Goal: Task Accomplishment & Management: Use online tool/utility

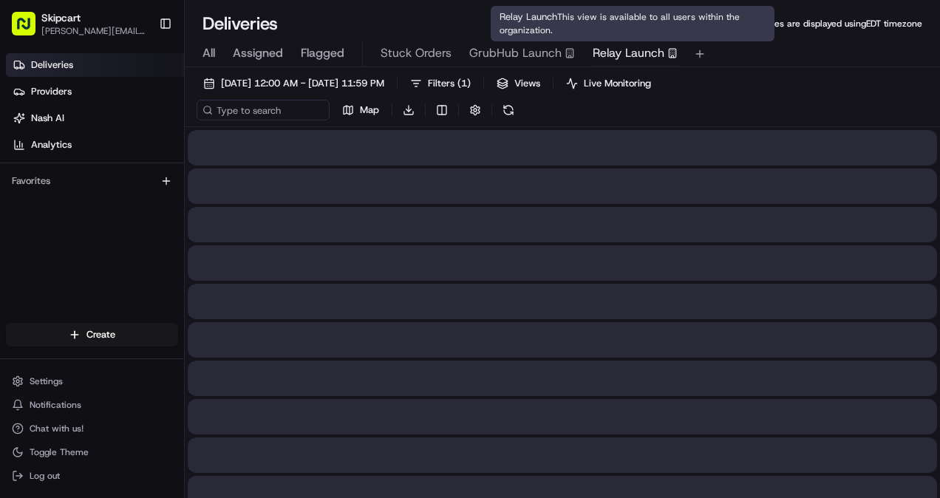
click at [623, 47] on span "Relay Launch" at bounding box center [628, 53] width 72 height 18
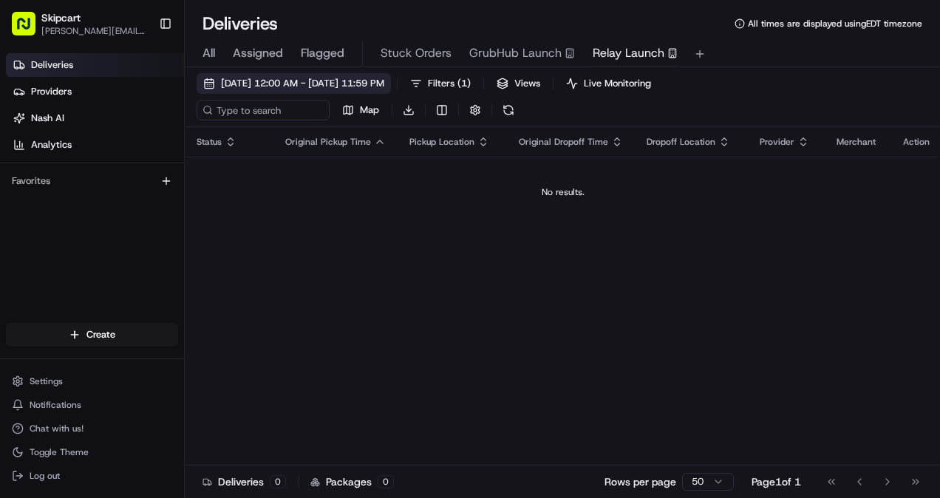
click at [343, 78] on span "[DATE] 12:00 AM - [DATE] 11:59 PM" at bounding box center [302, 83] width 163 height 13
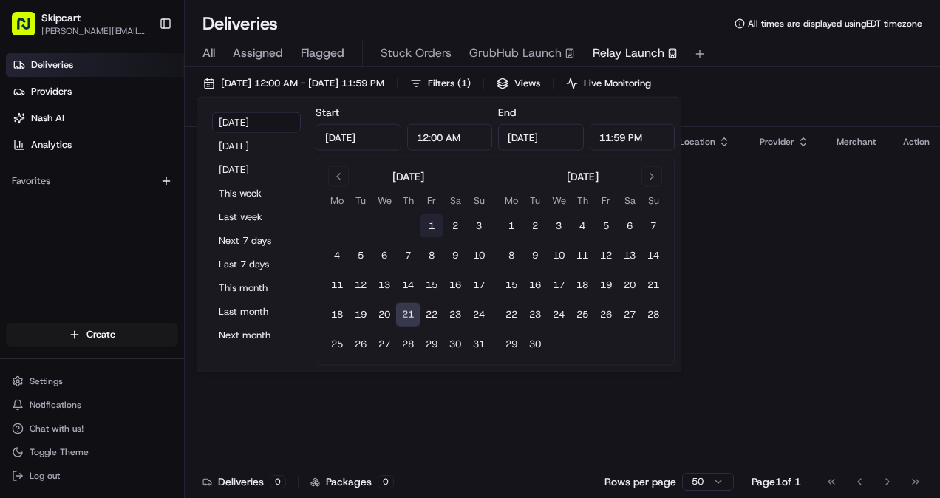
click at [442, 221] on button "1" at bounding box center [432, 226] width 24 height 24
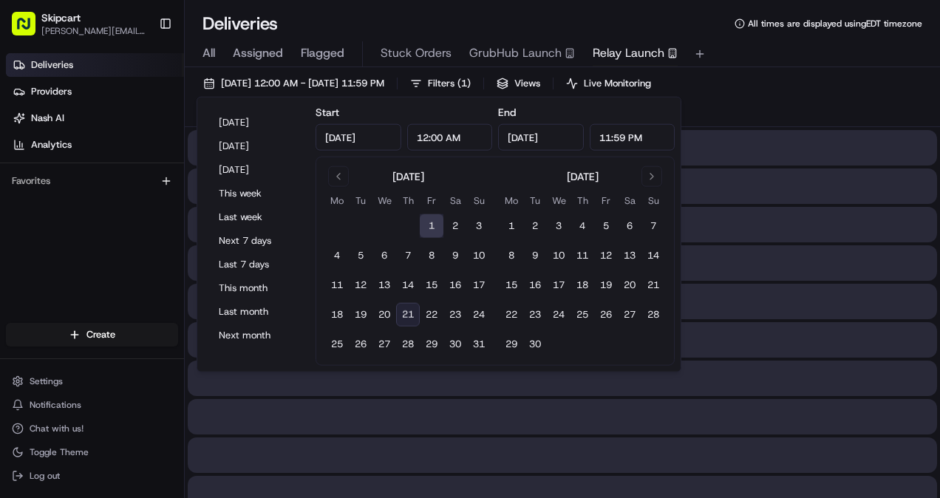
type input "Aug 1, 2025"
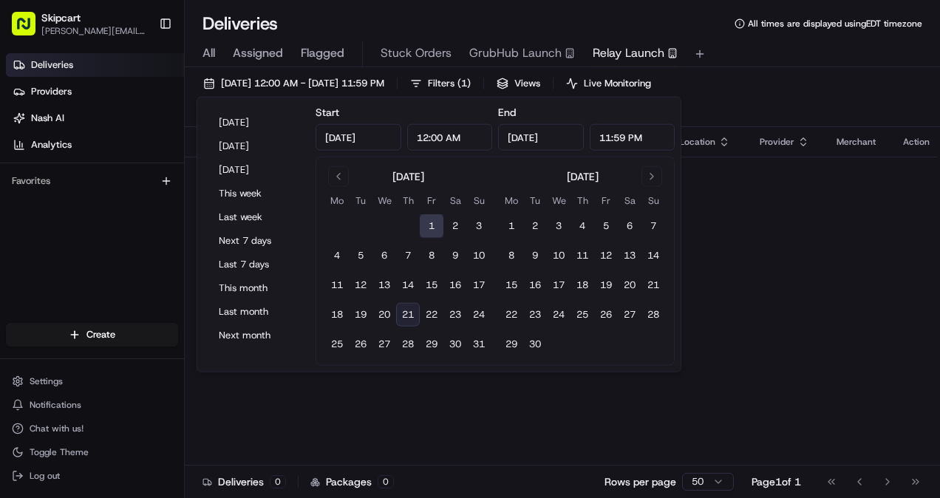
click at [411, 315] on button "21" at bounding box center [408, 315] width 24 height 24
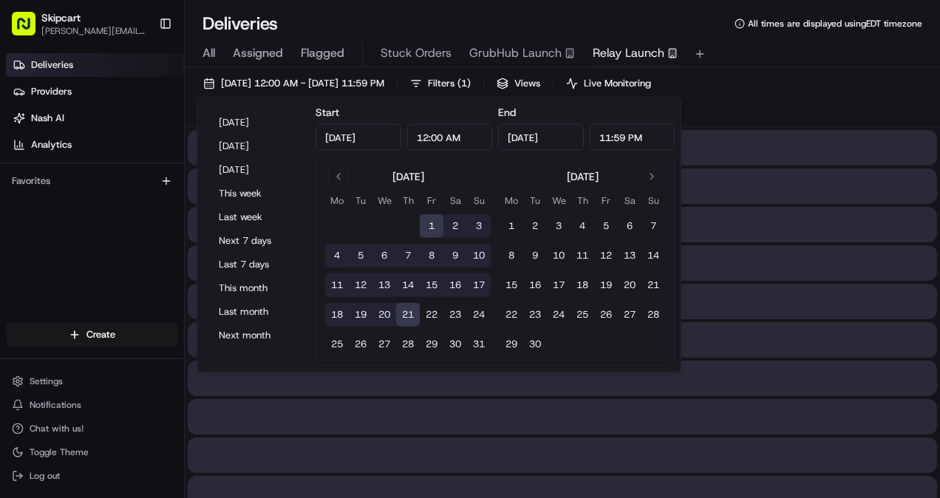
type input "[DATE]"
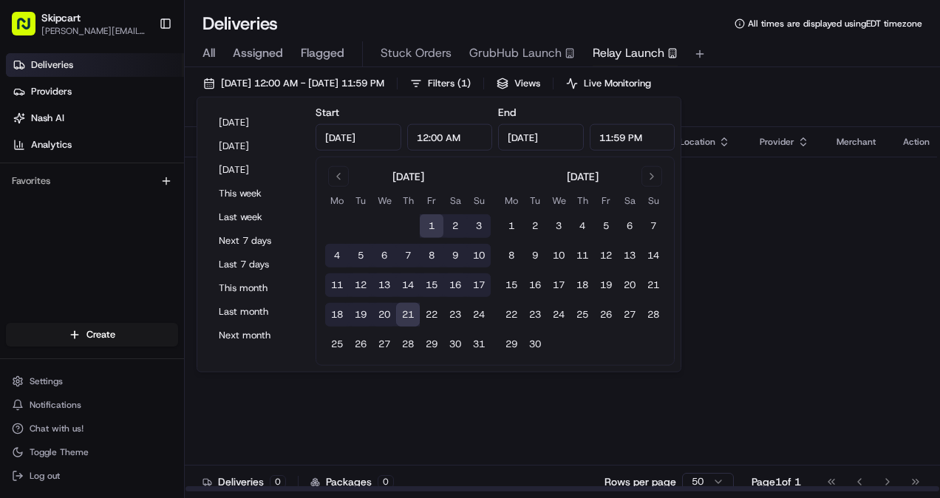
click at [847, 93] on div "08/01/2025 12:00 AM - 08/21/2025 11:59 PM Filters ( 1 ) Views Live Monitoring M…" at bounding box center [562, 100] width 755 height 54
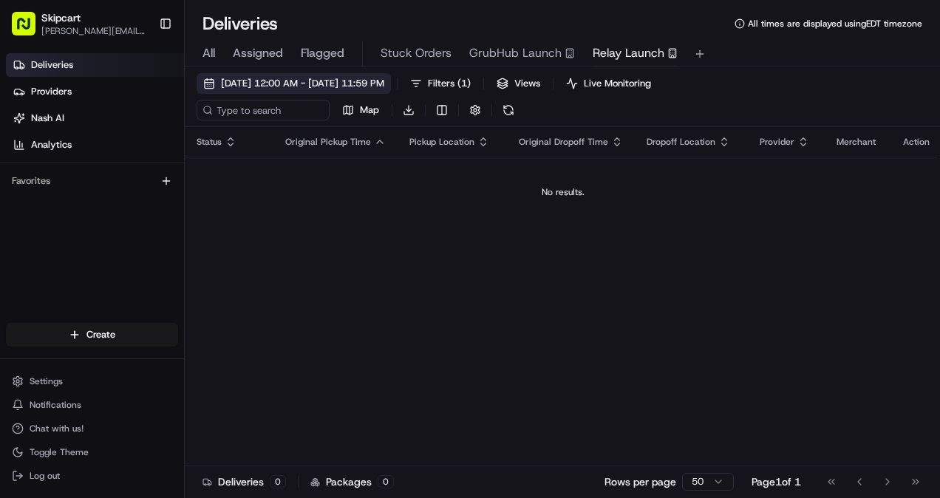
click at [344, 84] on span "08/01/2025 12:00 AM - 08/21/2025 11:59 PM" at bounding box center [302, 83] width 163 height 13
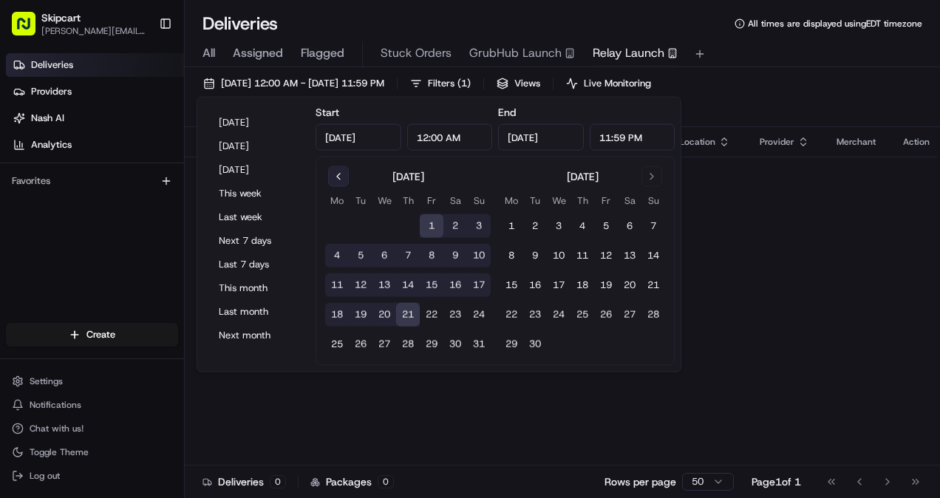
click at [335, 171] on button "Go to previous month" at bounding box center [338, 176] width 21 height 21
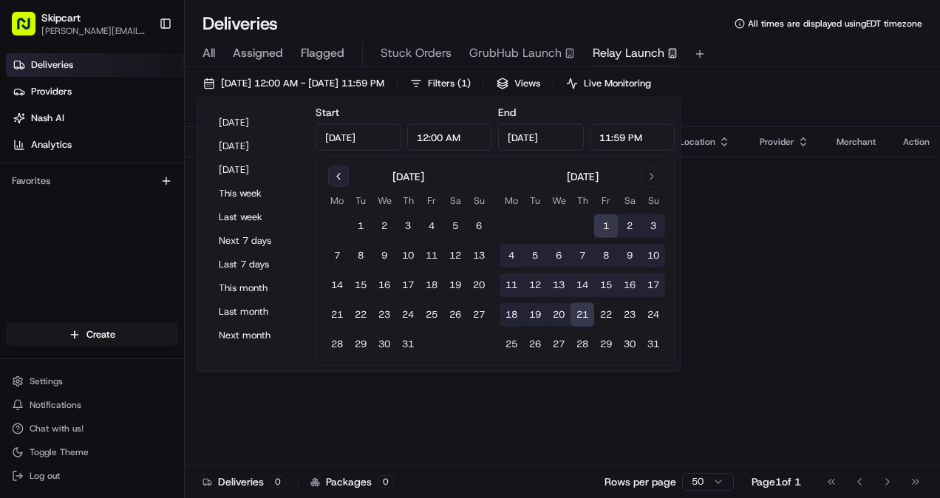
click at [336, 168] on button "Go to previous month" at bounding box center [338, 176] width 21 height 21
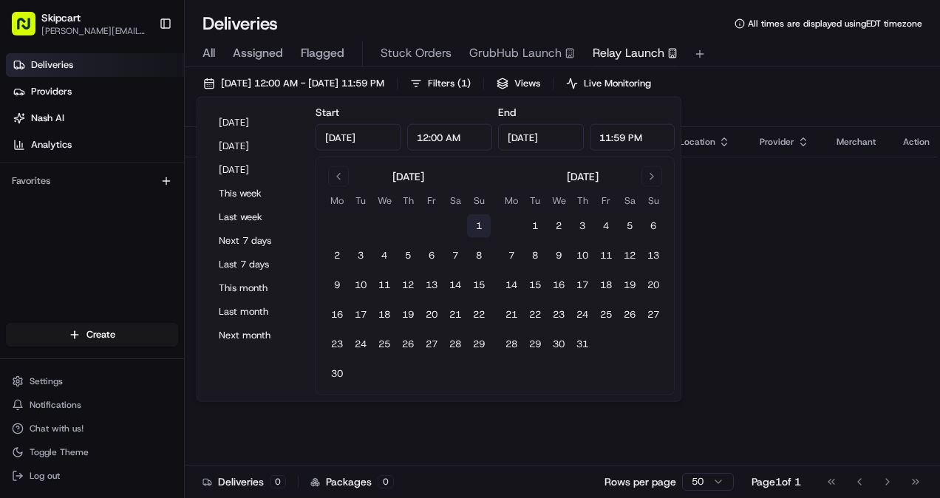
click at [476, 220] on button "1" at bounding box center [479, 226] width 24 height 24
type input "Jun 1, 2025"
click at [583, 343] on button "31" at bounding box center [582, 344] width 24 height 24
type input "Jul 31, 2025"
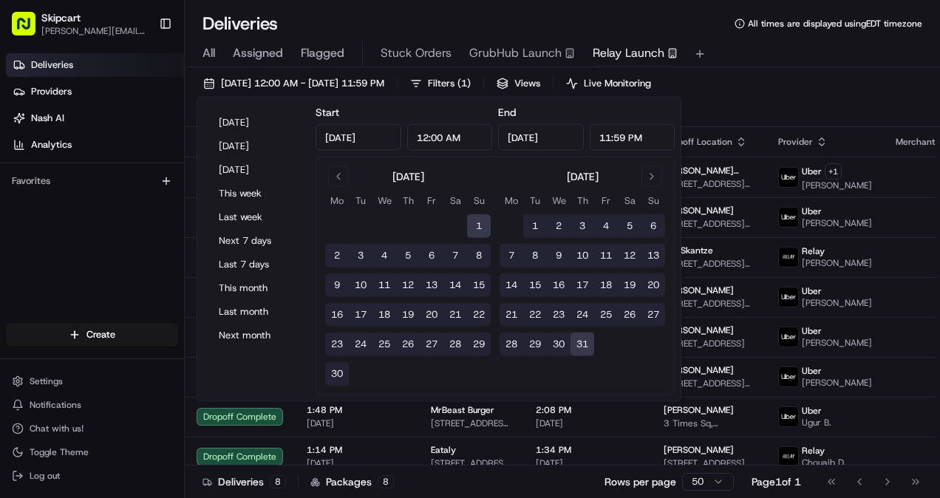
click at [813, 93] on div "06/01/2025 12:00 AM - 07/31/2025 11:59 PM Filters ( 1 ) Views Live Monitoring M…" at bounding box center [562, 100] width 755 height 54
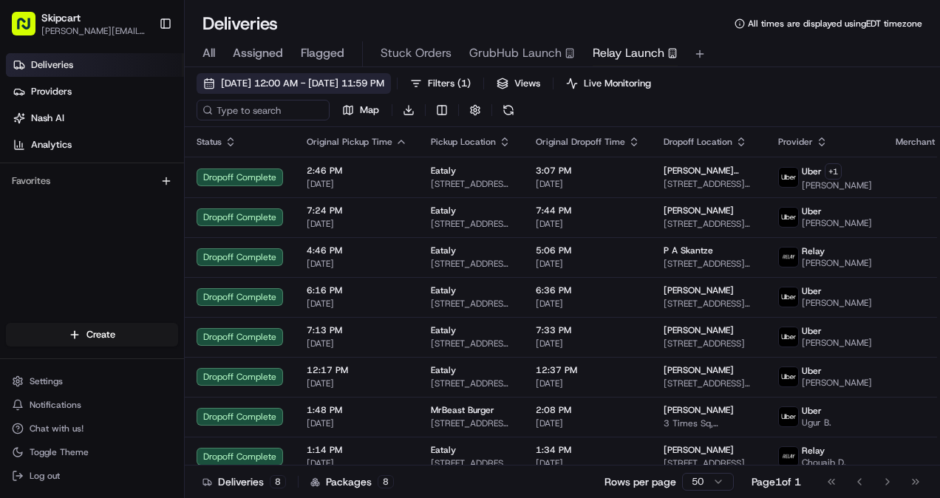
click at [370, 85] on span "06/01/2025 12:00 AM - 07/31/2025 11:59 PM" at bounding box center [302, 83] width 163 height 13
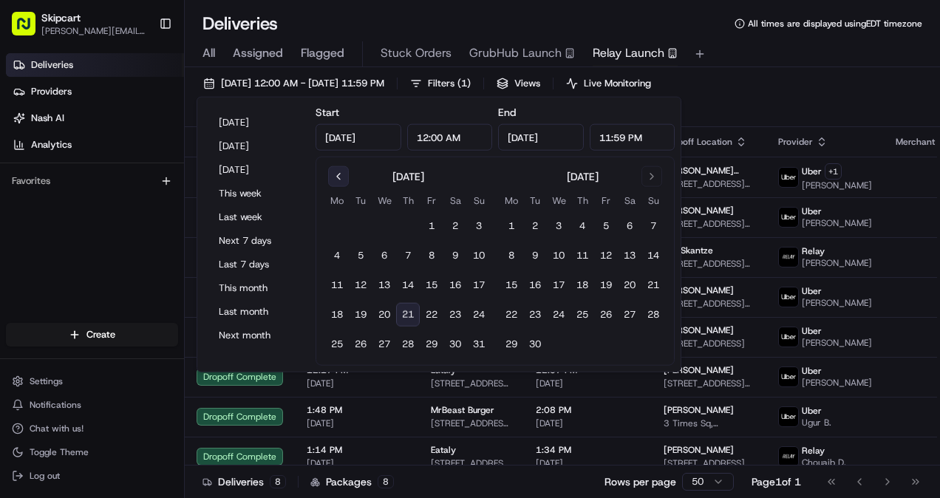
click at [338, 170] on button "Go to previous month" at bounding box center [338, 176] width 21 height 21
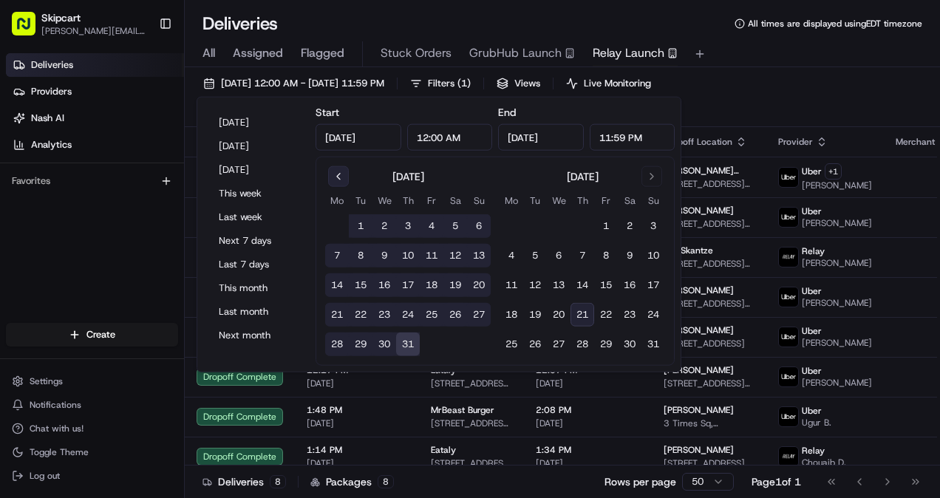
click at [338, 170] on button "Go to previous month" at bounding box center [338, 176] width 21 height 21
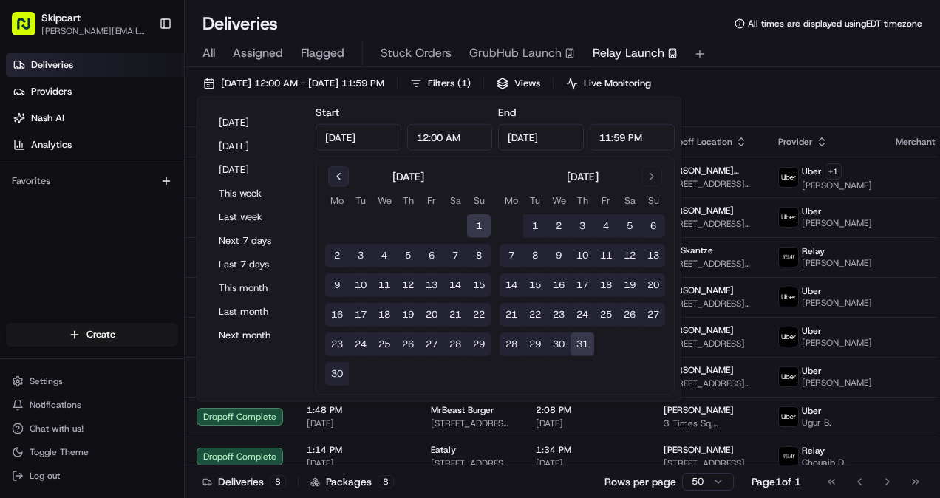
click at [338, 170] on button "Go to previous month" at bounding box center [338, 176] width 21 height 21
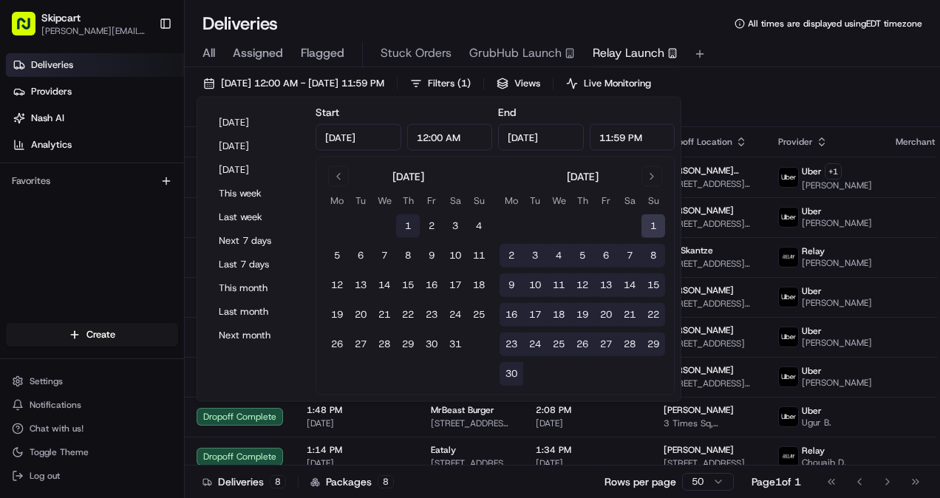
click at [403, 225] on button "1" at bounding box center [408, 226] width 24 height 24
type input "May 1, 2025"
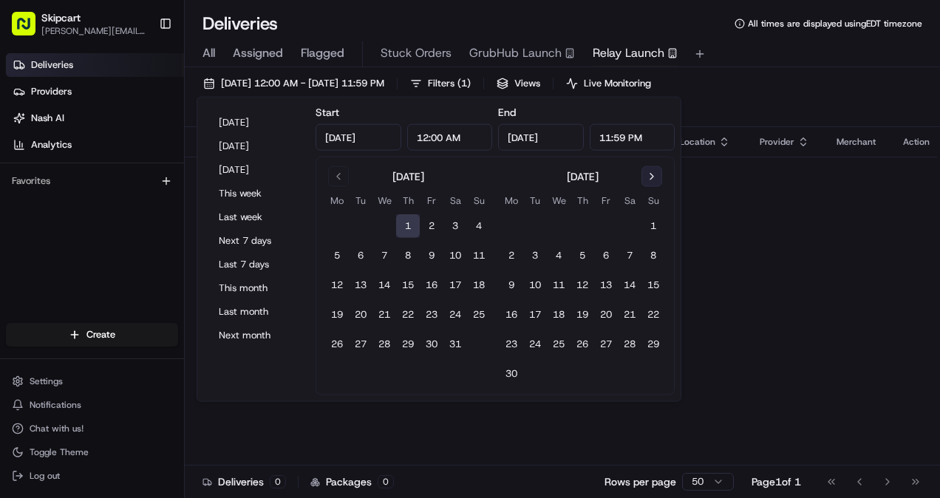
click at [643, 172] on button "Go to next month" at bounding box center [651, 176] width 21 height 21
click at [585, 311] on button "21" at bounding box center [582, 315] width 24 height 24
type input "[DATE]"
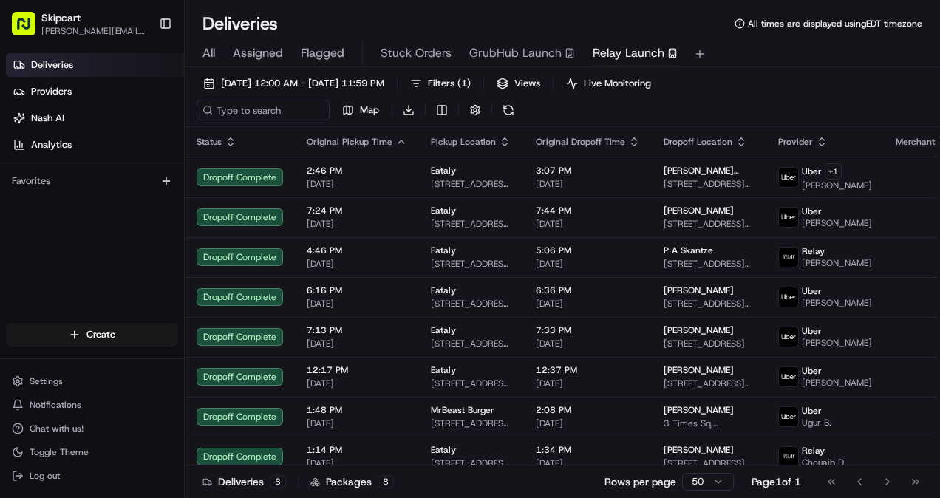
click at [813, 93] on div "05/01/2025 12:00 AM - 08/21/2025 11:59 PM Filters ( 1 ) Views Live Monitoring M…" at bounding box center [562, 100] width 755 height 54
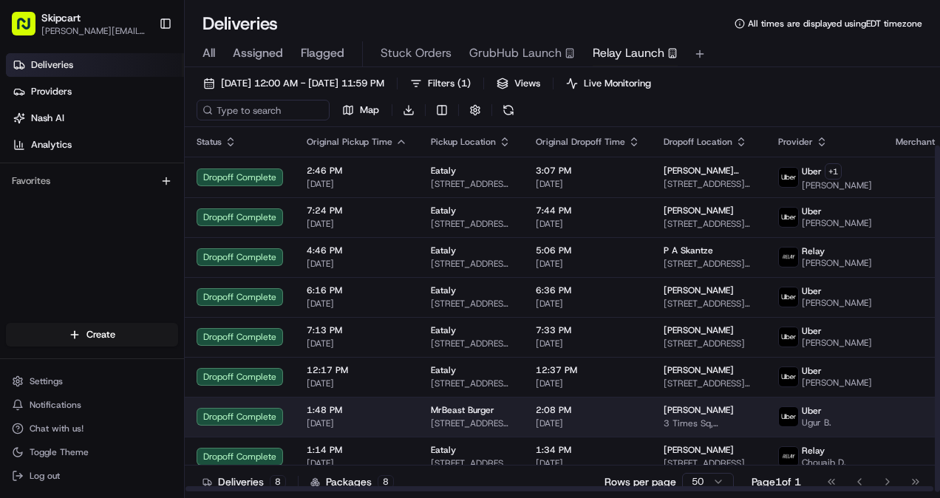
scroll to position [19, 21]
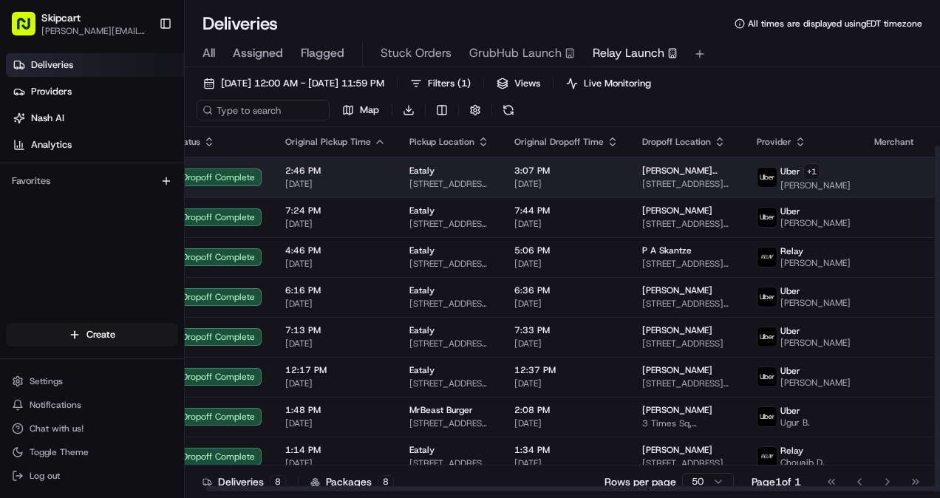
click at [711, 165] on span "[PERSON_NAME] Mrachkovskyi" at bounding box center [687, 171] width 91 height 12
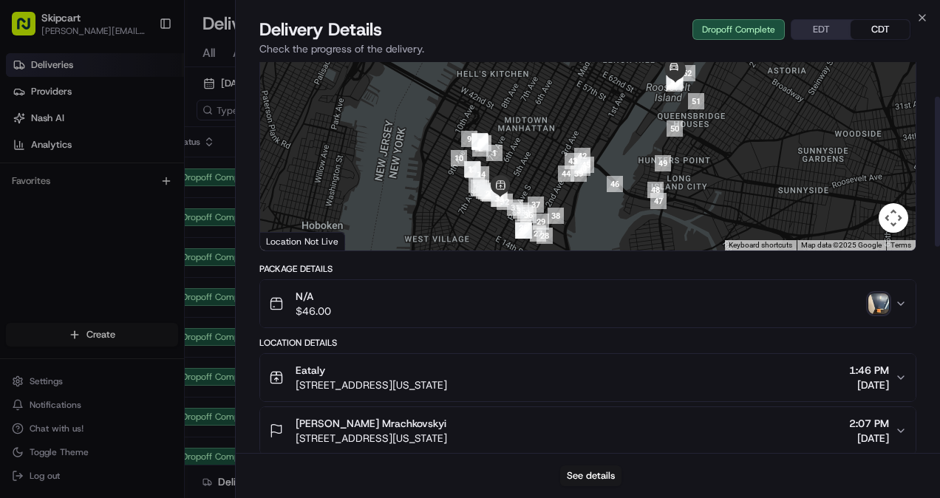
scroll to position [89, 0]
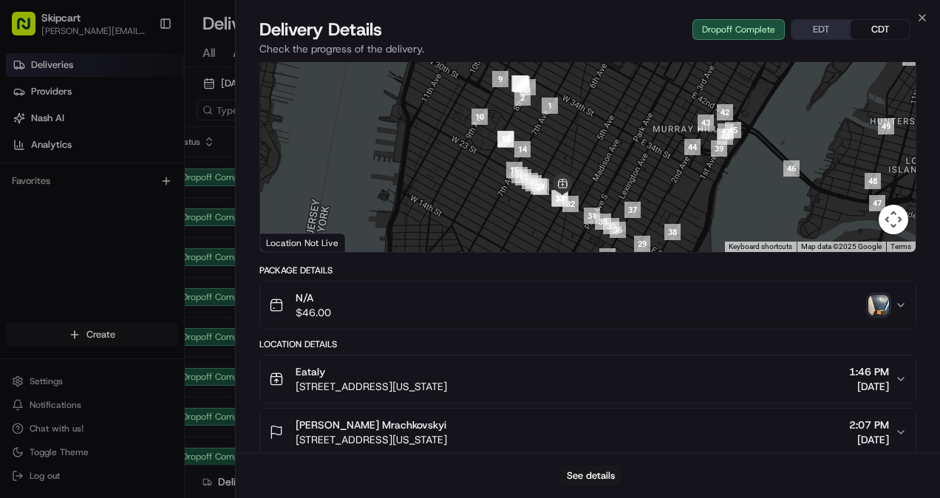
click at [869, 392] on span "[DATE]" at bounding box center [869, 386] width 40 height 15
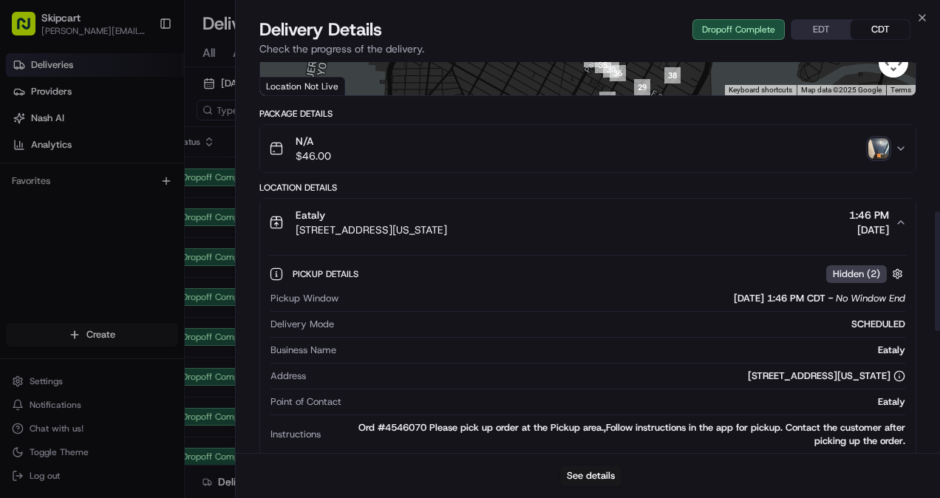
scroll to position [498, 0]
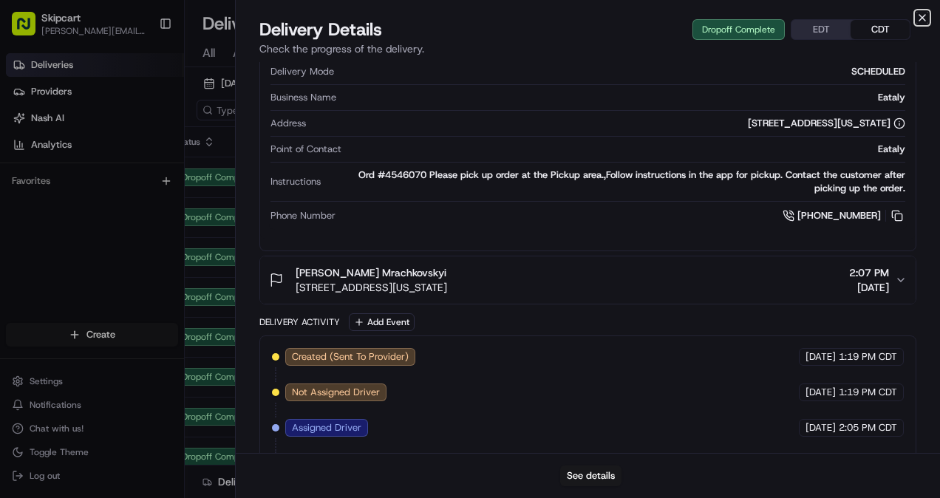
click at [923, 19] on icon "button" at bounding box center [922, 18] width 6 height 6
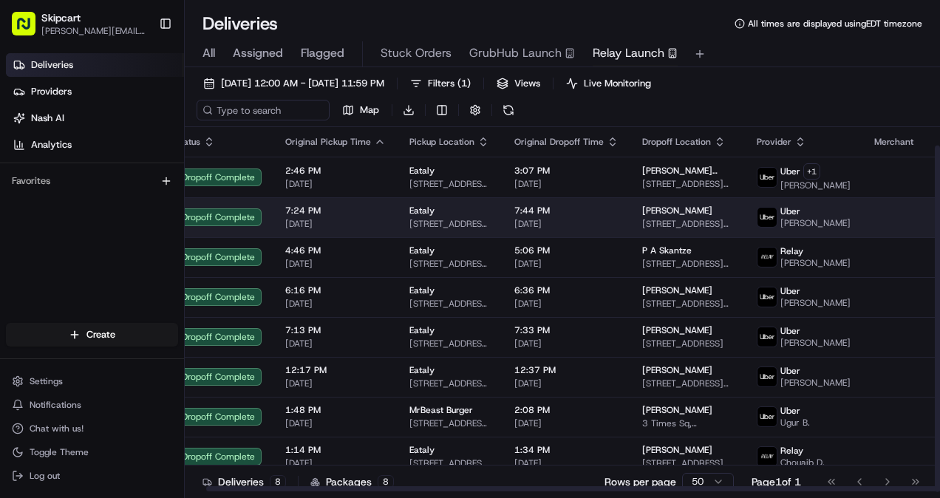
scroll to position [19, 21]
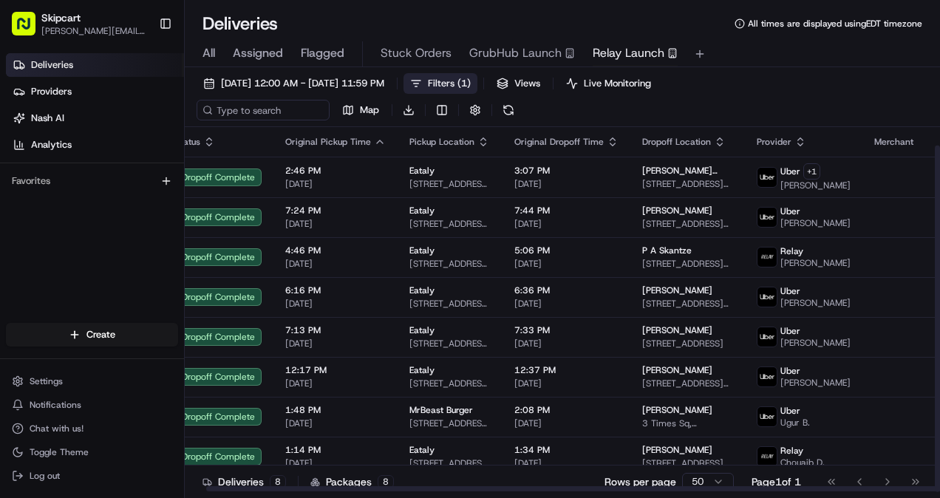
click at [471, 79] on span "Filters ( 1 )" at bounding box center [449, 83] width 43 height 13
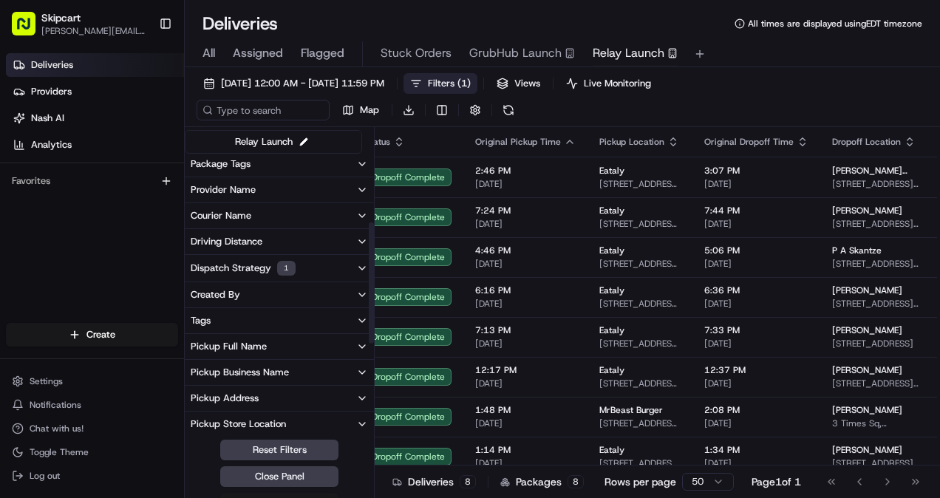
scroll to position [158, 0]
click at [335, 205] on button "Courier Name" at bounding box center [279, 214] width 189 height 25
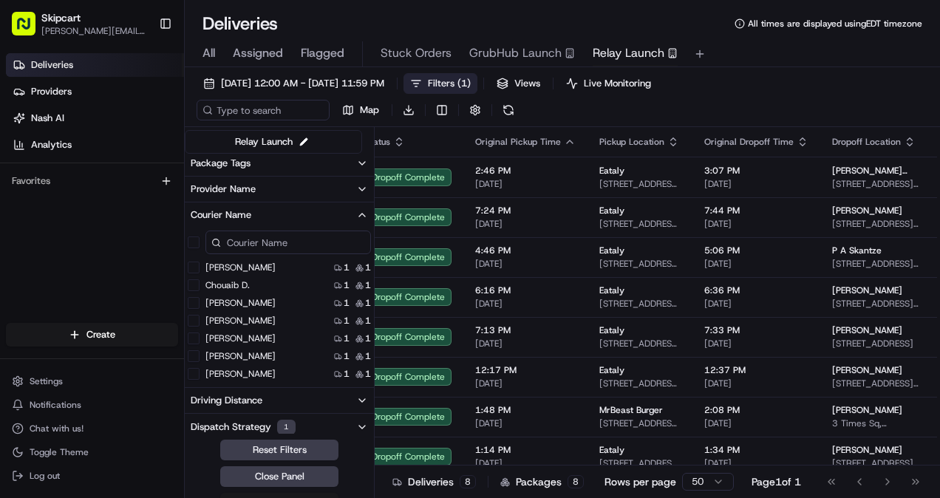
click at [307, 211] on button "Courier Name" at bounding box center [279, 214] width 189 height 25
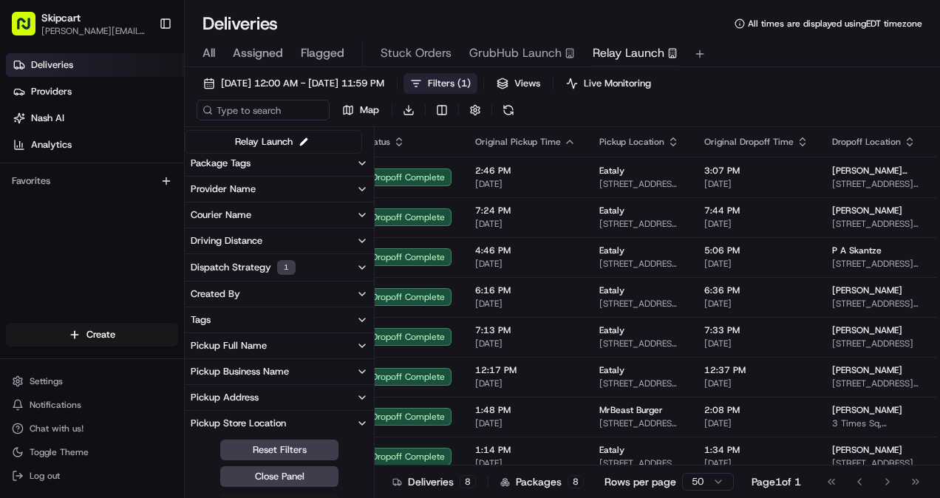
click at [312, 182] on button "Provider Name" at bounding box center [279, 189] width 189 height 25
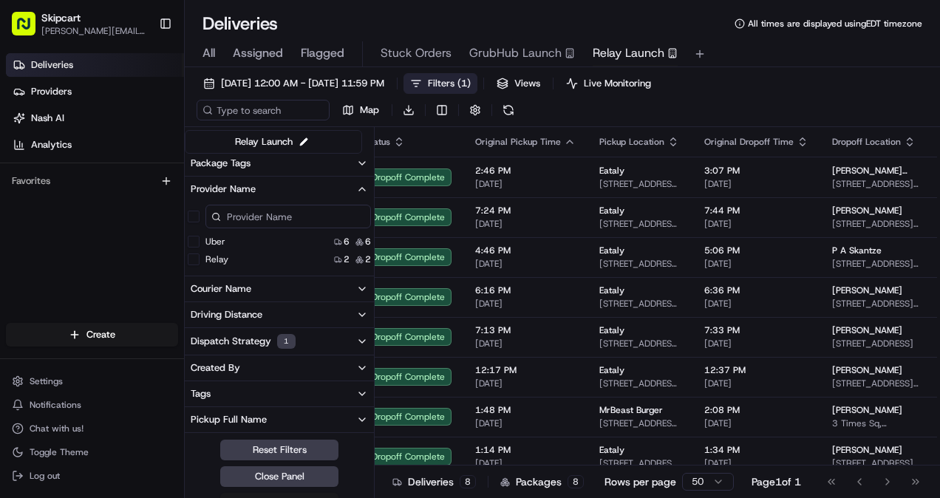
click at [196, 257] on button "Relay" at bounding box center [194, 259] width 12 height 12
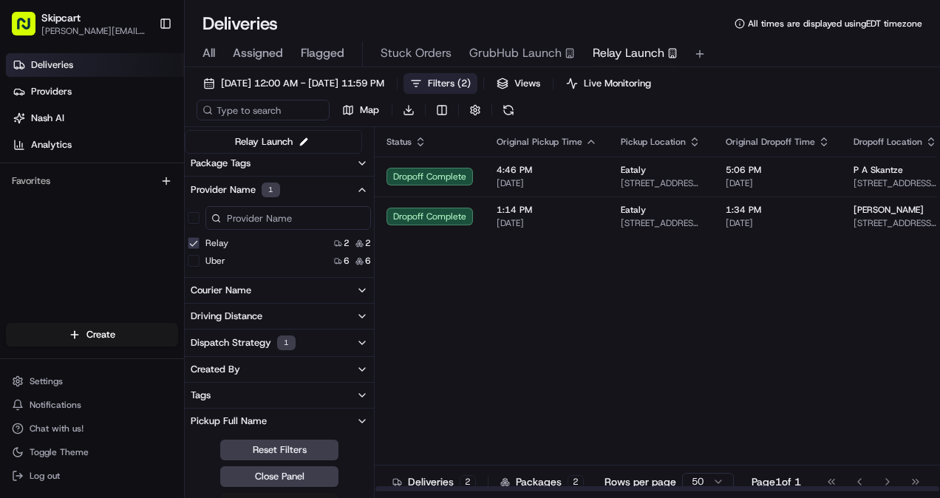
click at [798, 325] on div "Status Original Pickup Time Pickup Location Original Dropoff Time Dropoff Locat…" at bounding box center [778, 309] width 809 height 365
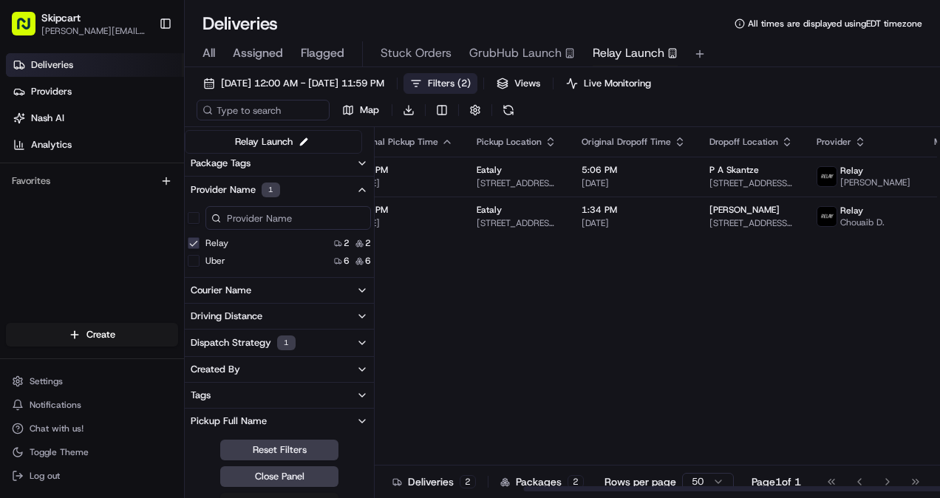
scroll to position [0, 200]
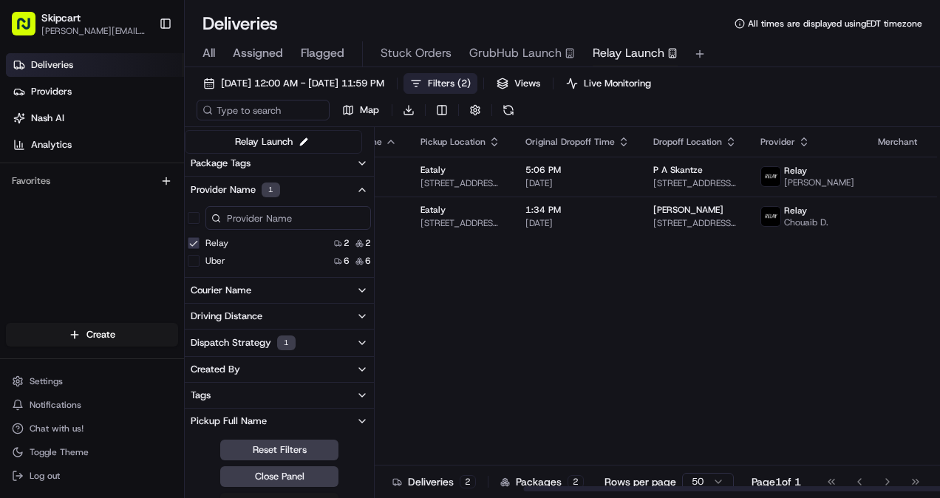
click at [770, 329] on div "Status Original Pickup Time Pickup Location Original Dropoff Time Dropoff Locat…" at bounding box center [578, 309] width 809 height 365
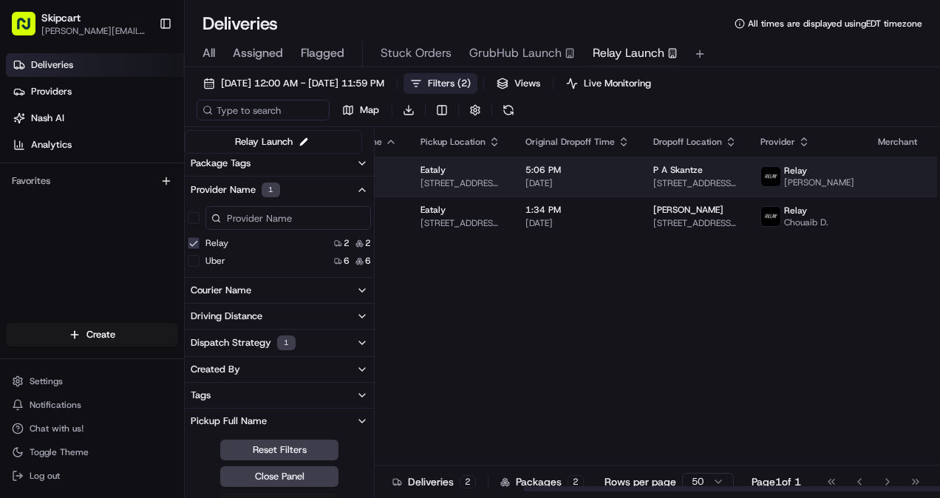
click at [609, 183] on span "[DATE]" at bounding box center [577, 183] width 104 height 12
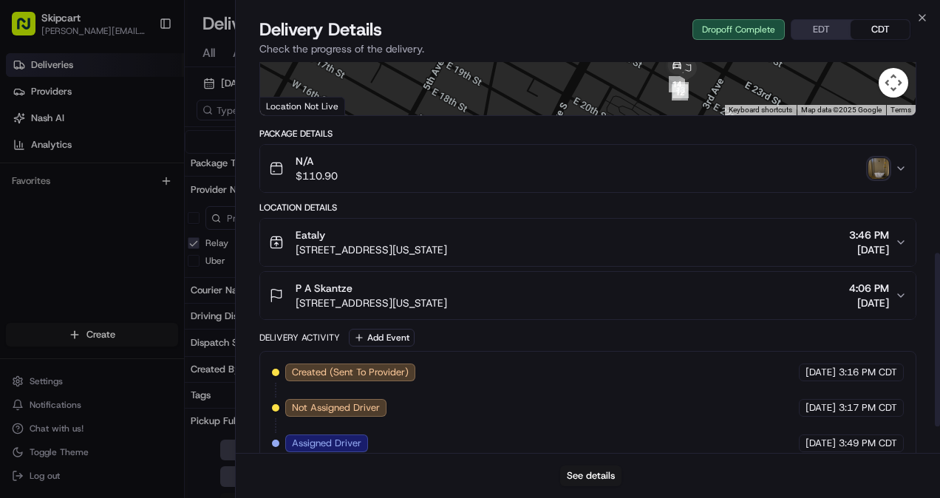
scroll to position [220, 0]
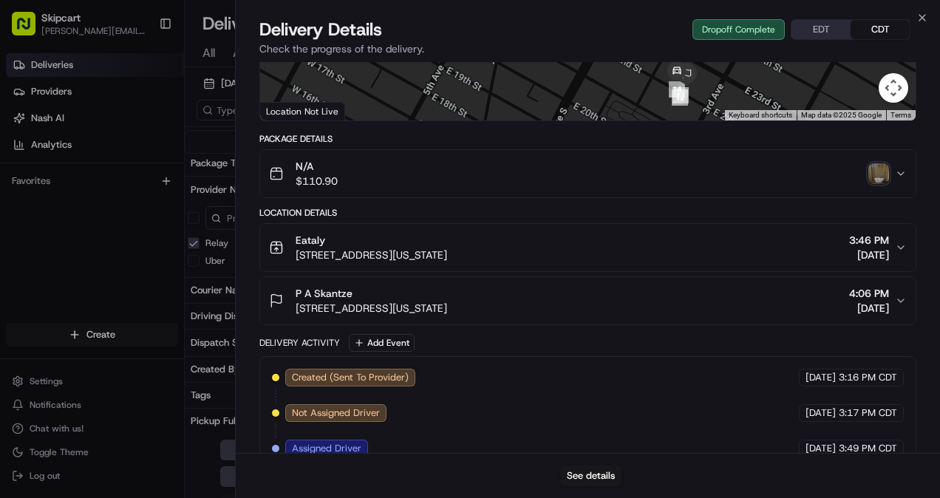
click at [437, 250] on span "[STREET_ADDRESS][US_STATE]" at bounding box center [370, 254] width 151 height 15
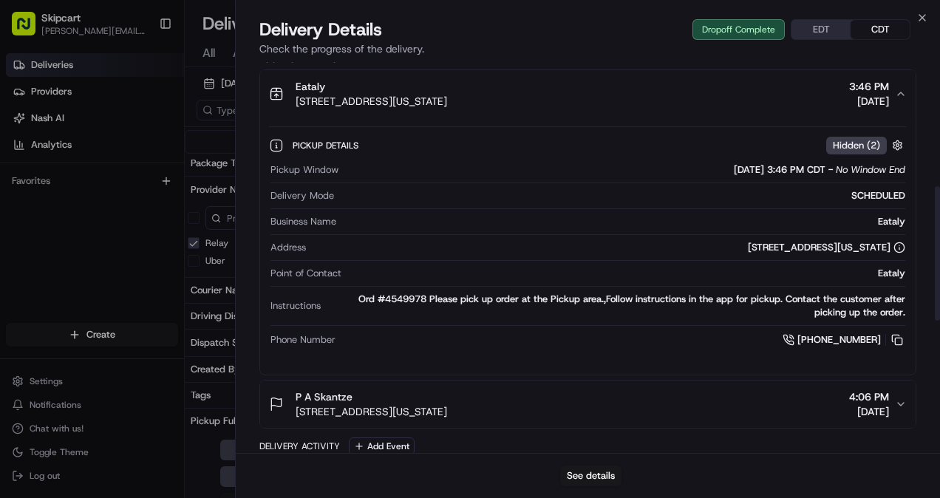
scroll to position [359, 0]
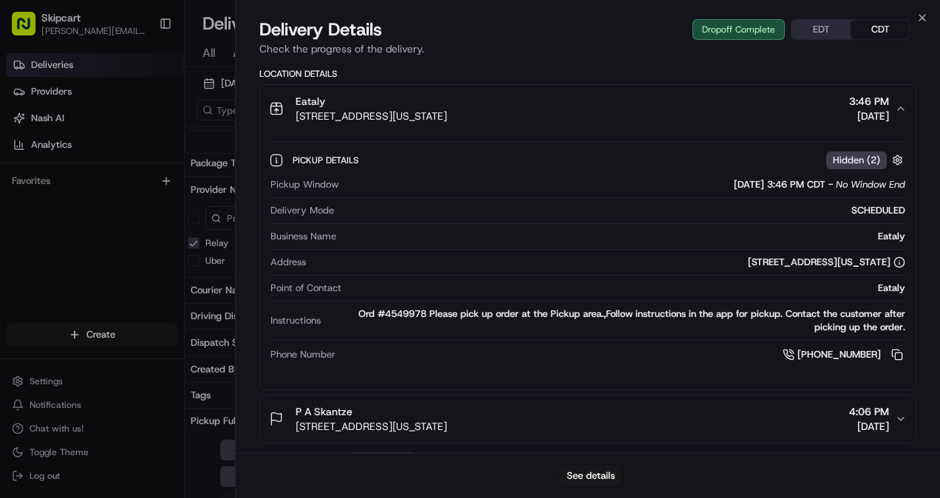
click at [409, 315] on div "Ord #4549978 Please pick up order at the Pickup area.,Follow instructions in th…" at bounding box center [615, 320] width 578 height 27
copy div "4549978"
click at [407, 315] on div "Ord #4549978 Please pick up order at the Pickup area.,Follow instructions in th…" at bounding box center [615, 320] width 578 height 27
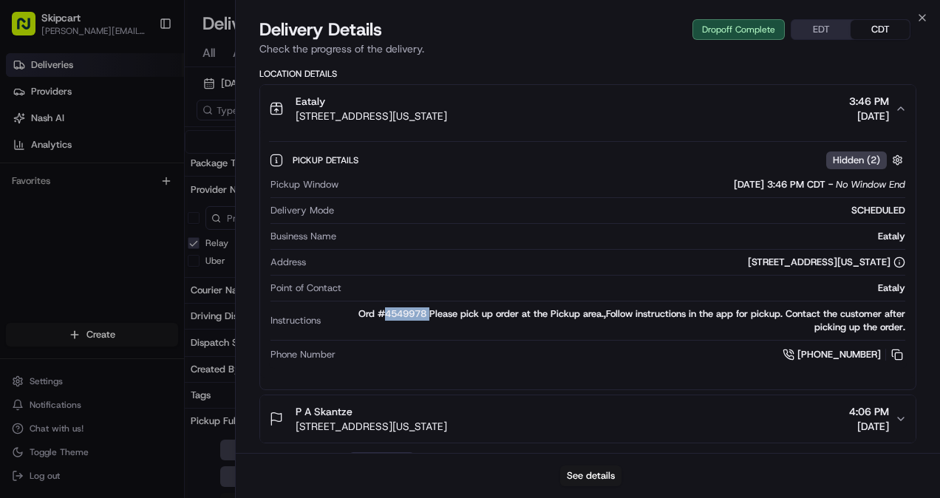
click at [407, 315] on div "Ord #4549978 Please pick up order at the Pickup area.,Follow instructions in th…" at bounding box center [615, 320] width 578 height 27
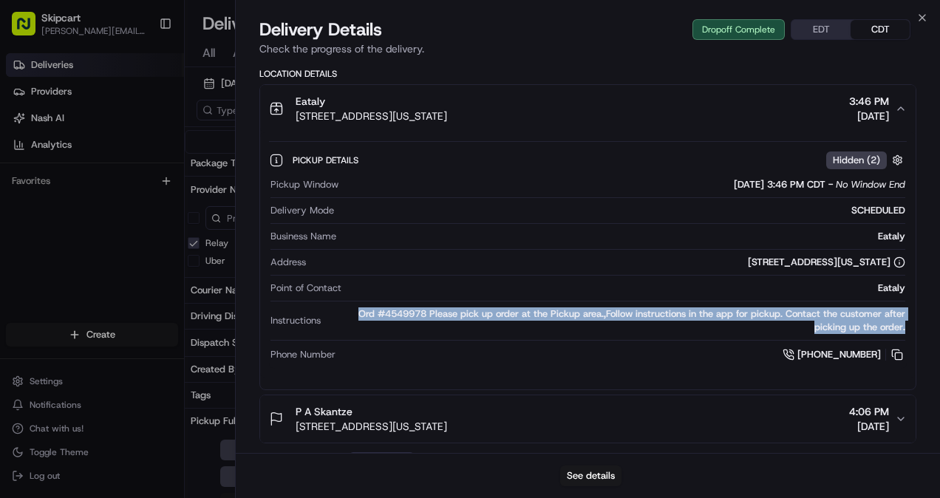
click at [407, 315] on div "Ord #4549978 Please pick up order at the Pickup area.,Follow instructions in th…" at bounding box center [615, 320] width 578 height 27
click at [406, 307] on div "Ord #4549978 Please pick up order at the Pickup area.,Follow instructions in th…" at bounding box center [615, 320] width 578 height 27
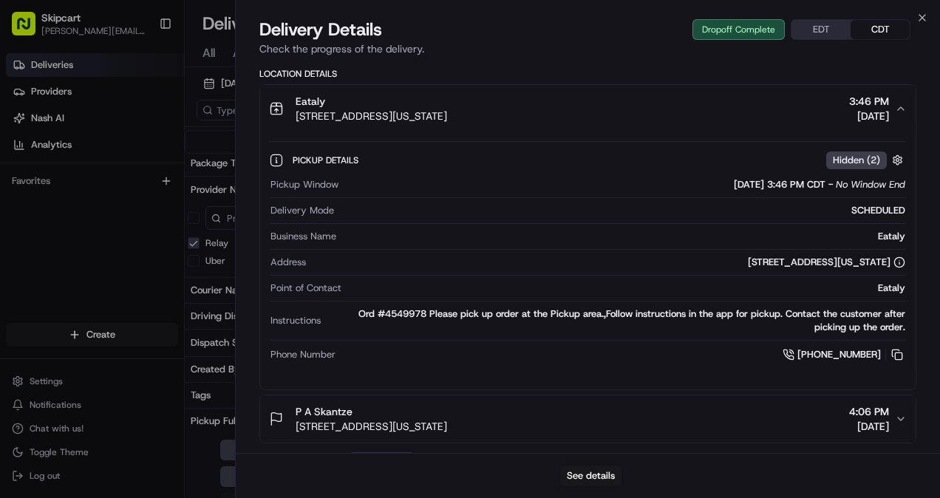
click at [406, 307] on div "Ord #4549978 Please pick up order at the Pickup area.,Follow instructions in th…" at bounding box center [615, 320] width 578 height 27
copy div "4549978"
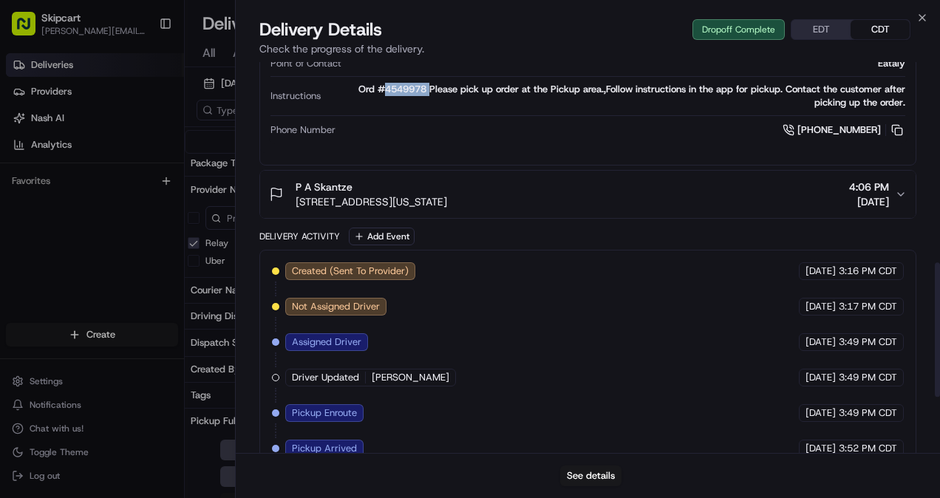
scroll to position [580, 0]
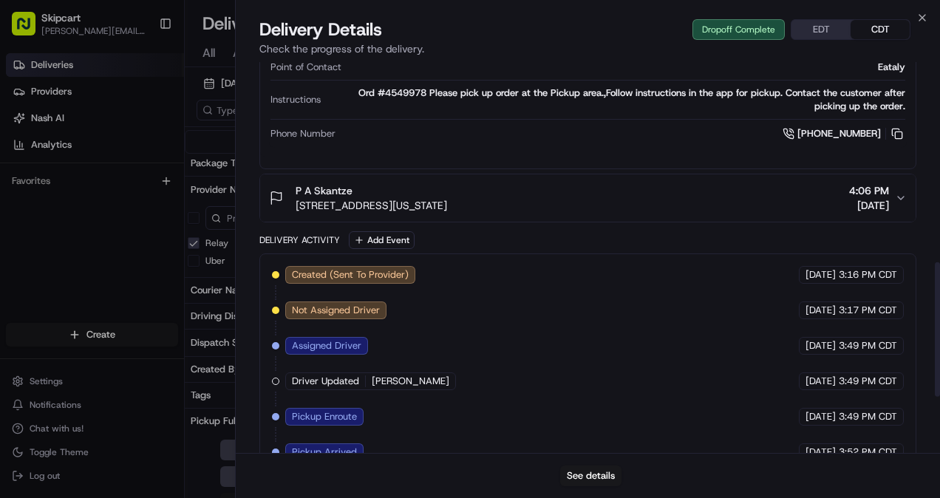
click at [700, 195] on div "P A Skantze 145 E 22nd St, New York, NY 10010, USA 4:06 PM 06/08/2025" at bounding box center [582, 198] width 626 height 30
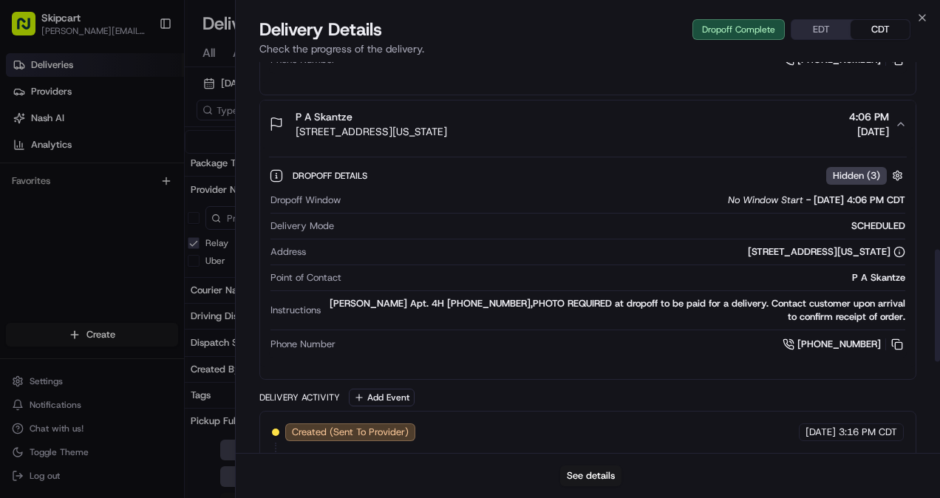
scroll to position [654, 0]
click at [919, 18] on icon "button" at bounding box center [922, 18] width 12 height 12
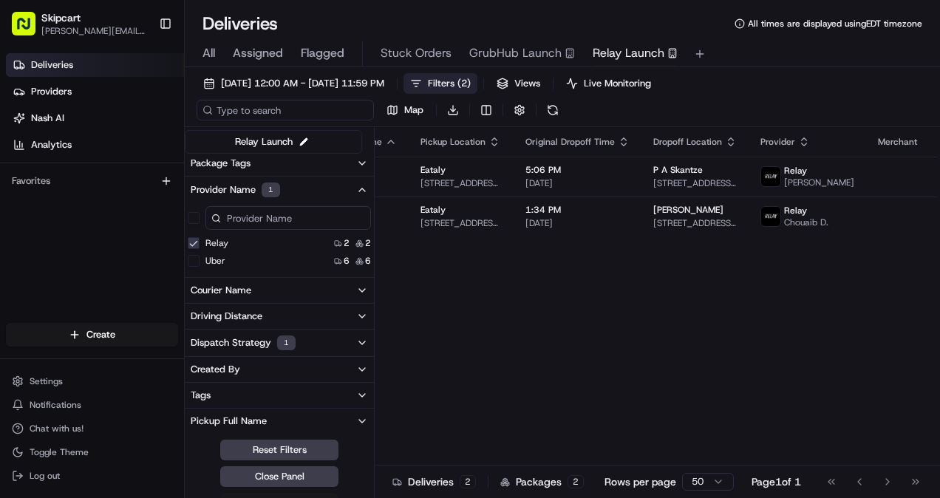
click at [266, 114] on input at bounding box center [284, 110] width 177 height 21
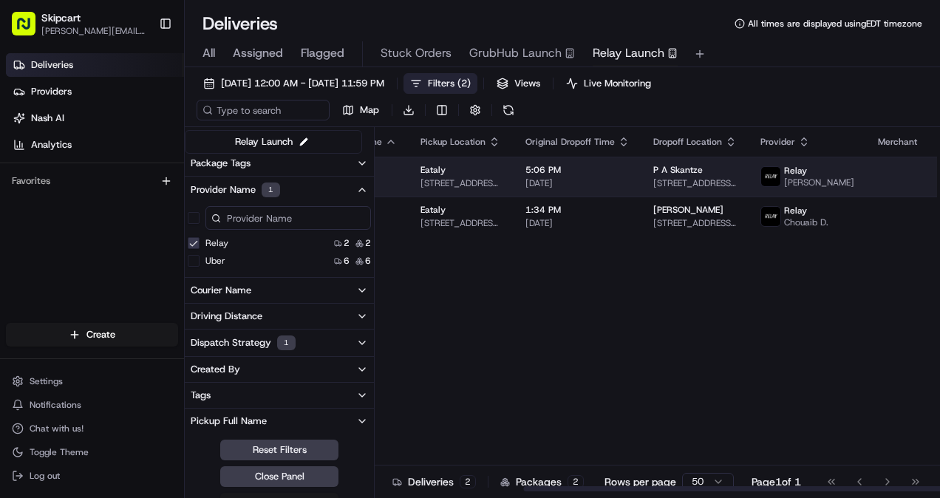
click at [462, 161] on td "Eataly 200 5th Ave, New York, NY 10010, USA" at bounding box center [460, 177] width 105 height 40
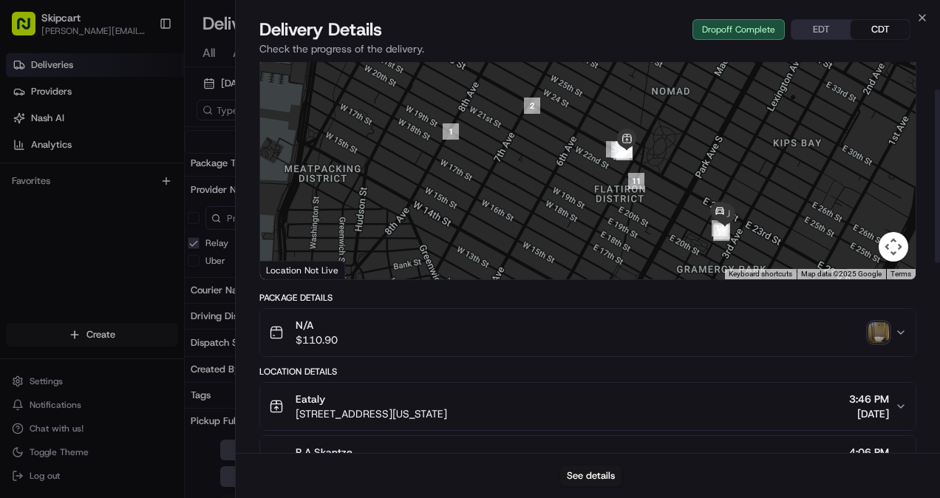
scroll to position [0, 0]
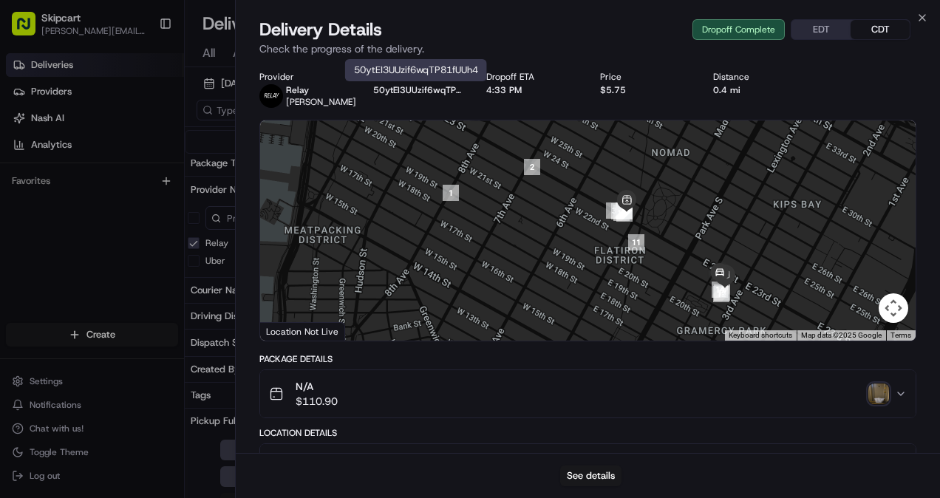
click at [428, 63] on div "50ytEI3UUzif6wqTP81fUUh4 50ytEI3UUzif6wqTP81fUUh4" at bounding box center [416, 70] width 142 height 22
click at [424, 69] on div "50ytEI3UUzif6wqTP81fUUh4 50ytEI3UUzif6wqTP81fUUh4" at bounding box center [416, 70] width 142 height 22
copy div "50ytEI3UUzif6wqTP81fUUh4"
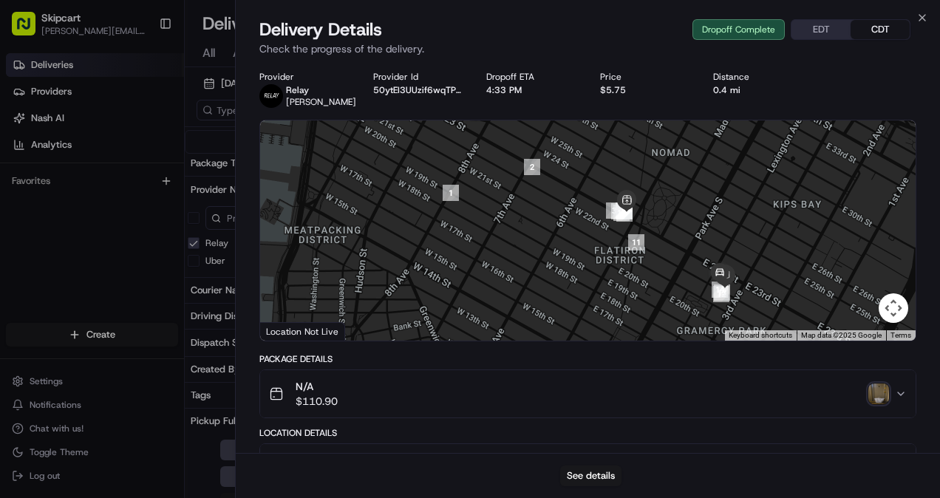
scroll to position [0, 200]
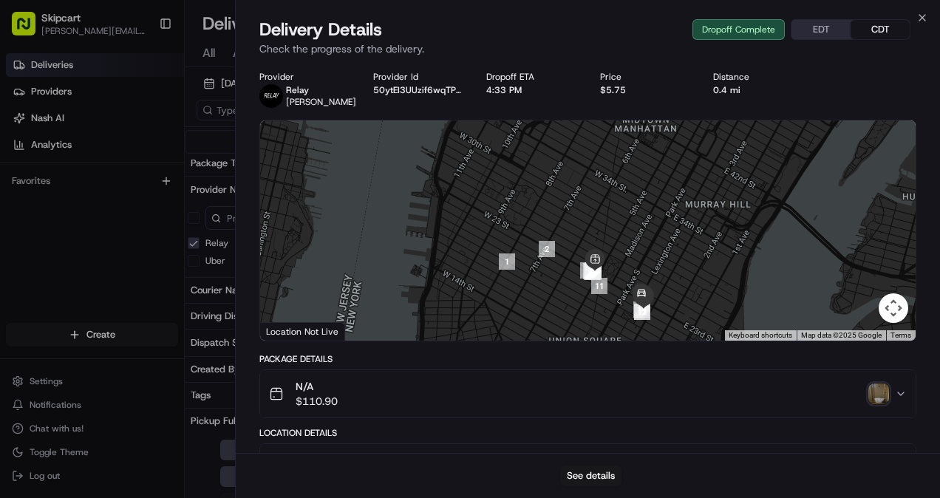
click at [598, 402] on div "N/A $110.90" at bounding box center [582, 394] width 626 height 30
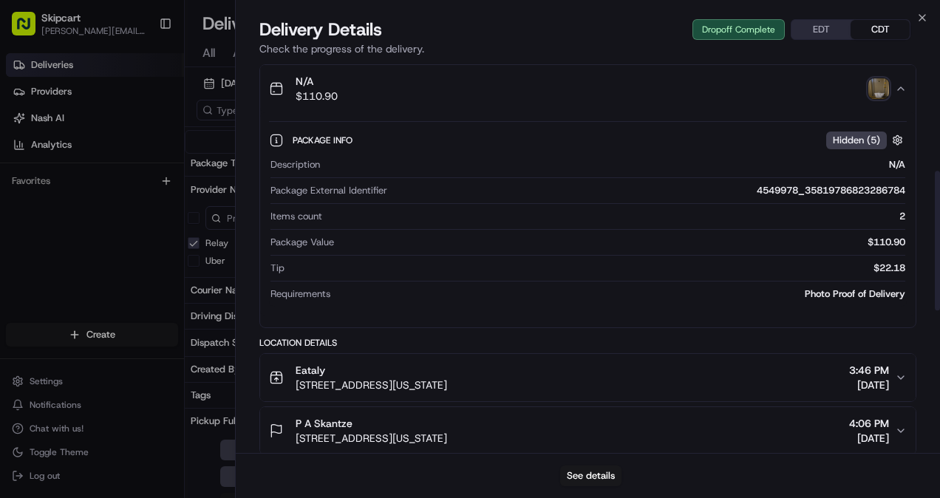
scroll to position [304, 0]
click at [774, 191] on div "4549978_35819786823286784" at bounding box center [649, 191] width 512 height 13
click at [768, 191] on div "4549978_35819786823286784" at bounding box center [649, 191] width 512 height 13
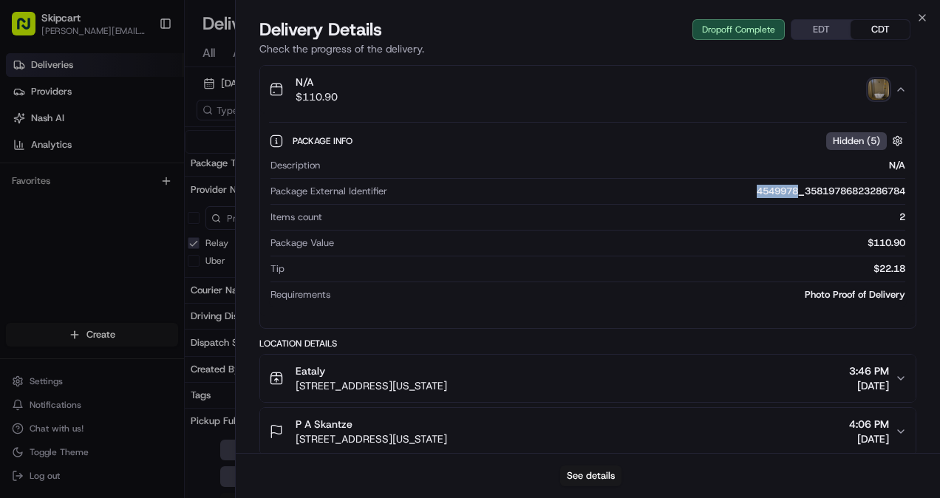
drag, startPoint x: 748, startPoint y: 189, endPoint x: 793, endPoint y: 195, distance: 45.4
click at [793, 195] on div "4549978_35819786823286784" at bounding box center [649, 191] width 512 height 13
copy div "4549978"
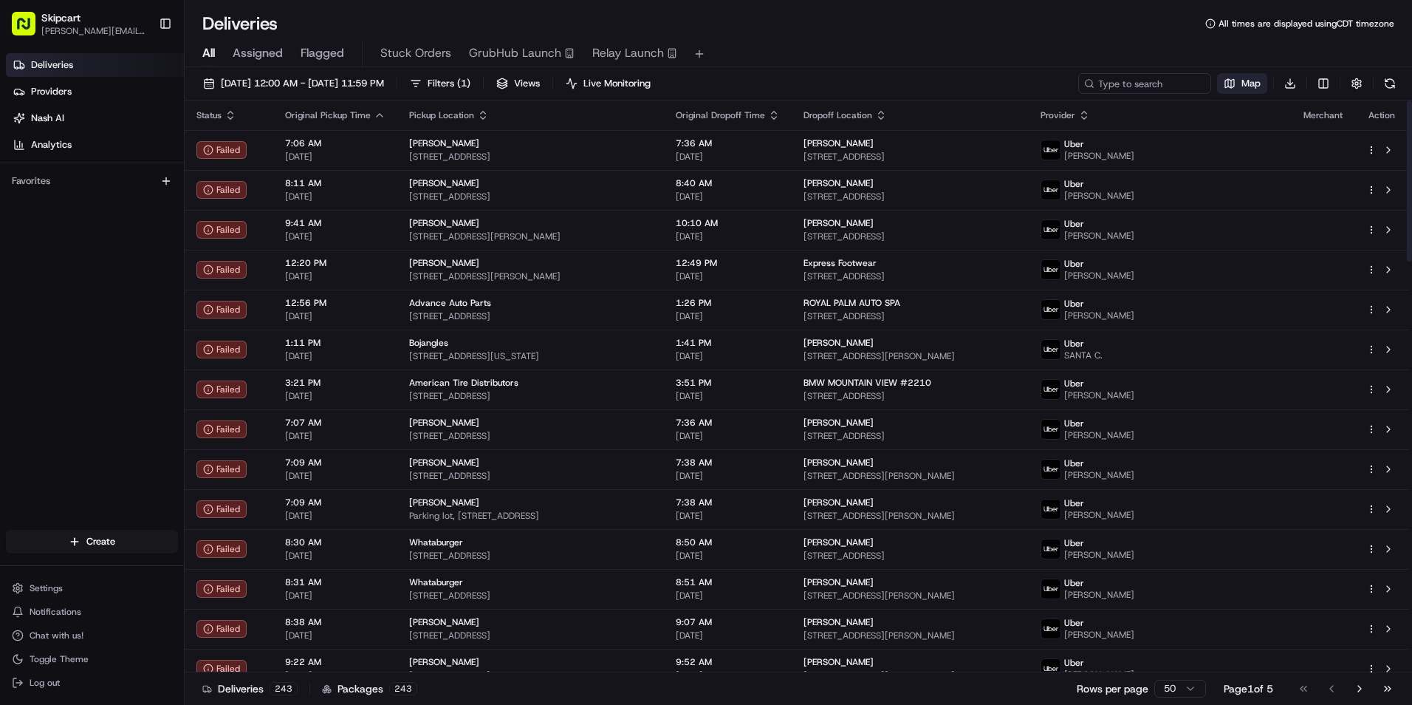
click at [1253, 85] on span "Map" at bounding box center [1251, 83] width 19 height 13
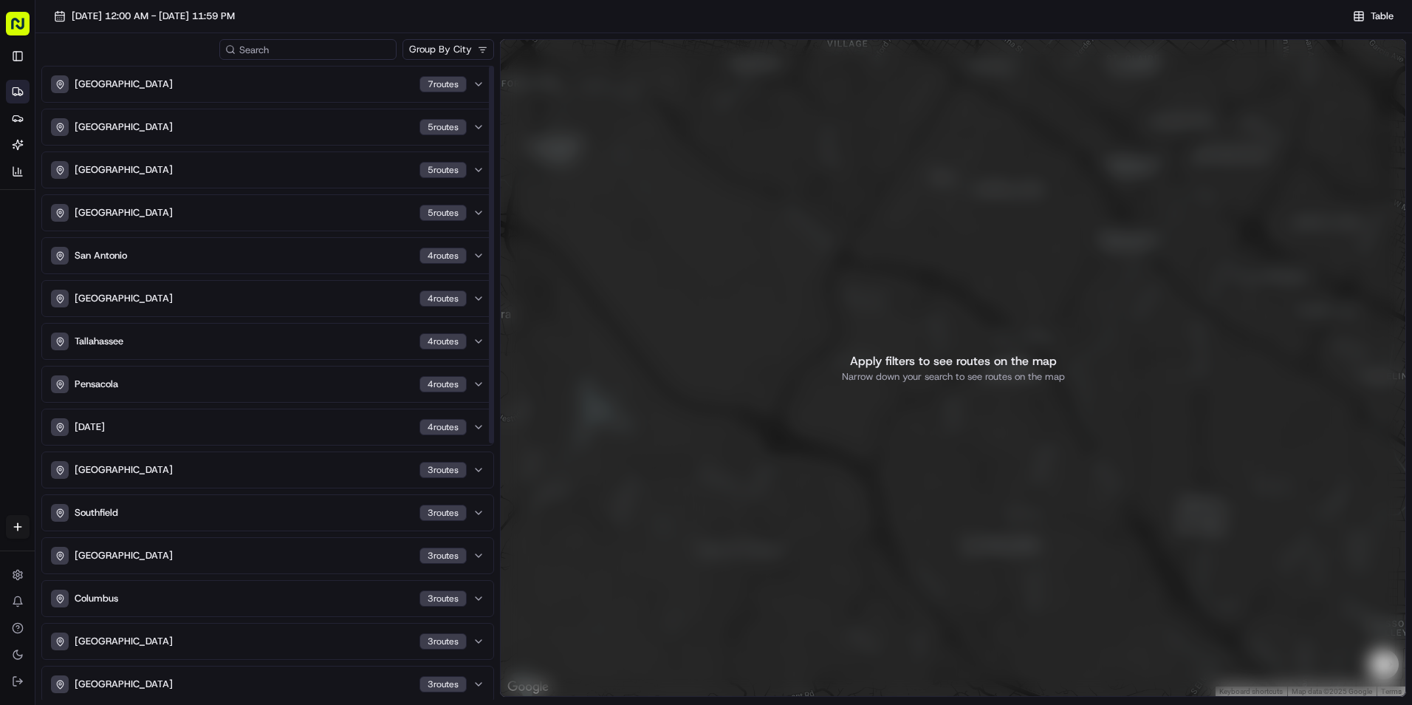
click at [320, 44] on input at bounding box center [307, 49] width 177 height 21
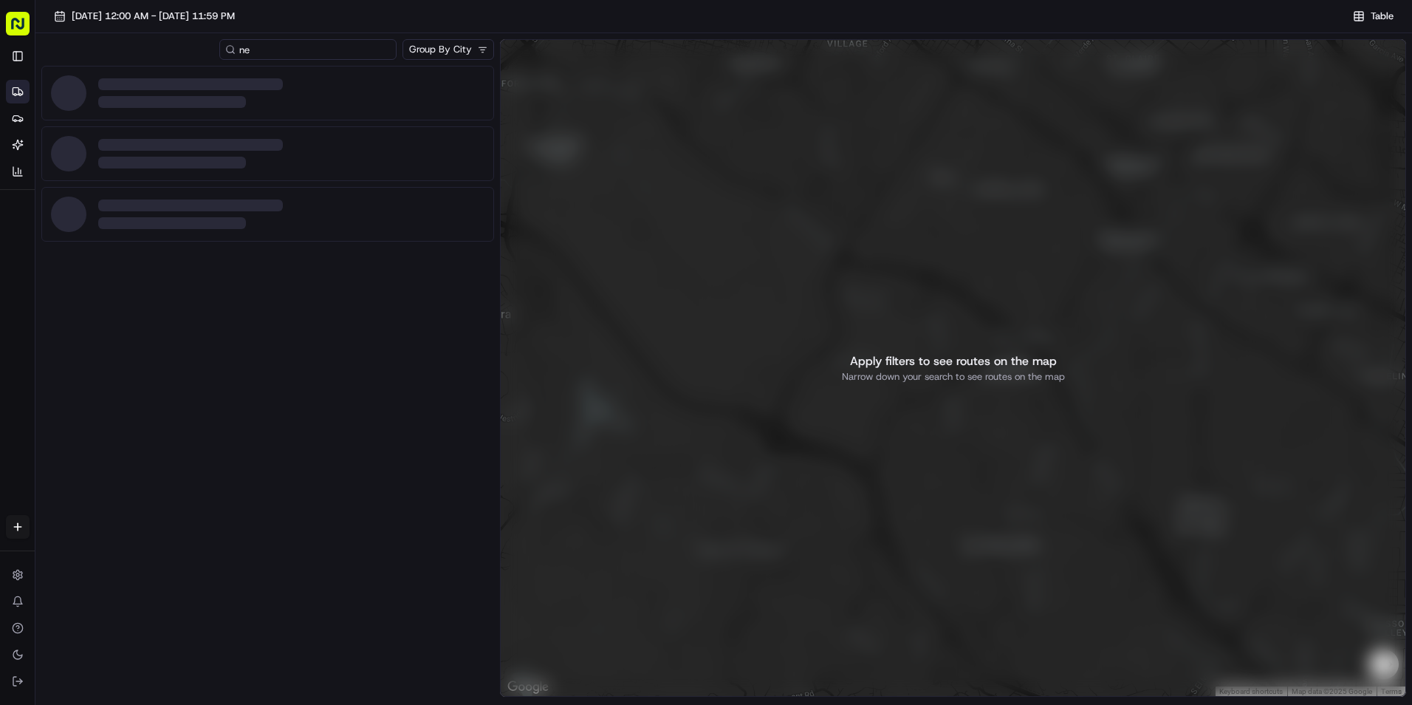
type input "n"
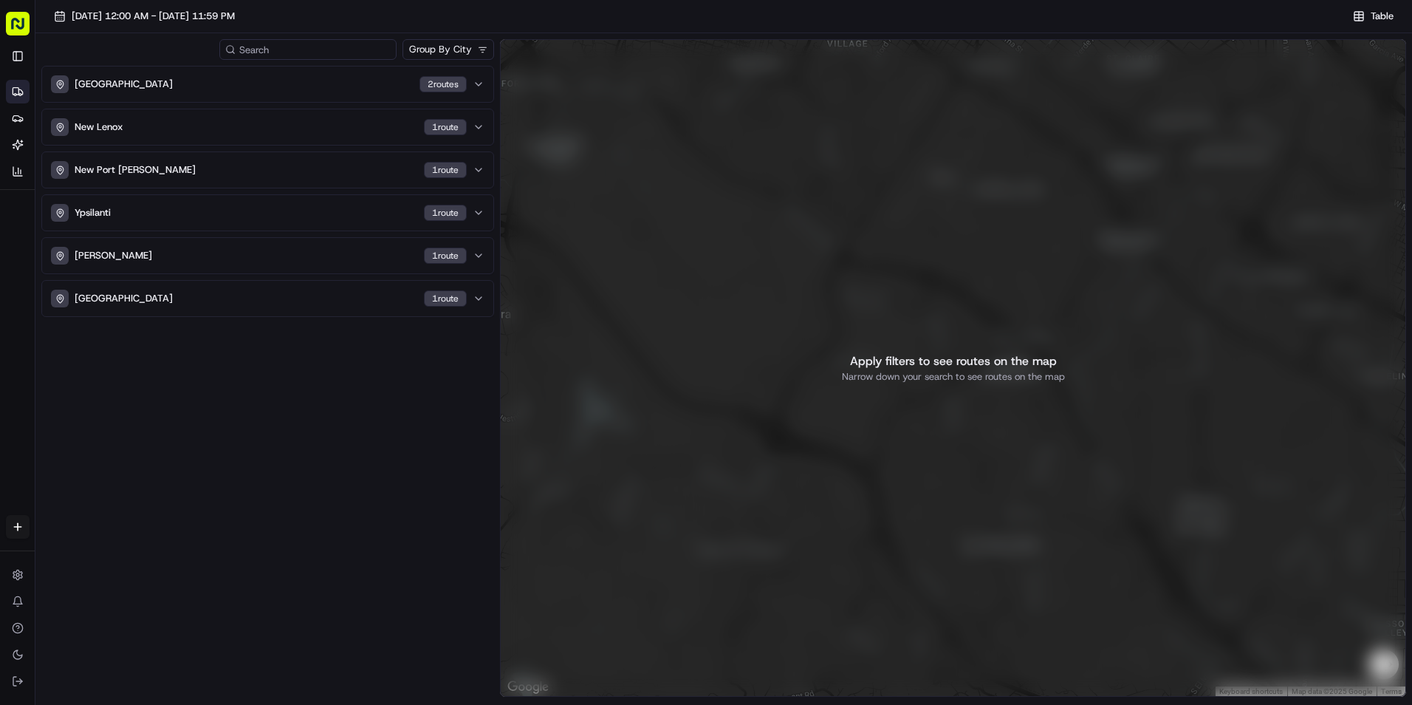
type input "n"
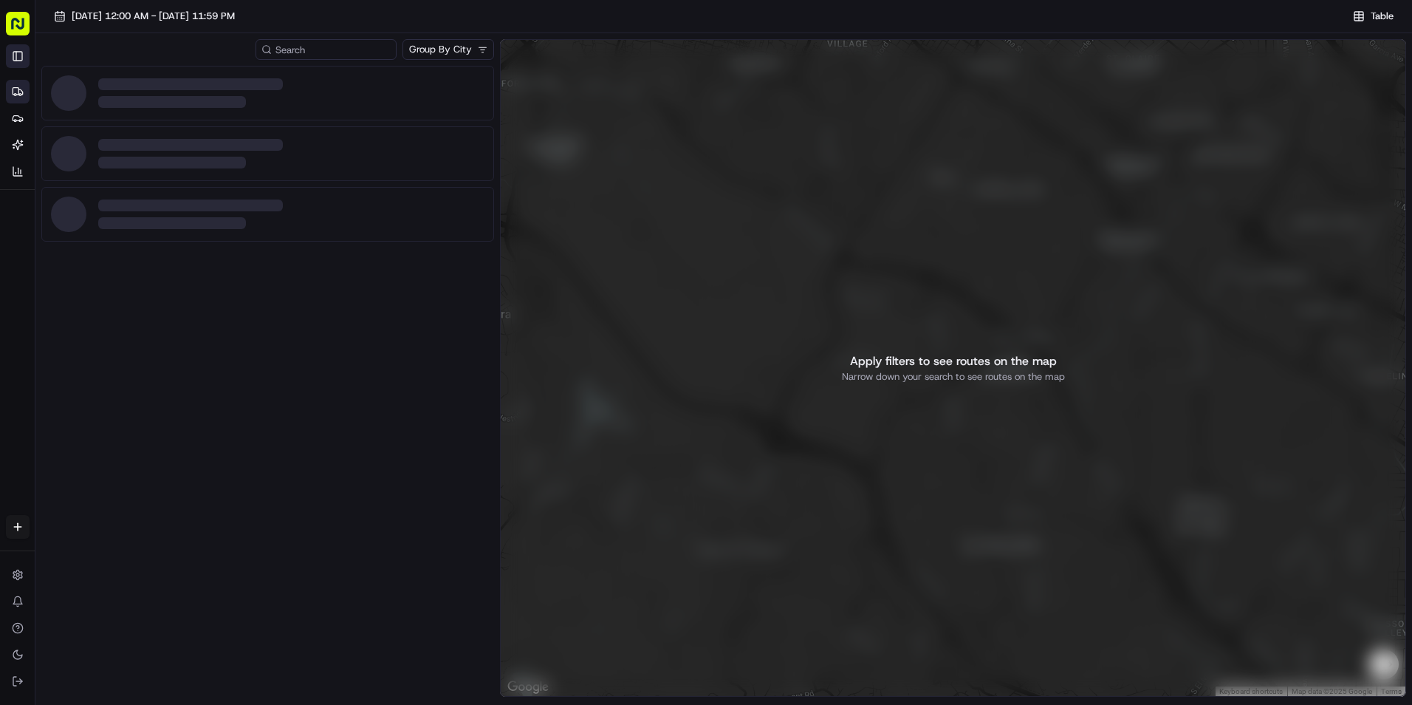
click at [21, 54] on button "Toggle Sidebar" at bounding box center [18, 56] width 24 height 24
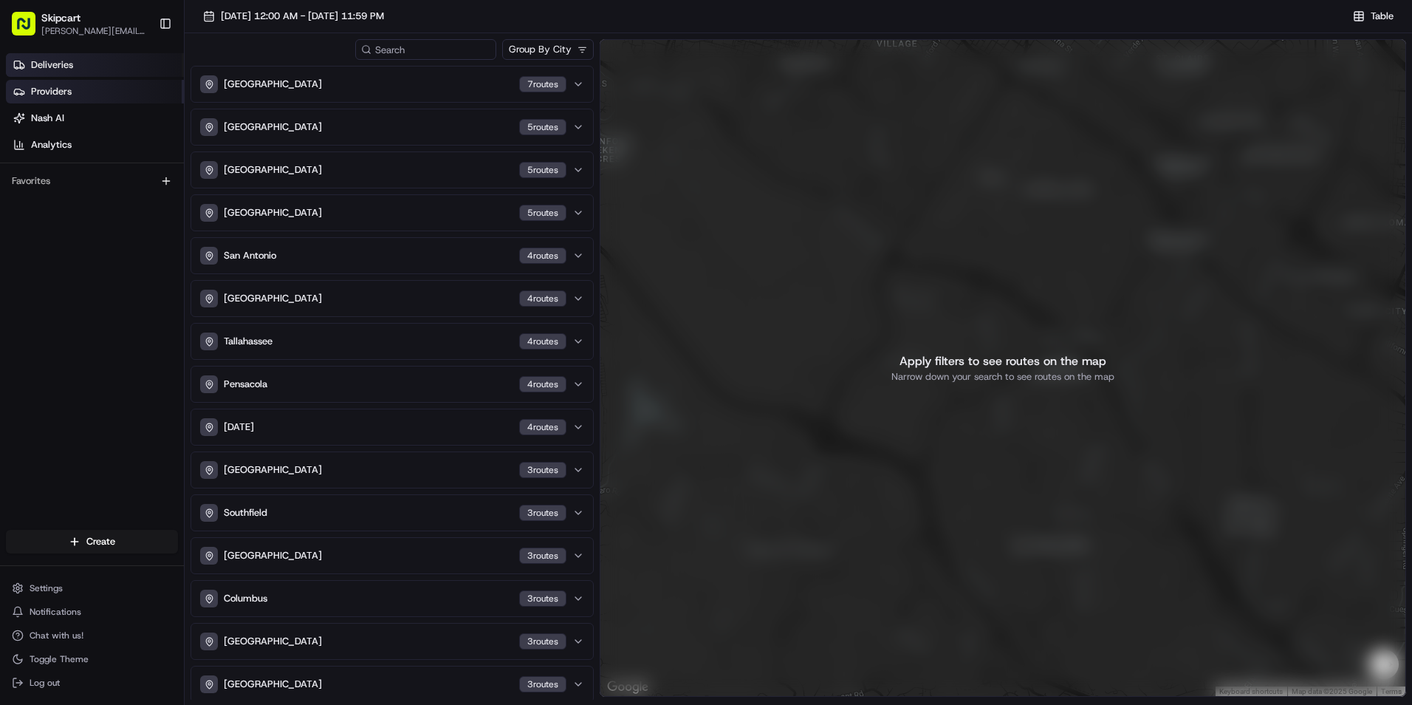
click at [57, 94] on span "Providers" at bounding box center [51, 91] width 41 height 13
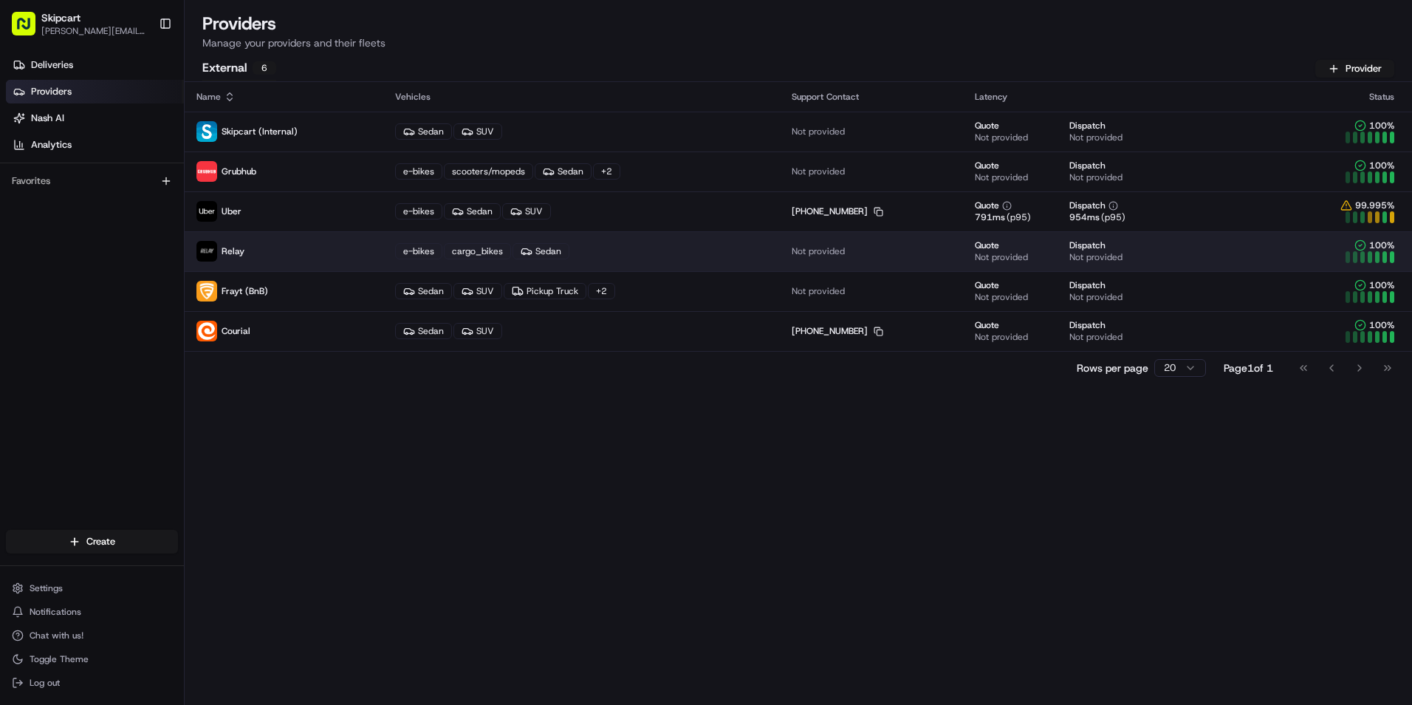
click at [975, 252] on span "Not provided" at bounding box center [1001, 257] width 53 height 12
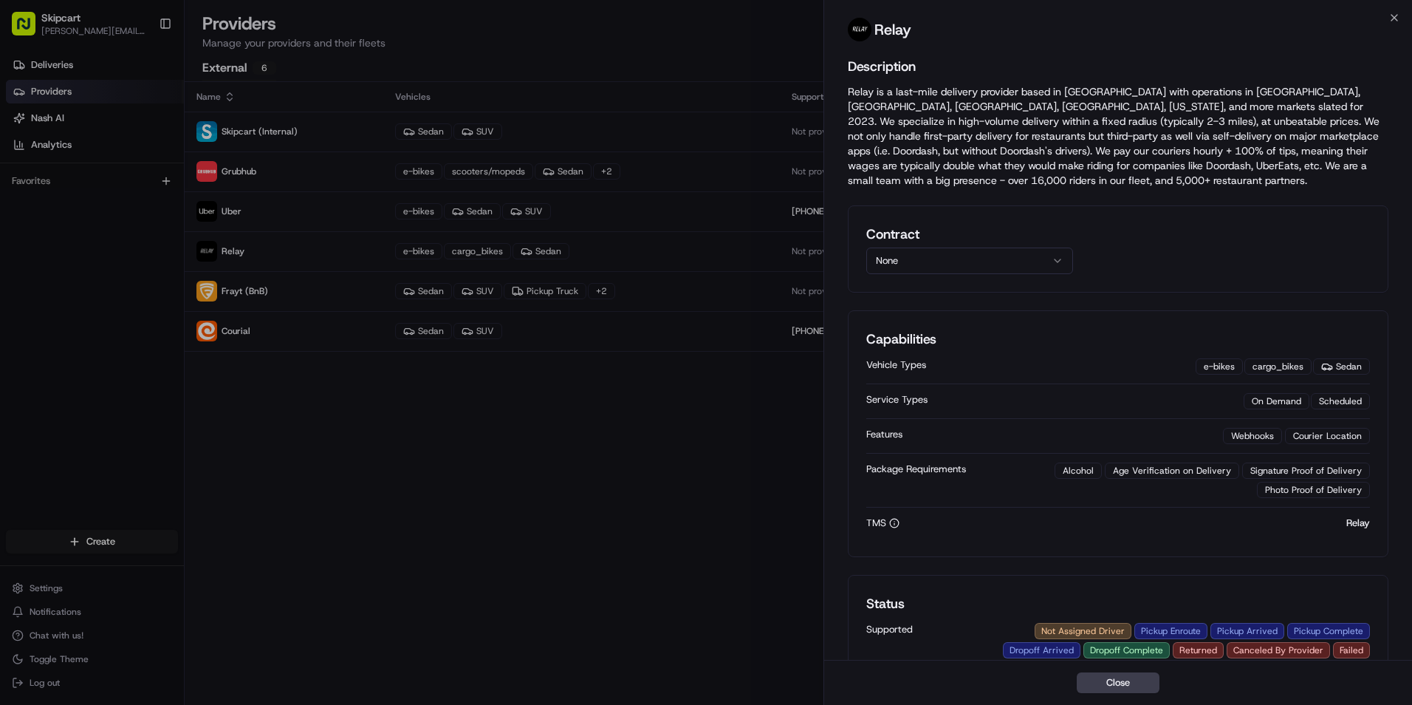
scroll to position [208, 0]
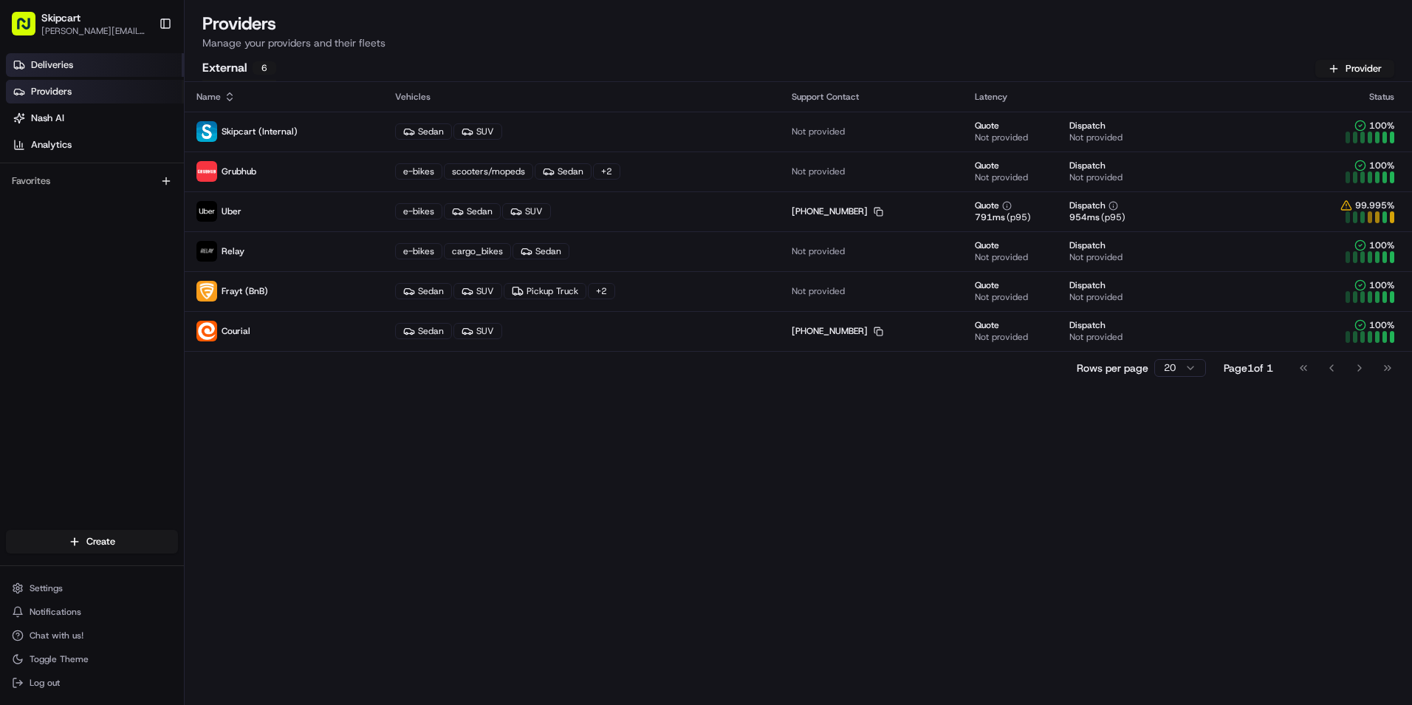
click at [67, 60] on span "Deliveries" at bounding box center [52, 64] width 42 height 13
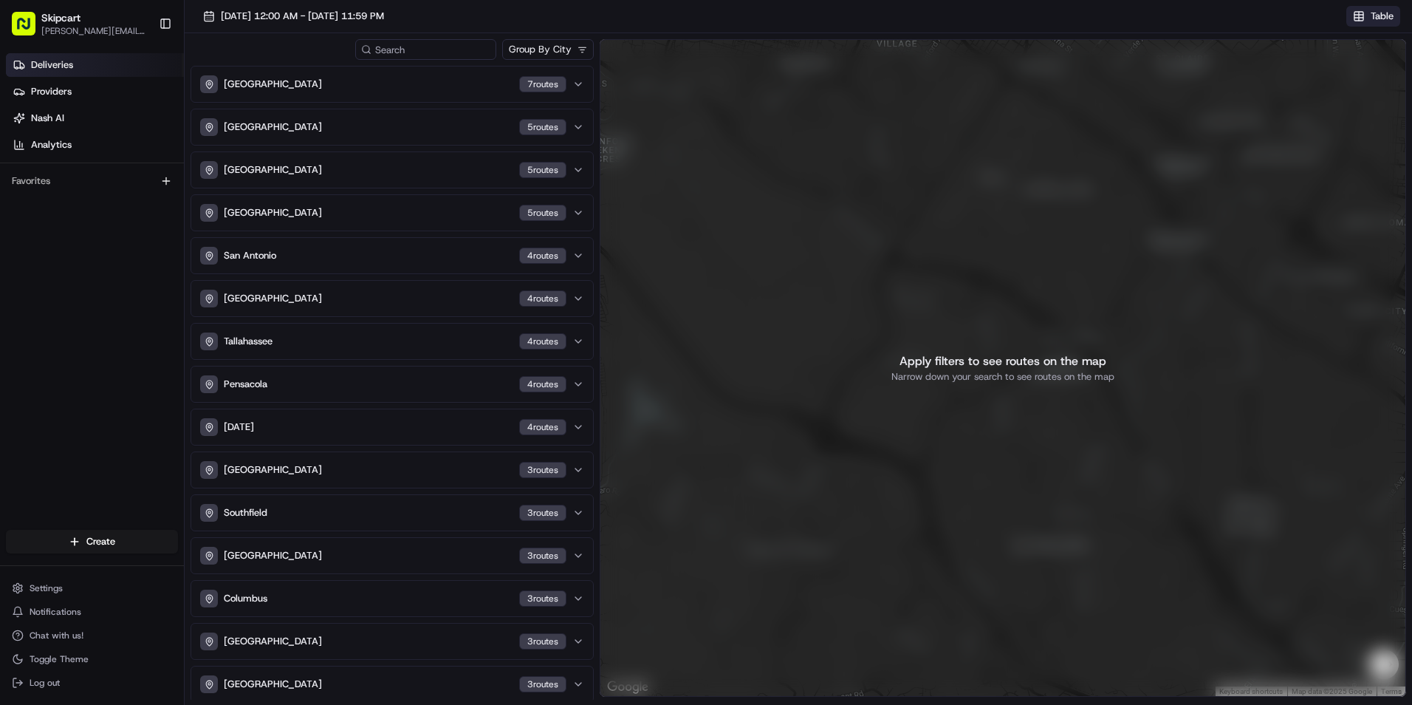
click at [1384, 8] on button "Table" at bounding box center [1374, 16] width 54 height 21
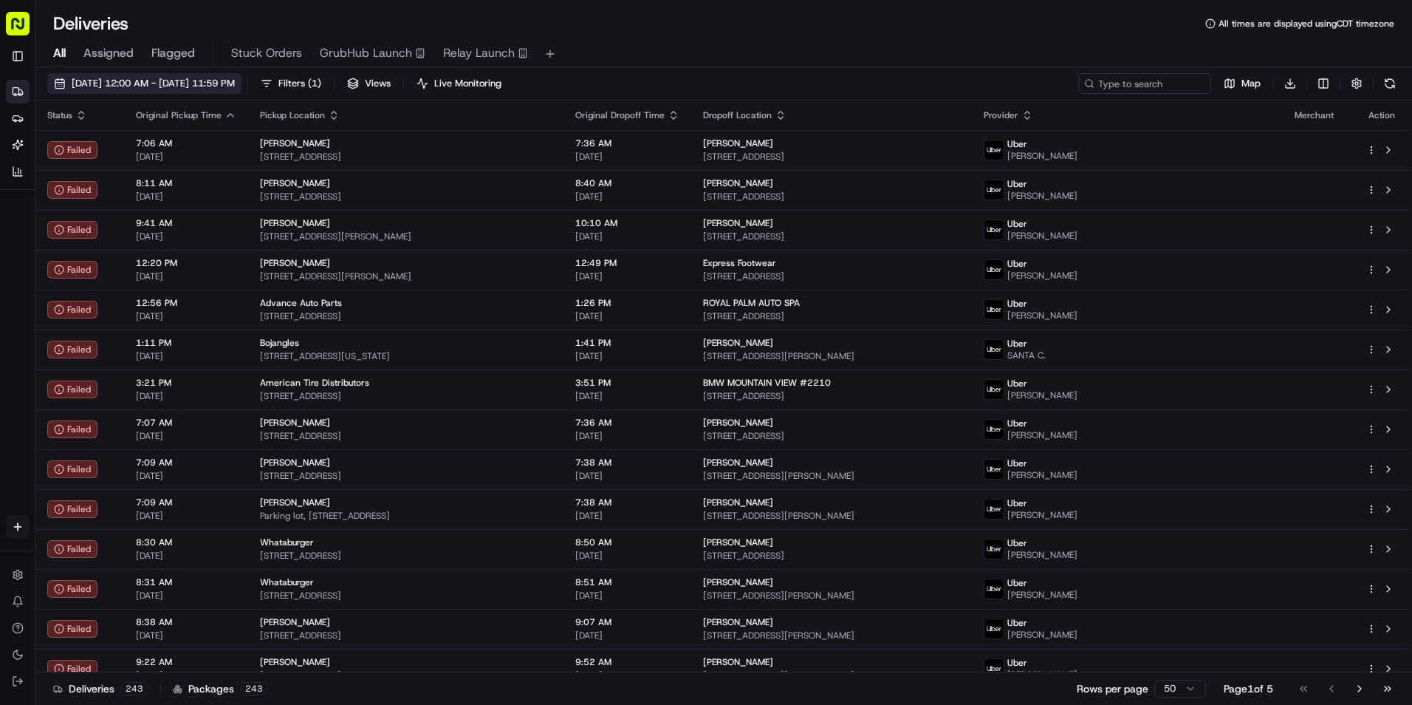
click at [235, 81] on span "05/01/2025 12:00 AM - 05/21/2025 11:59 PM" at bounding box center [153, 83] width 163 height 13
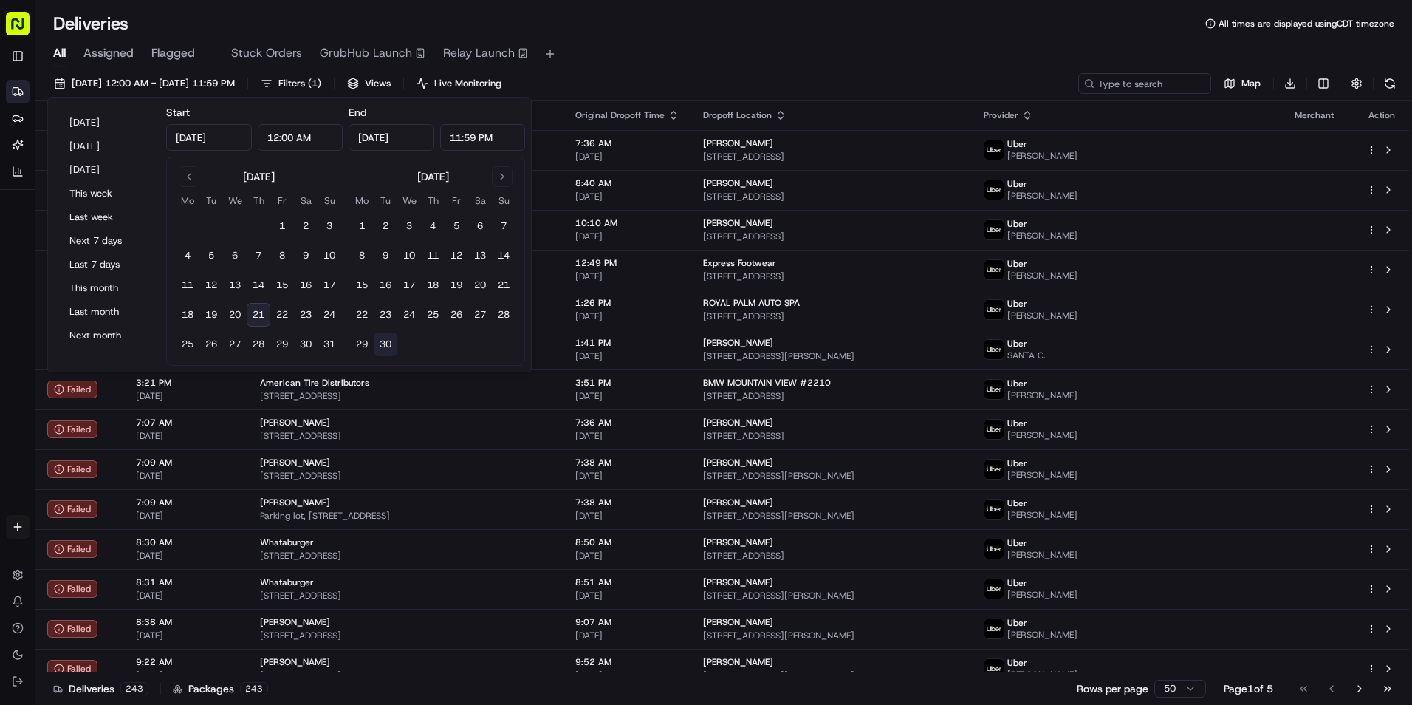
click at [390, 340] on button "30" at bounding box center [386, 344] width 24 height 24
type input "Sep 30, 2025"
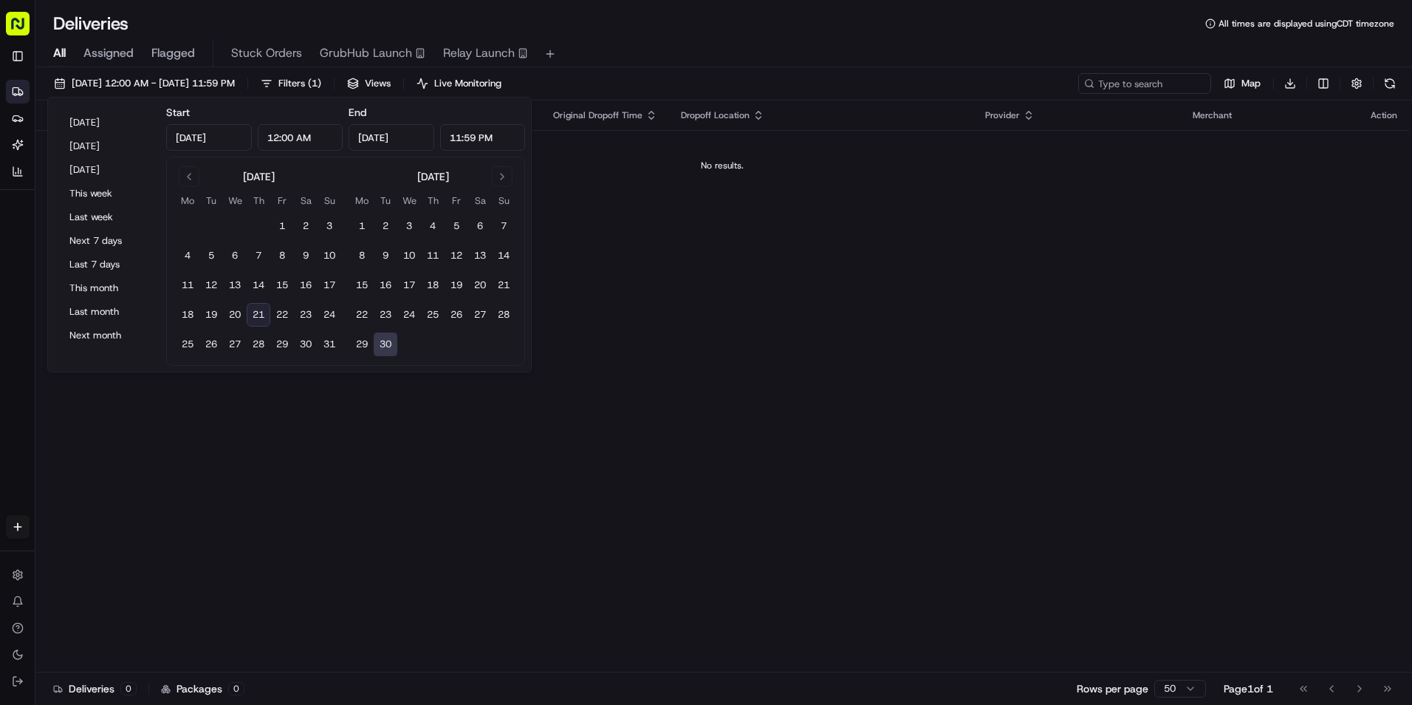
click at [217, 141] on input "Sep 30, 2025" at bounding box center [209, 137] width 86 height 27
click at [179, 177] on button "Go to previous month" at bounding box center [189, 176] width 21 height 21
click at [179, 168] on button "Go to previous month" at bounding box center [189, 176] width 21 height 21
click at [262, 219] on button "1" at bounding box center [259, 226] width 24 height 24
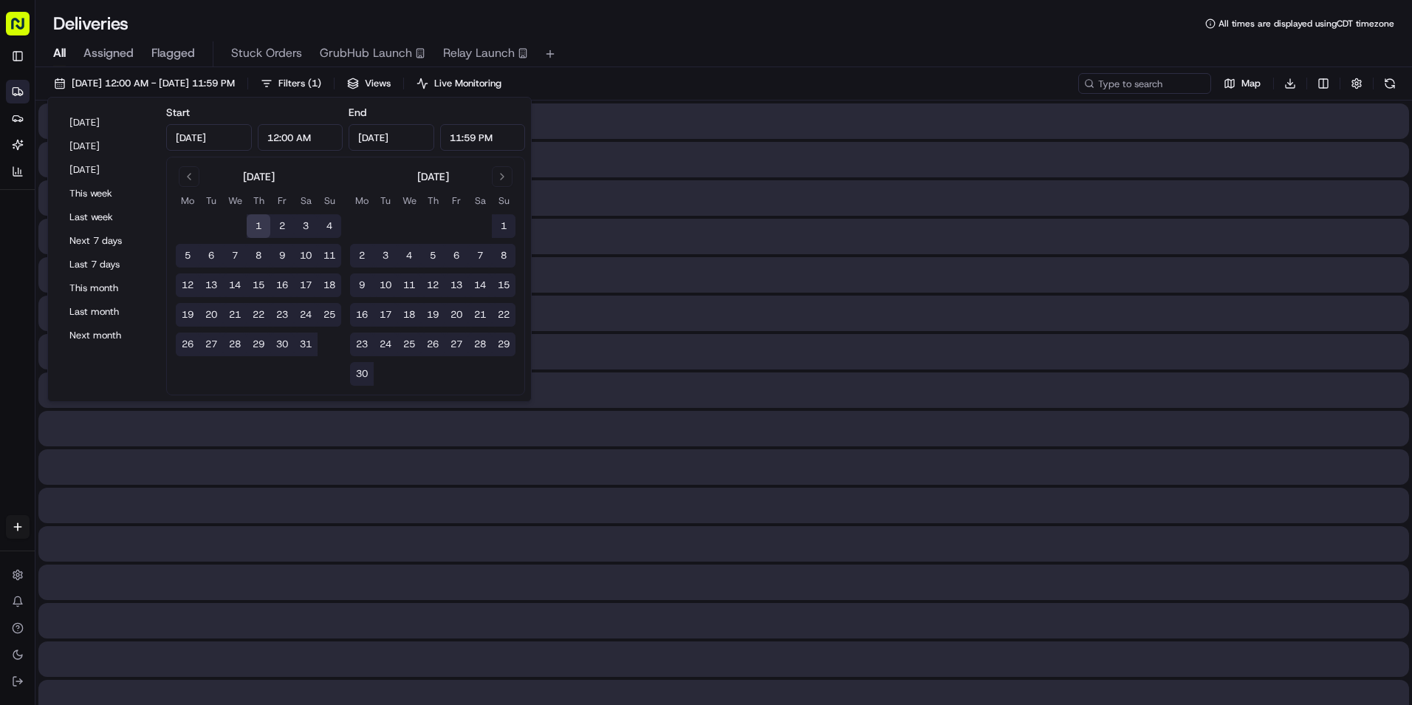
click at [481, 44] on span "Relay Launch" at bounding box center [479, 53] width 72 height 18
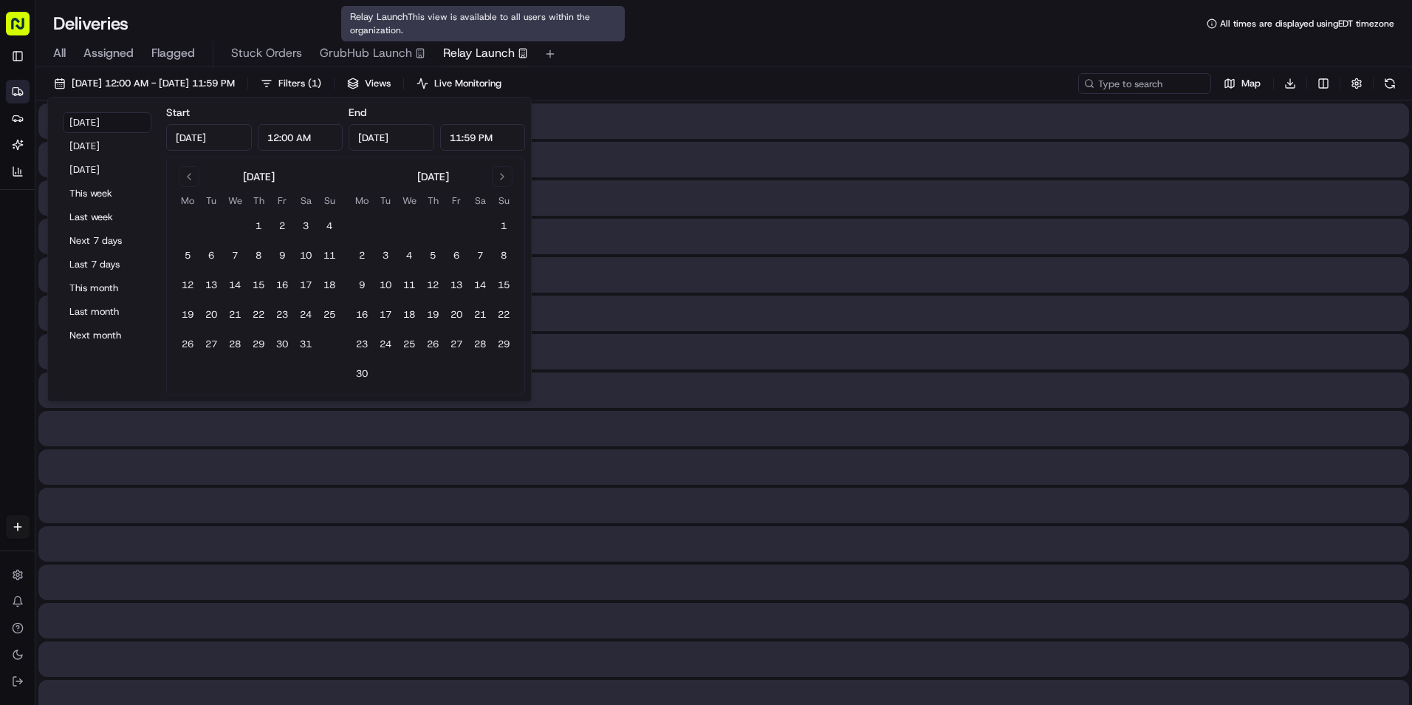
type input "[DATE]"
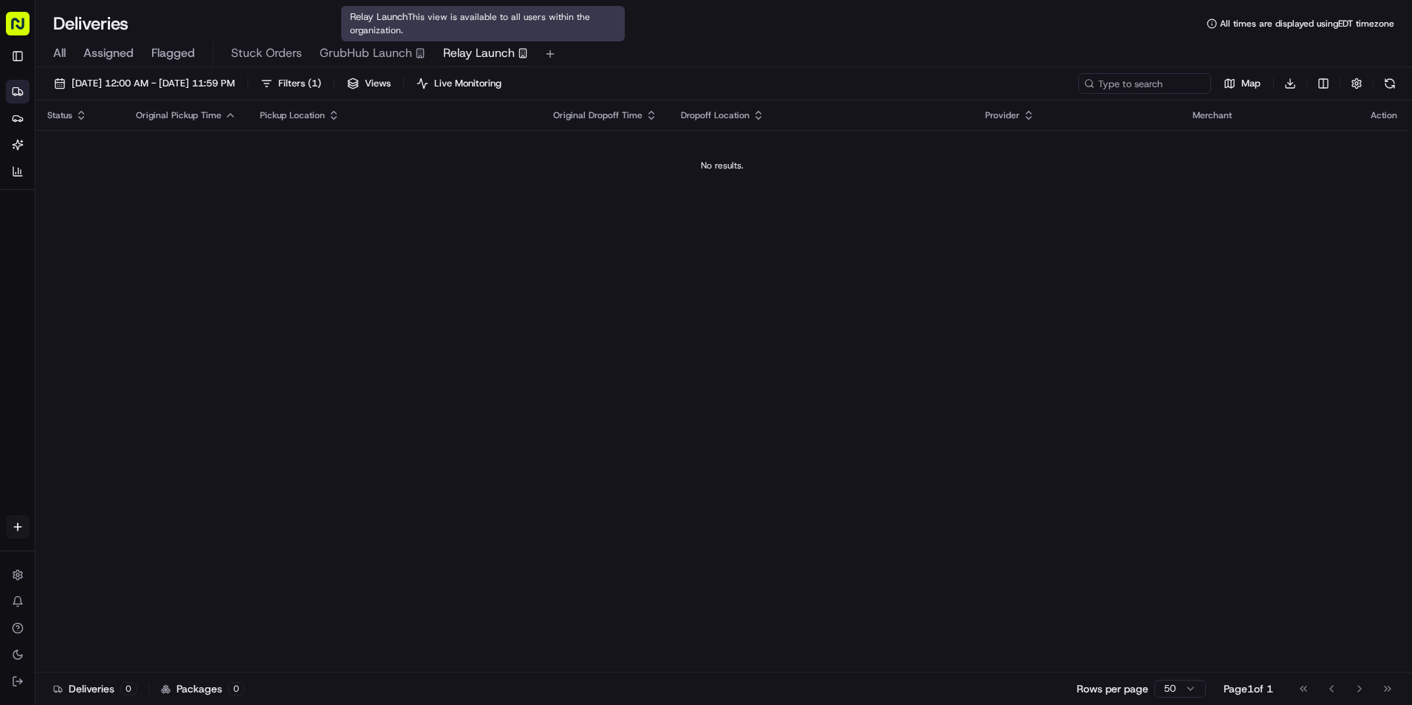
click at [474, 49] on span "Relay Launch" at bounding box center [479, 53] width 72 height 18
click at [460, 51] on span "Relay Launch" at bounding box center [479, 53] width 72 height 18
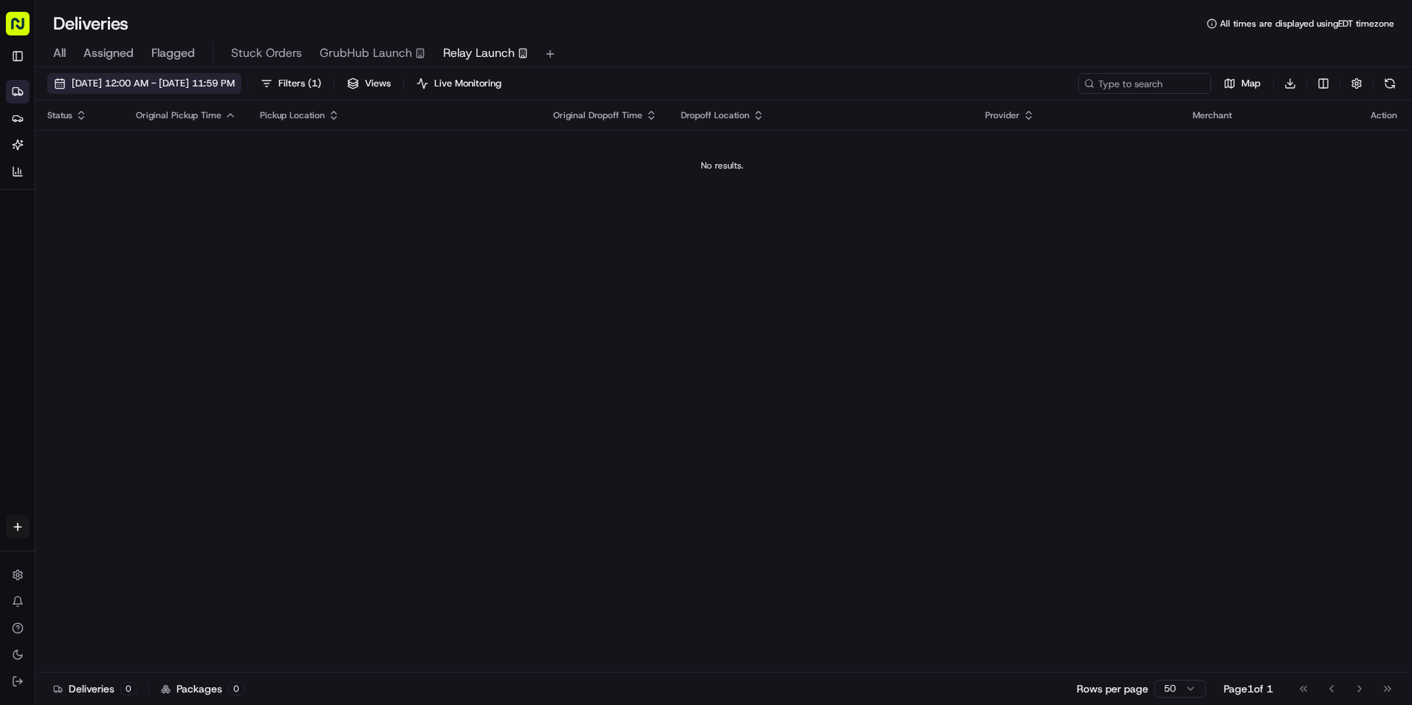
click at [226, 81] on span "[DATE] 12:00 AM - [DATE] 11:59 PM" at bounding box center [153, 83] width 163 height 13
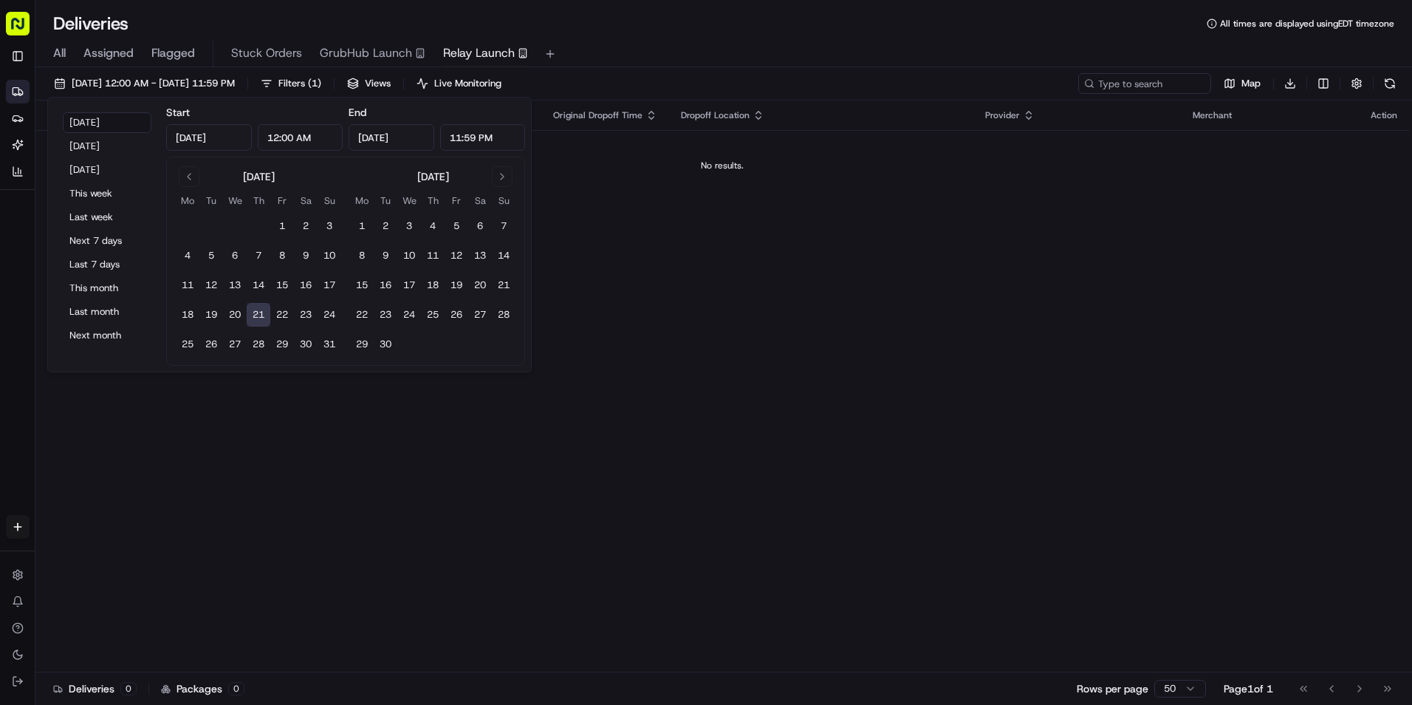
click at [211, 140] on input "[DATE]" at bounding box center [209, 137] width 86 height 27
click at [192, 177] on button "Go to previous month" at bounding box center [189, 176] width 21 height 21
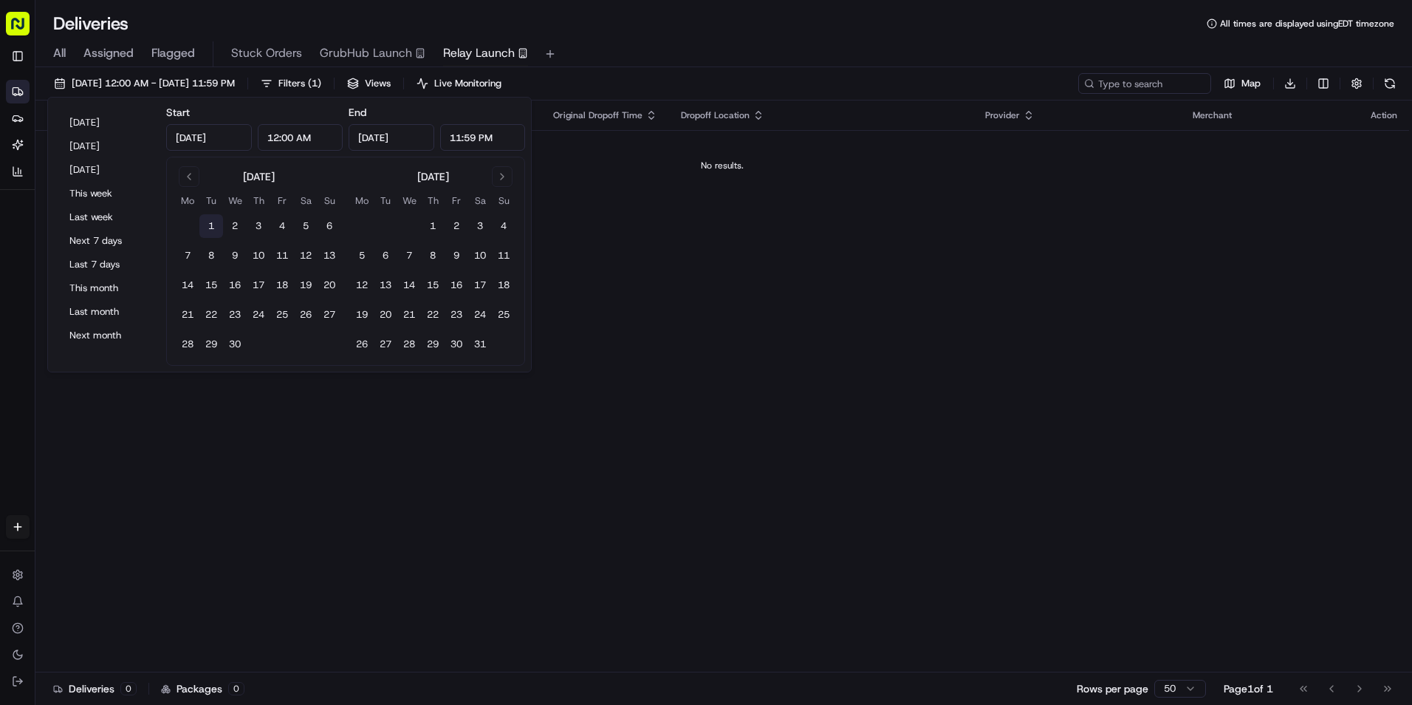
click at [204, 224] on button "1" at bounding box center [211, 226] width 24 height 24
type input "[DATE]"
click at [381, 133] on input "[DATE]" at bounding box center [392, 137] width 86 height 27
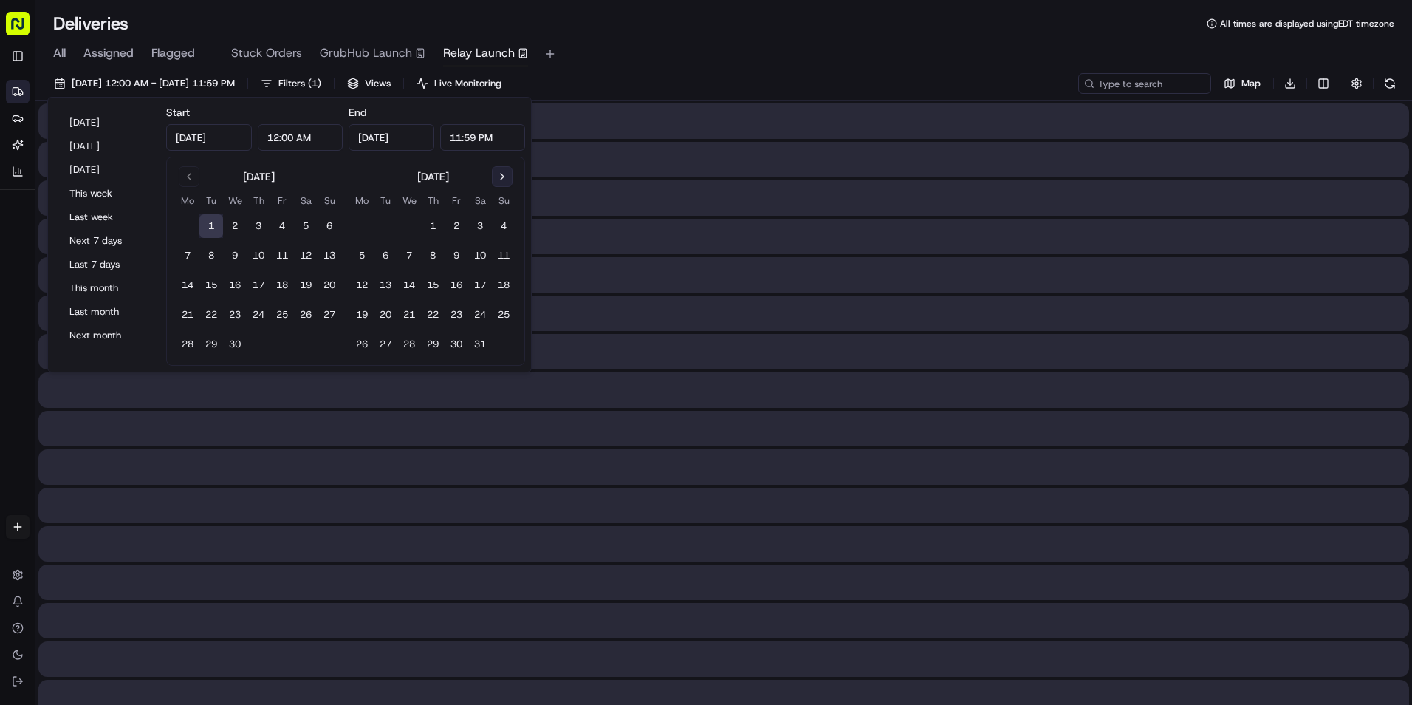
click at [505, 177] on button "Go to next month" at bounding box center [502, 176] width 21 height 21
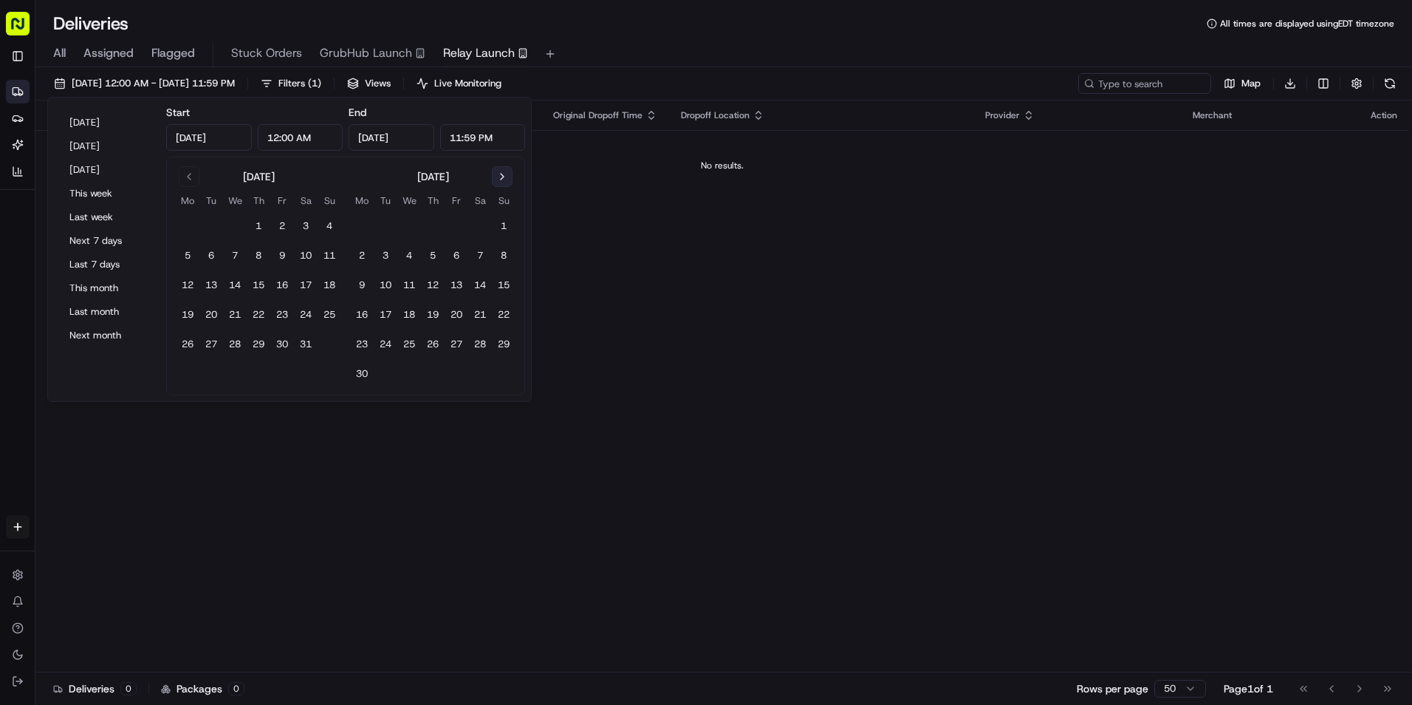
click at [505, 177] on button "Go to next month" at bounding box center [502, 176] width 21 height 21
click at [435, 346] on button "31" at bounding box center [433, 344] width 24 height 24
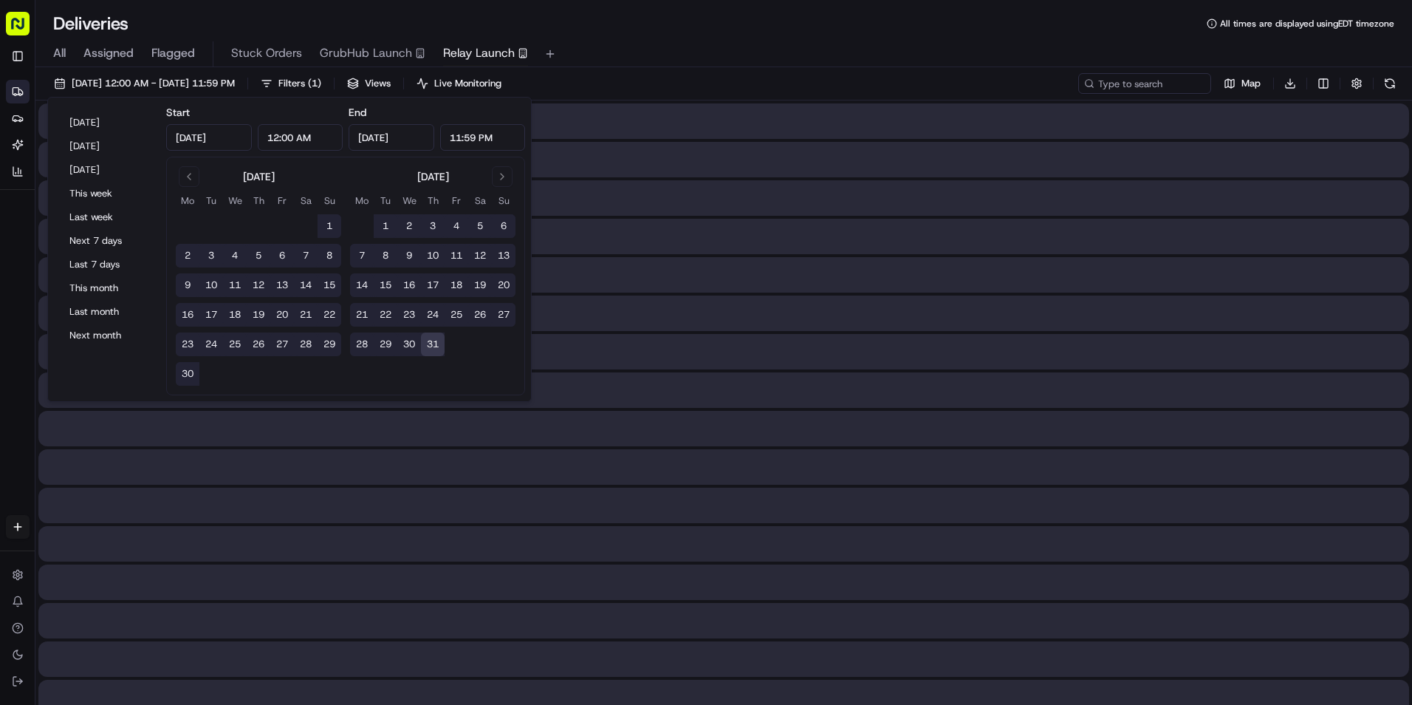
type input "Jul 31, 2025"
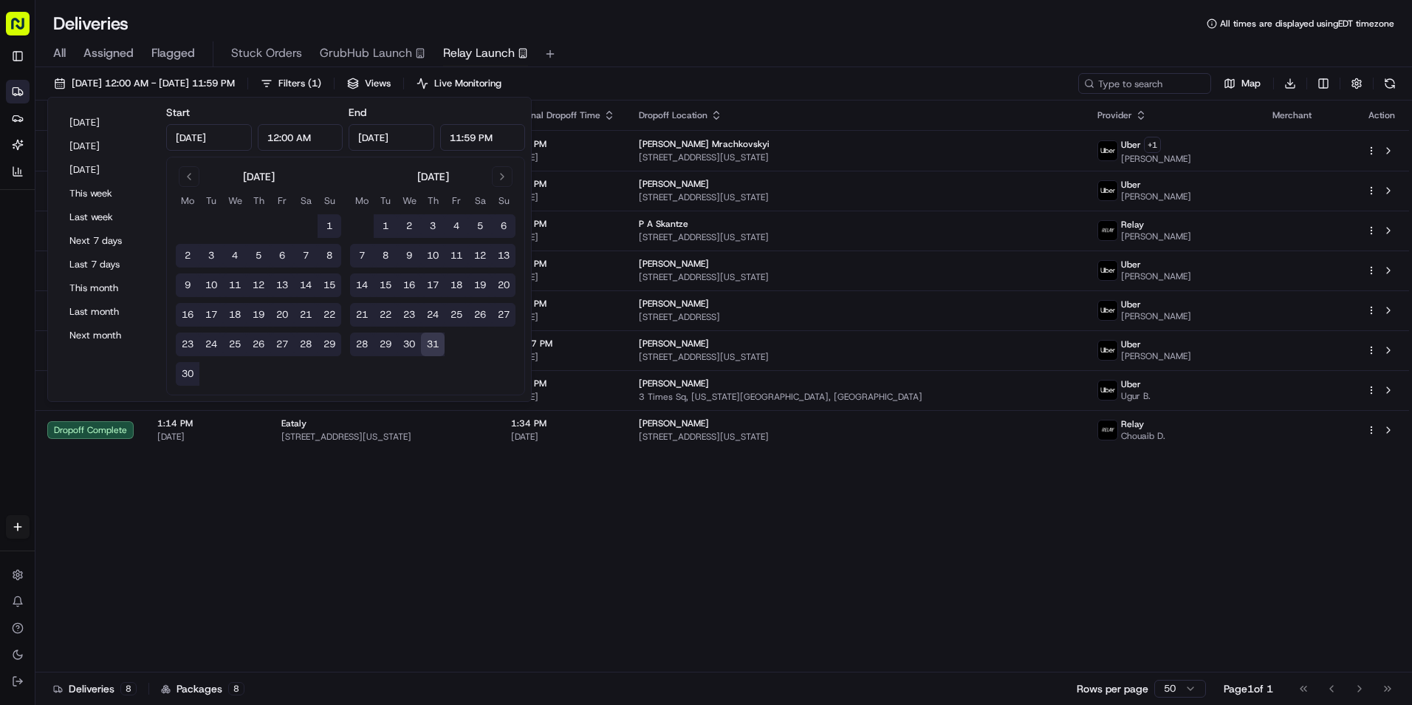
click at [863, 59] on div "All Assigned Flagged Stuck Orders GrubHub Launch Relay Launch" at bounding box center [723, 54] width 1377 height 26
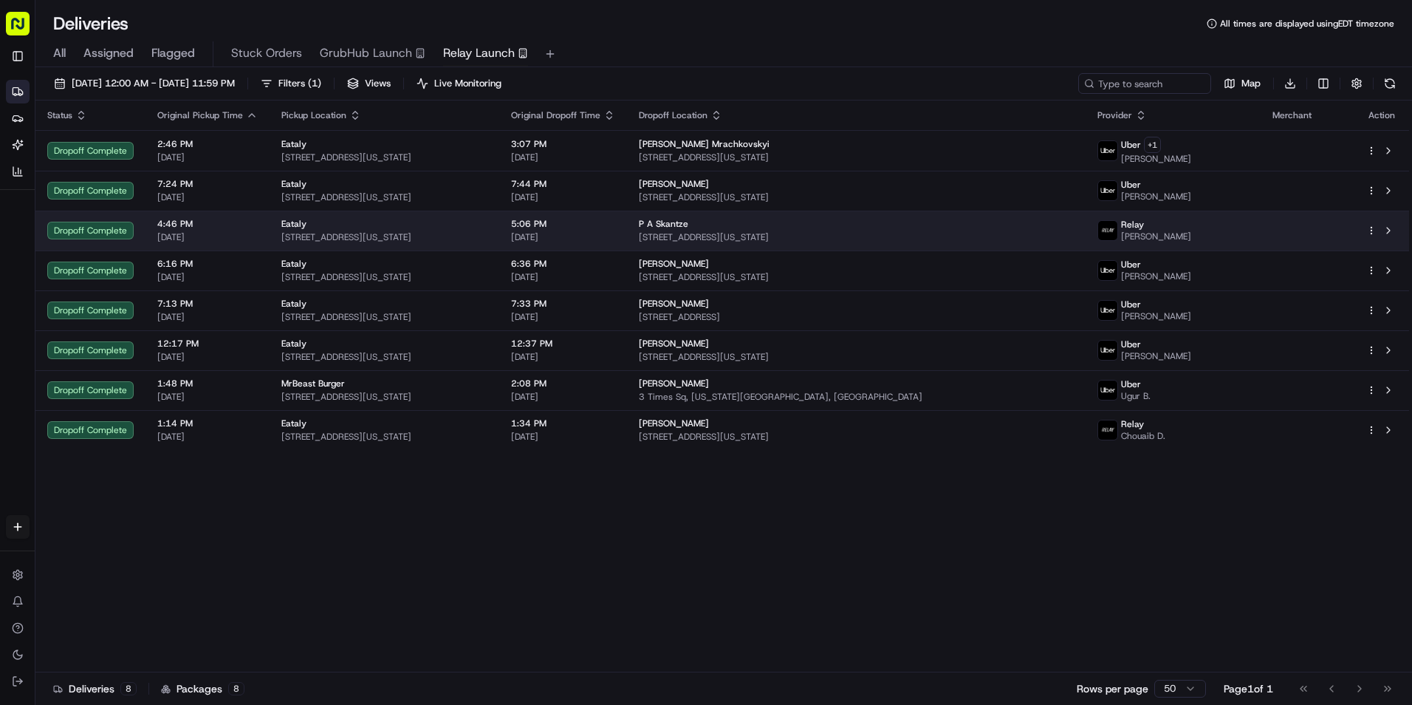
click at [1245, 239] on div "Relay Santiago T." at bounding box center [1173, 231] width 151 height 24
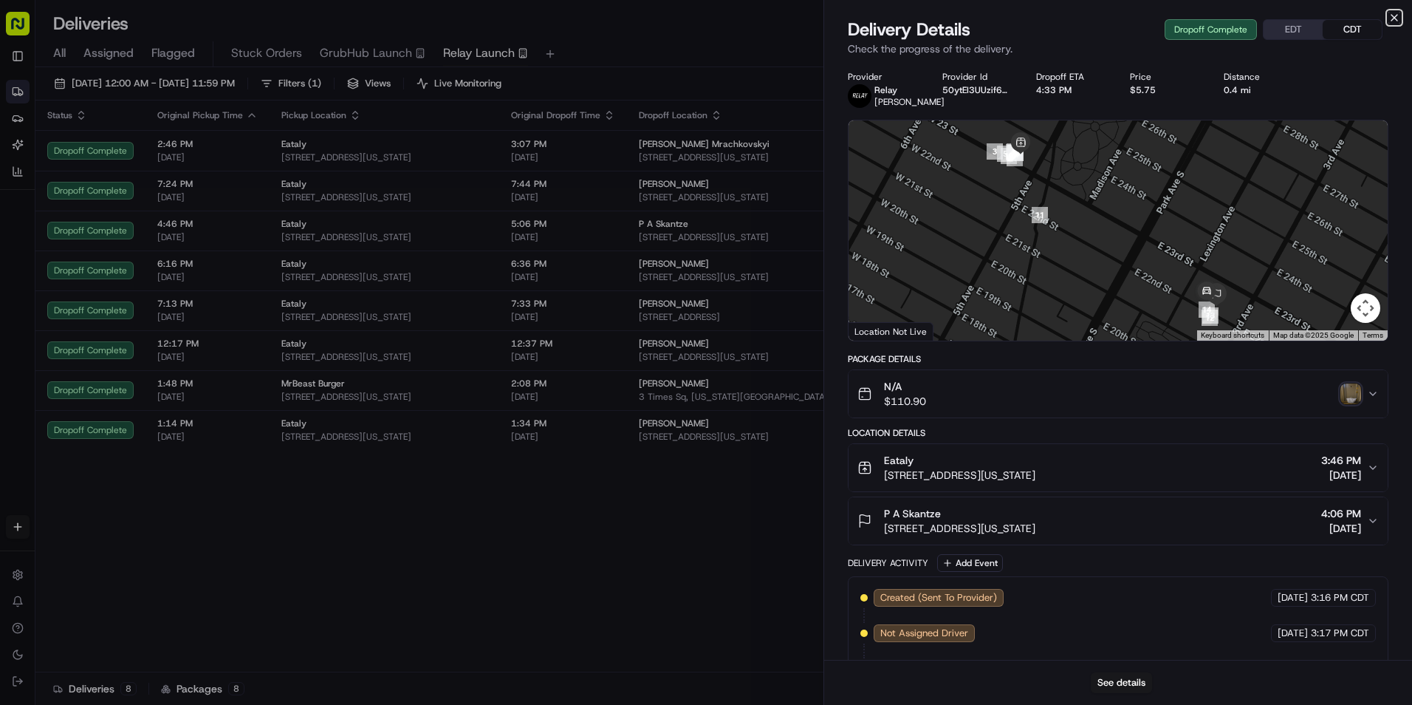
click at [1397, 18] on icon "button" at bounding box center [1395, 18] width 12 height 12
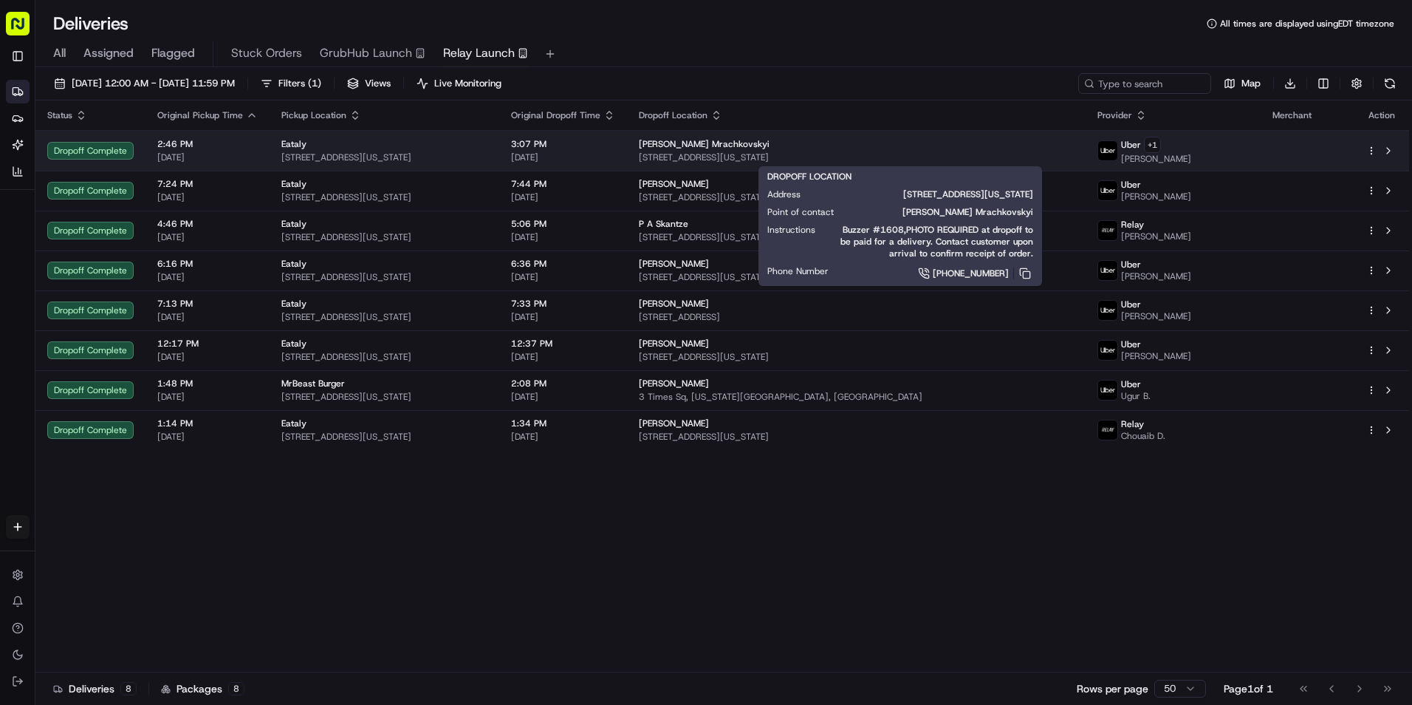
click at [1014, 147] on div "[PERSON_NAME] Mrachkovskyi" at bounding box center [856, 144] width 435 height 12
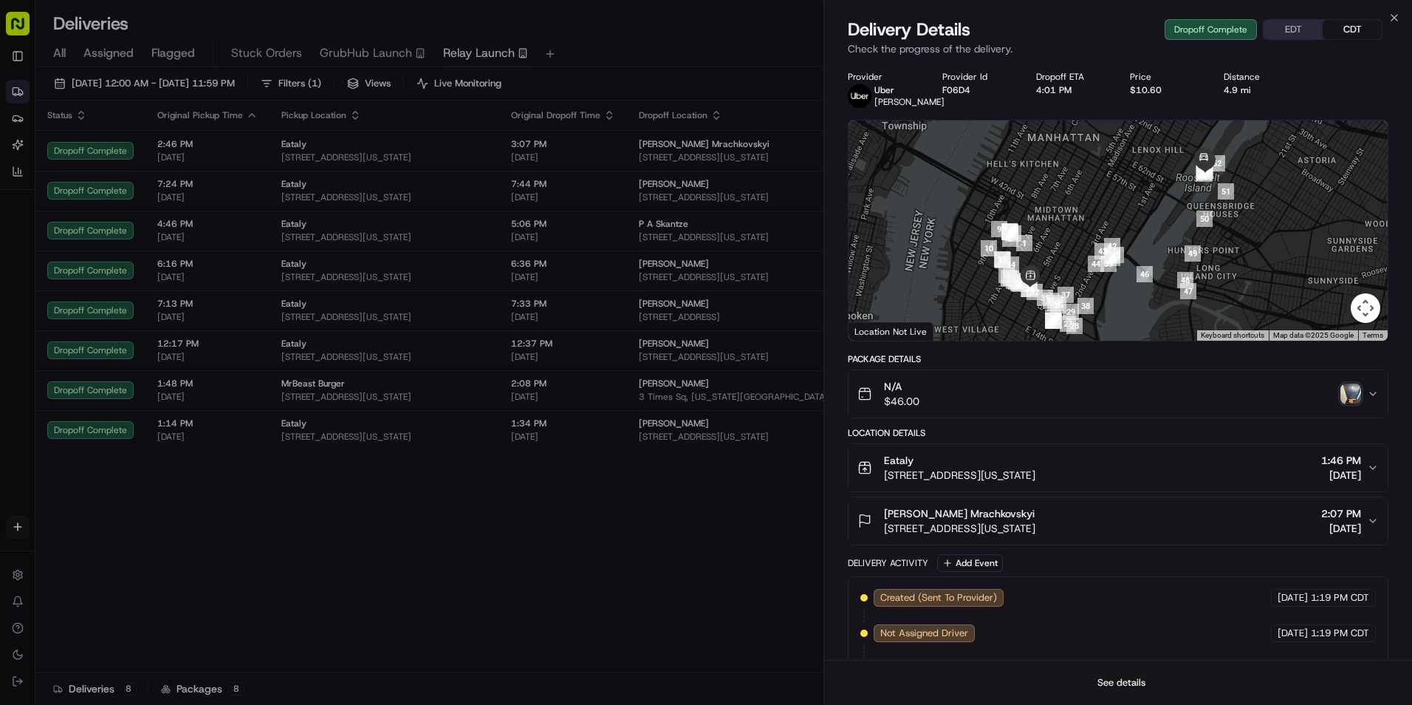
click at [1118, 677] on button "See details" at bounding box center [1121, 682] width 61 height 21
click at [1395, 17] on icon "button" at bounding box center [1395, 18] width 12 height 12
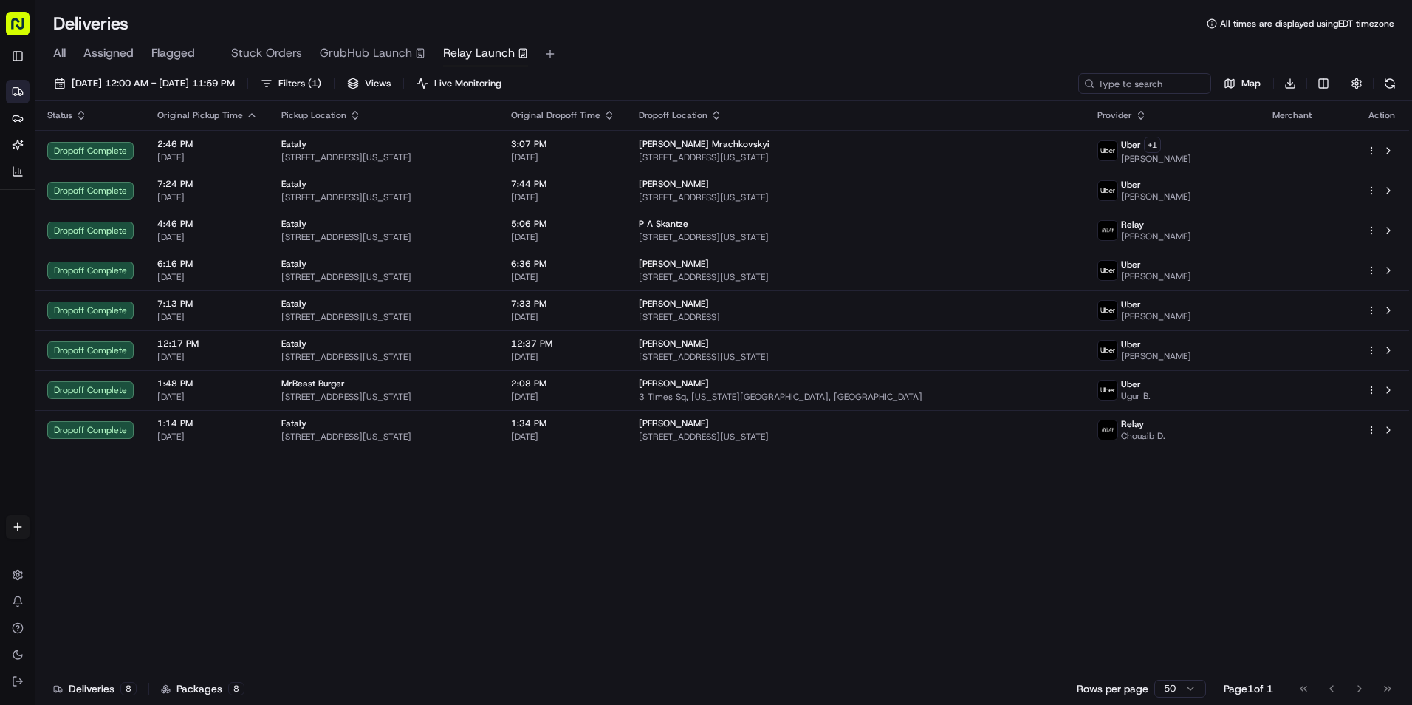
click at [52, 48] on div "All Assigned Flagged Stuck Orders GrubHub Launch Relay Launch" at bounding box center [723, 54] width 1377 height 26
click at [52, 49] on div "All Assigned Flagged Stuck Orders GrubHub Launch Relay Launch" at bounding box center [723, 54] width 1377 height 26
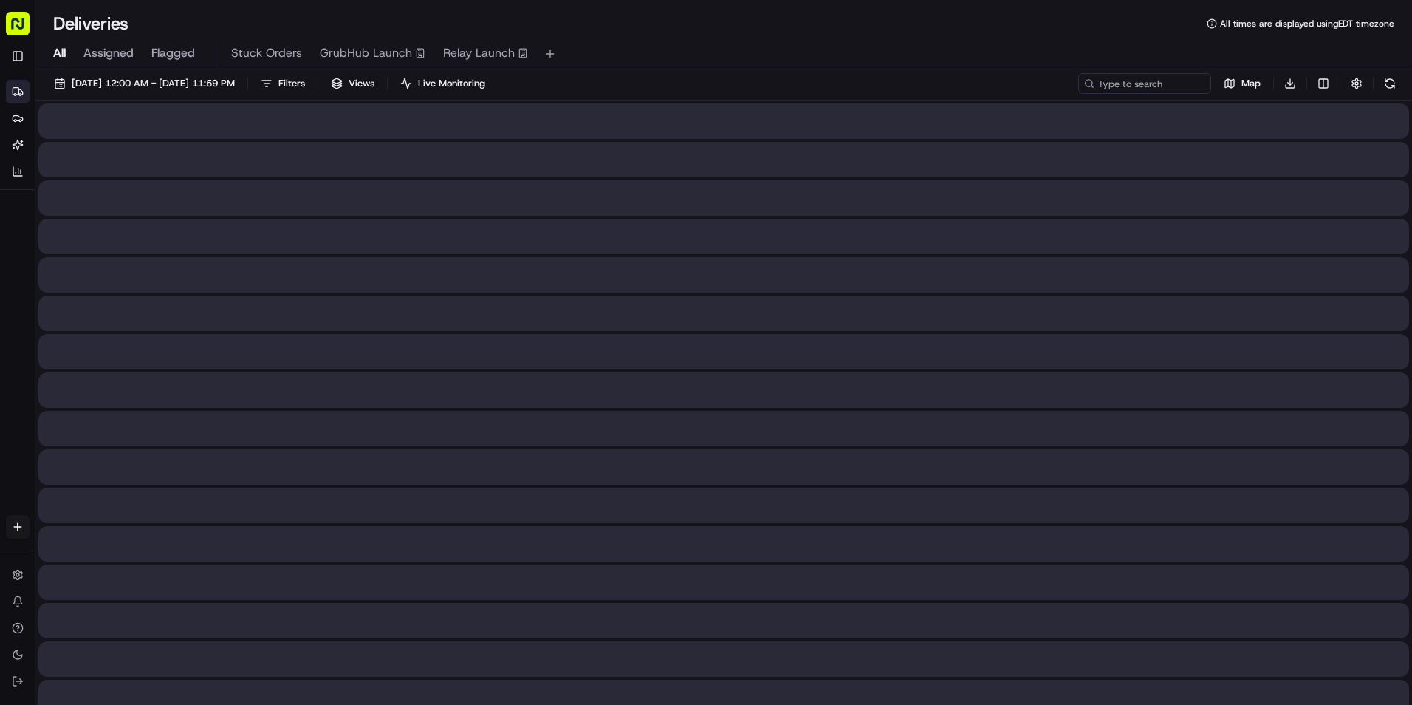
click at [58, 53] on span "All" at bounding box center [59, 53] width 13 height 18
click at [235, 78] on span "04/01/2025 12:00 AM - 07/31/2025 11:59 PM" at bounding box center [153, 83] width 163 height 13
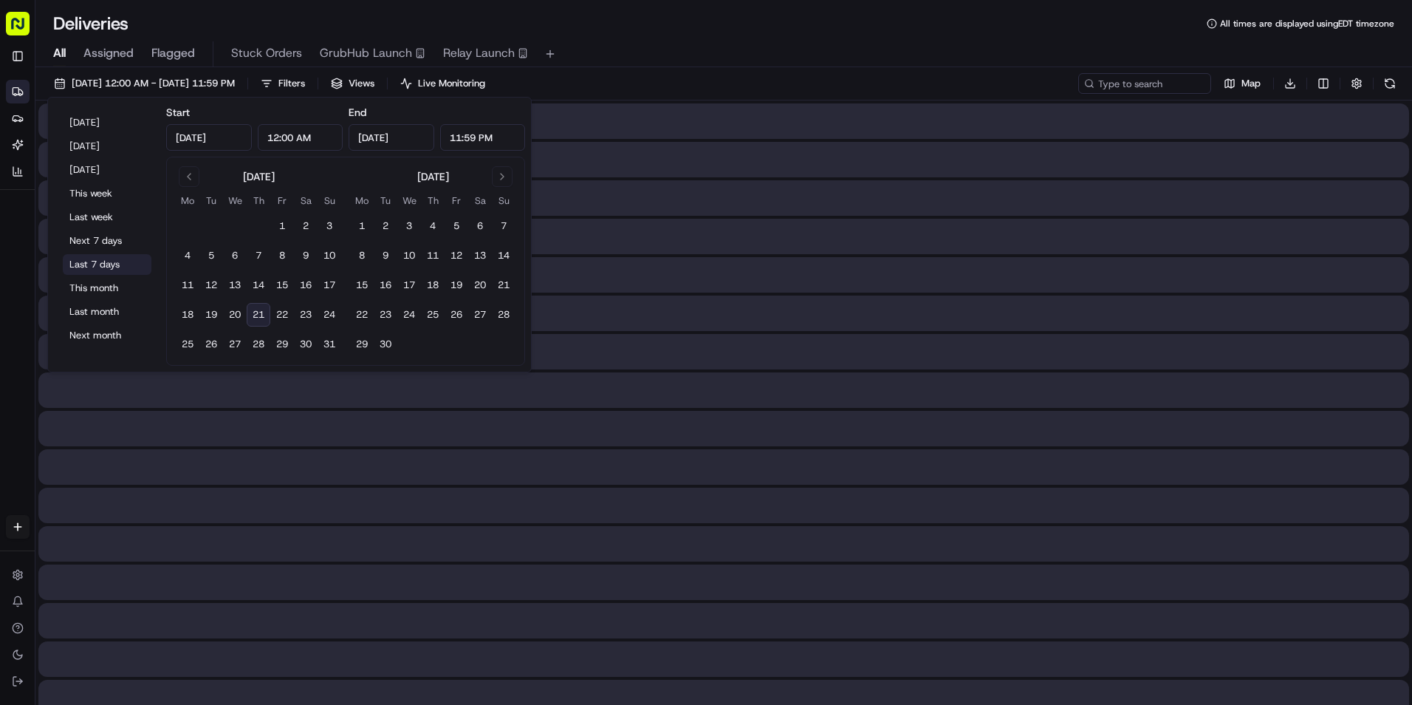
click at [112, 257] on button "Last 7 days" at bounding box center [107, 264] width 89 height 21
type input "Aug 14, 2025"
type input "[DATE]"
click at [780, 83] on div "08/14/2025 12:00 AM - 08/21/2025 11:59 PM Filters Views Live Monitoring Map Dow…" at bounding box center [723, 86] width 1377 height 27
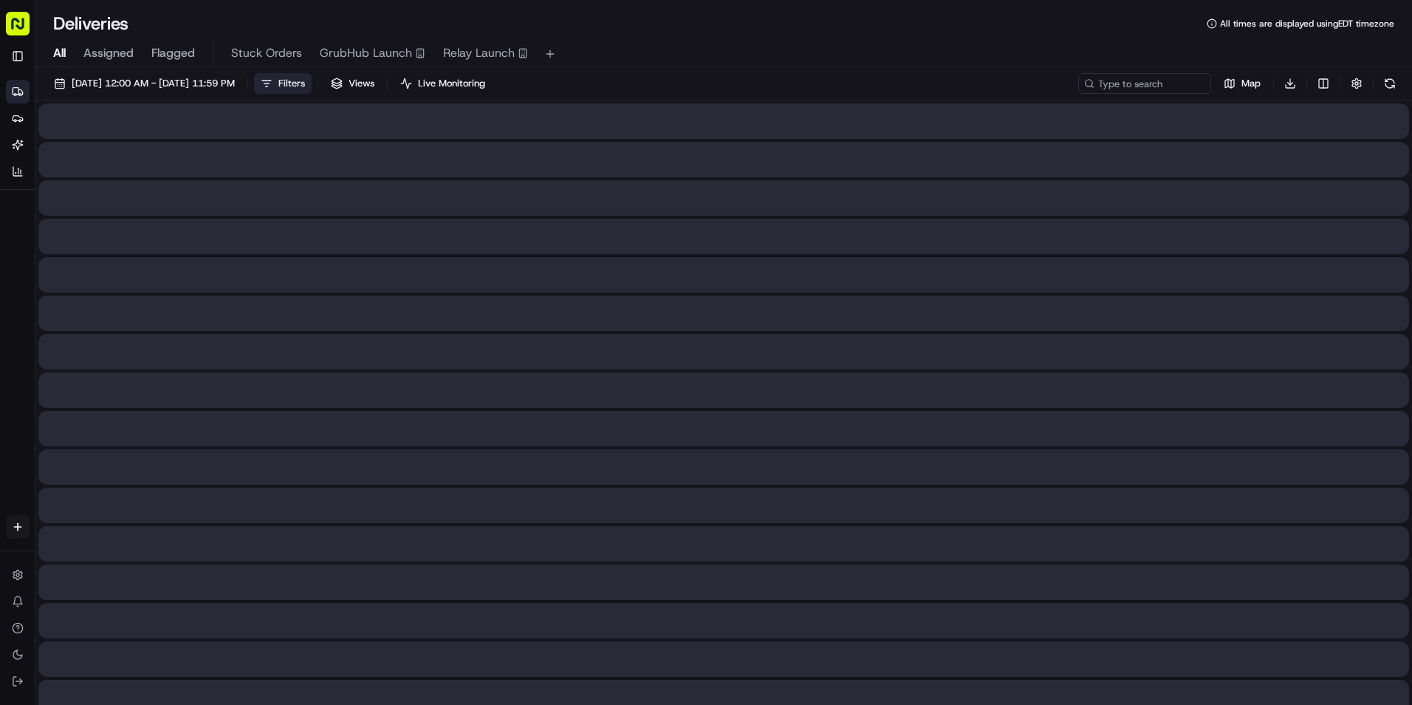
click at [305, 83] on span "Filters" at bounding box center [291, 83] width 27 height 13
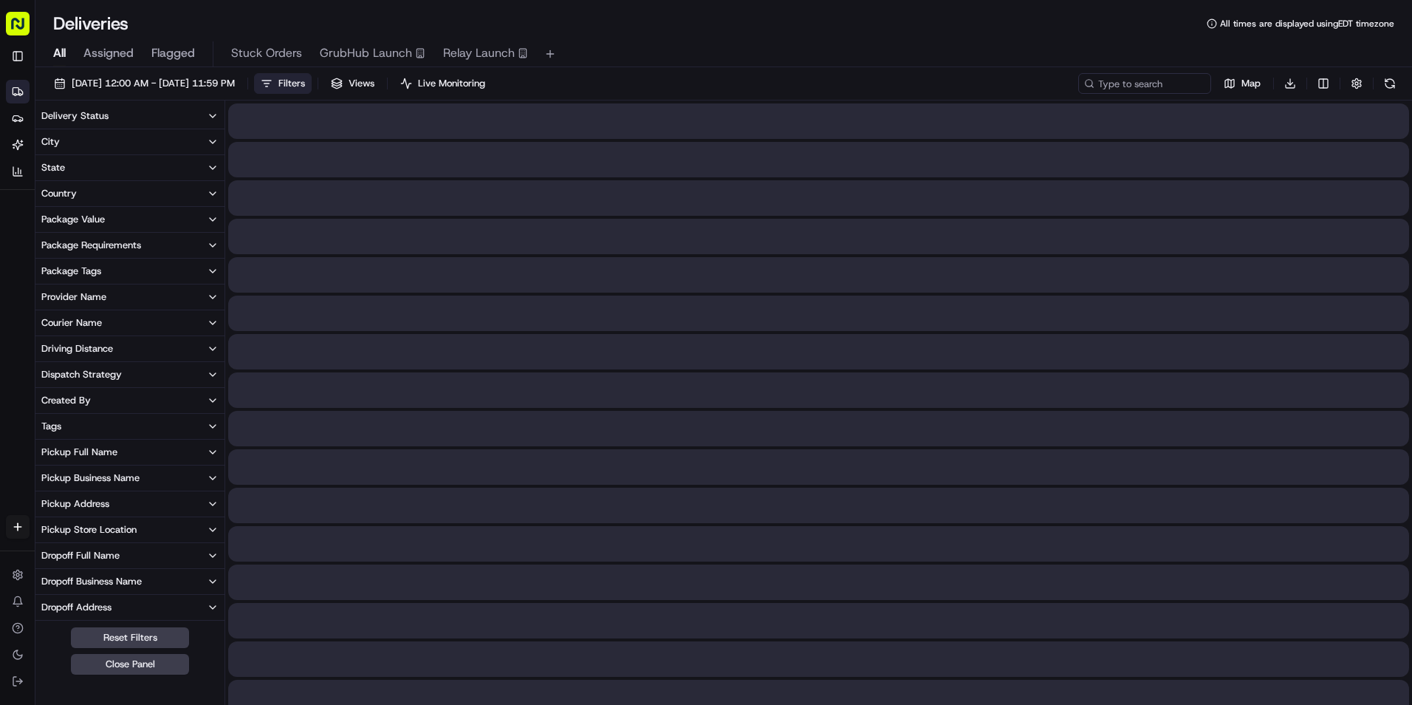
click at [121, 141] on button "City" at bounding box center [129, 141] width 189 height 25
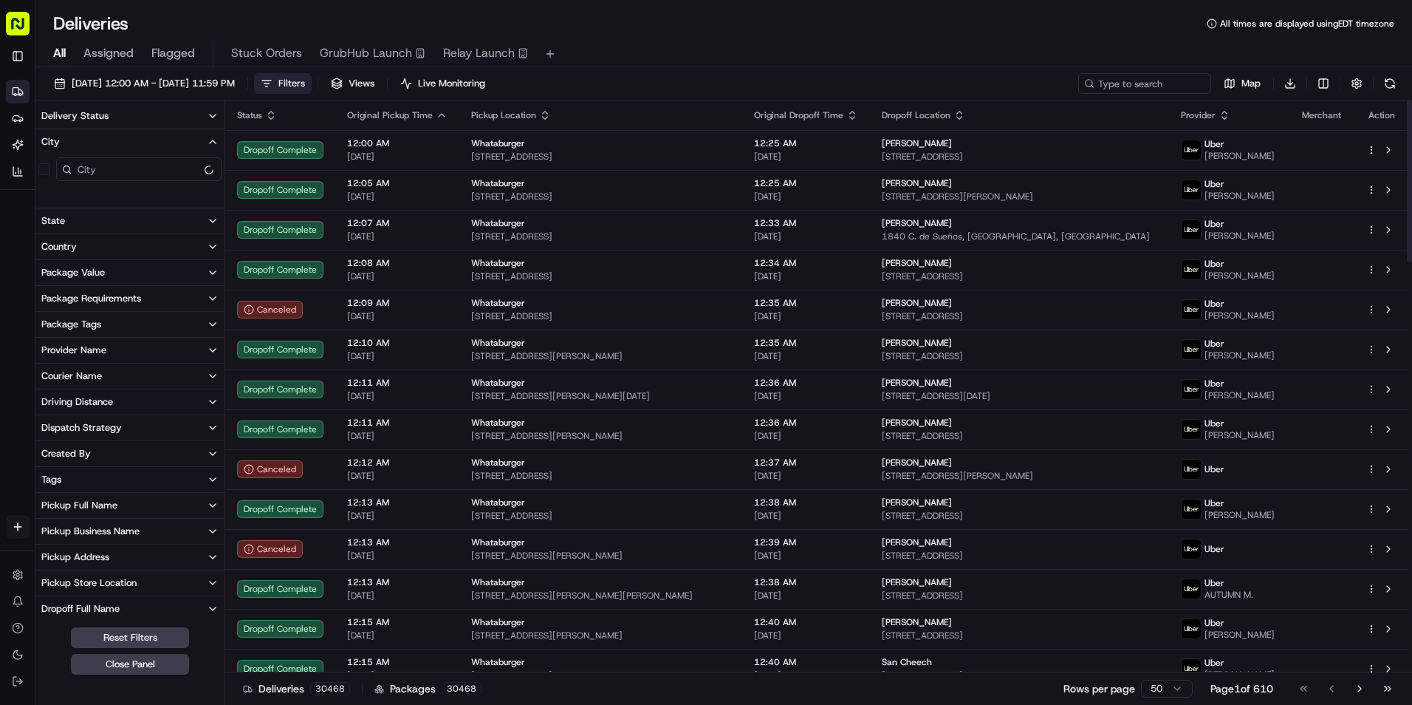
click at [146, 170] on input at bounding box center [138, 169] width 165 height 24
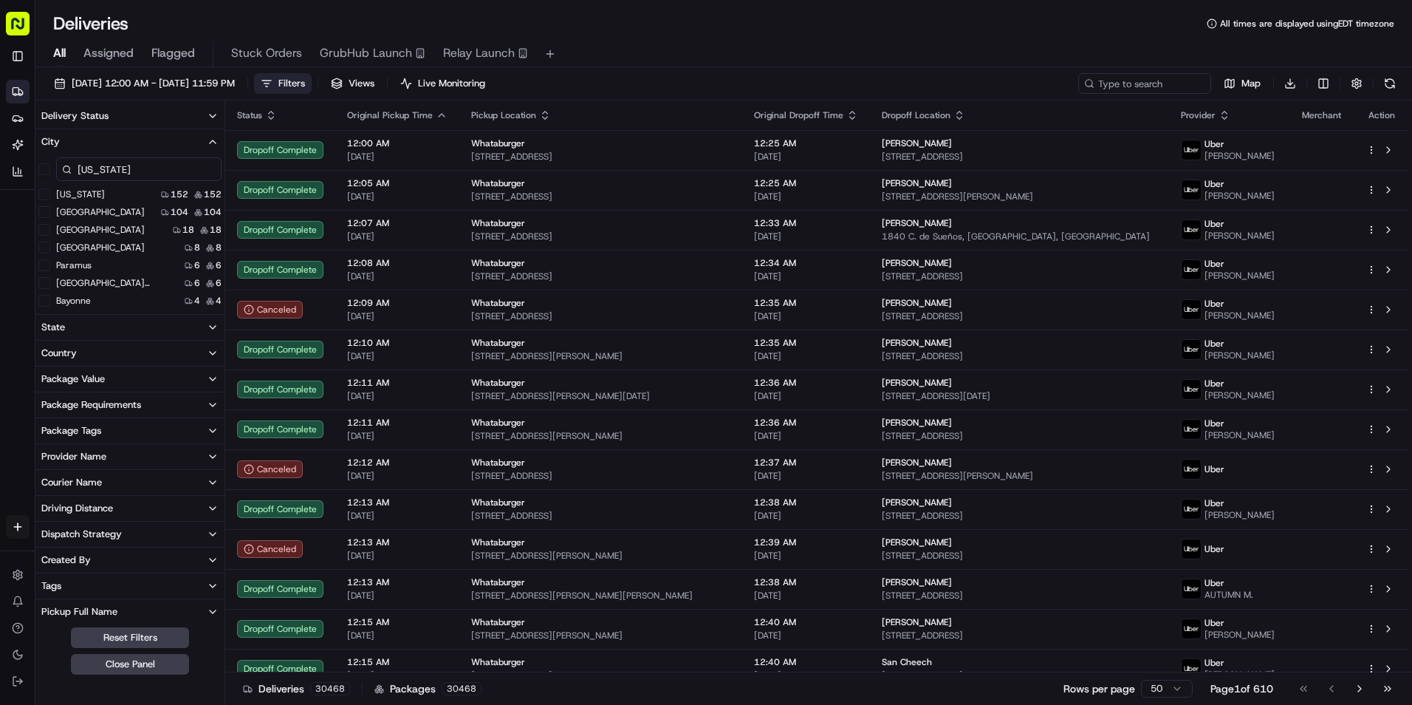
type input "new york"
click at [43, 193] on York "New York" at bounding box center [44, 194] width 12 height 12
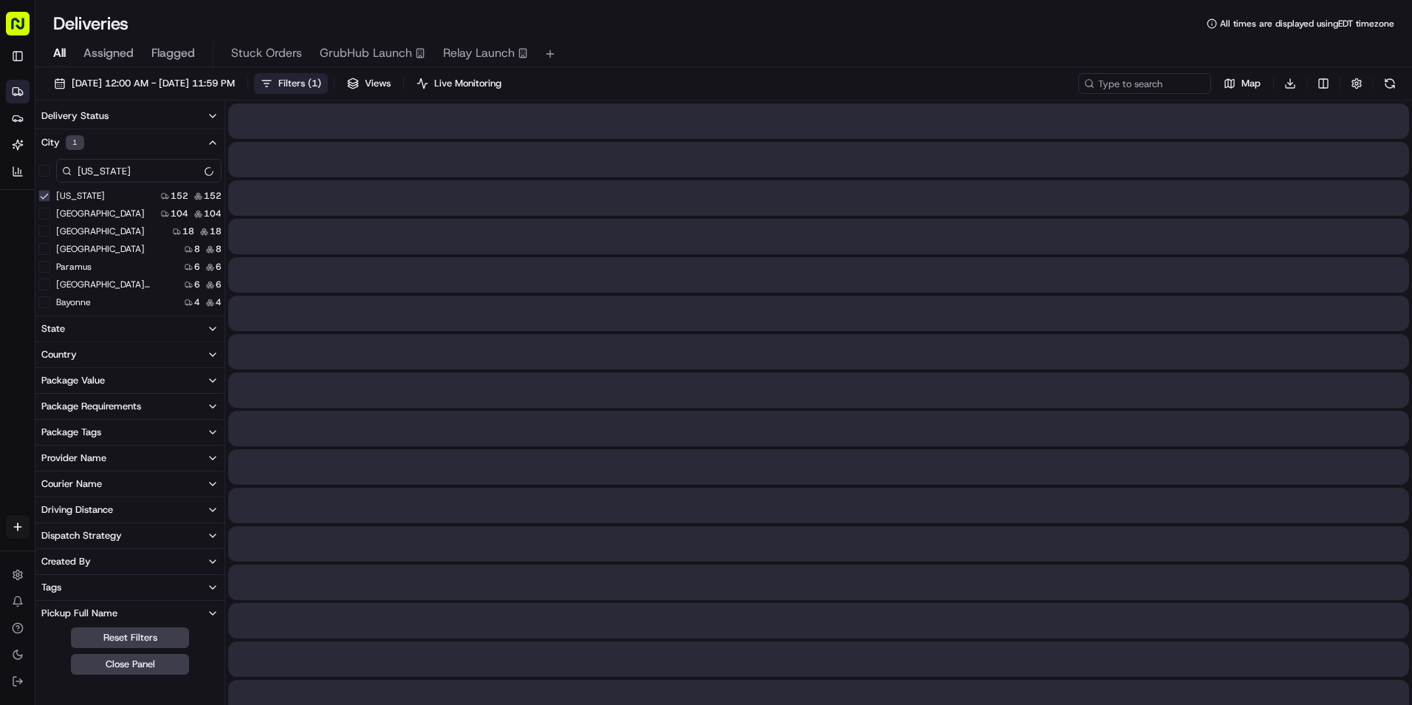
click at [798, 52] on div "All Assigned Flagged Stuck Orders GrubHub Launch Relay Launch" at bounding box center [723, 54] width 1377 height 26
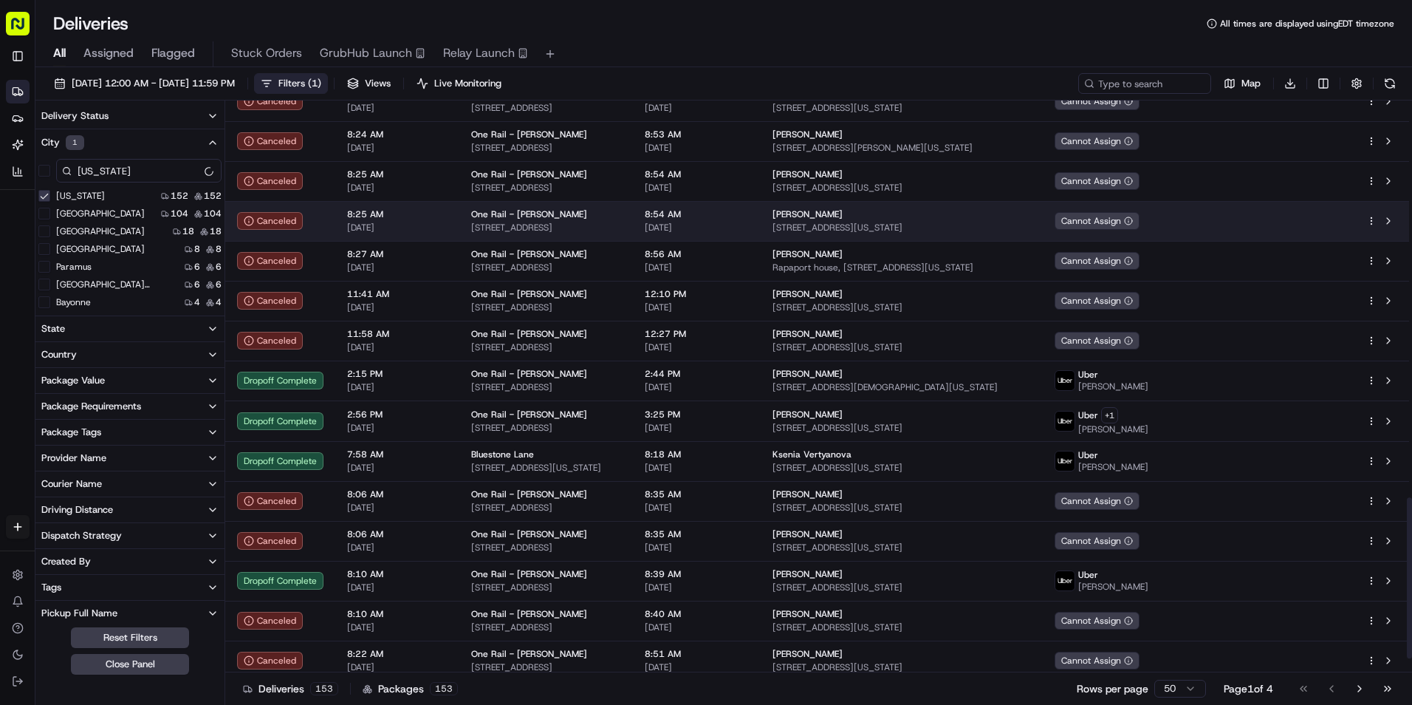
scroll to position [1455, 0]
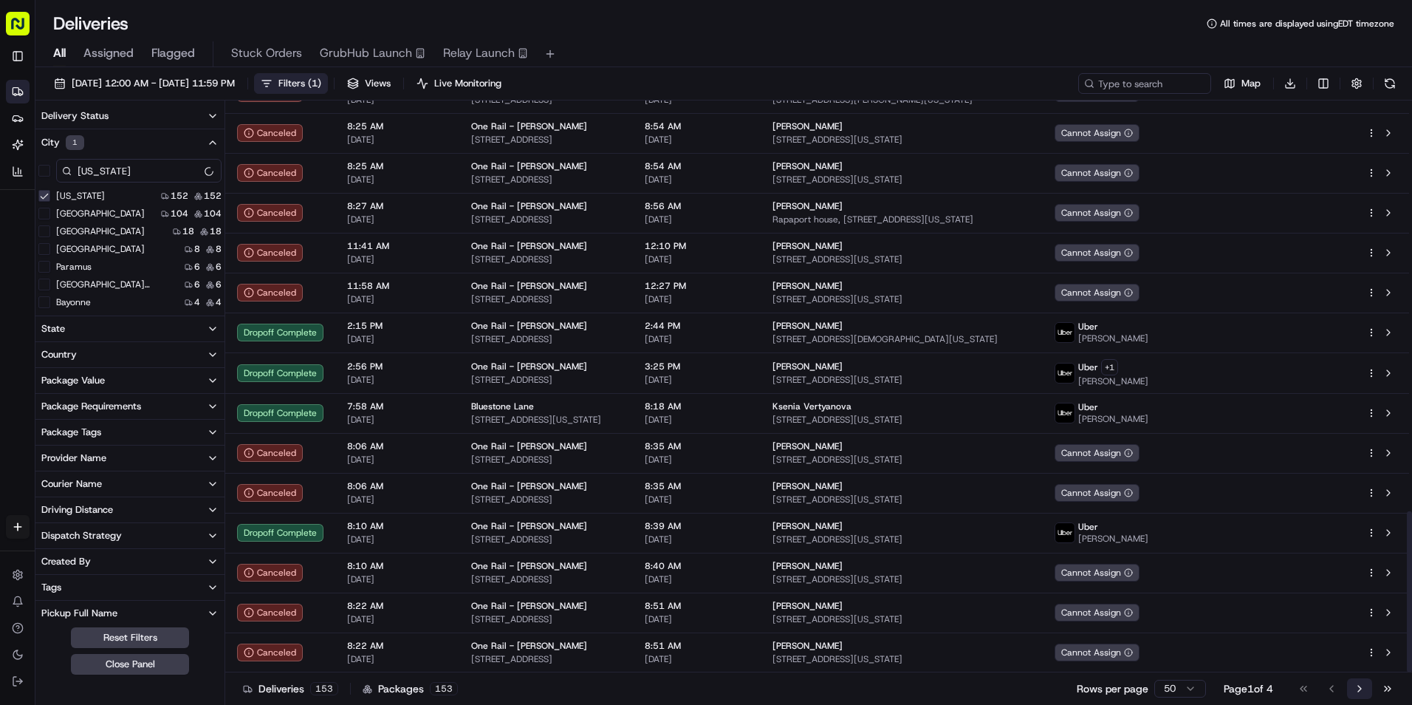
click at [1368, 692] on button "Go to next page" at bounding box center [1359, 688] width 25 height 21
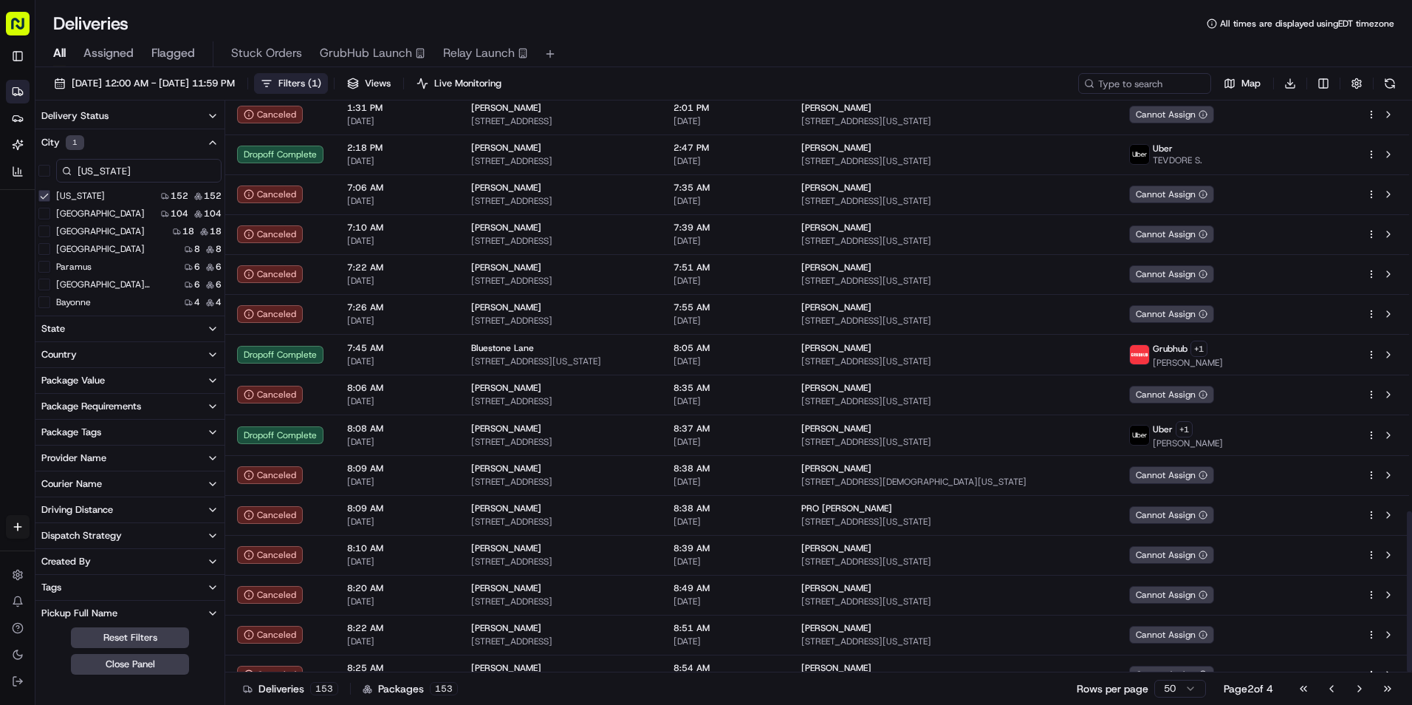
scroll to position [1455, 0]
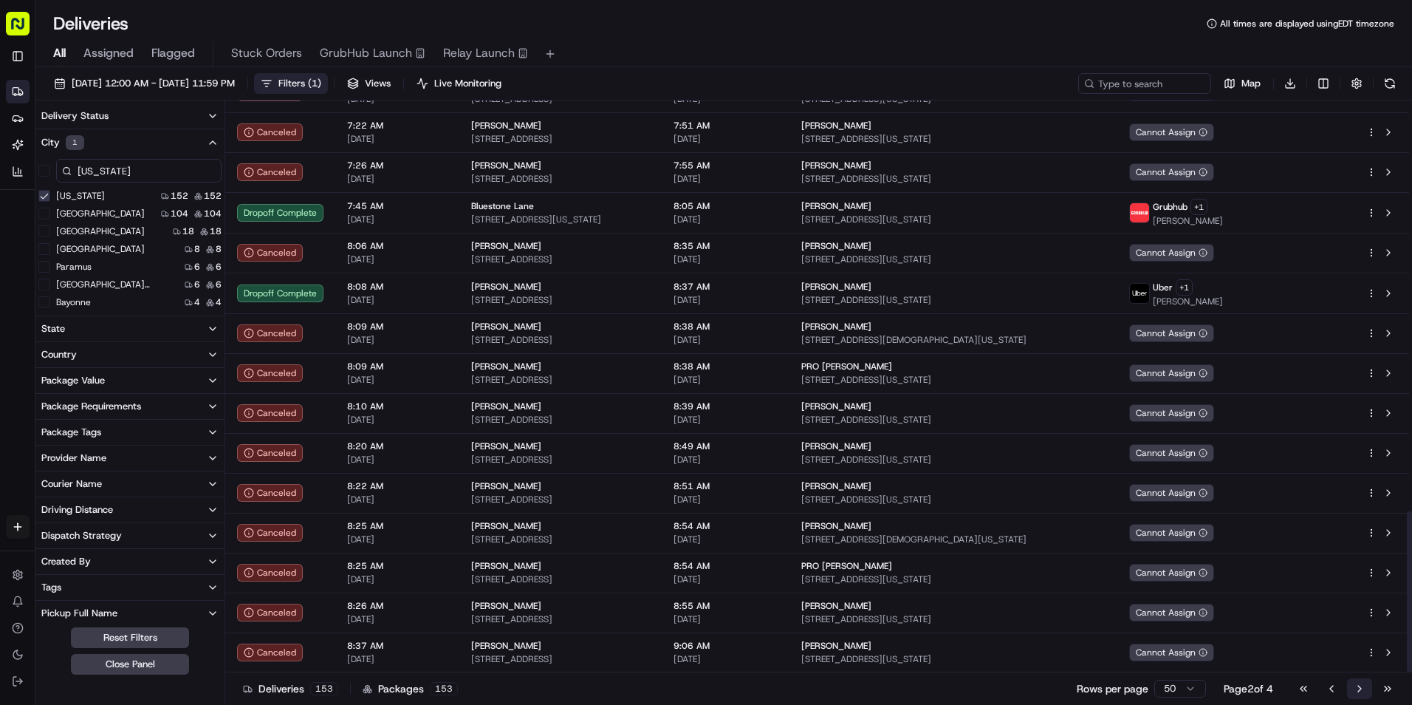
click at [1358, 685] on button "Go to next page" at bounding box center [1359, 688] width 25 height 21
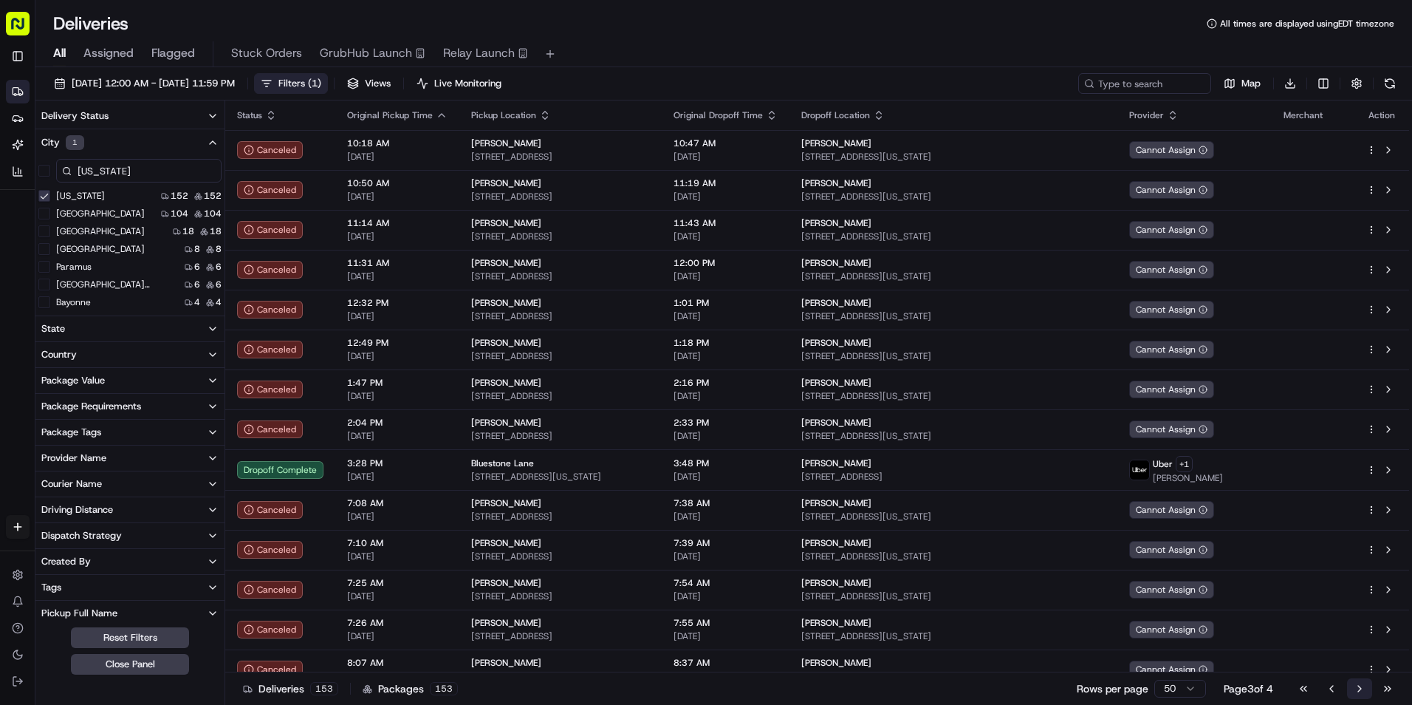
click at [1361, 692] on button "Go to next page" at bounding box center [1359, 688] width 25 height 21
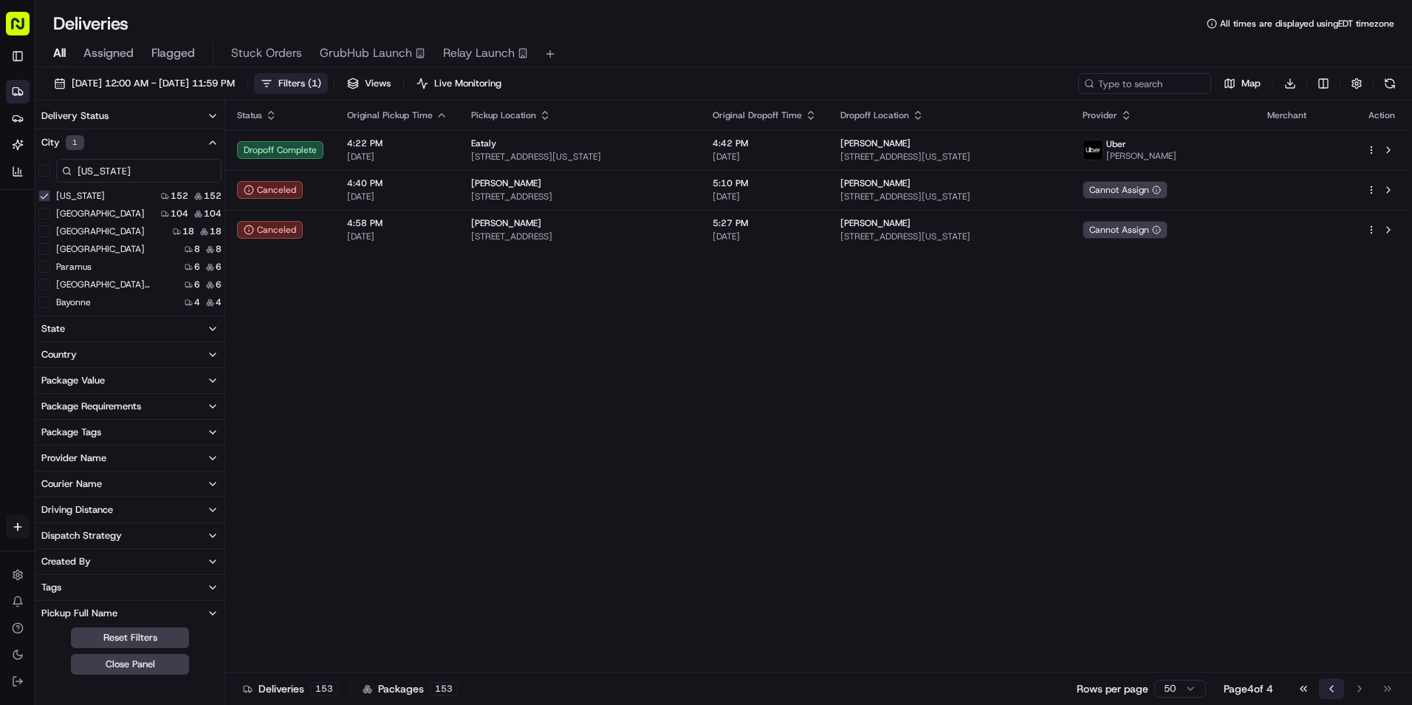
click at [1327, 684] on button "Go to previous page" at bounding box center [1331, 688] width 25 height 21
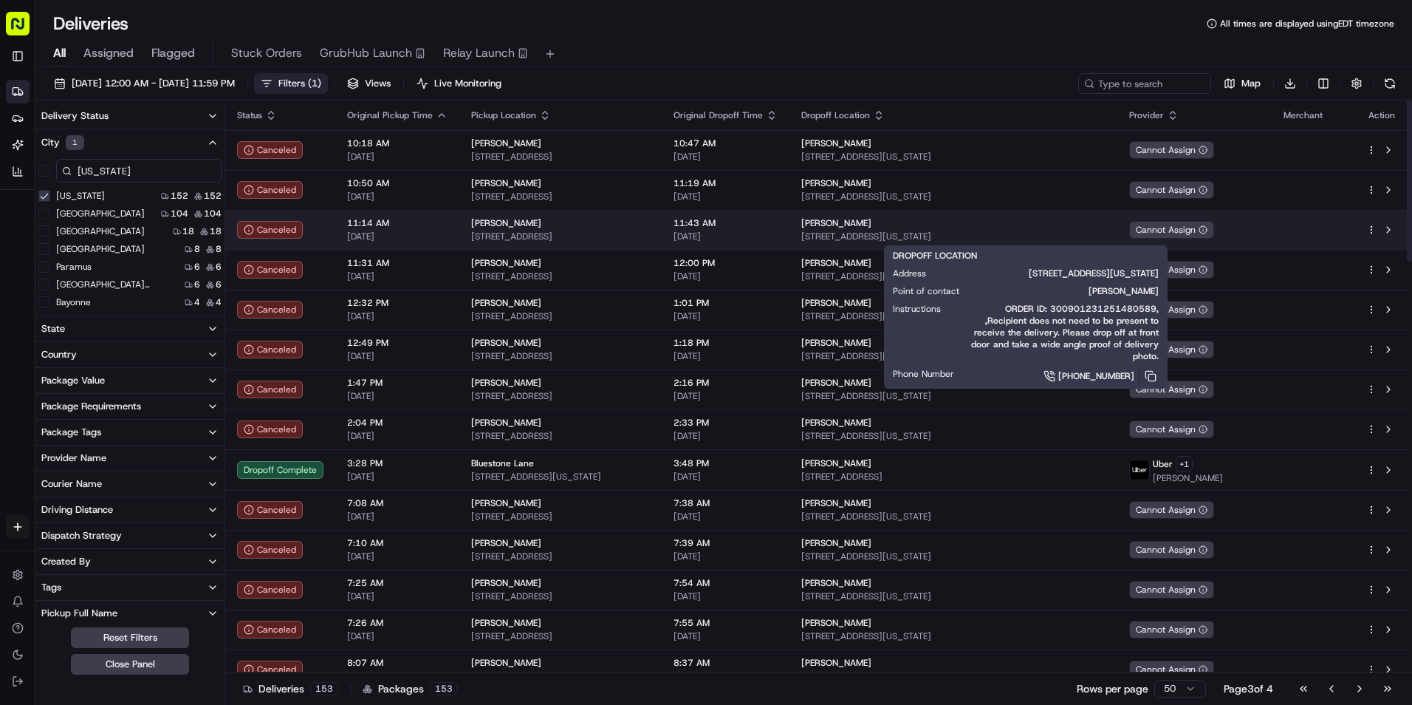
click at [1106, 233] on span "220 W 143rd St, New York, NY 10030, USA" at bounding box center [953, 236] width 304 height 12
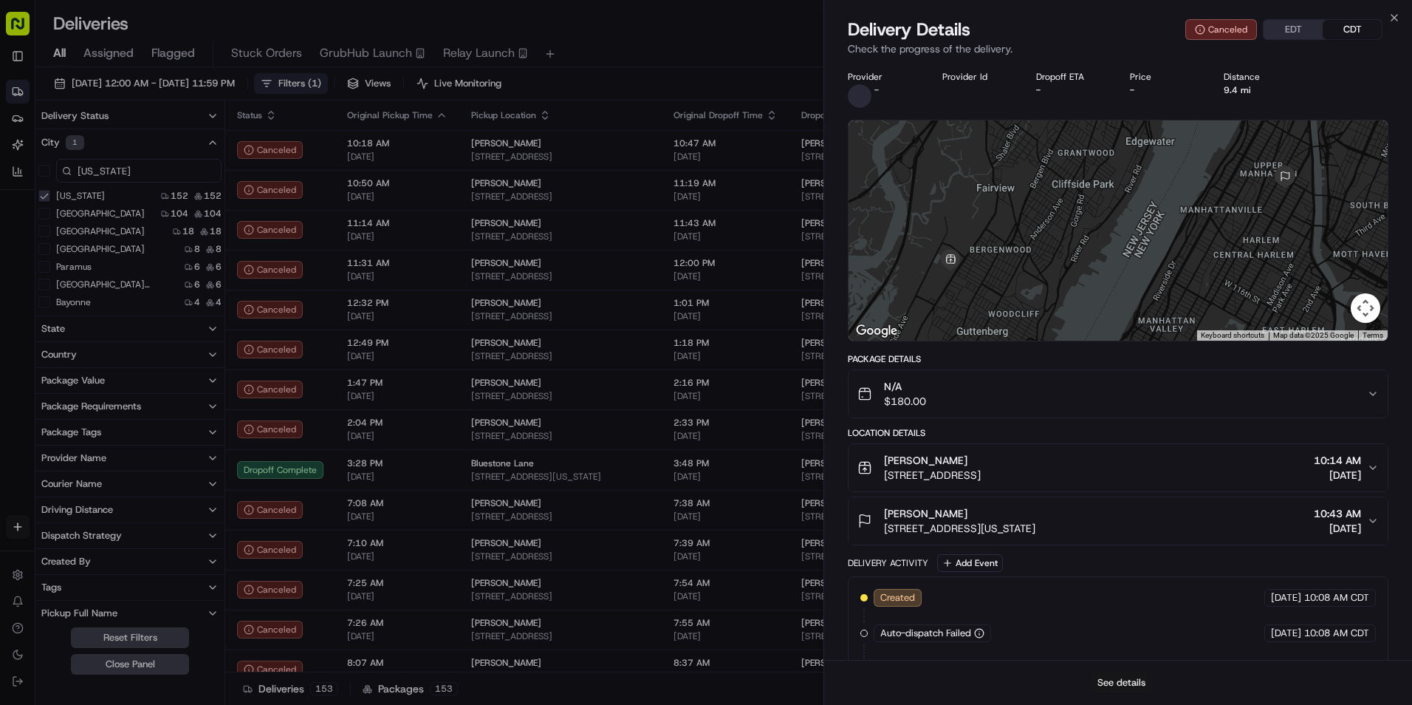
click at [1133, 683] on button "See details" at bounding box center [1121, 682] width 61 height 21
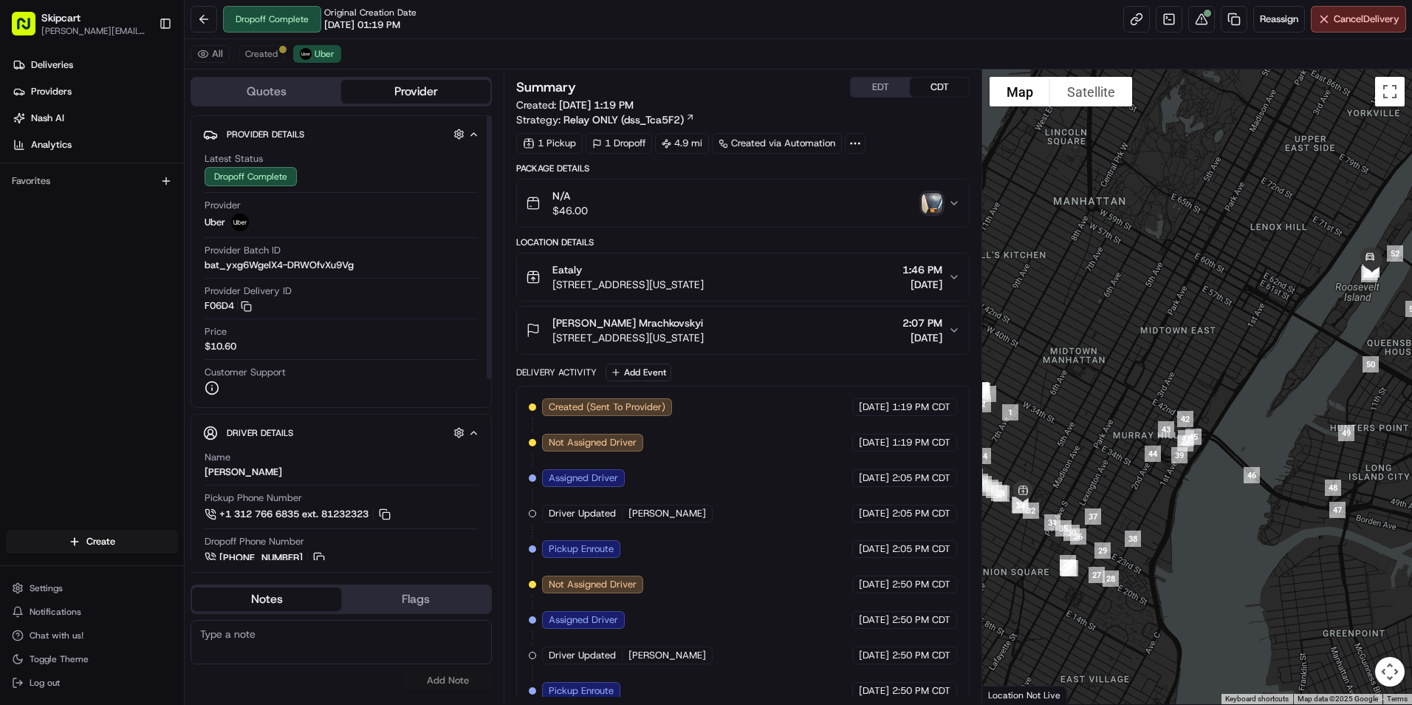
click at [287, 86] on button "Quotes" at bounding box center [266, 92] width 149 height 24
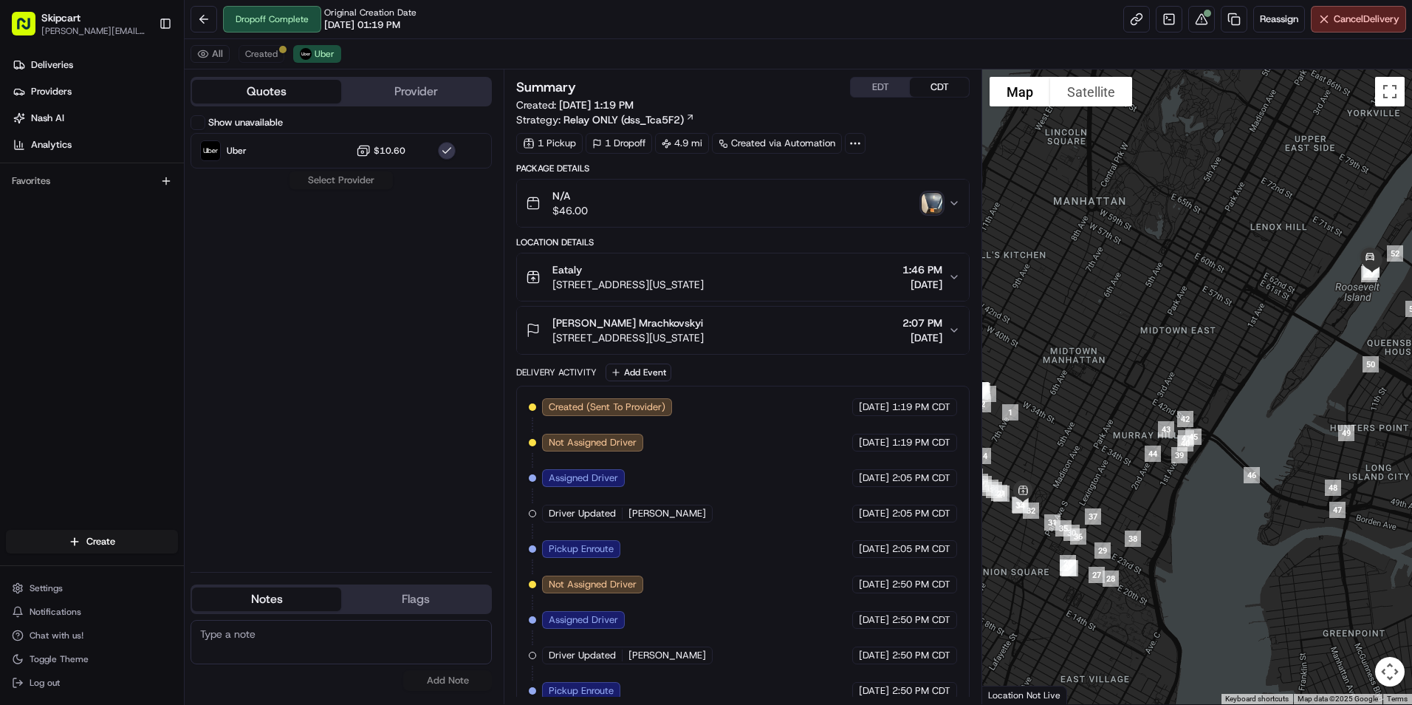
click at [444, 96] on button "Provider" at bounding box center [415, 92] width 149 height 24
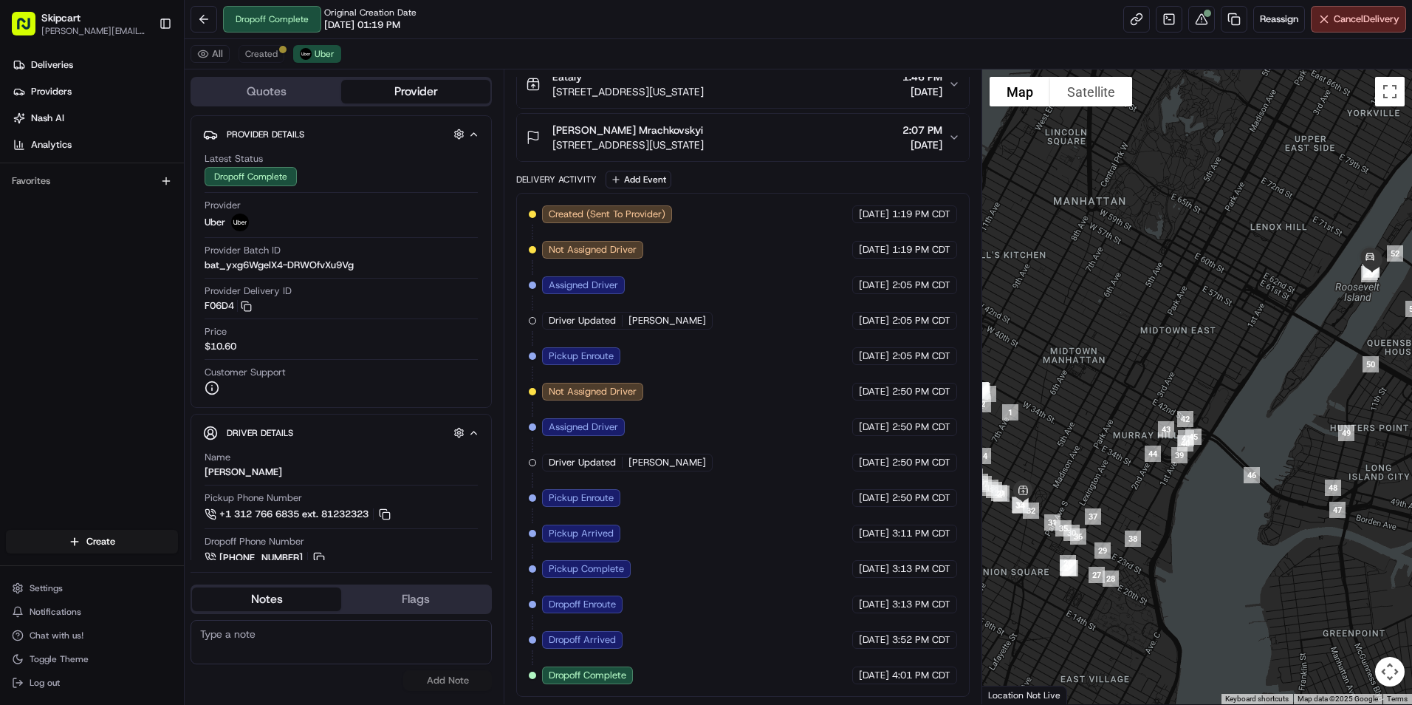
click at [303, 93] on button "Quotes" at bounding box center [266, 92] width 149 height 24
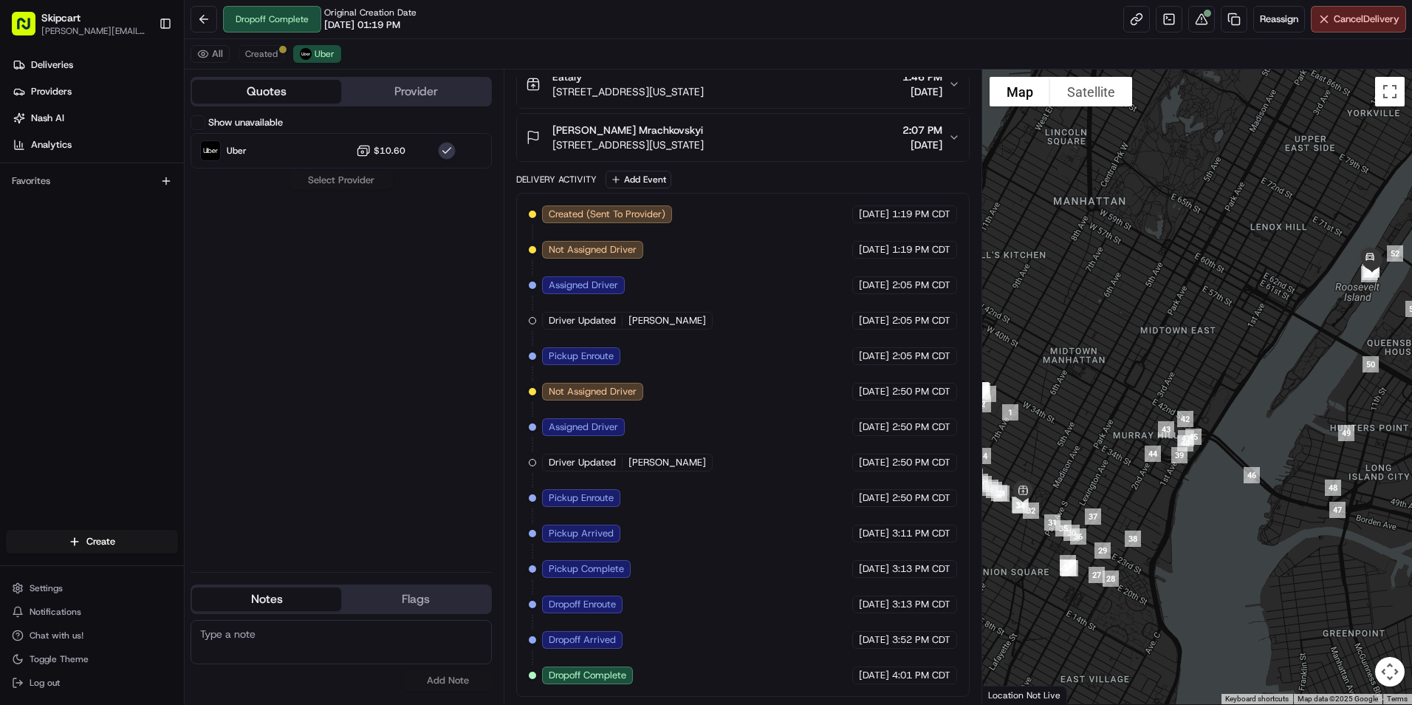
click at [197, 116] on button "Show unavailable" at bounding box center [198, 122] width 15 height 15
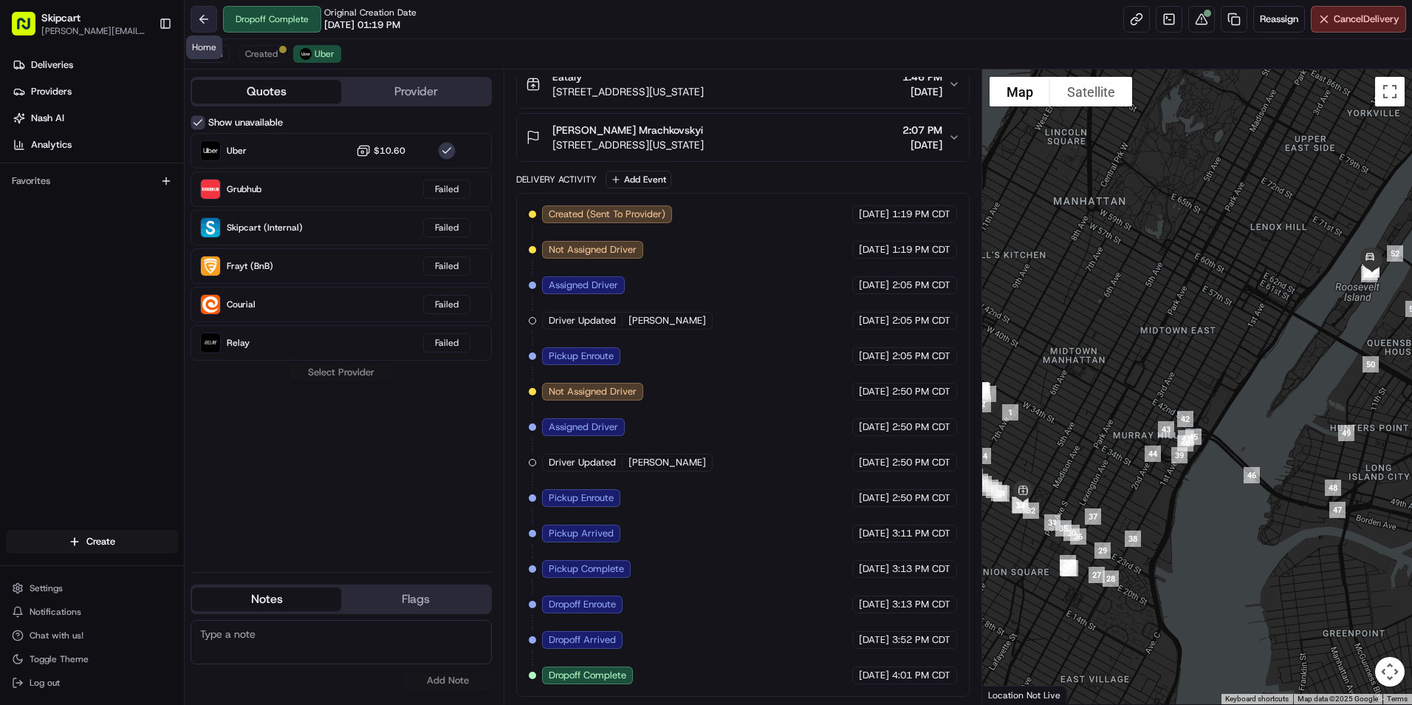
click at [201, 21] on button at bounding box center [204, 19] width 27 height 27
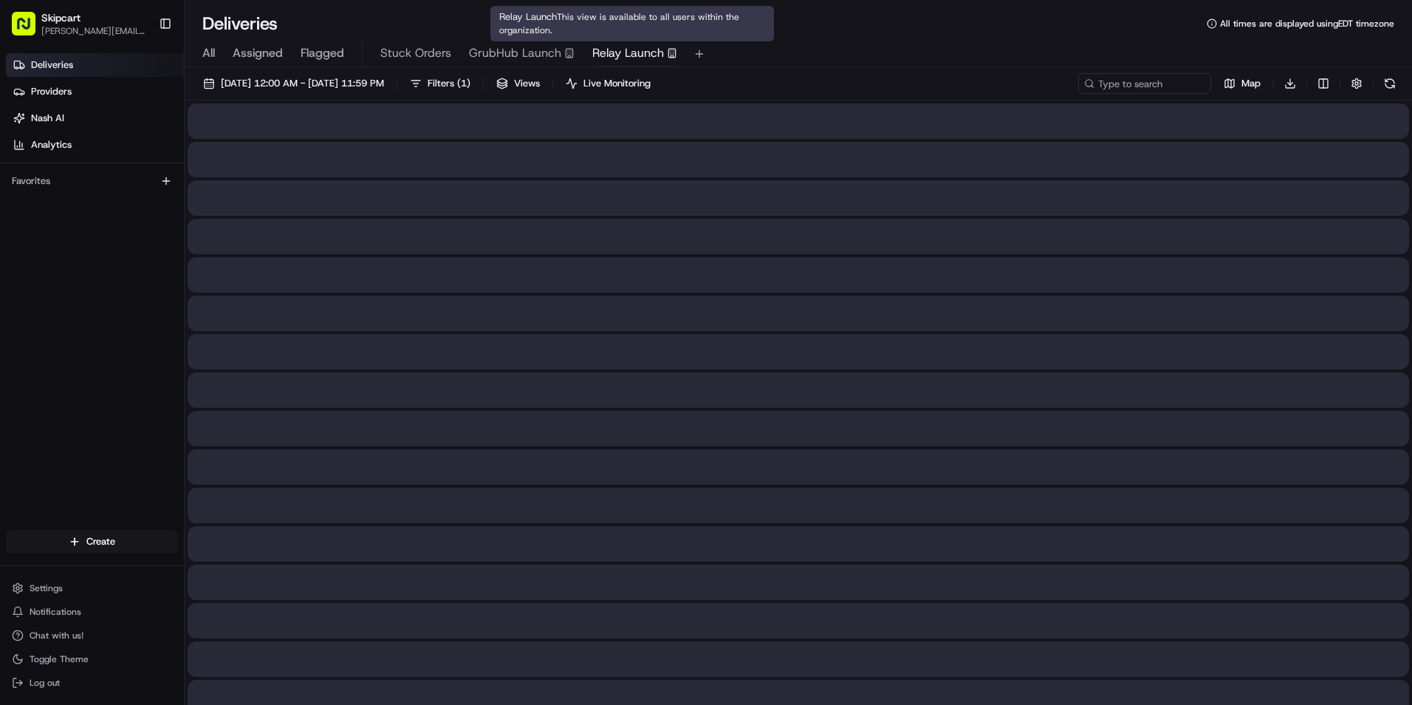
click at [641, 44] on span "Relay Launch" at bounding box center [628, 53] width 72 height 18
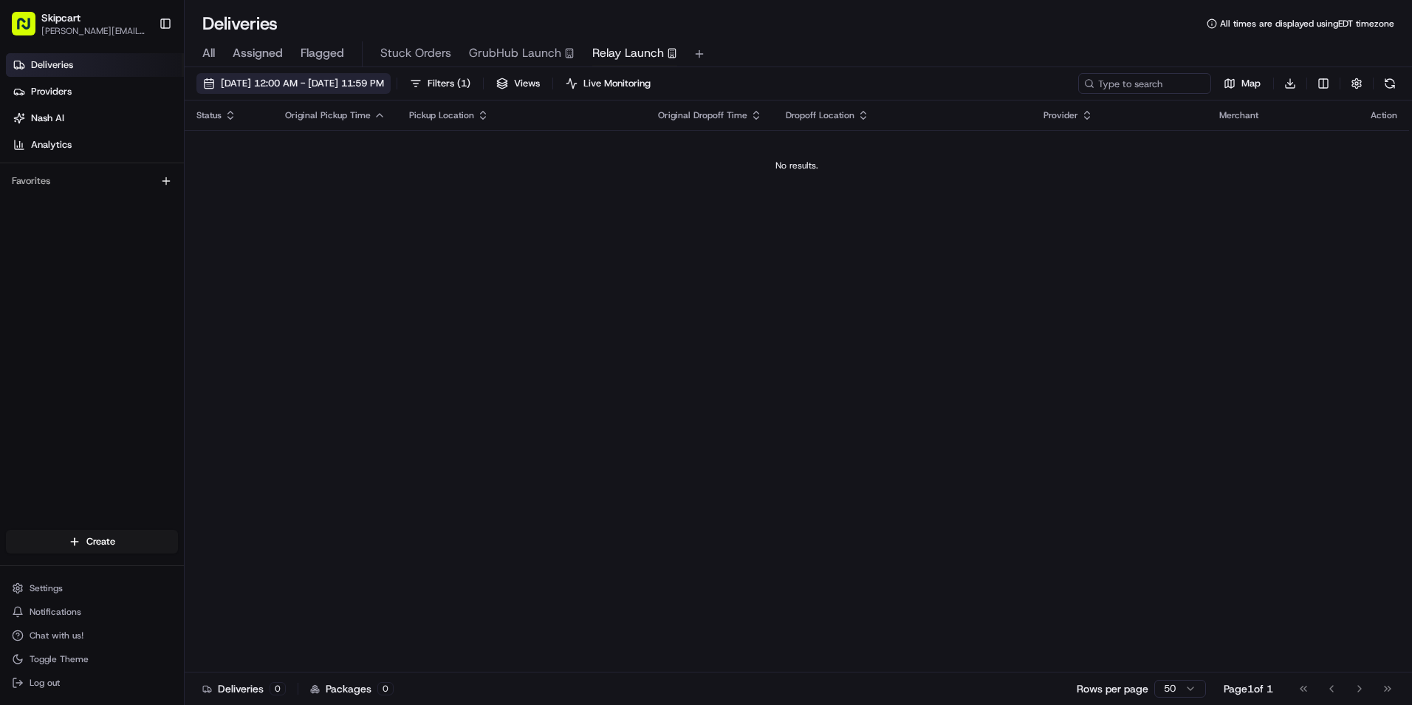
click at [384, 81] on span "[DATE] 12:00 AM - [DATE] 11:59 PM" at bounding box center [302, 83] width 163 height 13
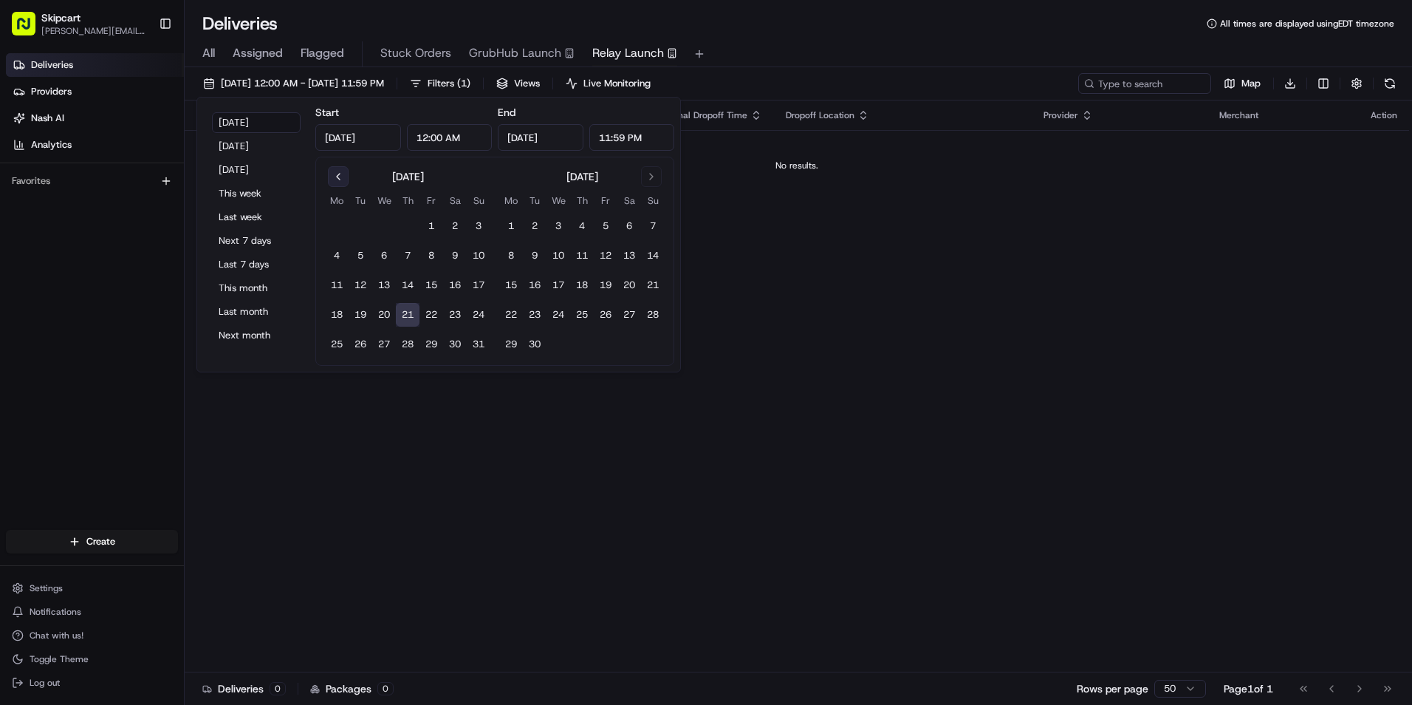
click at [336, 182] on button "Go to previous month" at bounding box center [338, 176] width 21 height 21
click at [367, 225] on button "1" at bounding box center [361, 226] width 24 height 24
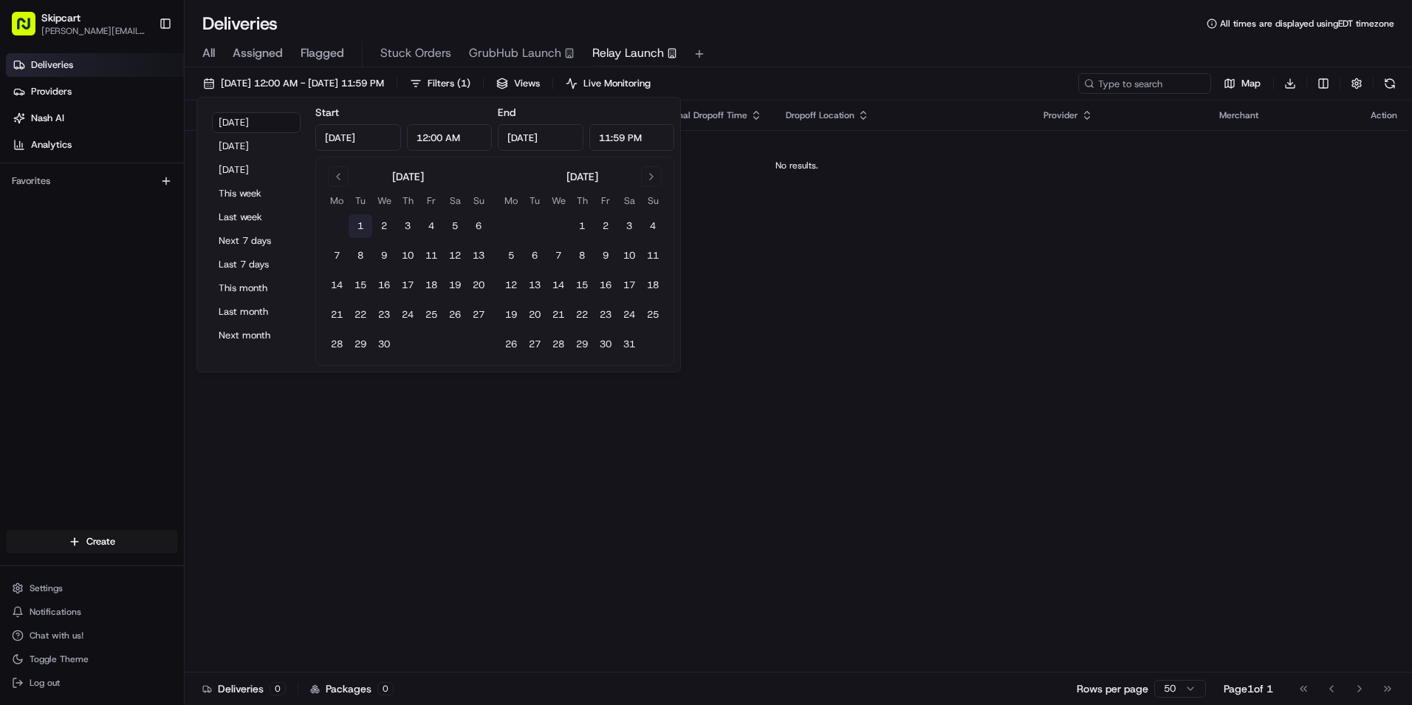
type input "[DATE]"
click at [554, 142] on input "[DATE]" at bounding box center [541, 137] width 86 height 27
click at [649, 177] on button "Go to next month" at bounding box center [651, 176] width 21 height 21
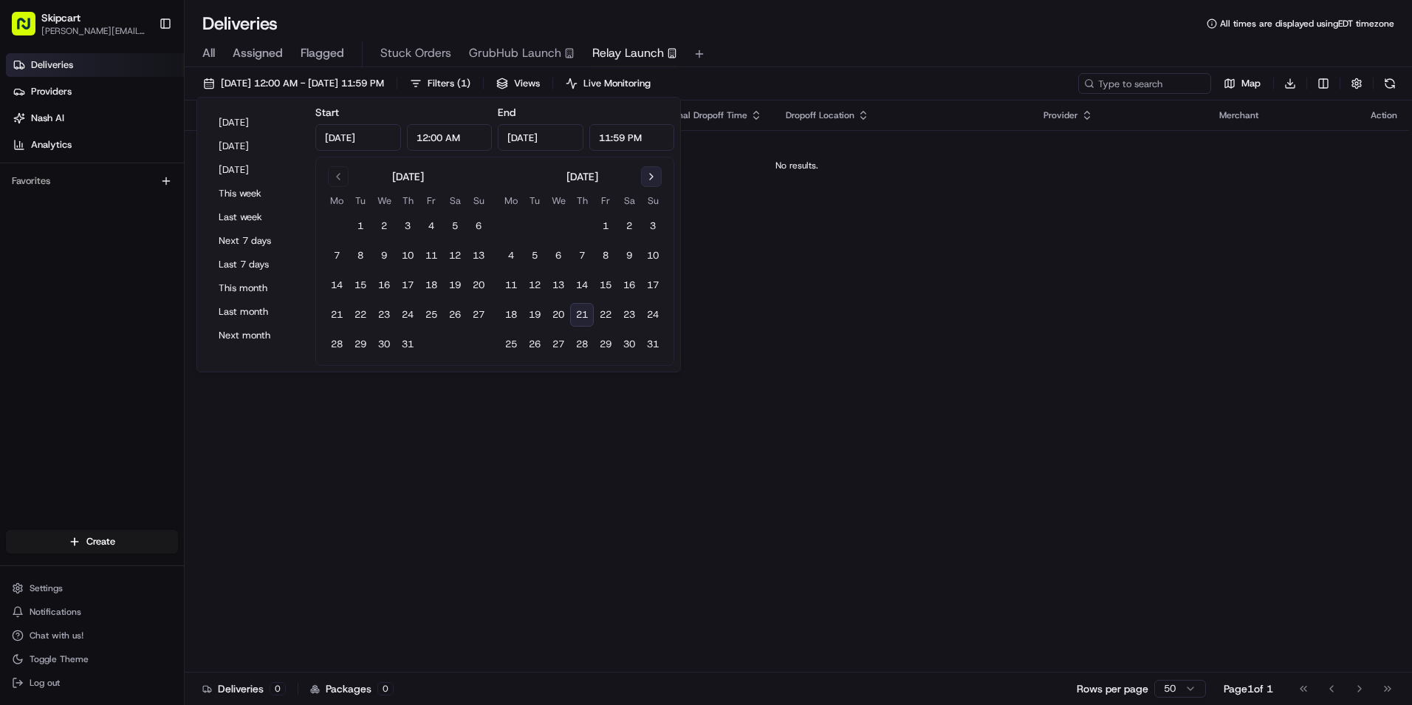
click at [649, 177] on button "Go to next month" at bounding box center [651, 176] width 21 height 21
click at [389, 312] on button "20" at bounding box center [384, 315] width 24 height 24
type input "Aug 20, 2025"
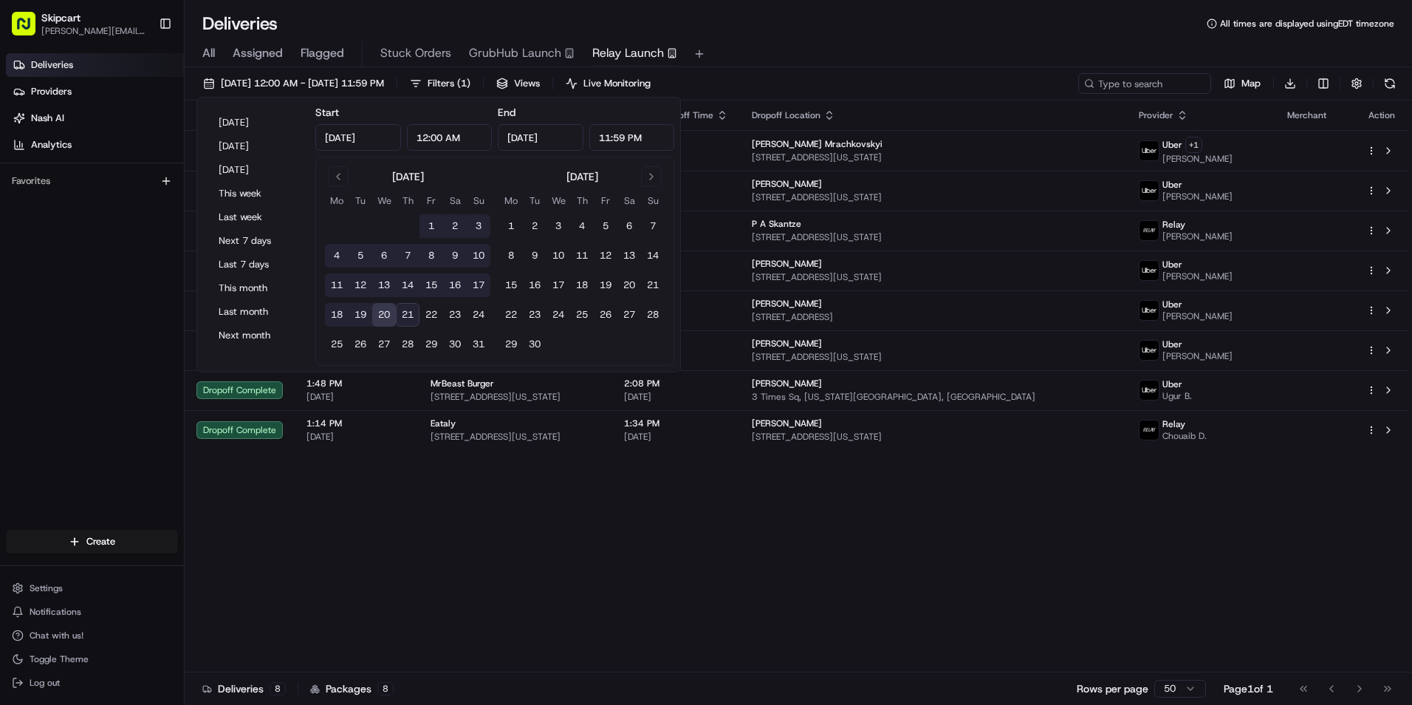
click at [884, 85] on div "04/01/2025 12:00 AM - 08/20/2025 11:59 PM Filters ( 1 ) Views Live Monitoring M…" at bounding box center [799, 86] width 1228 height 27
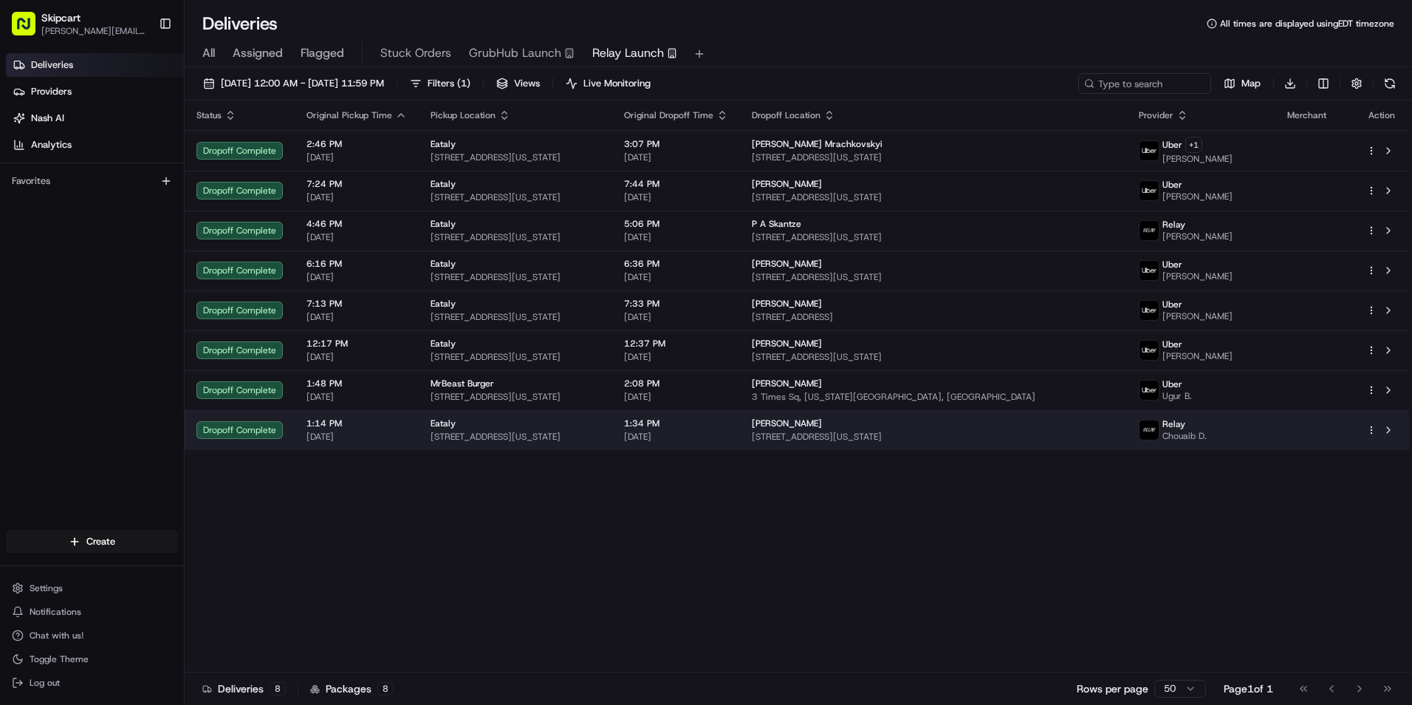
click at [1005, 428] on div "[PERSON_NAME]" at bounding box center [933, 423] width 363 height 12
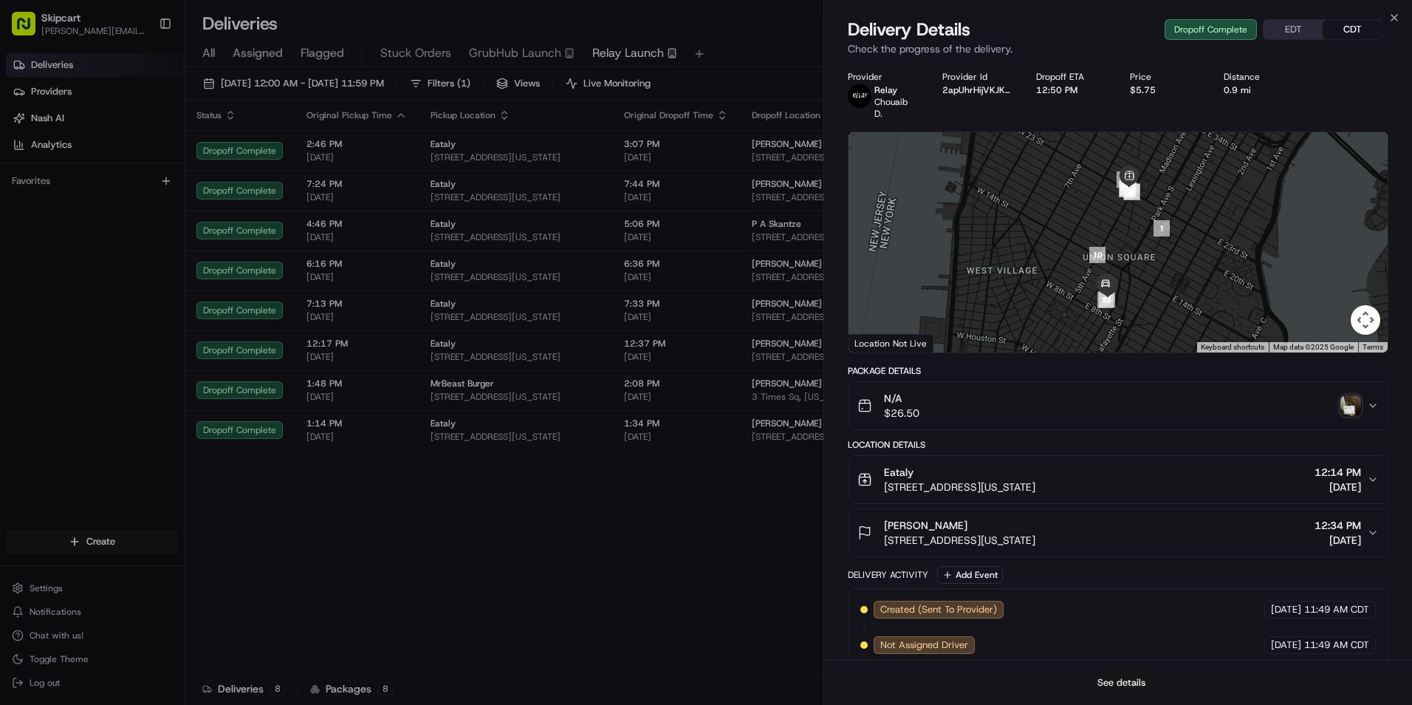
click at [1114, 686] on button "See details" at bounding box center [1121, 682] width 61 height 21
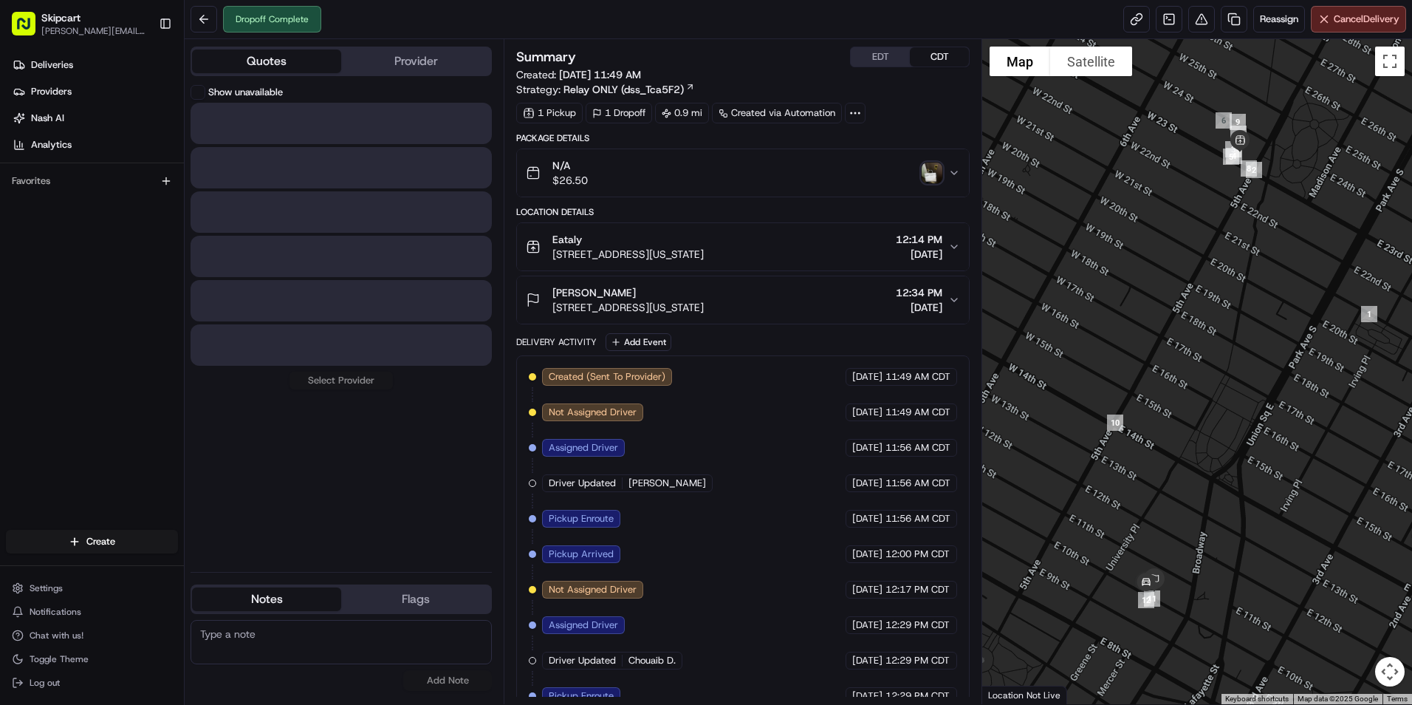
click at [287, 50] on button "Quotes" at bounding box center [266, 61] width 149 height 24
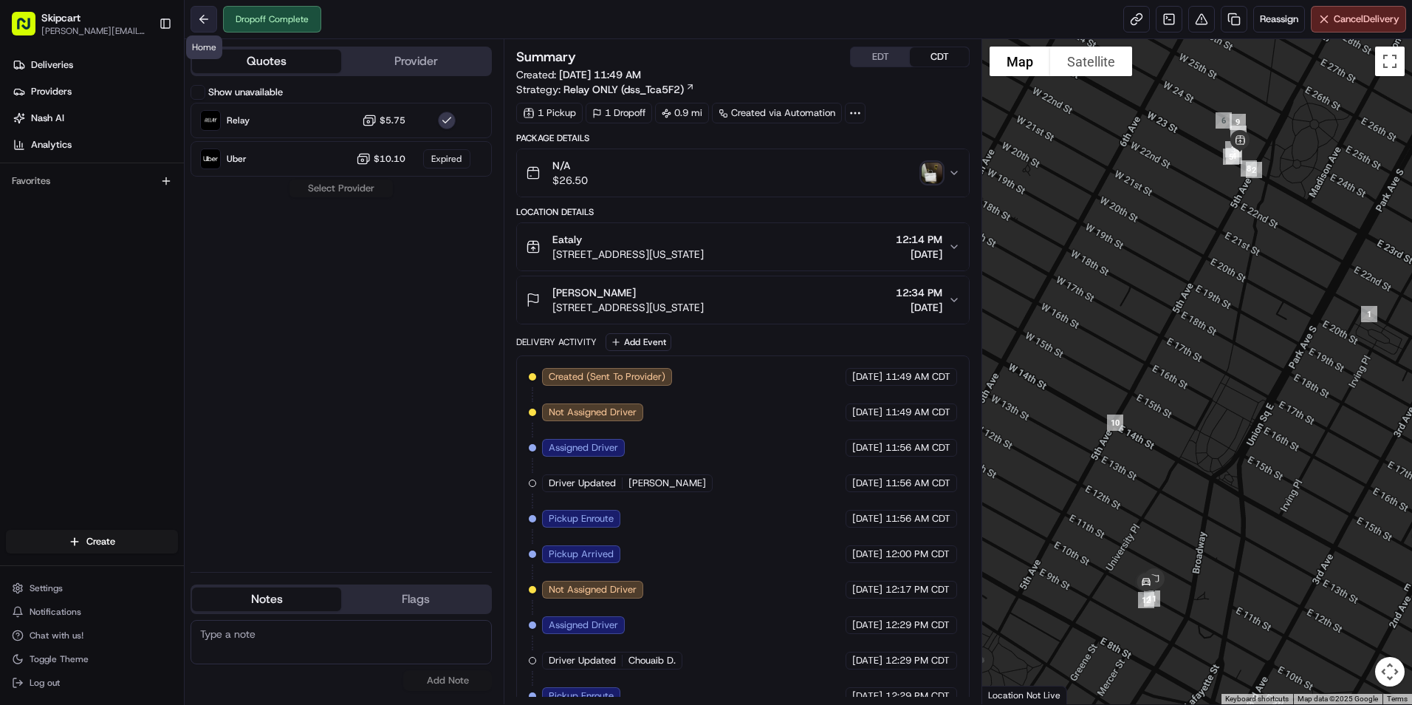
click at [211, 21] on button at bounding box center [204, 19] width 27 height 27
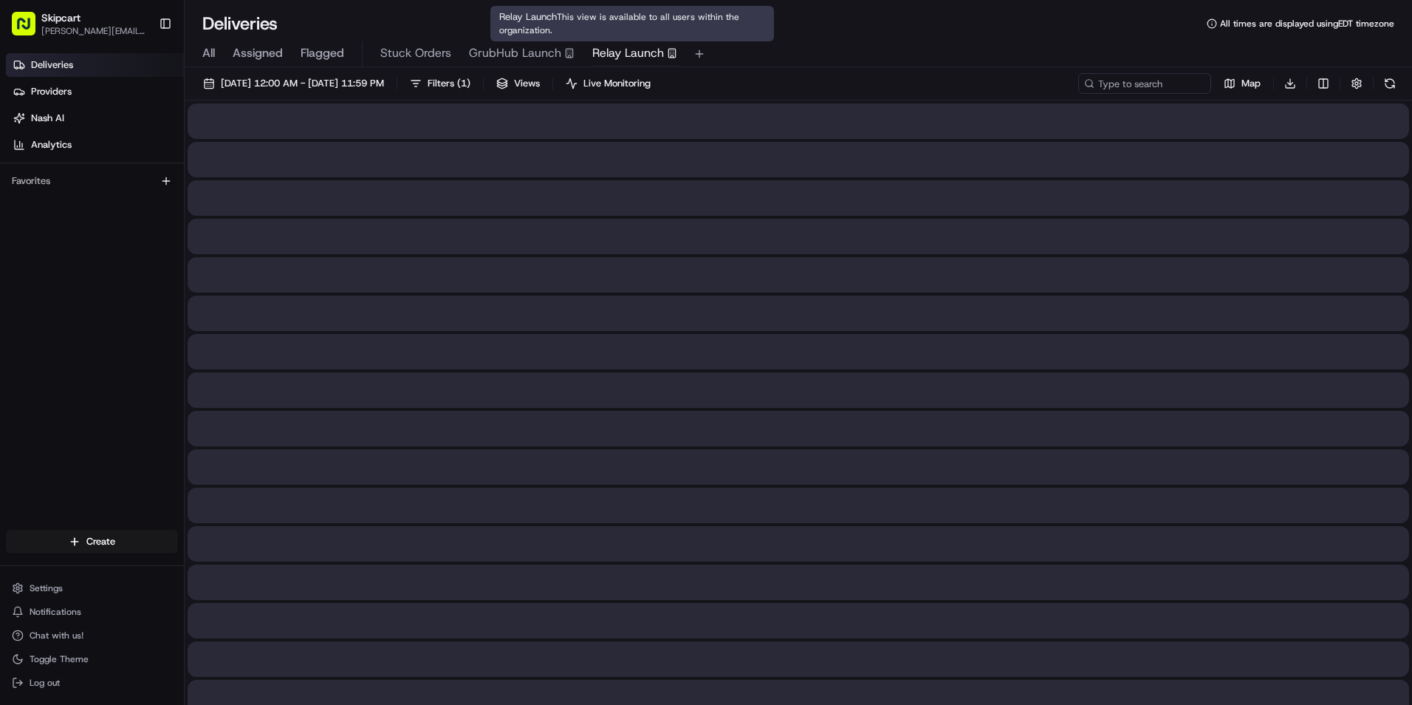
click at [621, 58] on span "Relay Launch" at bounding box center [628, 53] width 72 height 18
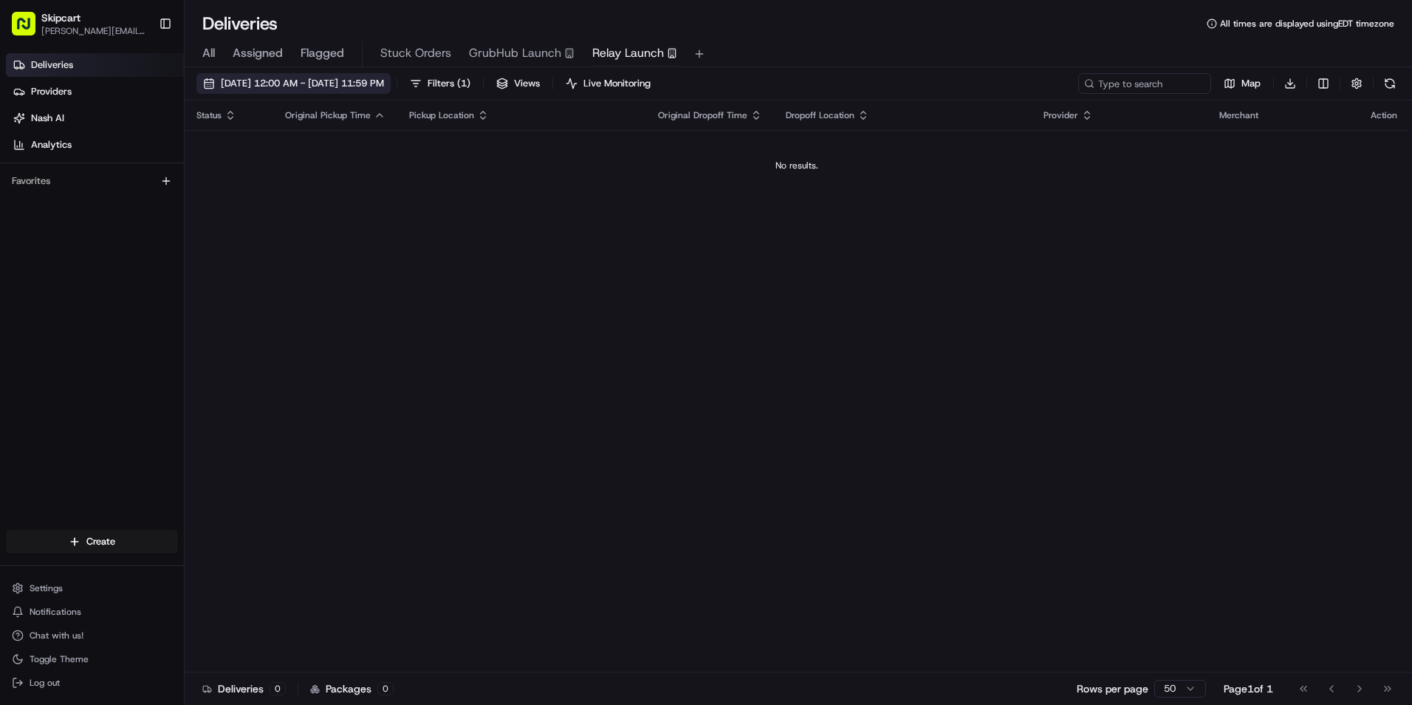
click at [318, 85] on span "[DATE] 12:00 AM - [DATE] 11:59 PM" at bounding box center [302, 83] width 163 height 13
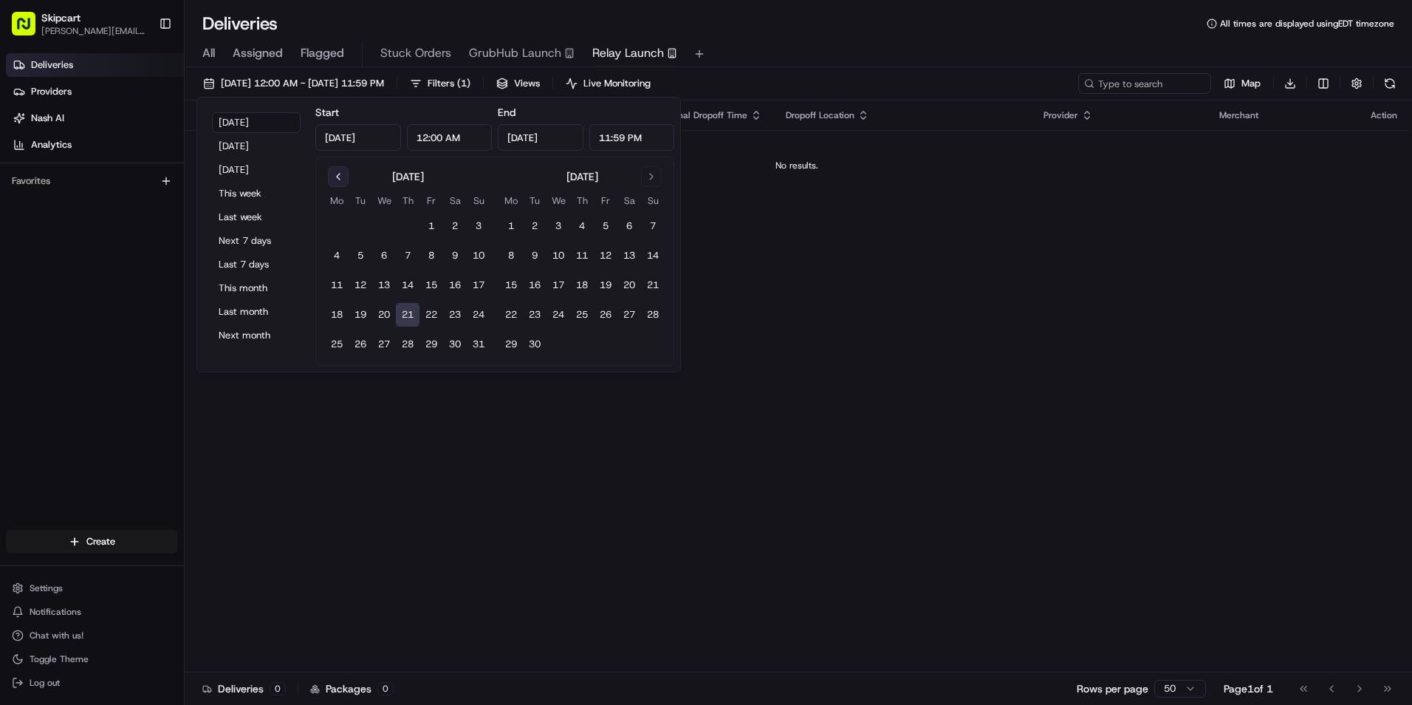
click at [335, 176] on button "Go to previous month" at bounding box center [338, 176] width 21 height 21
click at [356, 221] on button "1" at bounding box center [361, 226] width 24 height 24
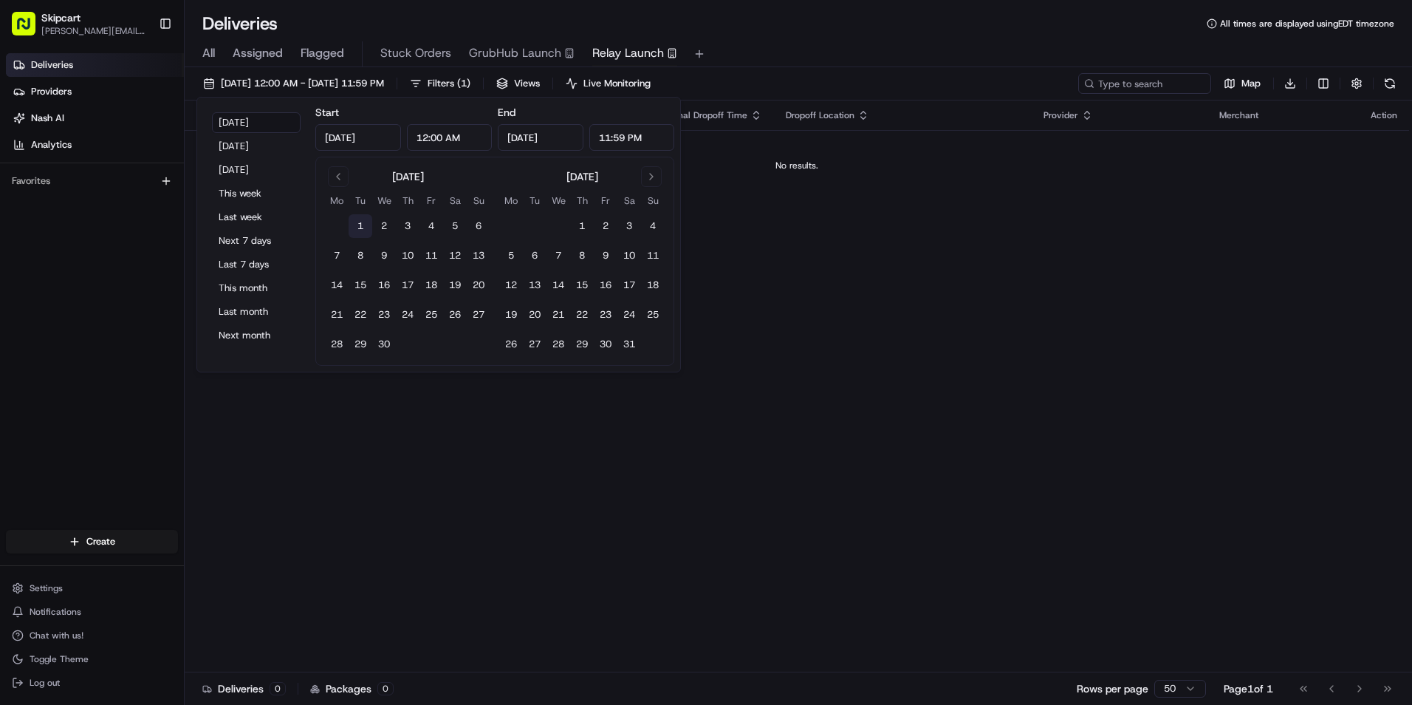
type input "[DATE]"
click at [545, 135] on input "[DATE]" at bounding box center [541, 137] width 86 height 27
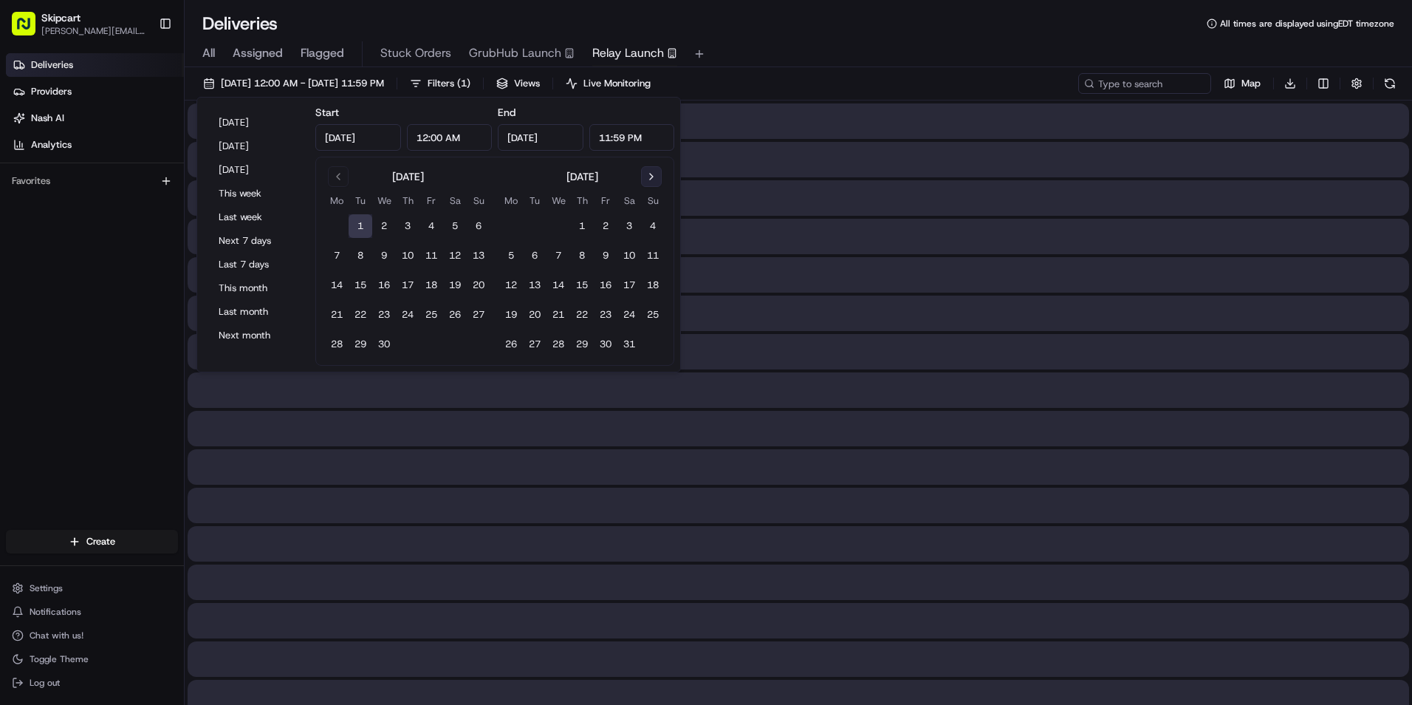
click at [644, 179] on button "Go to next month" at bounding box center [651, 176] width 21 height 21
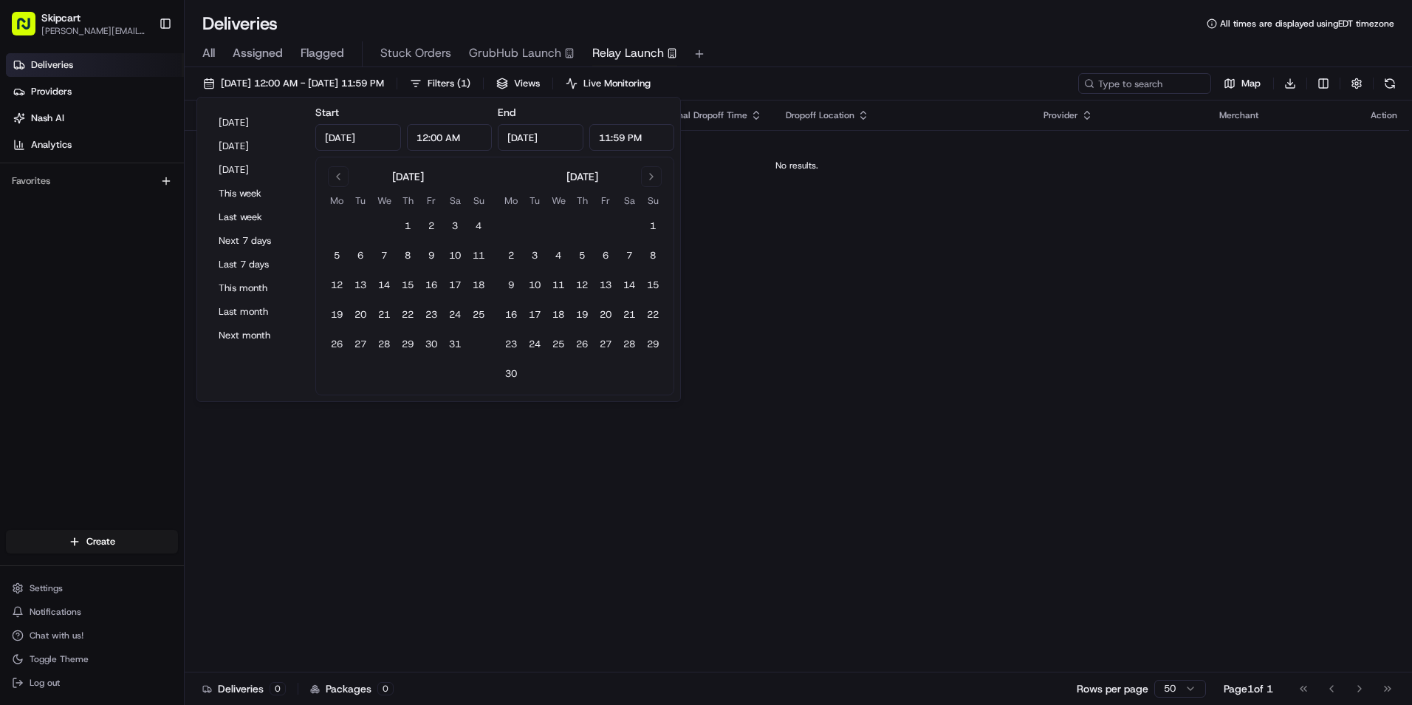
click at [534, 140] on input "[DATE]" at bounding box center [541, 137] width 86 height 27
click at [647, 173] on button "Go to next month" at bounding box center [651, 176] width 21 height 21
click at [560, 315] on button "20" at bounding box center [559, 315] width 24 height 24
type input "[DATE]"
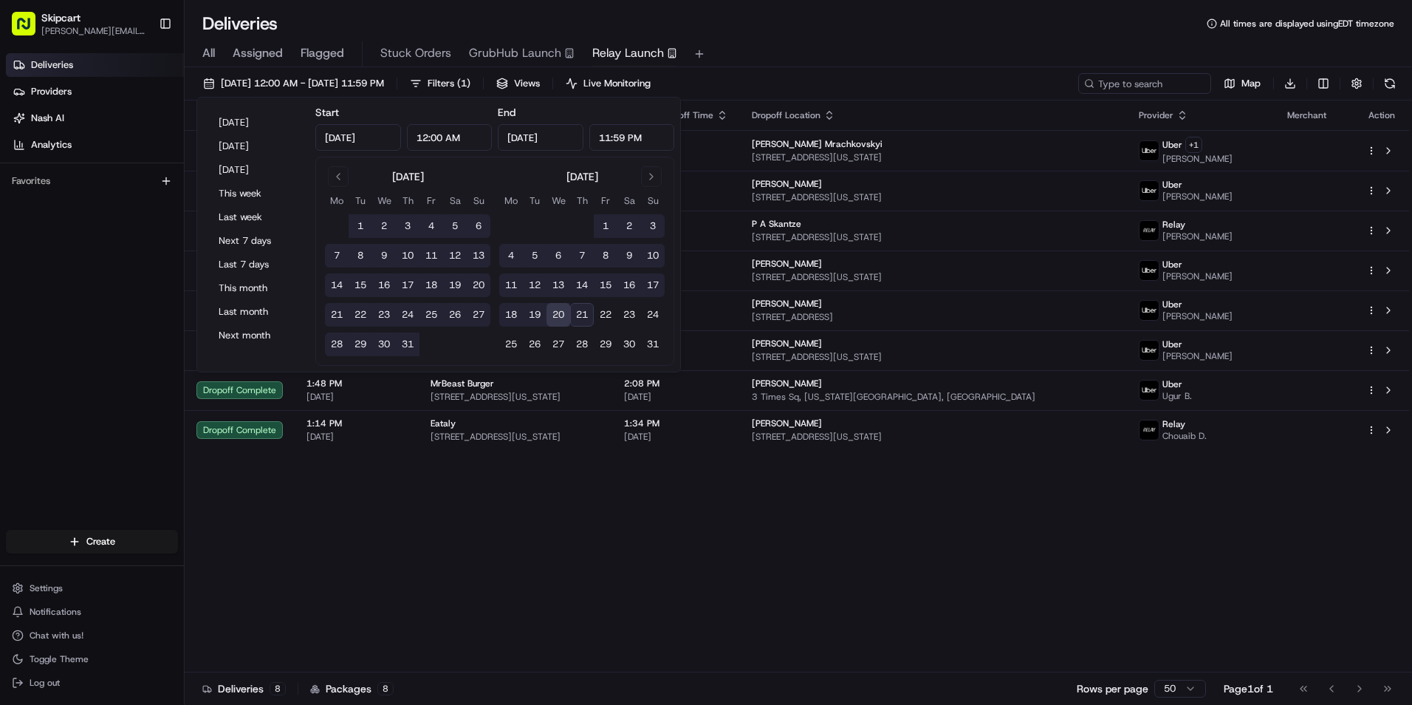
click at [1018, 61] on div "All Assigned Flagged Stuck Orders GrubHub Launch Relay Launch" at bounding box center [799, 54] width 1228 height 26
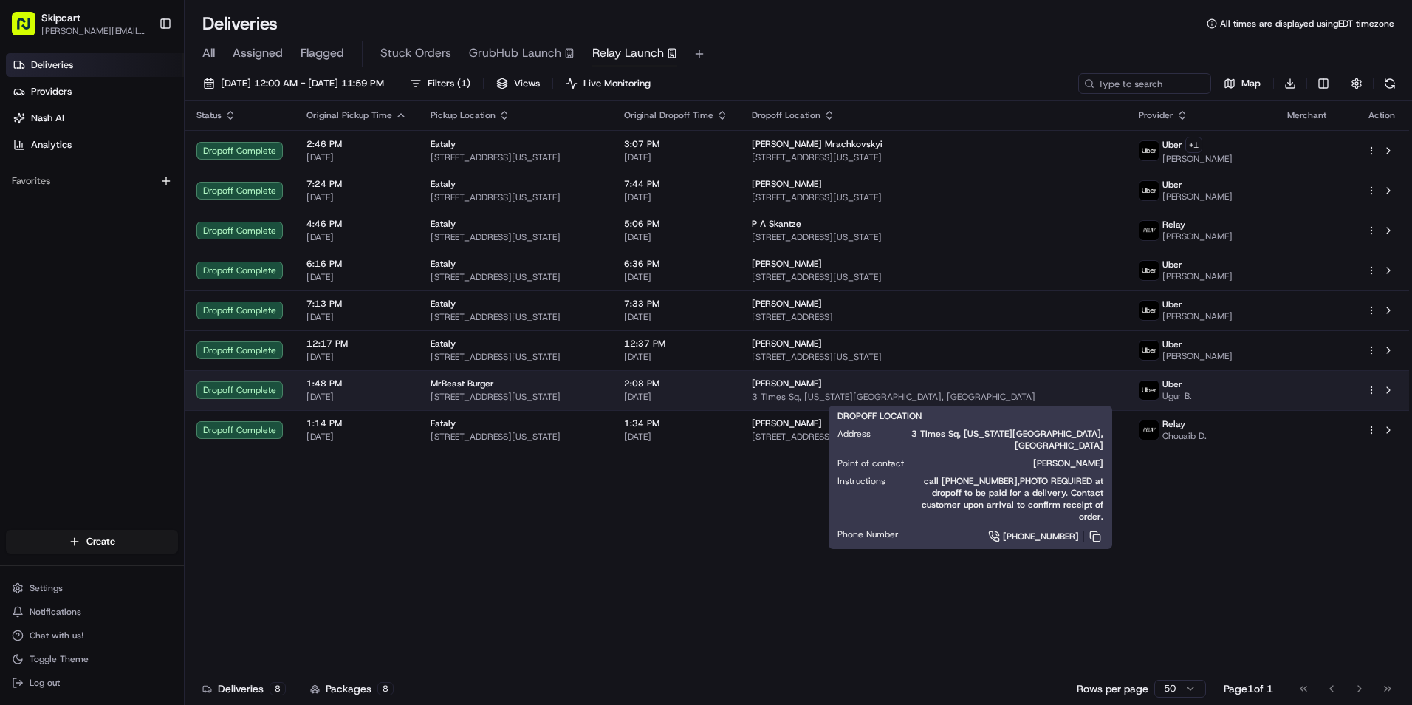
click at [1115, 391] on span "3 Times Sq, [US_STATE][GEOGRAPHIC_DATA], [GEOGRAPHIC_DATA]" at bounding box center [933, 397] width 363 height 12
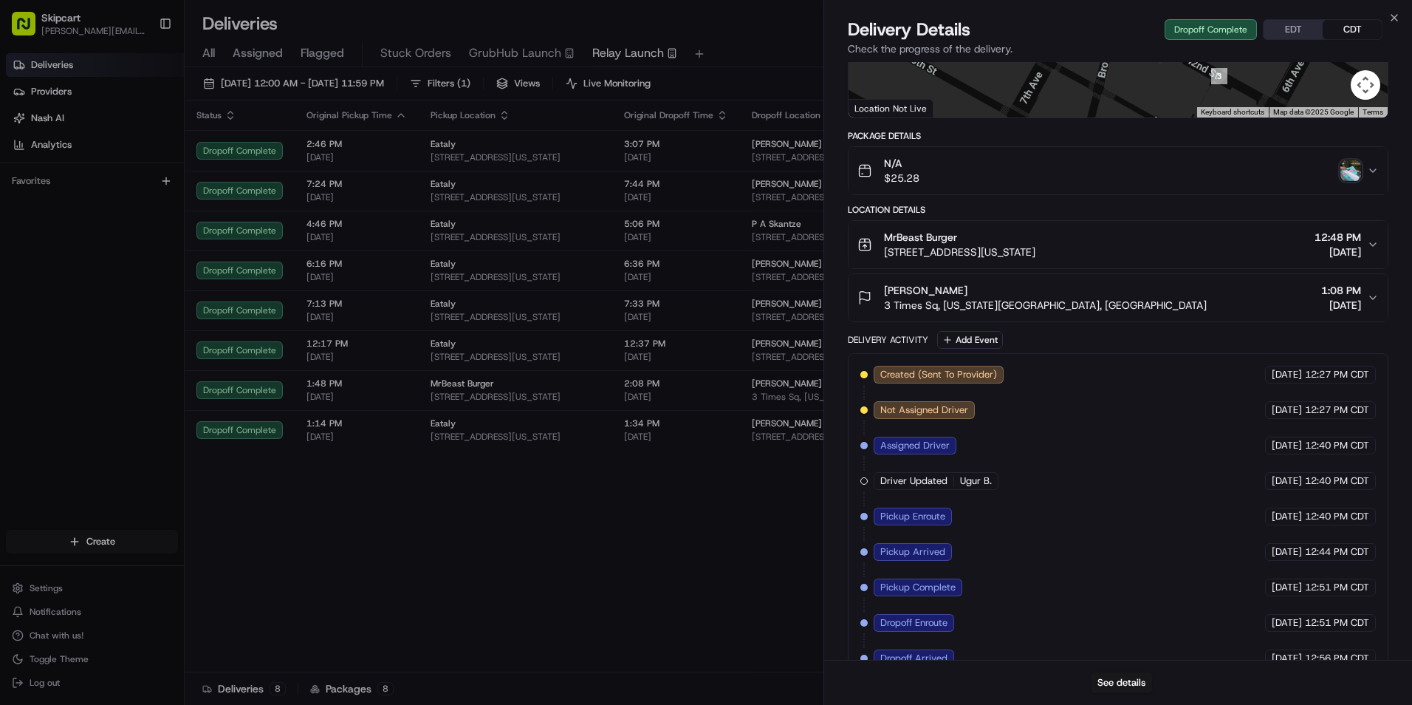
scroll to position [287, 0]
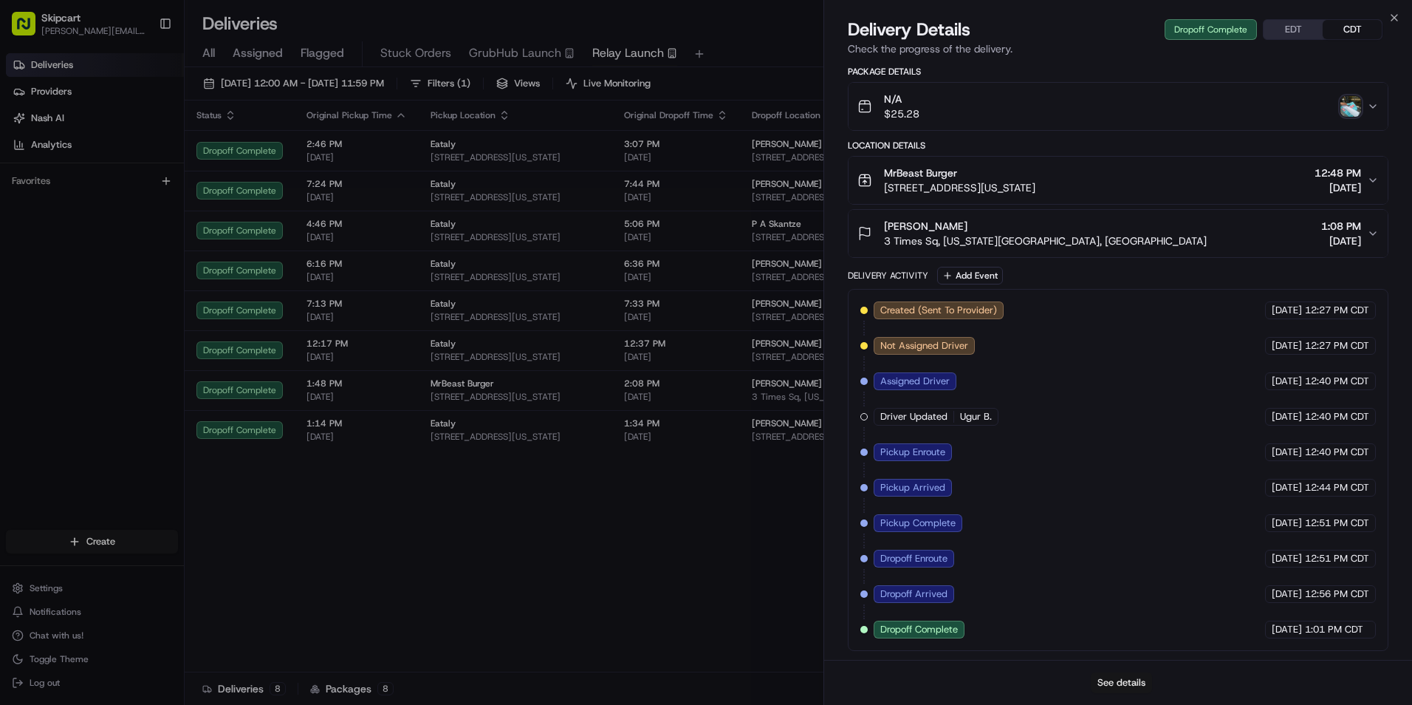
click at [1118, 678] on button "See details" at bounding box center [1121, 682] width 61 height 21
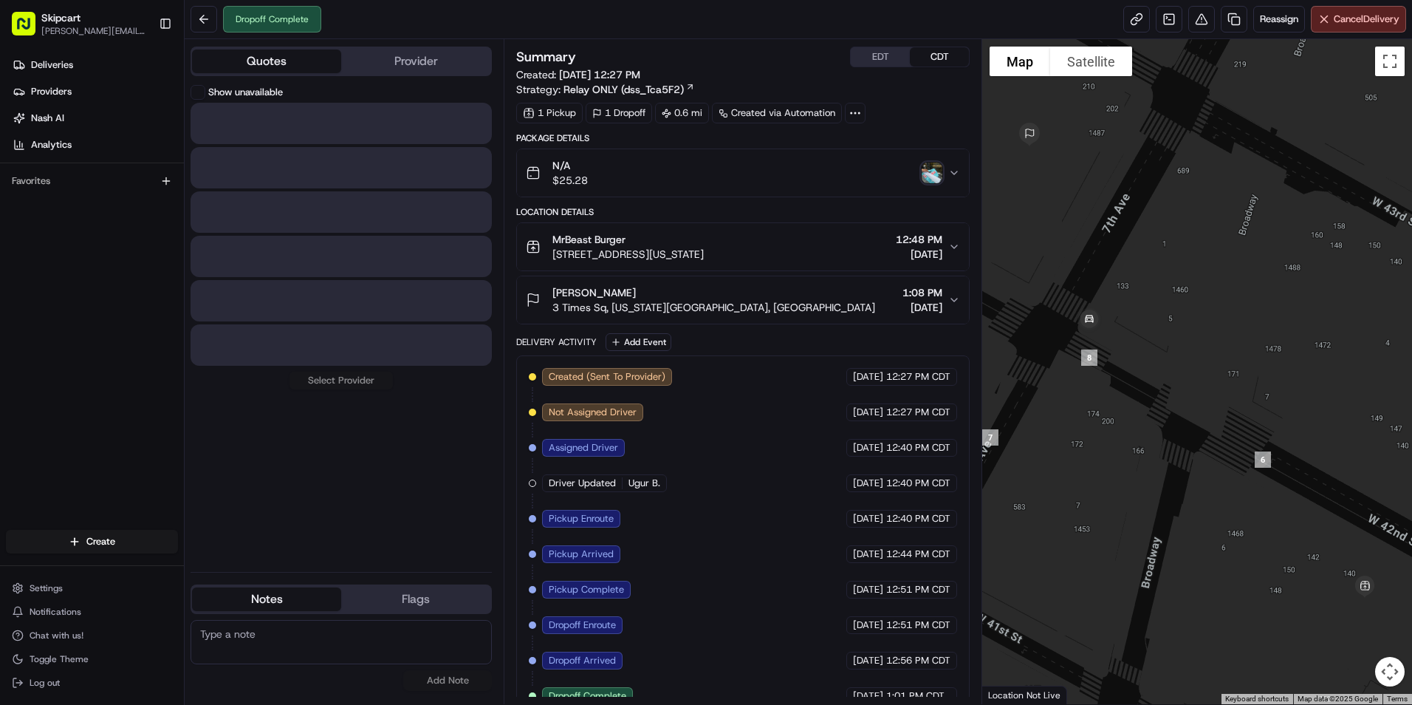
click at [288, 69] on button "Quotes" at bounding box center [266, 61] width 149 height 24
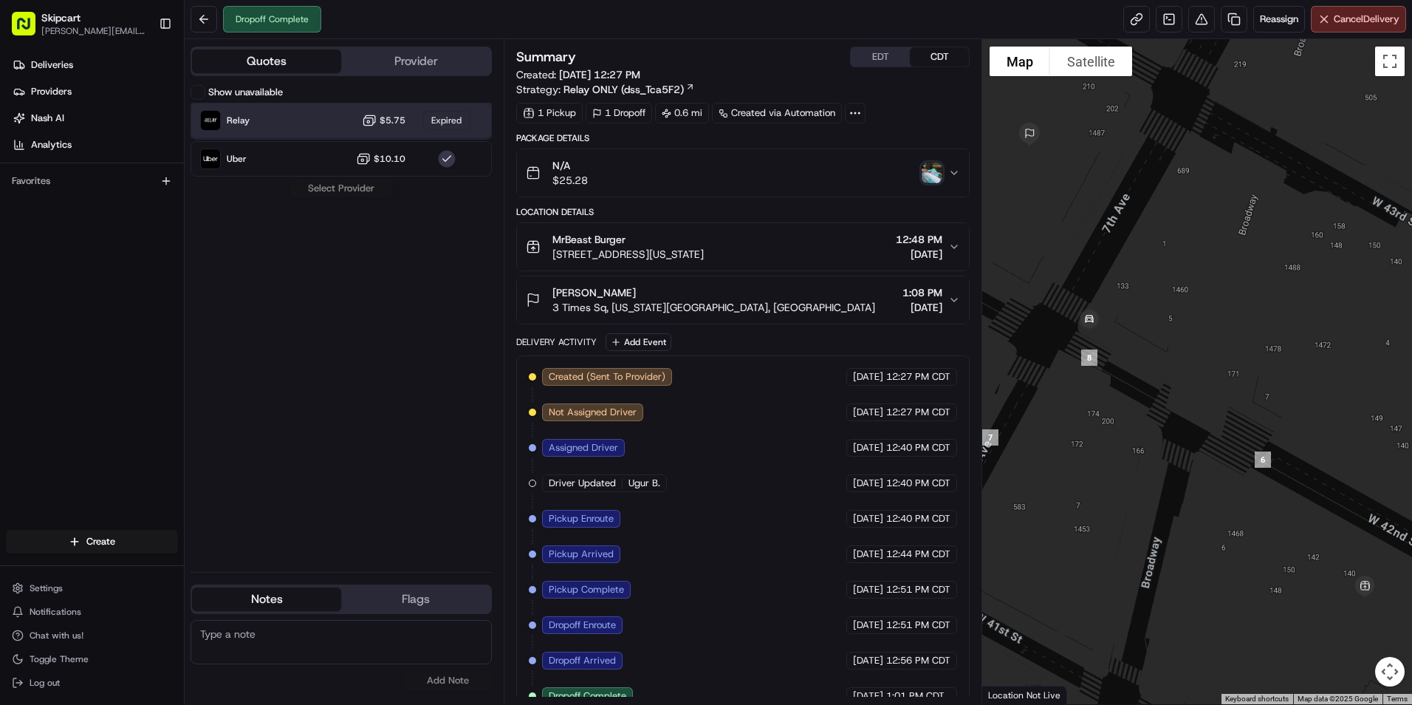
click at [295, 123] on div "Relay $5.75 Expired" at bounding box center [341, 120] width 301 height 35
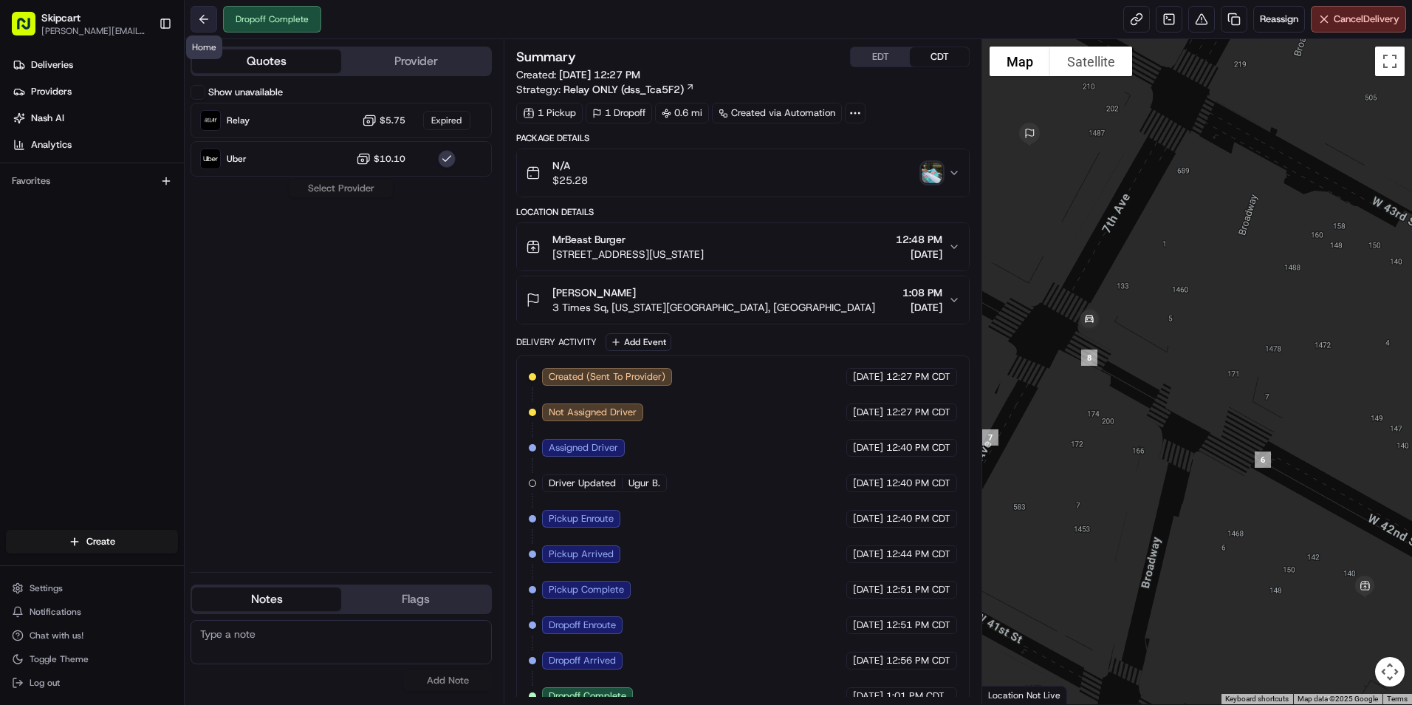
click at [196, 12] on button at bounding box center [204, 19] width 27 height 27
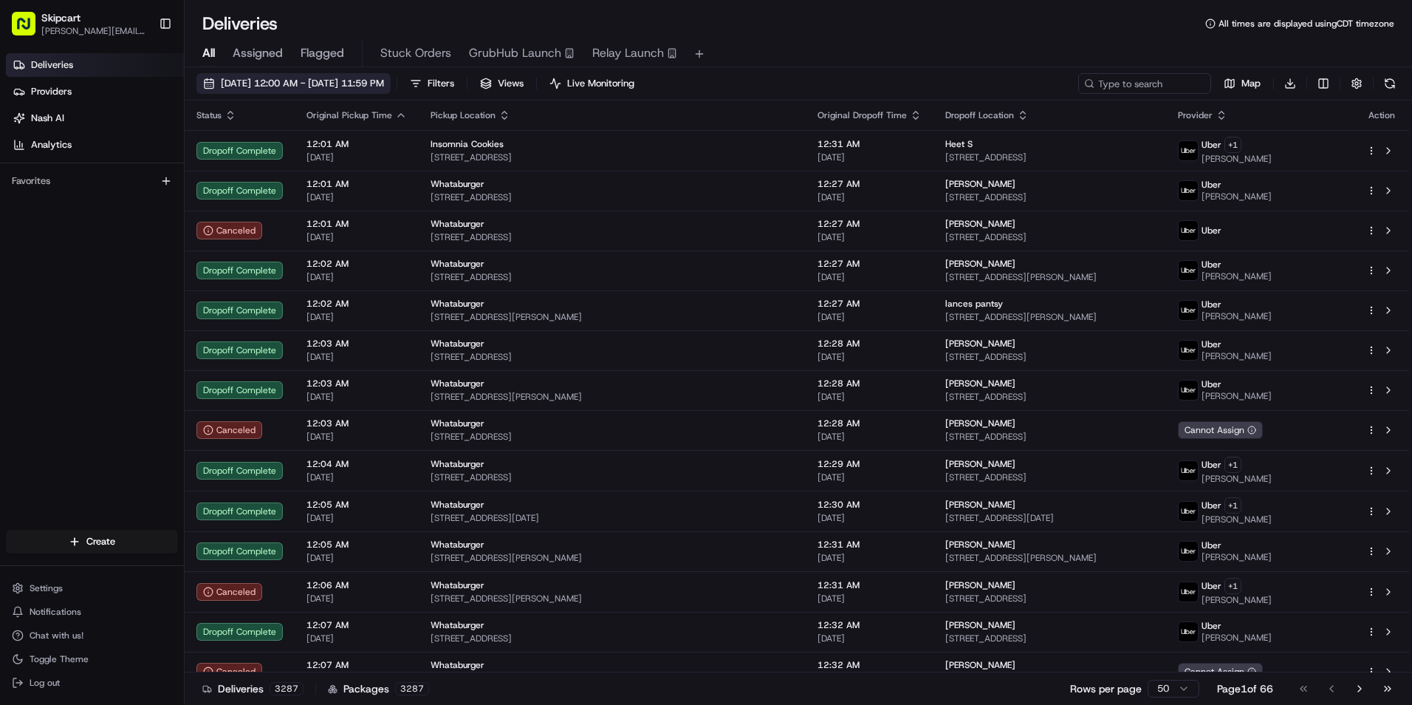
click at [384, 82] on span "[DATE] 12:00 AM - [DATE] 11:59 PM" at bounding box center [302, 83] width 163 height 13
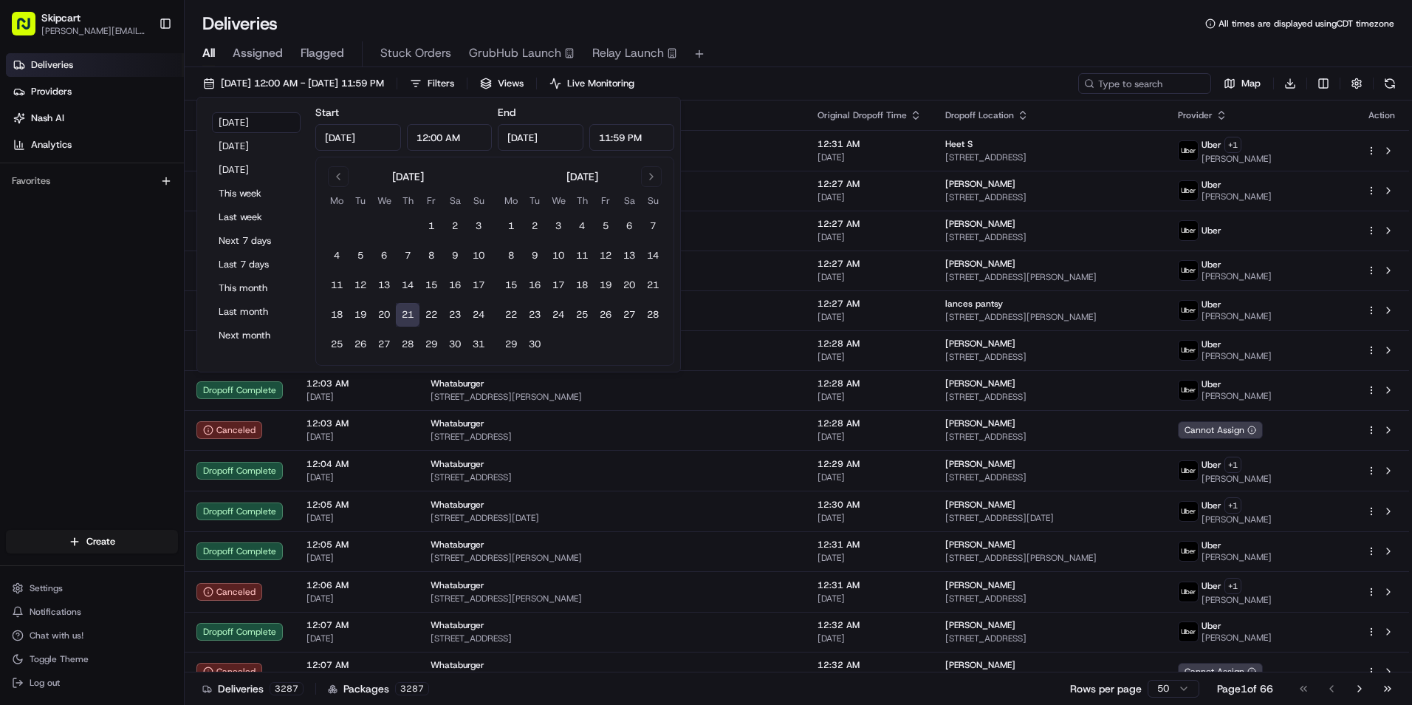
click at [335, 161] on div "[DATE] Mo Tu We Th Fr Sa Su 1 2 3 4 5 6 7 8 9 10 11 12 13 14 15 16 17 18 19 20 …" at bounding box center [494, 261] width 359 height 209
click at [338, 171] on button "Go to previous month" at bounding box center [338, 176] width 21 height 21
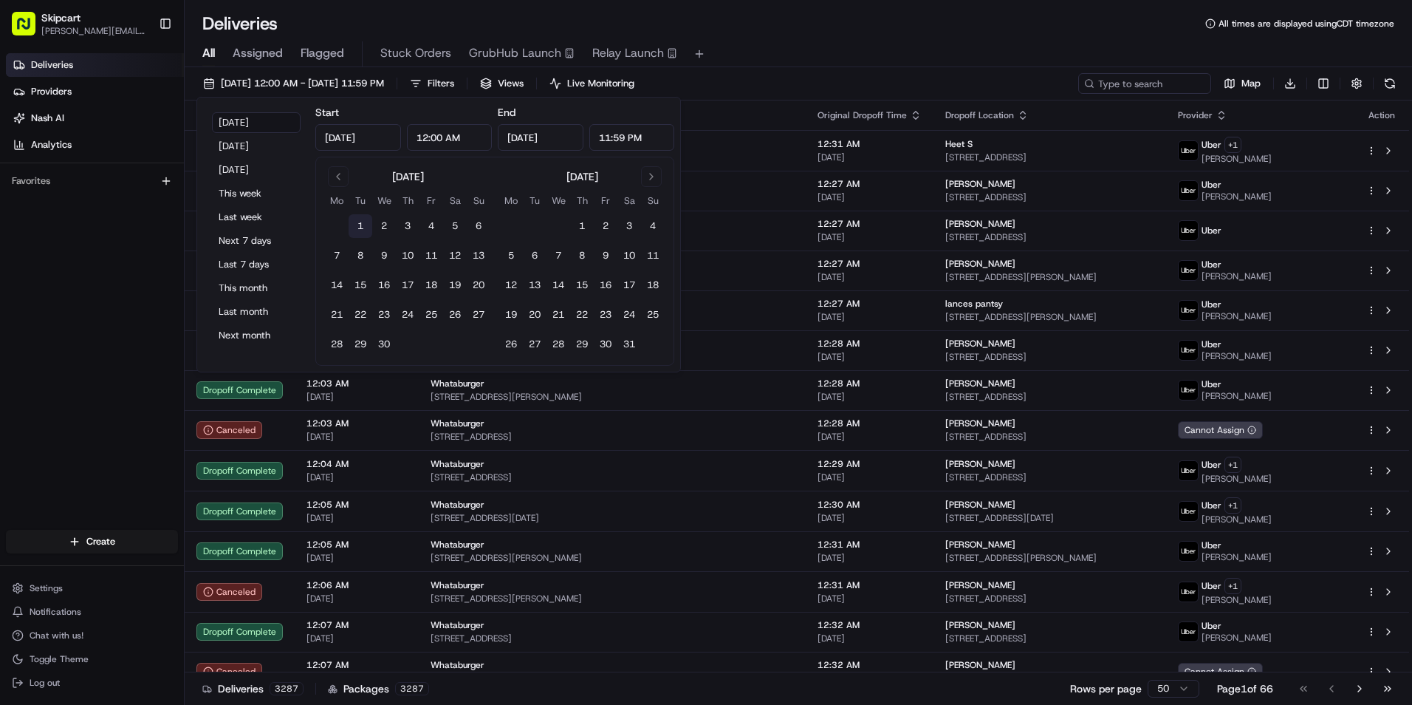
click at [357, 217] on button "1" at bounding box center [361, 226] width 24 height 24
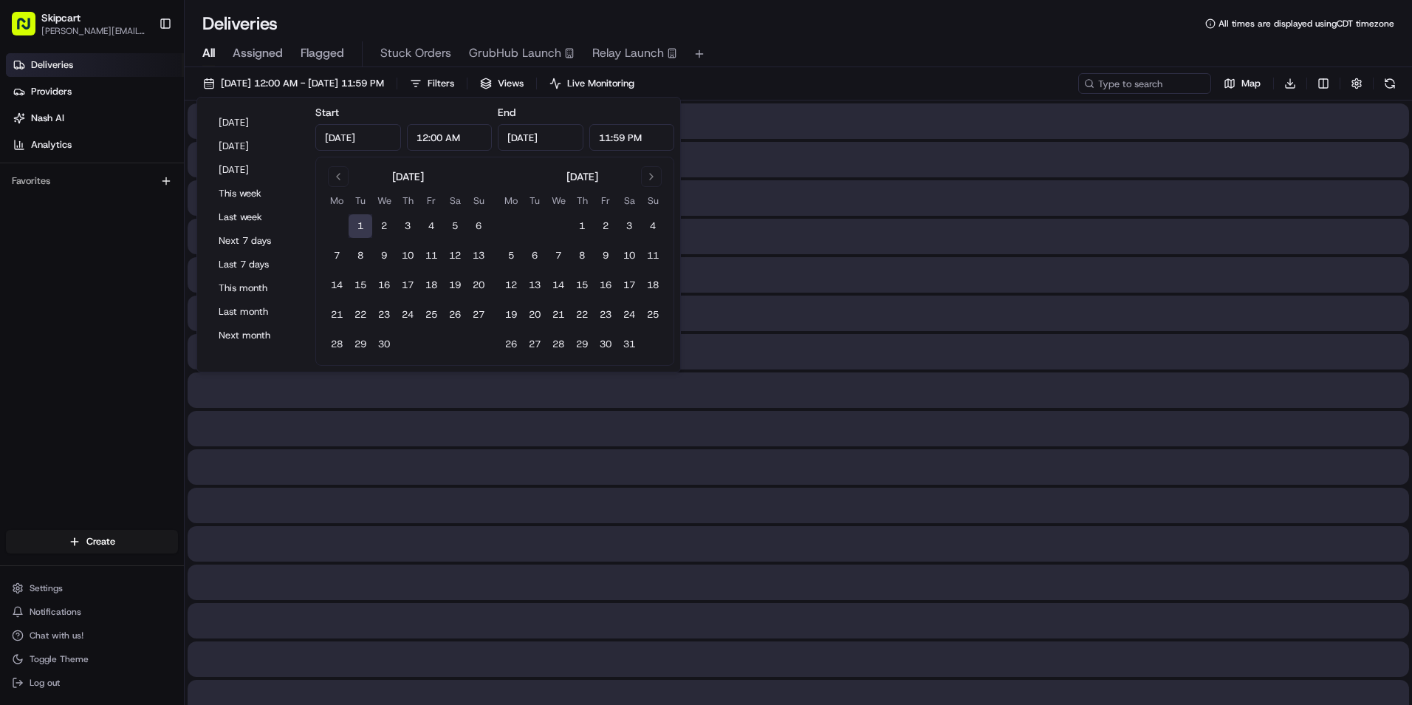
type input "Apr 1, 2025"
type input "Aug 21, 2025"
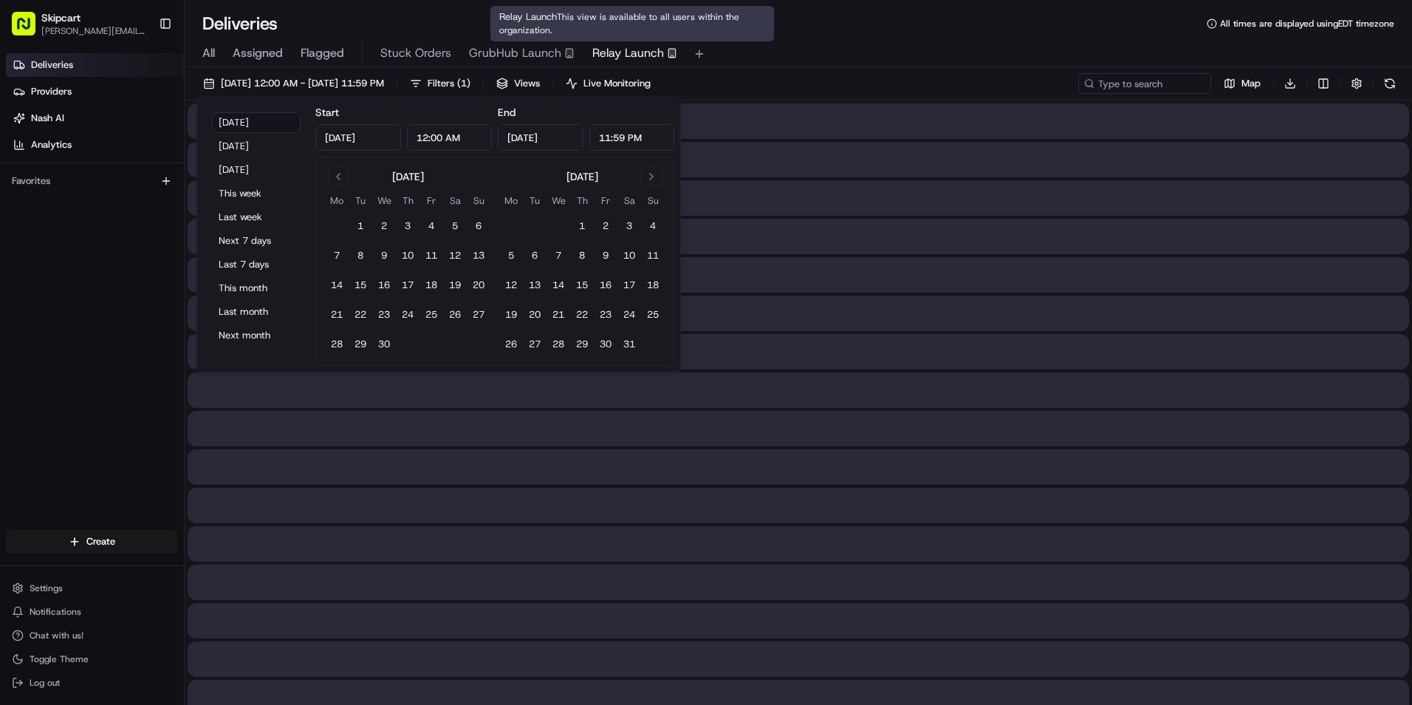
click at [635, 58] on span "Relay Launch" at bounding box center [628, 53] width 72 height 18
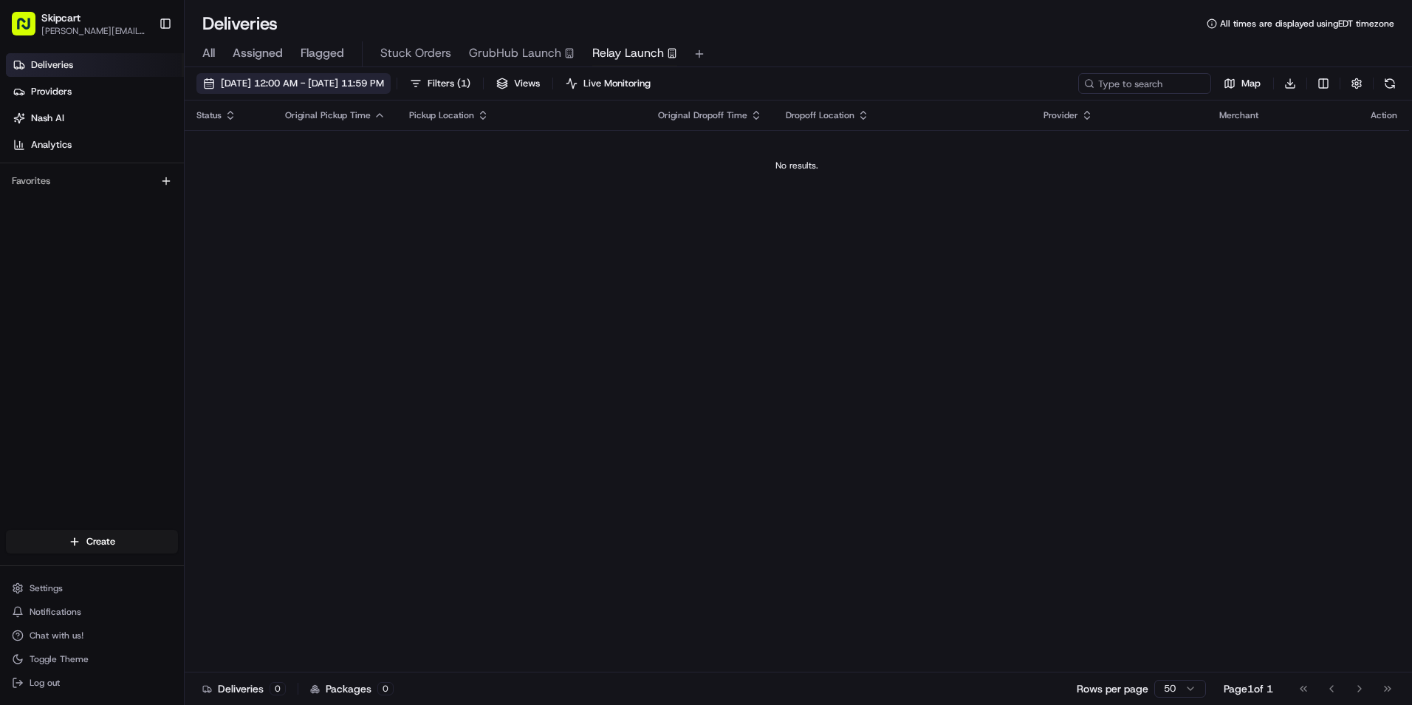
click at [380, 81] on span "[DATE] 12:00 AM - [DATE] 11:59 PM" at bounding box center [302, 83] width 163 height 13
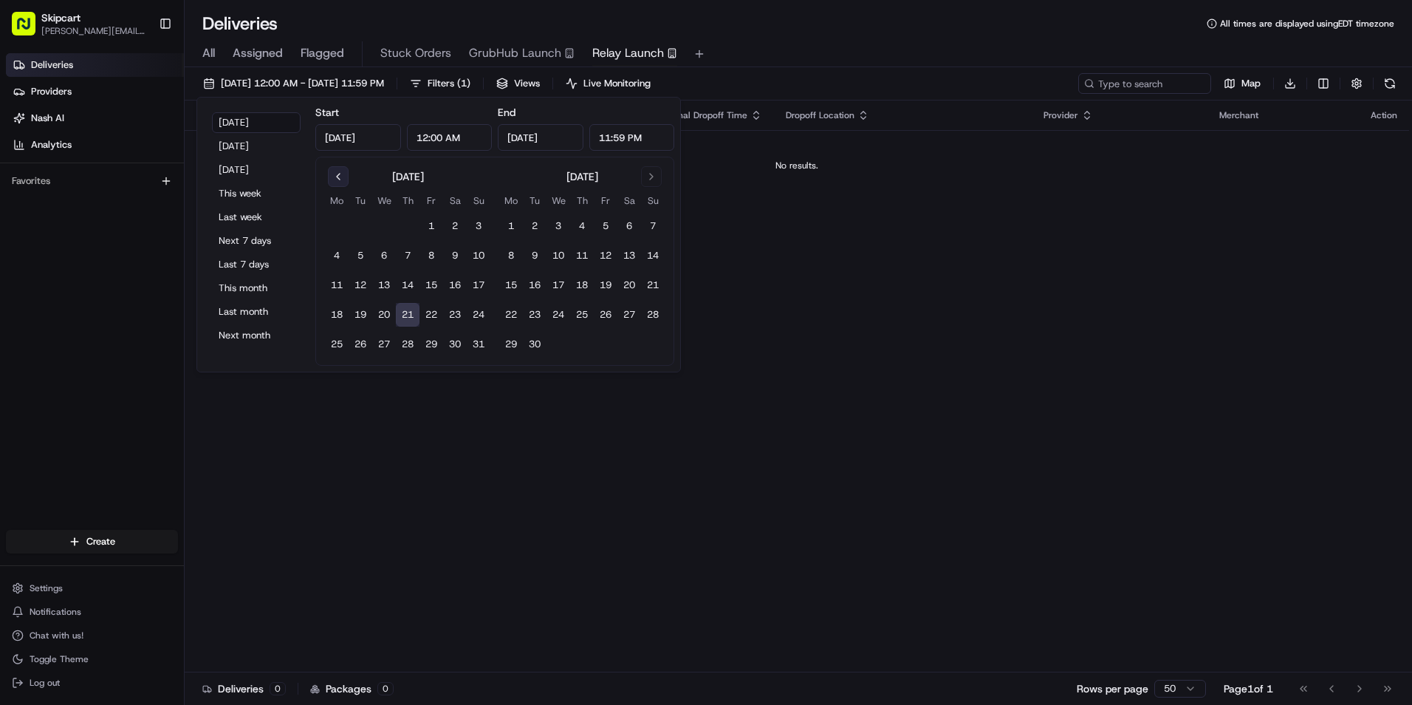
click at [336, 177] on button "Go to previous month" at bounding box center [338, 176] width 21 height 21
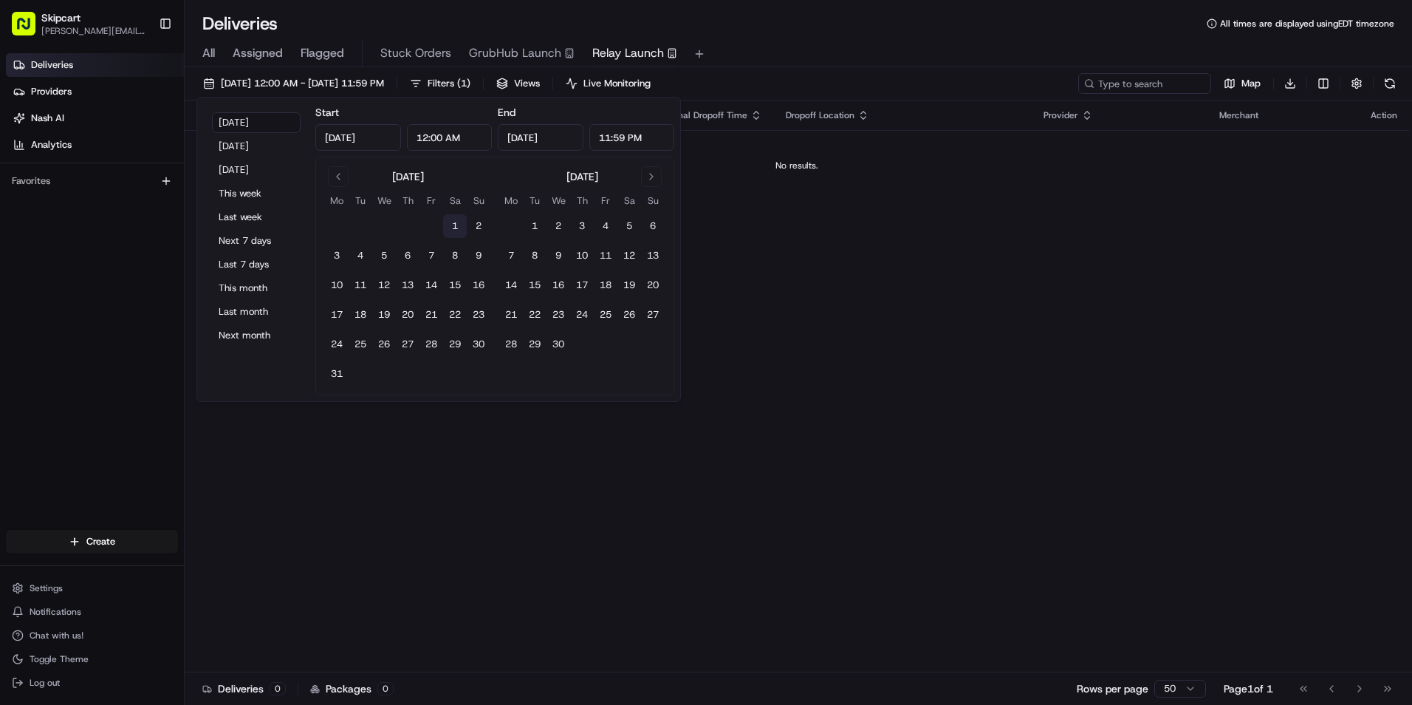
click at [455, 226] on button "1" at bounding box center [455, 226] width 24 height 24
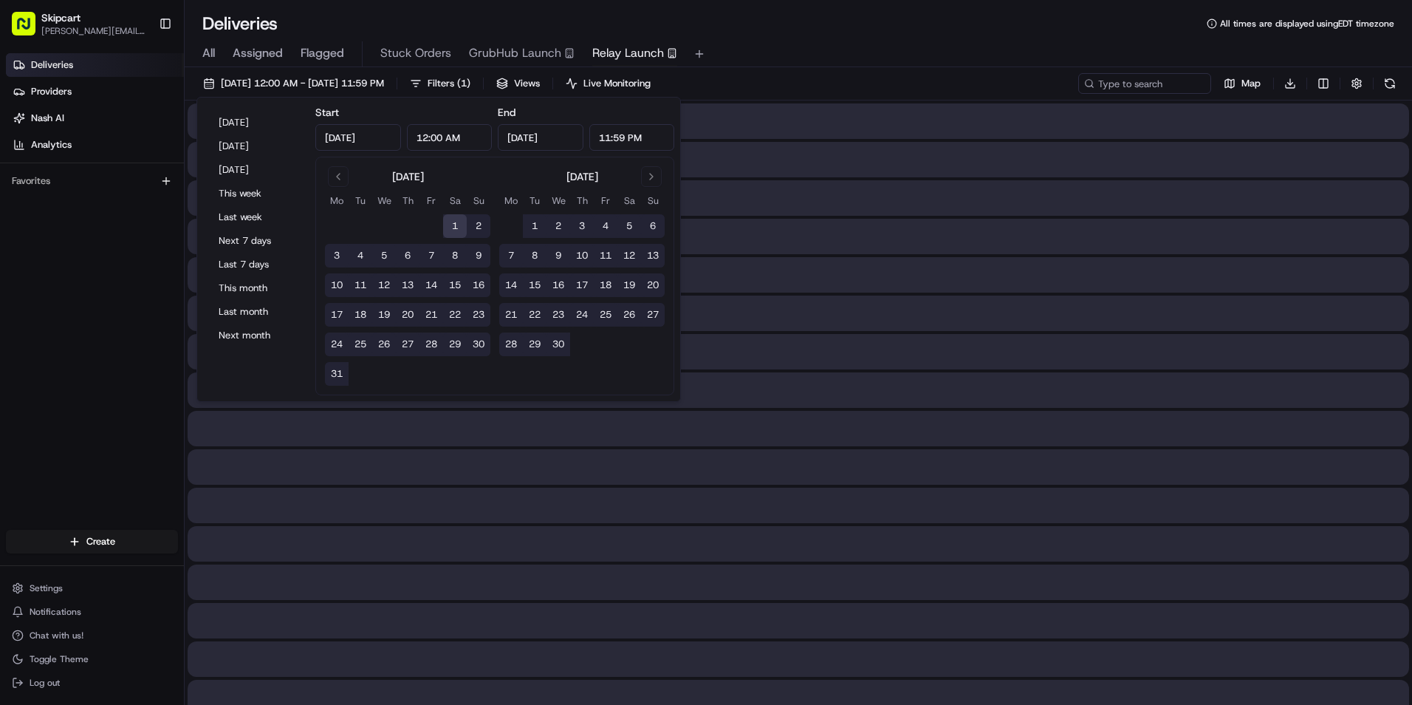
type input "Mar 1, 2025"
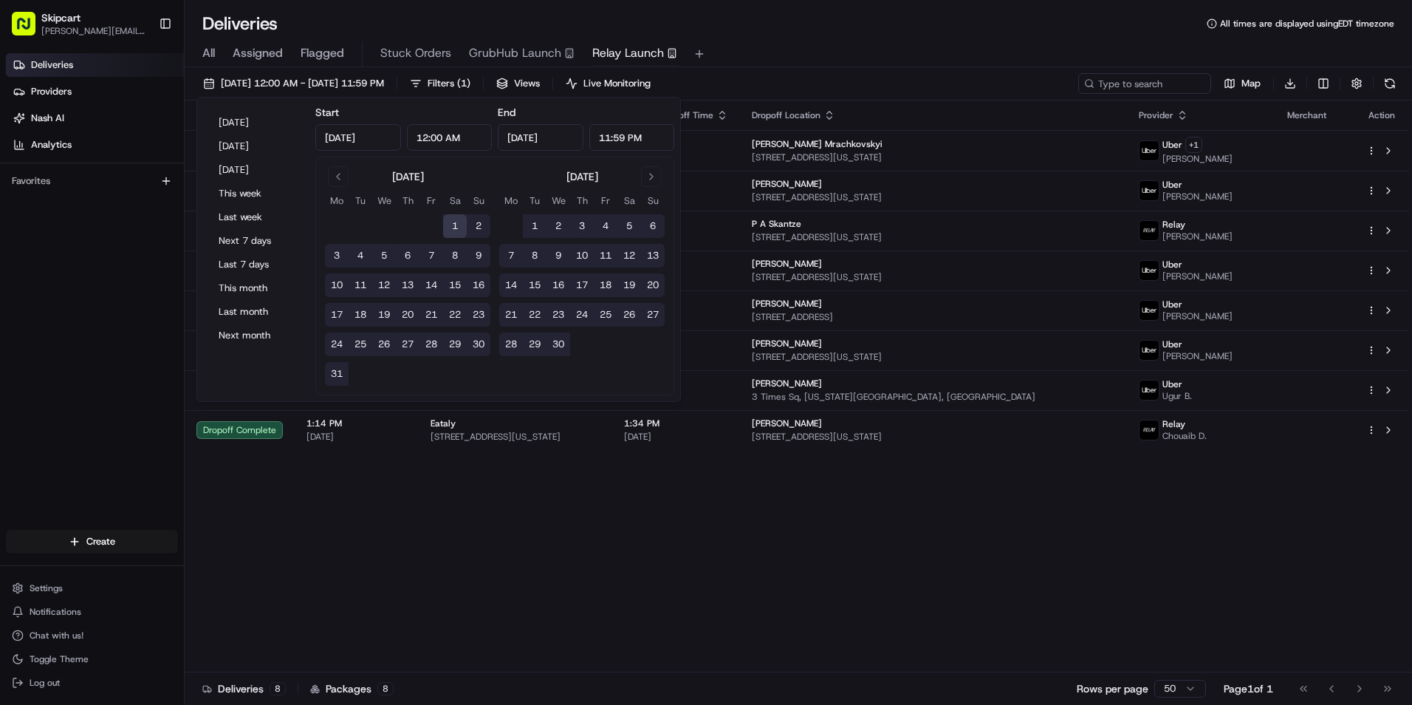
click at [663, 535] on div "Status Original Pickup Time Pickup Location Original Dropoff Time Dropoff Locat…" at bounding box center [797, 386] width 1225 height 572
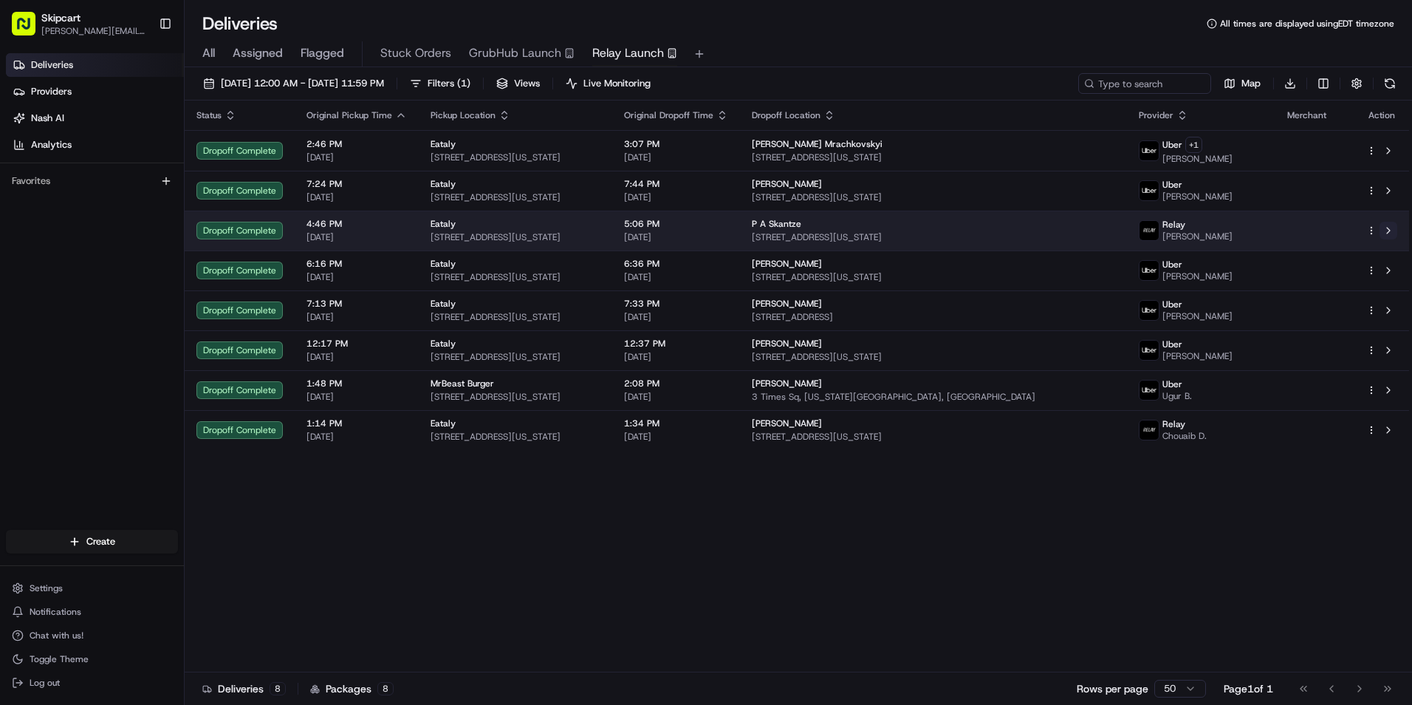
click at [1390, 229] on button at bounding box center [1389, 231] width 18 height 18
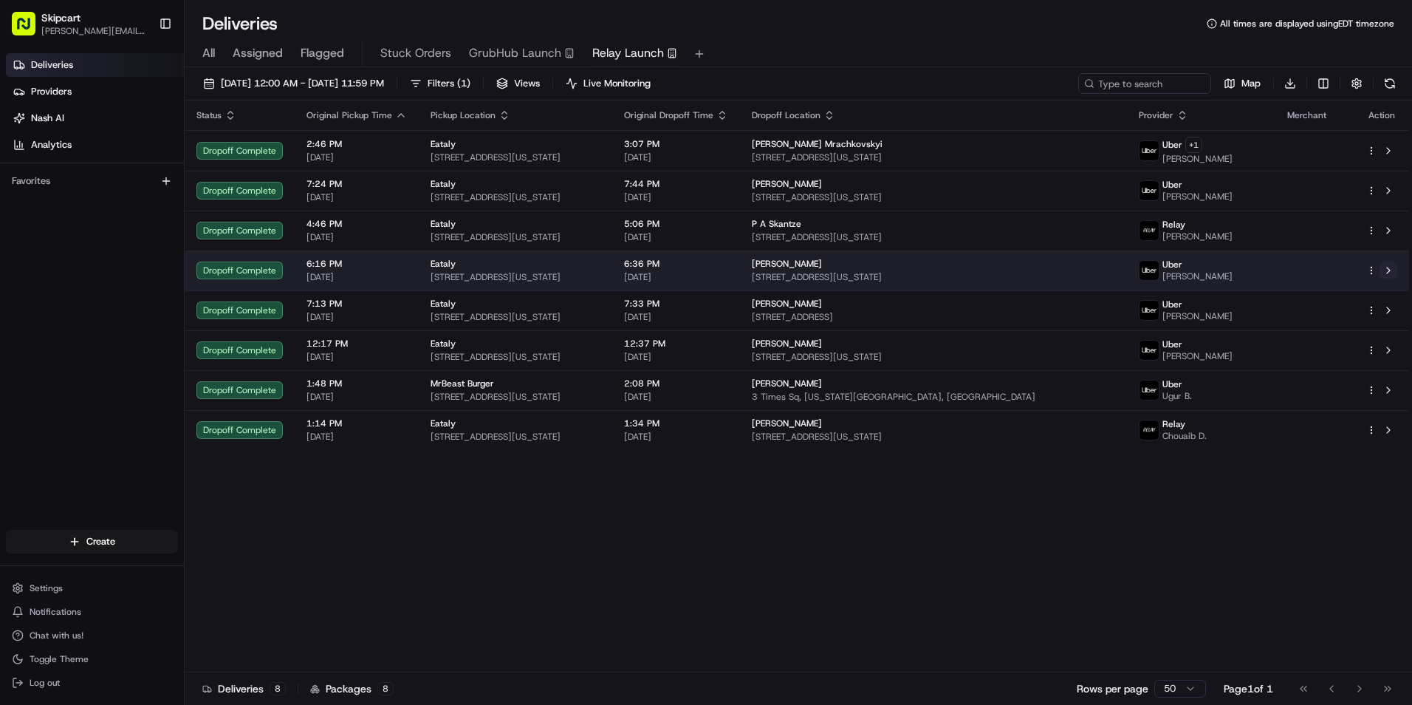
click at [1391, 270] on button at bounding box center [1389, 270] width 18 height 18
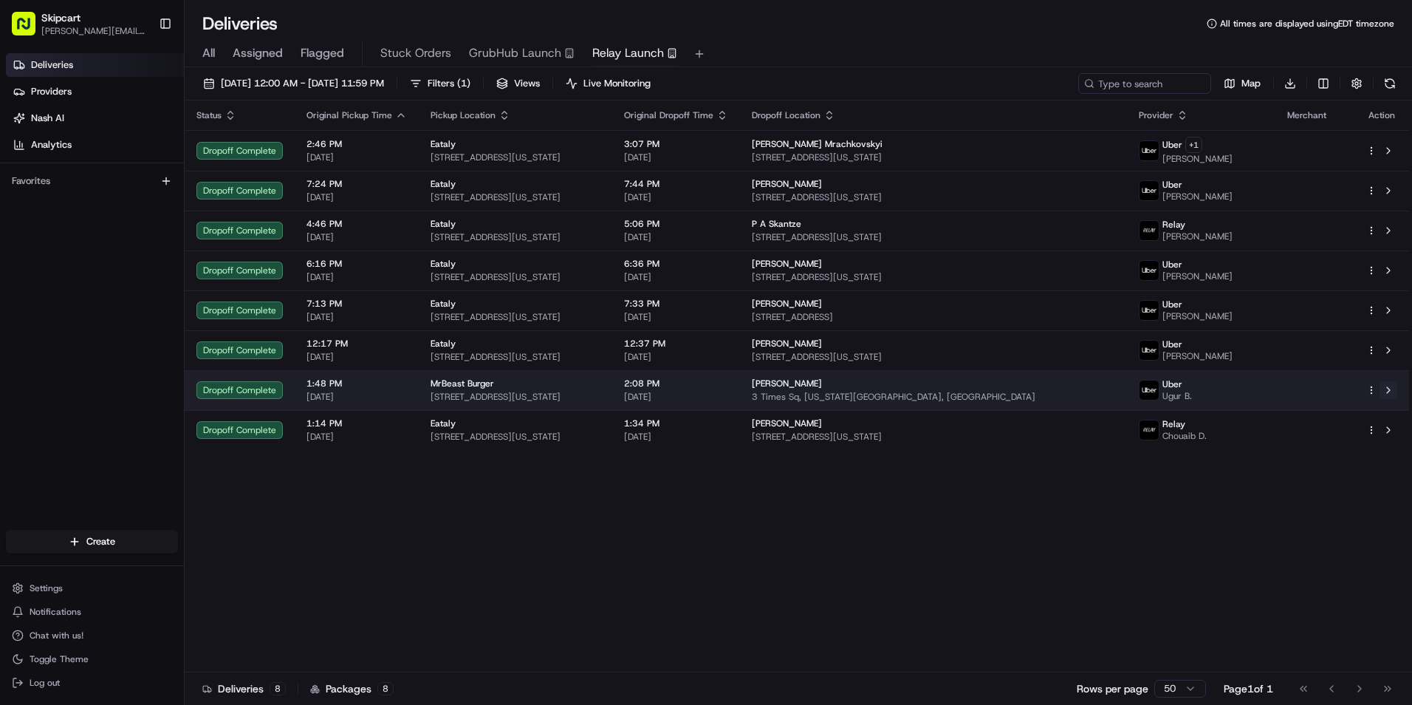
click at [1391, 391] on button at bounding box center [1389, 390] width 18 height 18
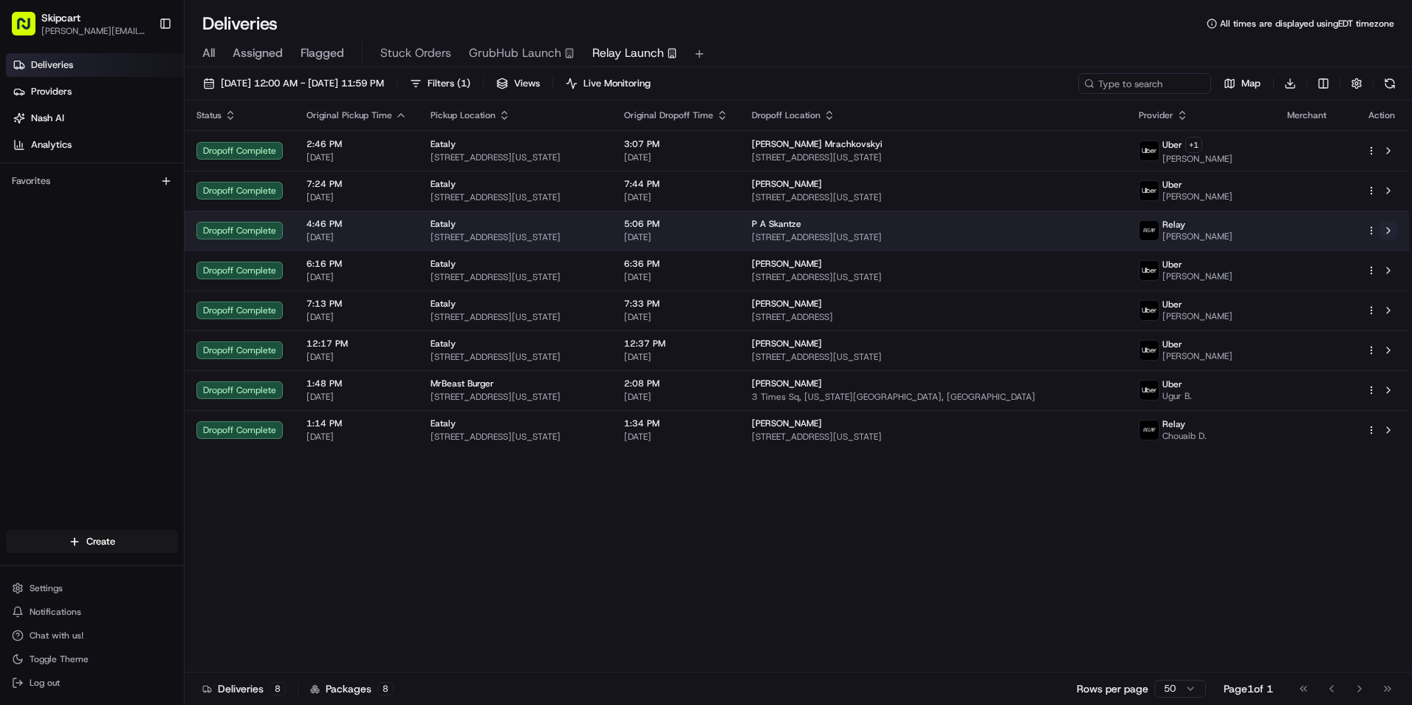
click at [1390, 233] on button at bounding box center [1389, 231] width 18 height 18
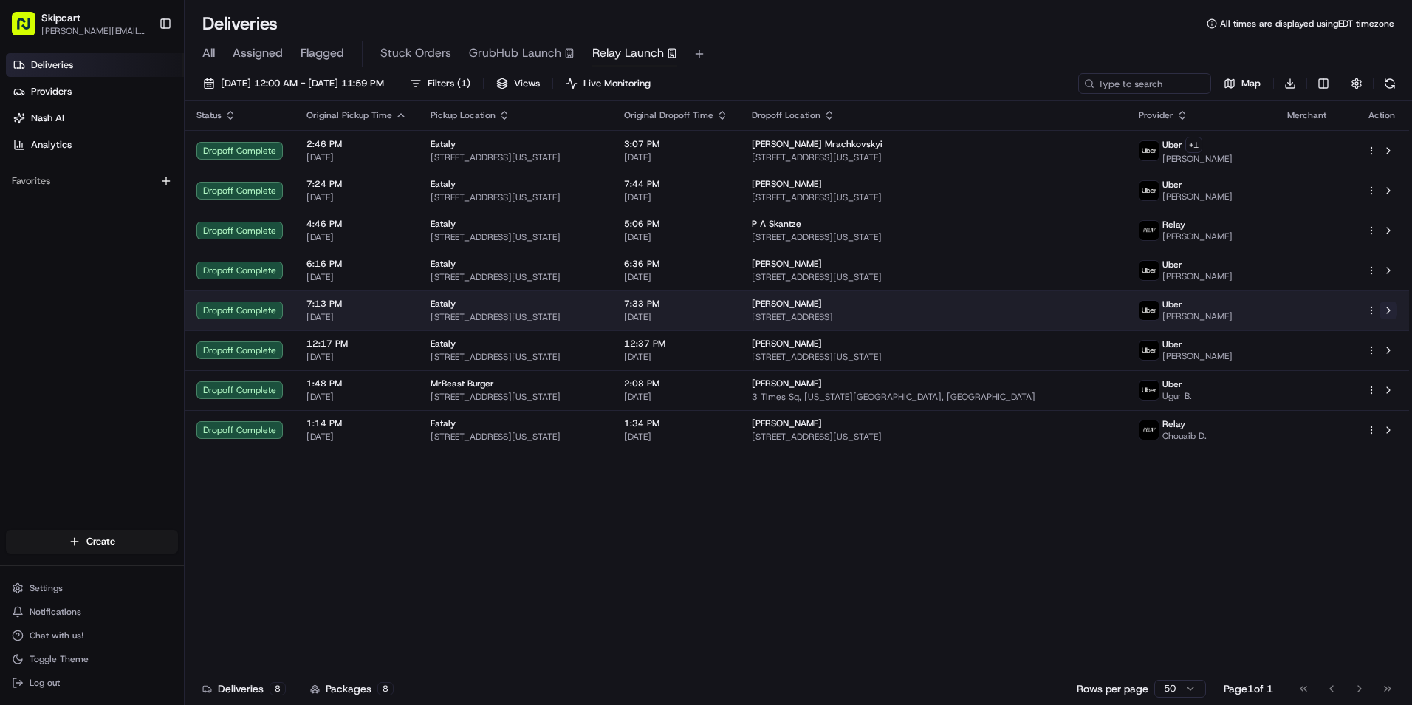
click at [1391, 305] on button at bounding box center [1389, 310] width 18 height 18
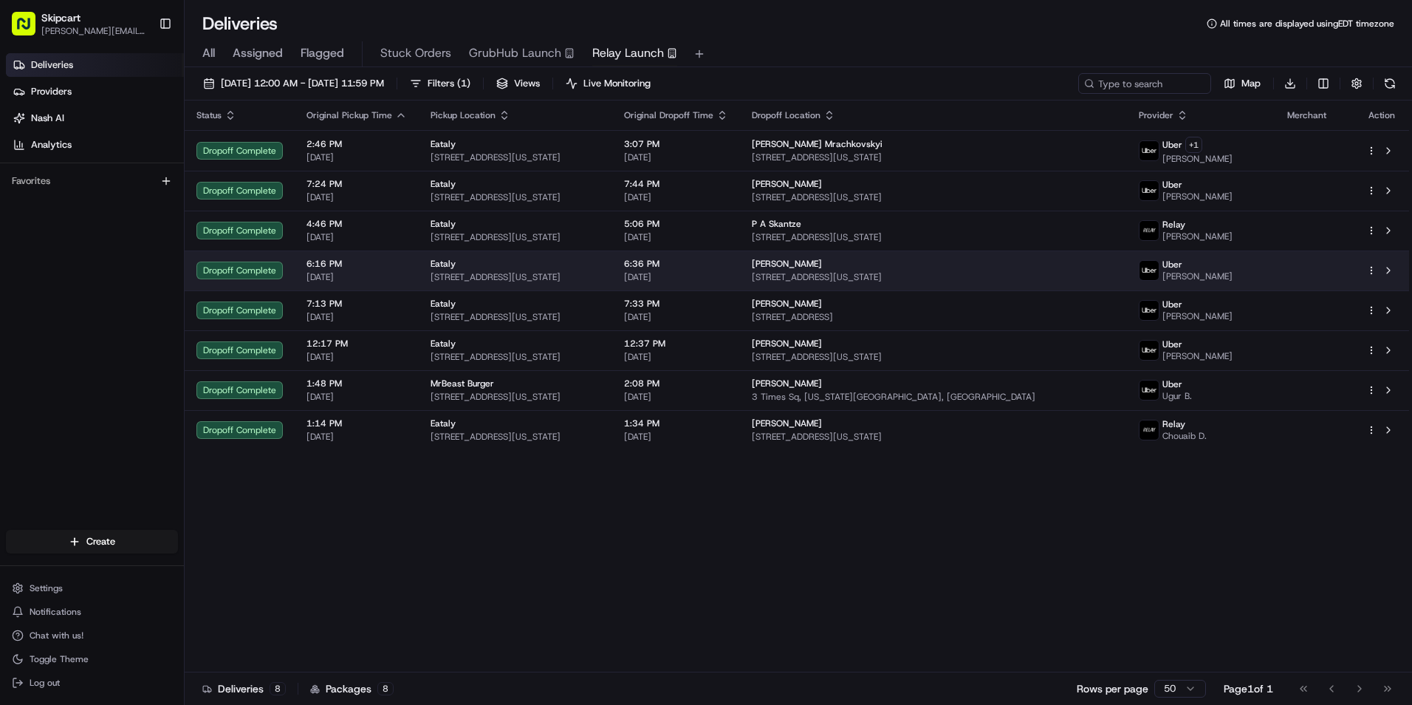
click at [1400, 273] on td at bounding box center [1382, 270] width 55 height 40
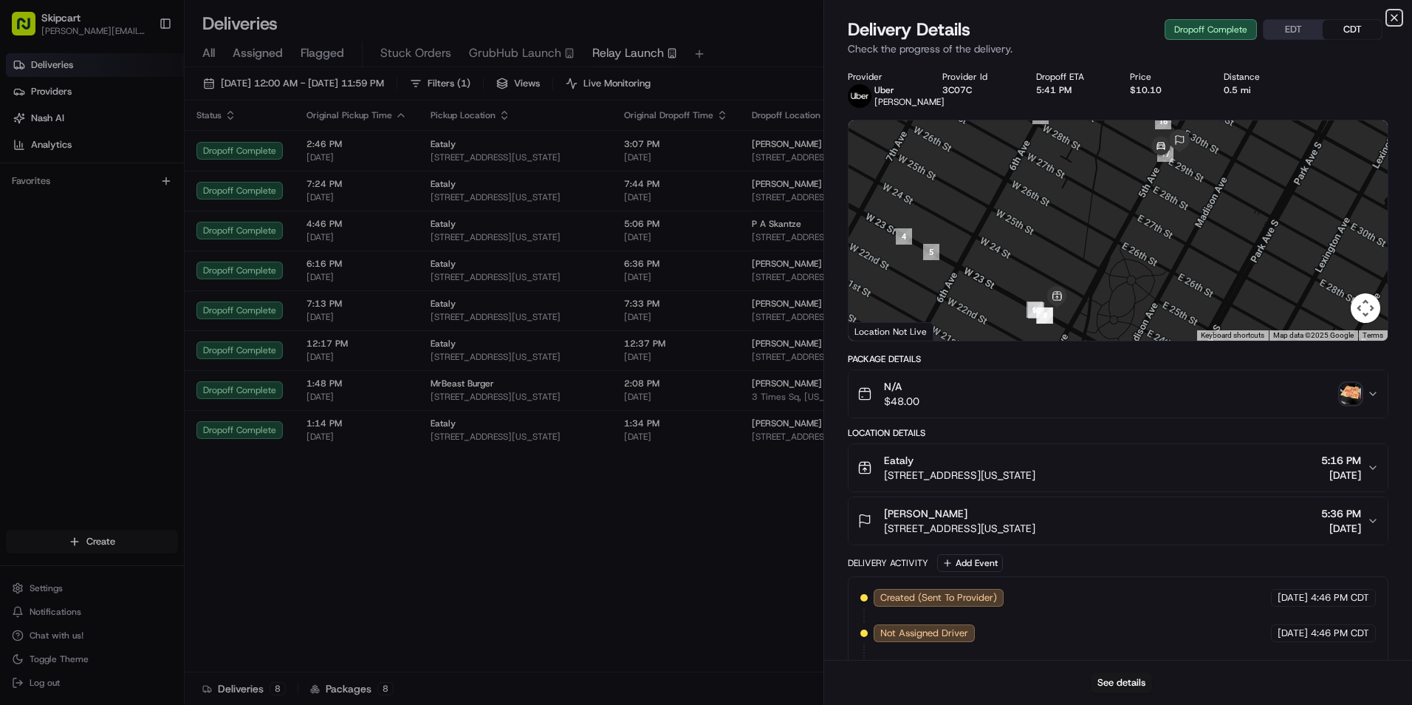
click at [1398, 17] on icon "button" at bounding box center [1395, 18] width 12 height 12
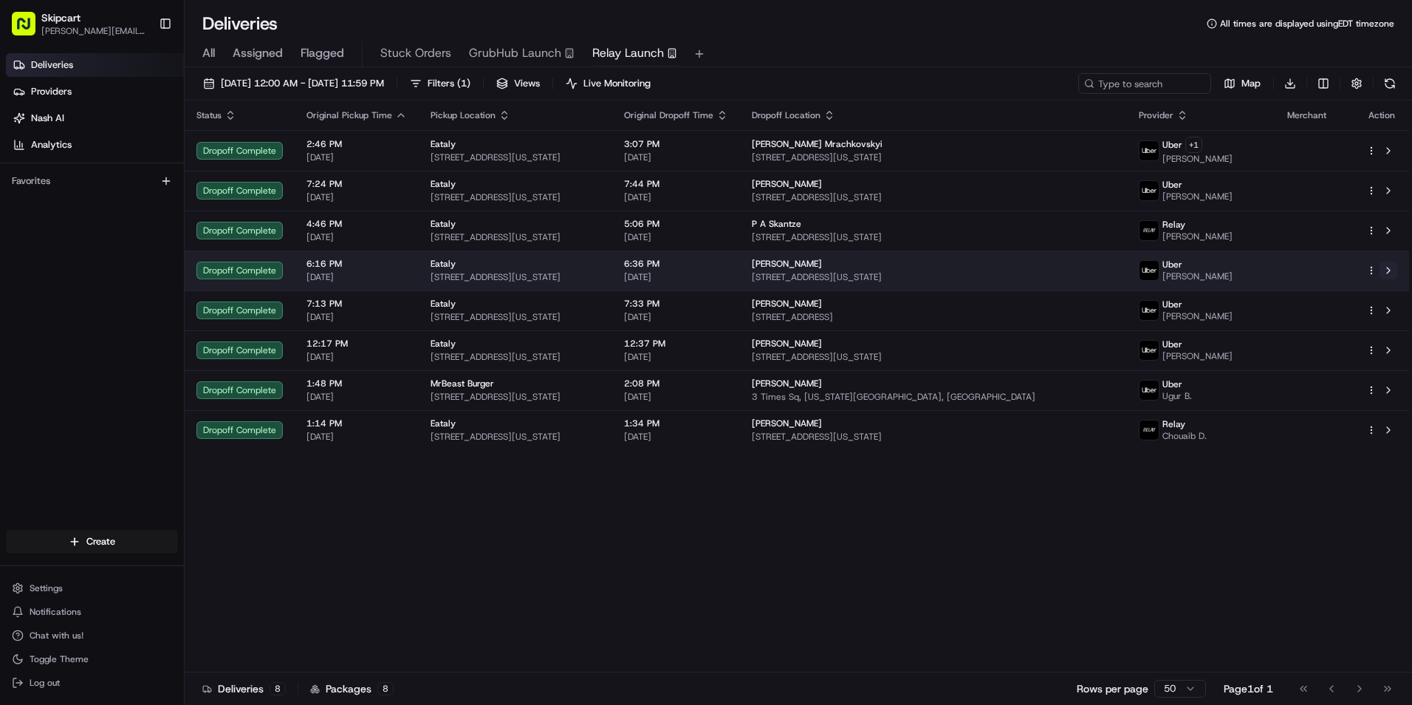
click at [1388, 272] on button at bounding box center [1389, 270] width 18 height 18
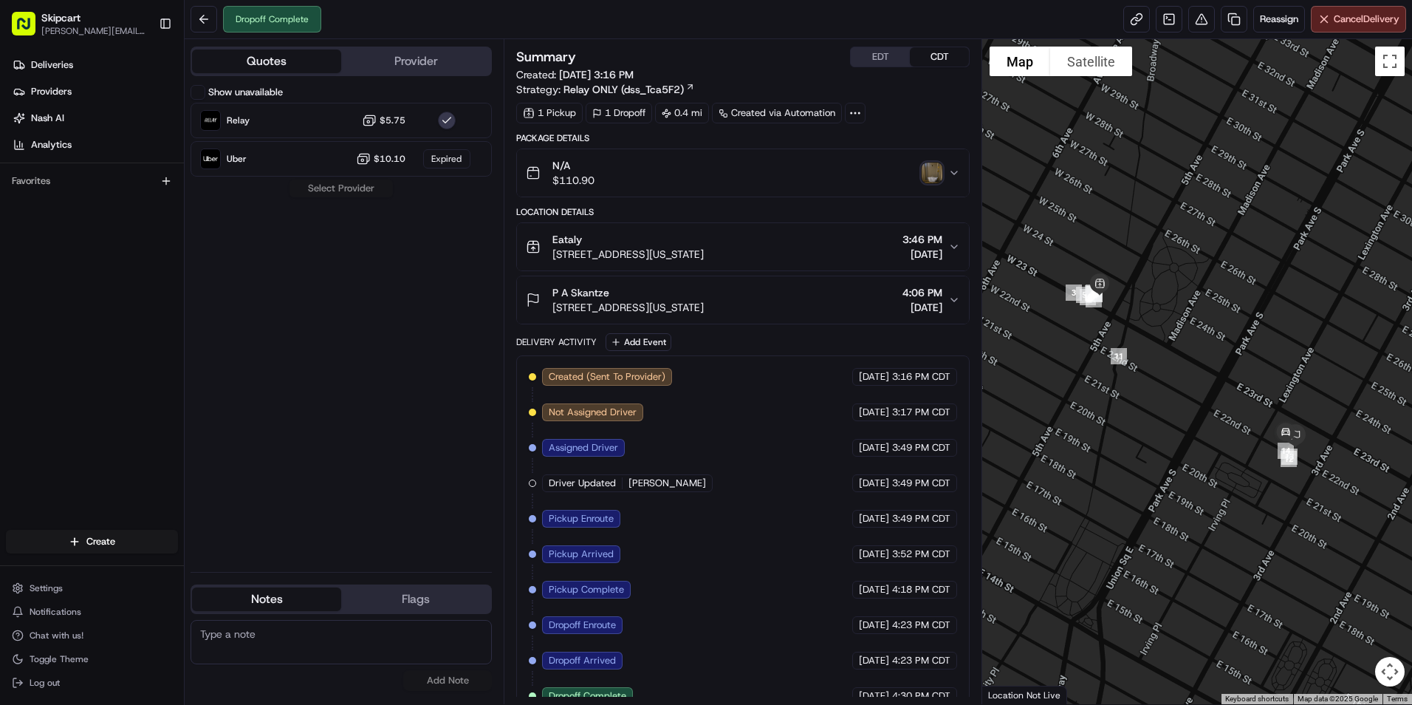
click at [280, 61] on button "Quotes" at bounding box center [266, 61] width 149 height 24
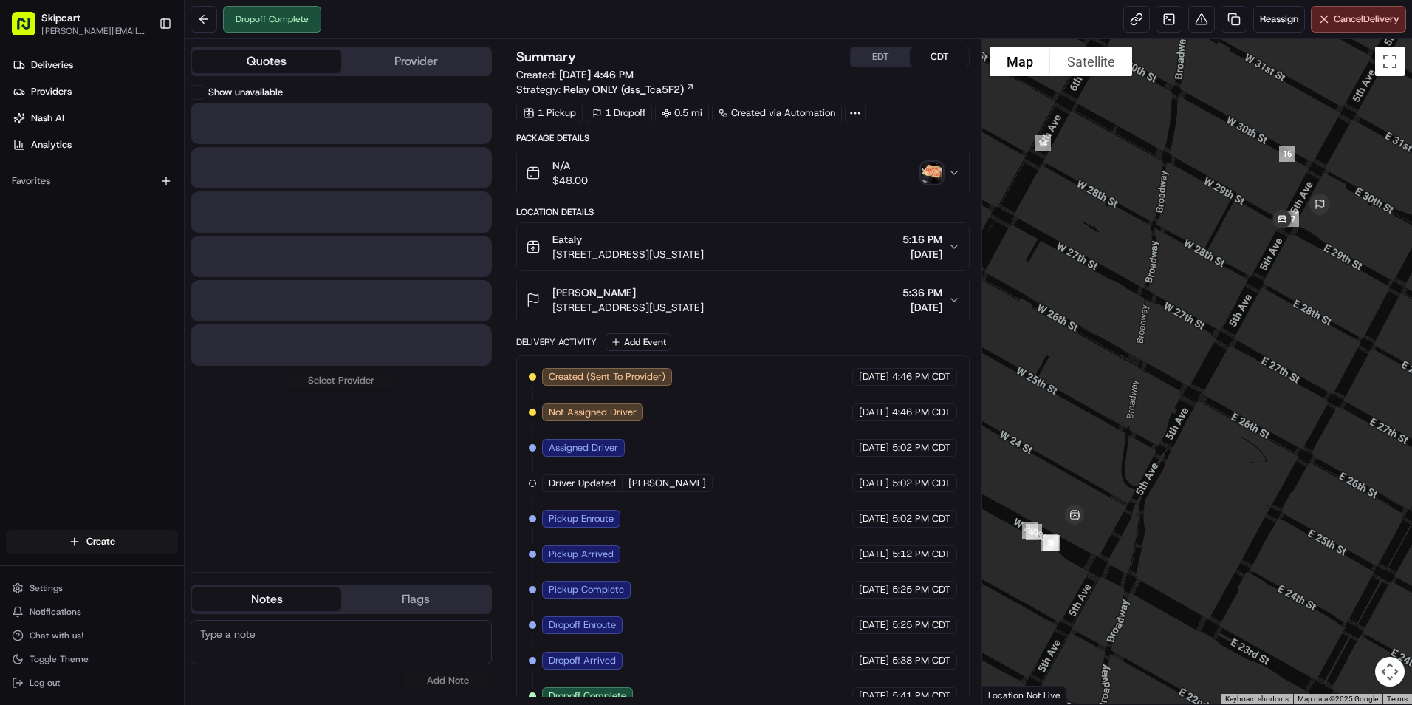
click at [311, 68] on button "Quotes" at bounding box center [266, 61] width 149 height 24
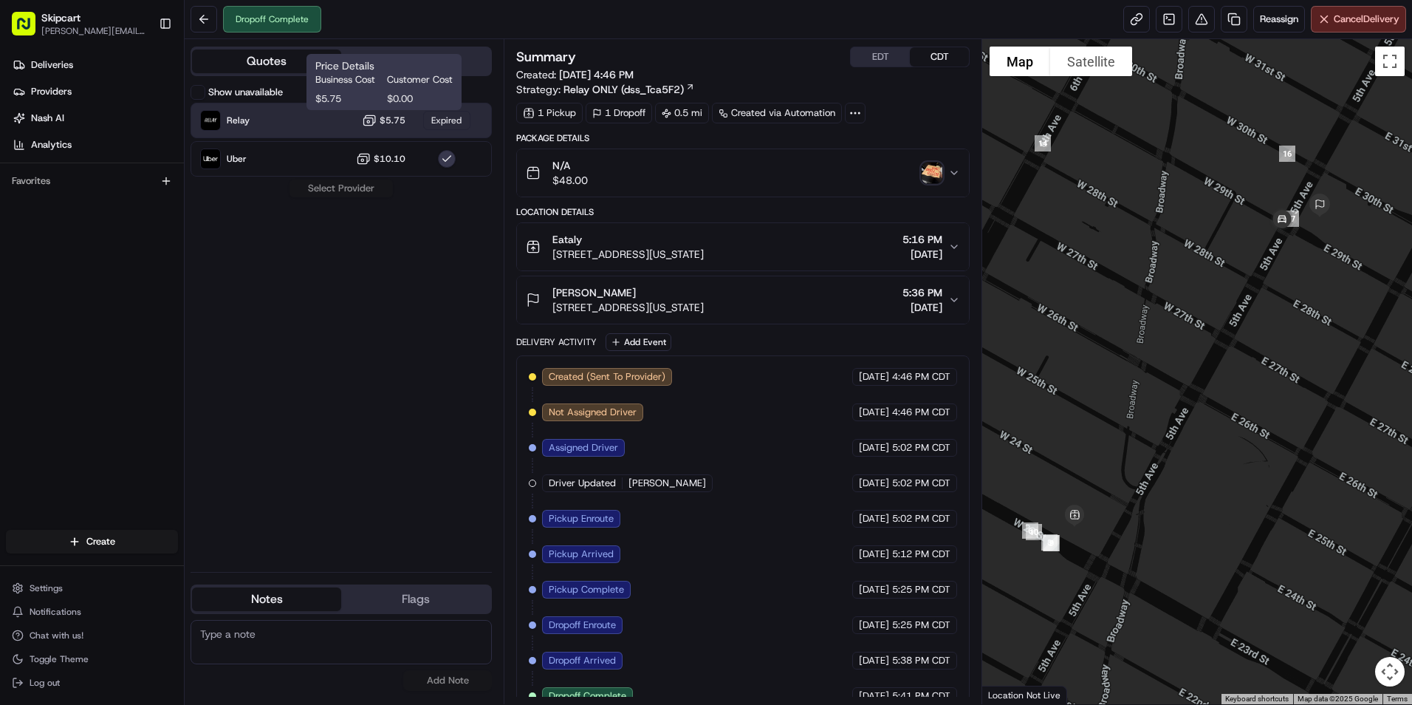
drag, startPoint x: 348, startPoint y: 114, endPoint x: 309, endPoint y: 121, distance: 39.7
click at [309, 121] on body "Skipcart [PERSON_NAME][EMAIL_ADDRESS][PERSON_NAME][DOMAIN_NAME] Toggle Sidebar …" at bounding box center [706, 352] width 1412 height 705
click at [309, 121] on div "Relay $5.75 Expired" at bounding box center [341, 120] width 301 height 35
click at [318, 122] on div "Relay $5.75 Expired" at bounding box center [341, 120] width 301 height 35
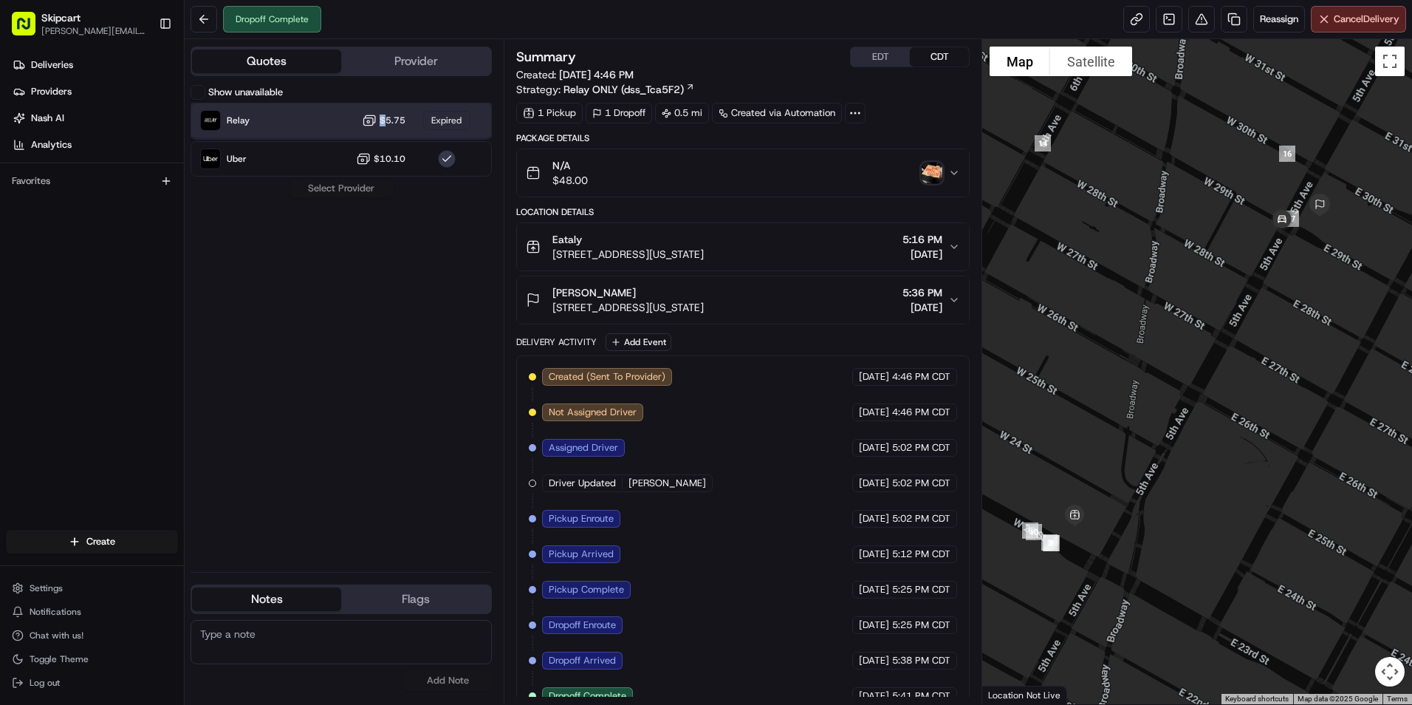
click at [318, 122] on div "Relay $5.75 Expired" at bounding box center [341, 120] width 301 height 35
click at [202, 15] on button at bounding box center [204, 19] width 27 height 27
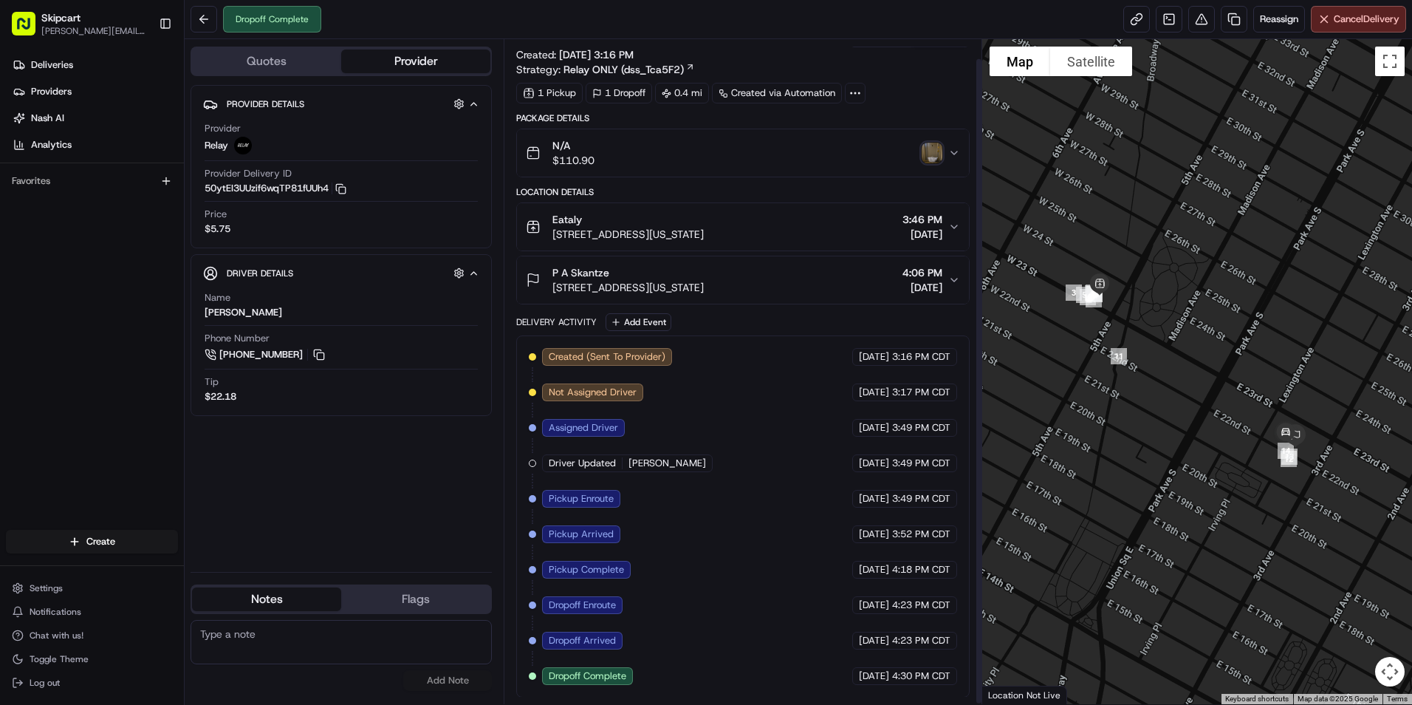
scroll to position [21, 0]
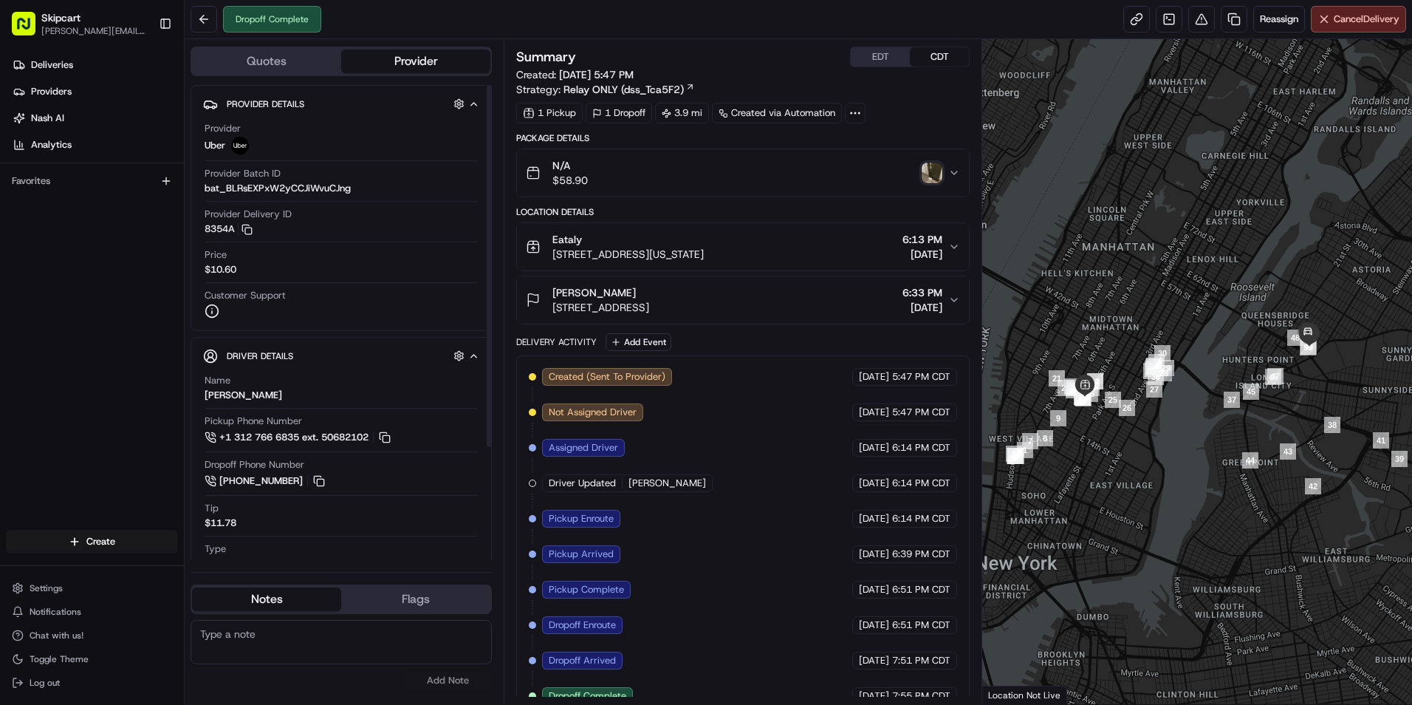
click at [287, 64] on button "Quotes" at bounding box center [266, 61] width 149 height 24
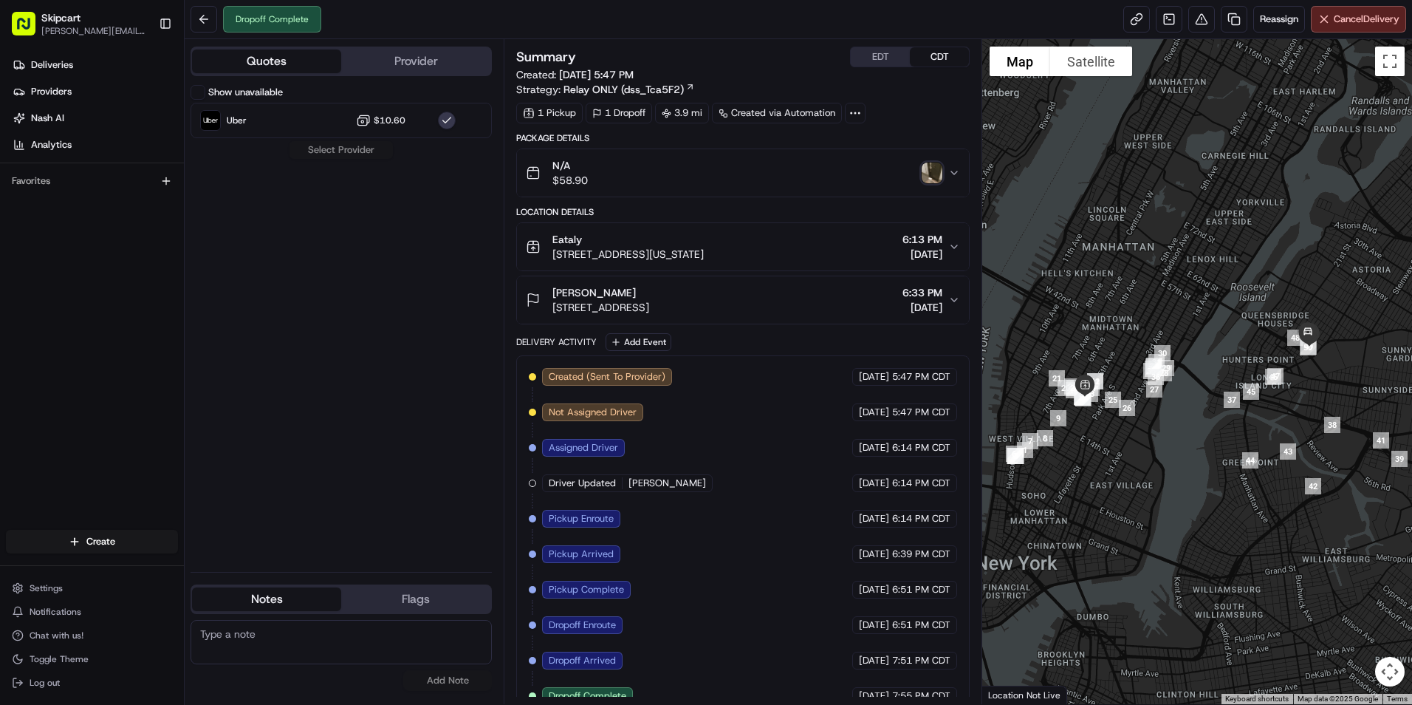
click at [202, 89] on button "Show unavailable" at bounding box center [198, 92] width 15 height 15
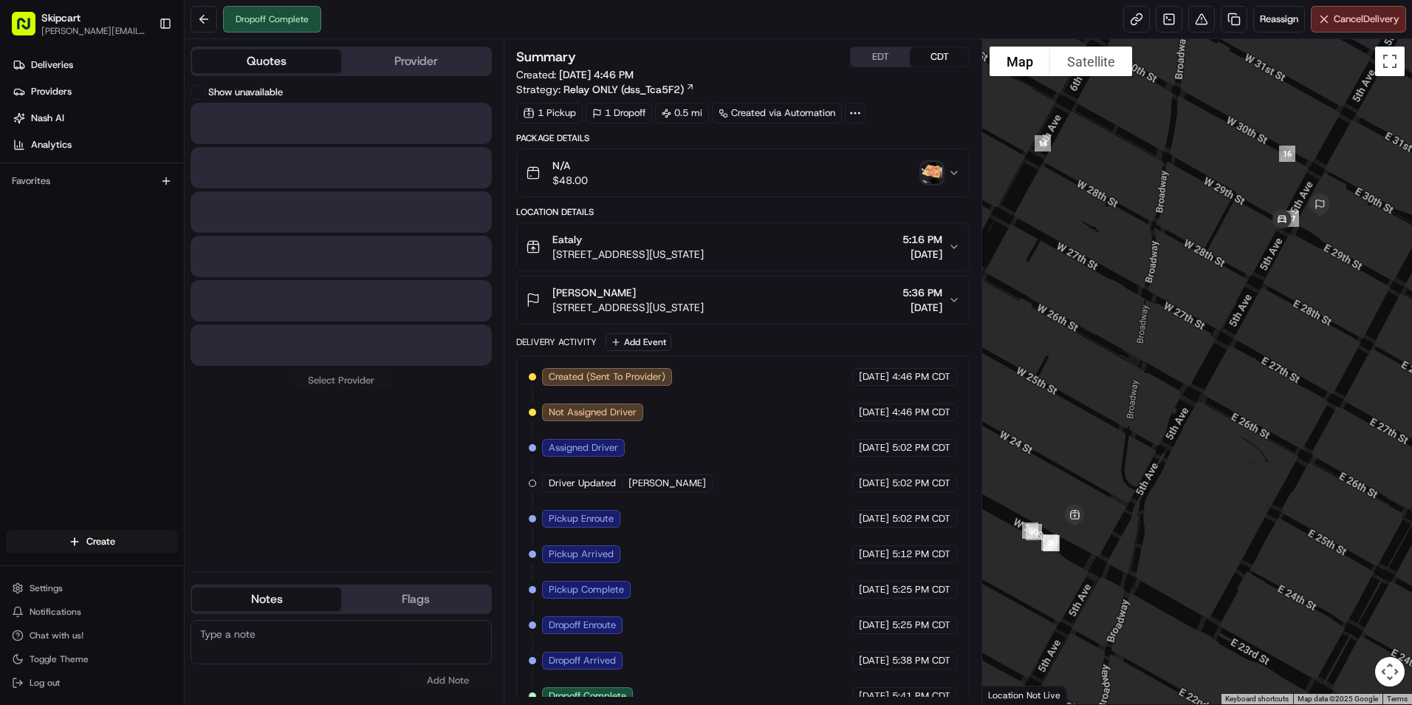
click at [289, 55] on button "Quotes" at bounding box center [266, 61] width 149 height 24
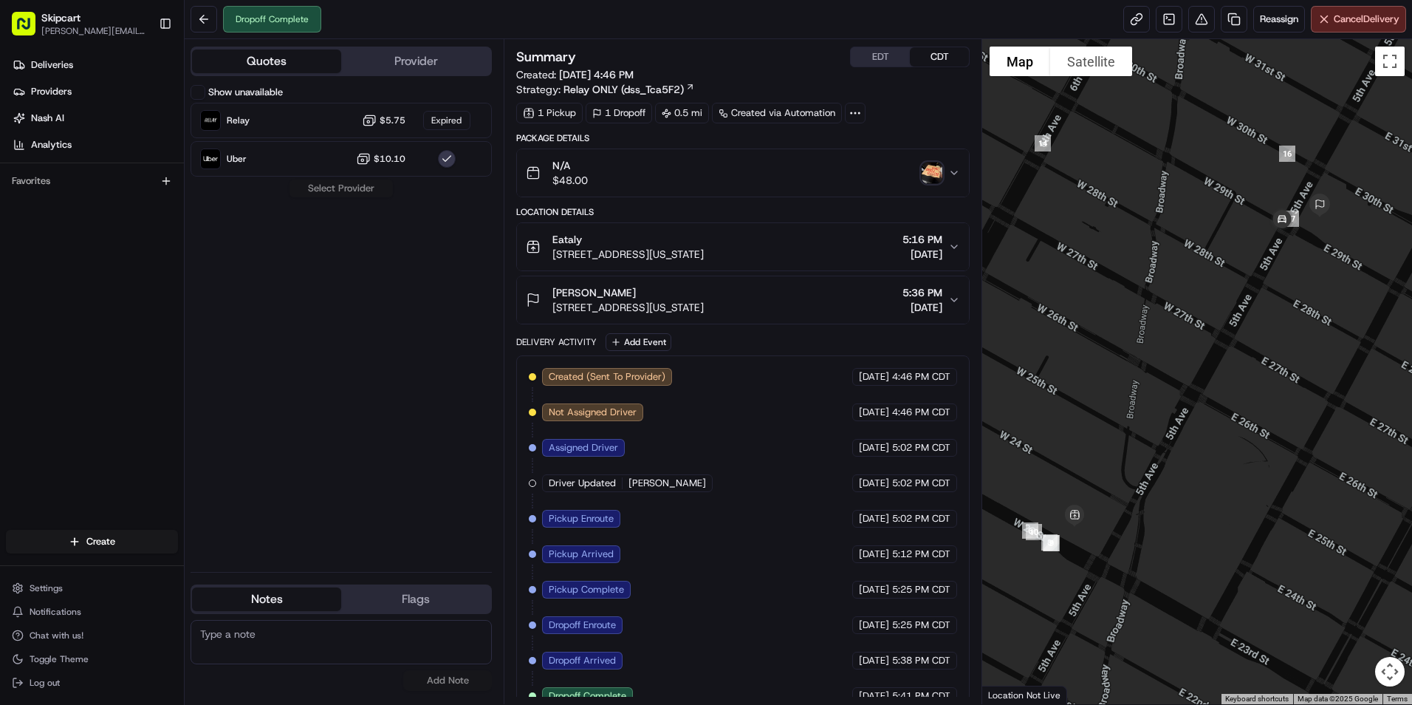
click at [202, 89] on button "Show unavailable" at bounding box center [198, 92] width 15 height 15
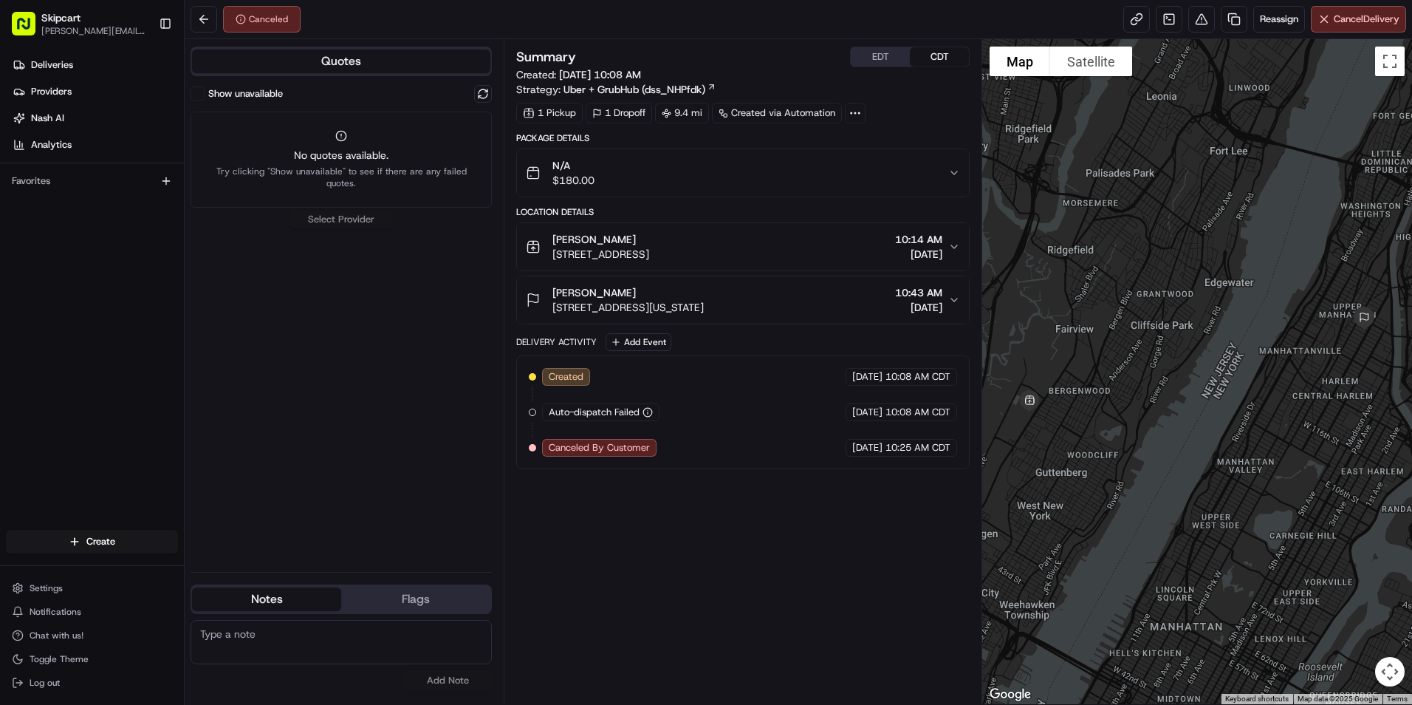
click at [199, 95] on button "Show unavailable" at bounding box center [198, 93] width 15 height 15
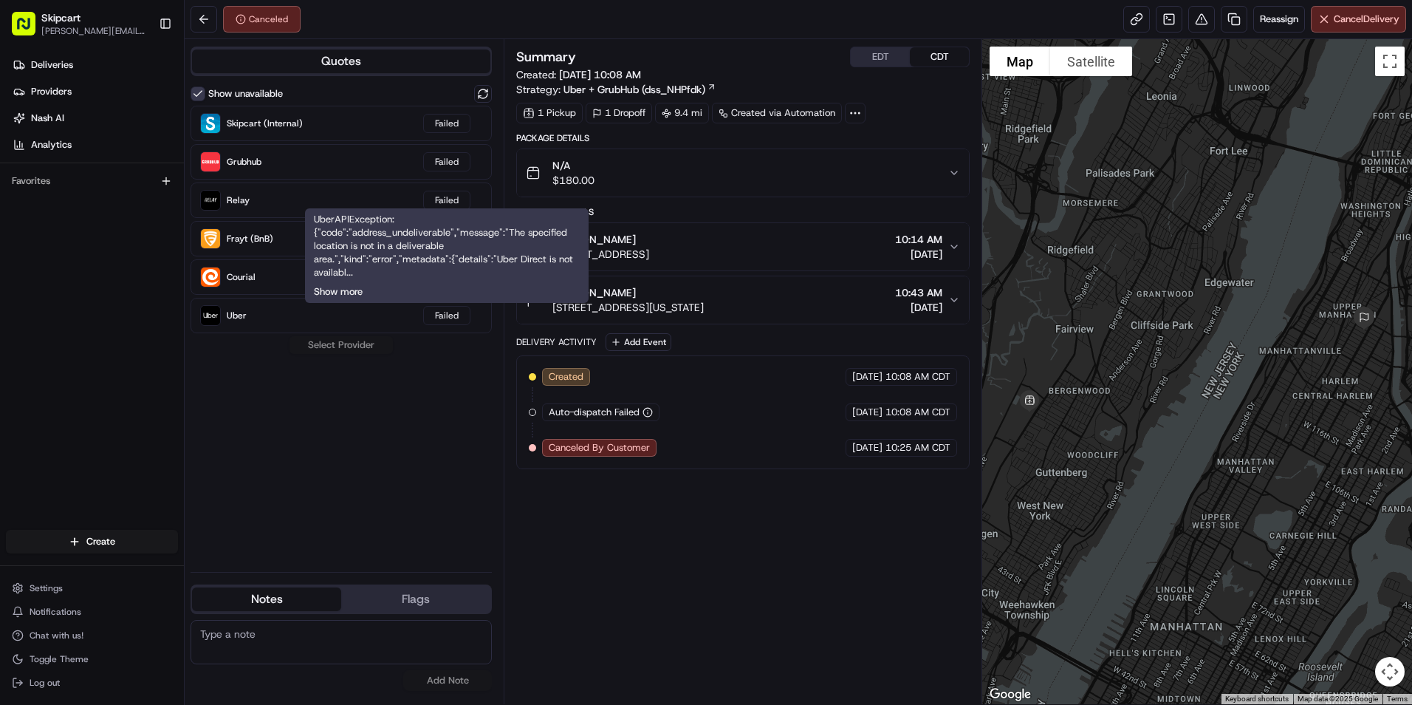
click at [332, 292] on button "Show more" at bounding box center [338, 291] width 49 height 13
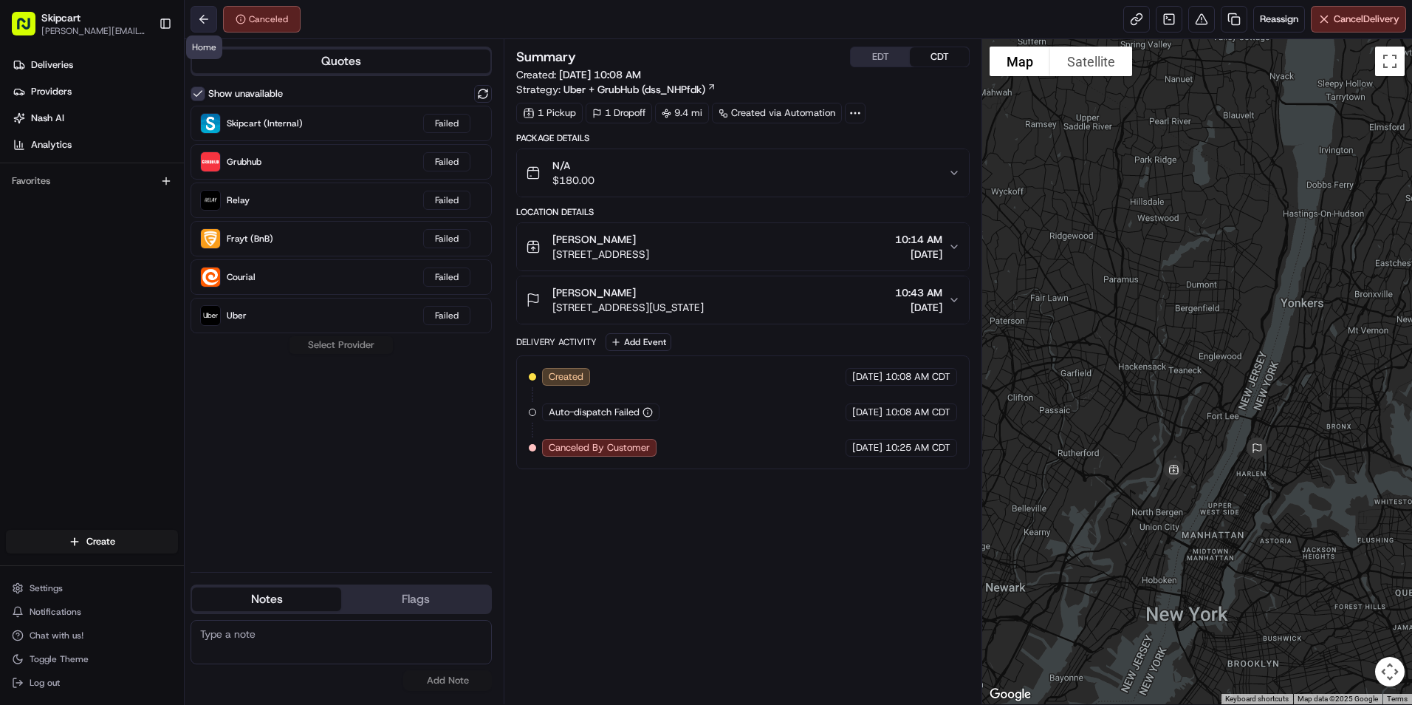
click at [205, 19] on button at bounding box center [204, 19] width 27 height 27
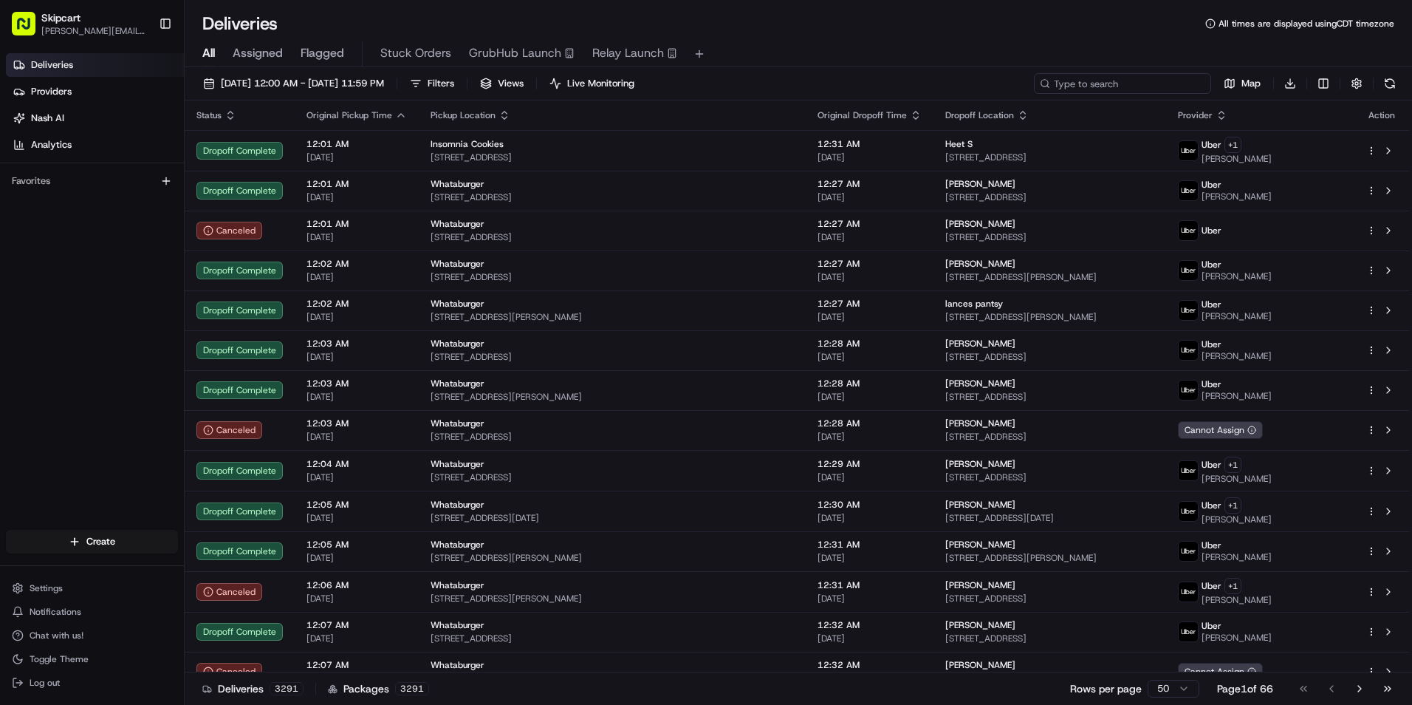
click at [1135, 86] on input at bounding box center [1122, 83] width 177 height 21
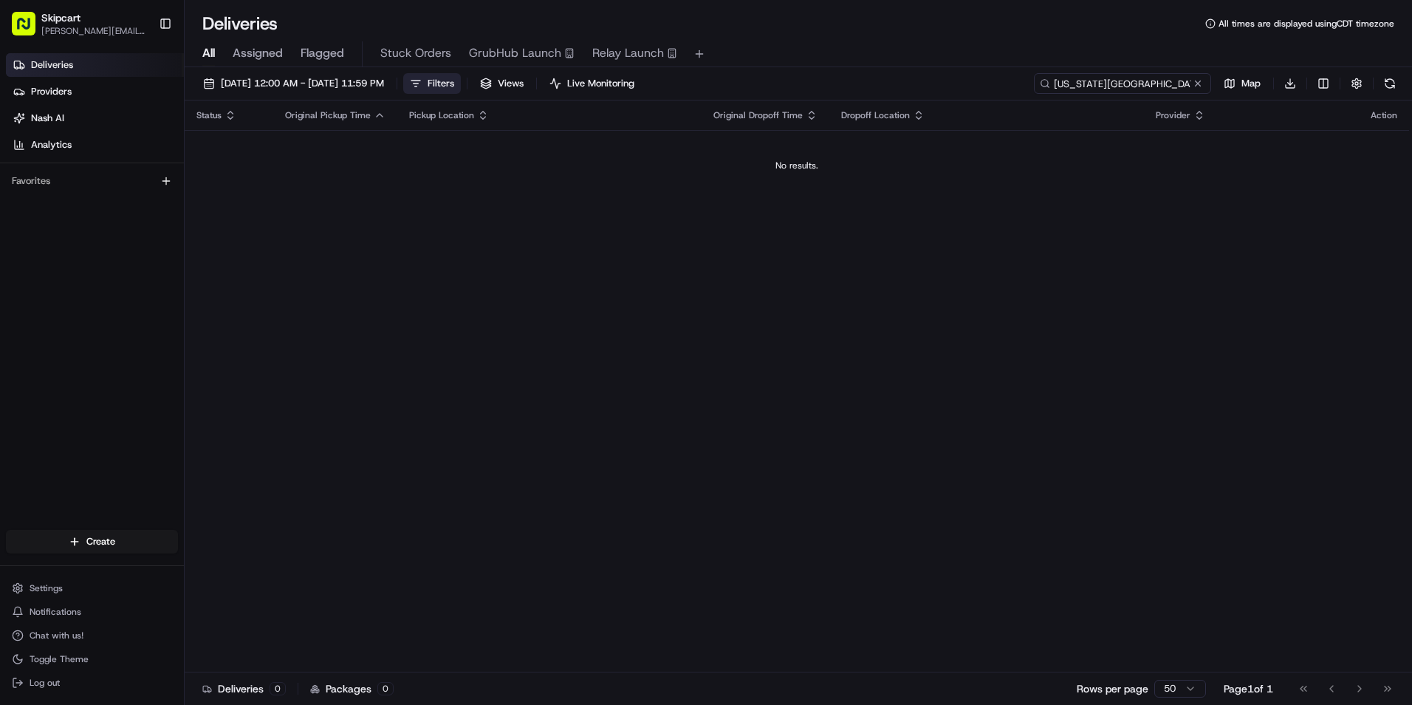
type input "new york city"
click at [454, 78] on span "Filters" at bounding box center [441, 83] width 27 height 13
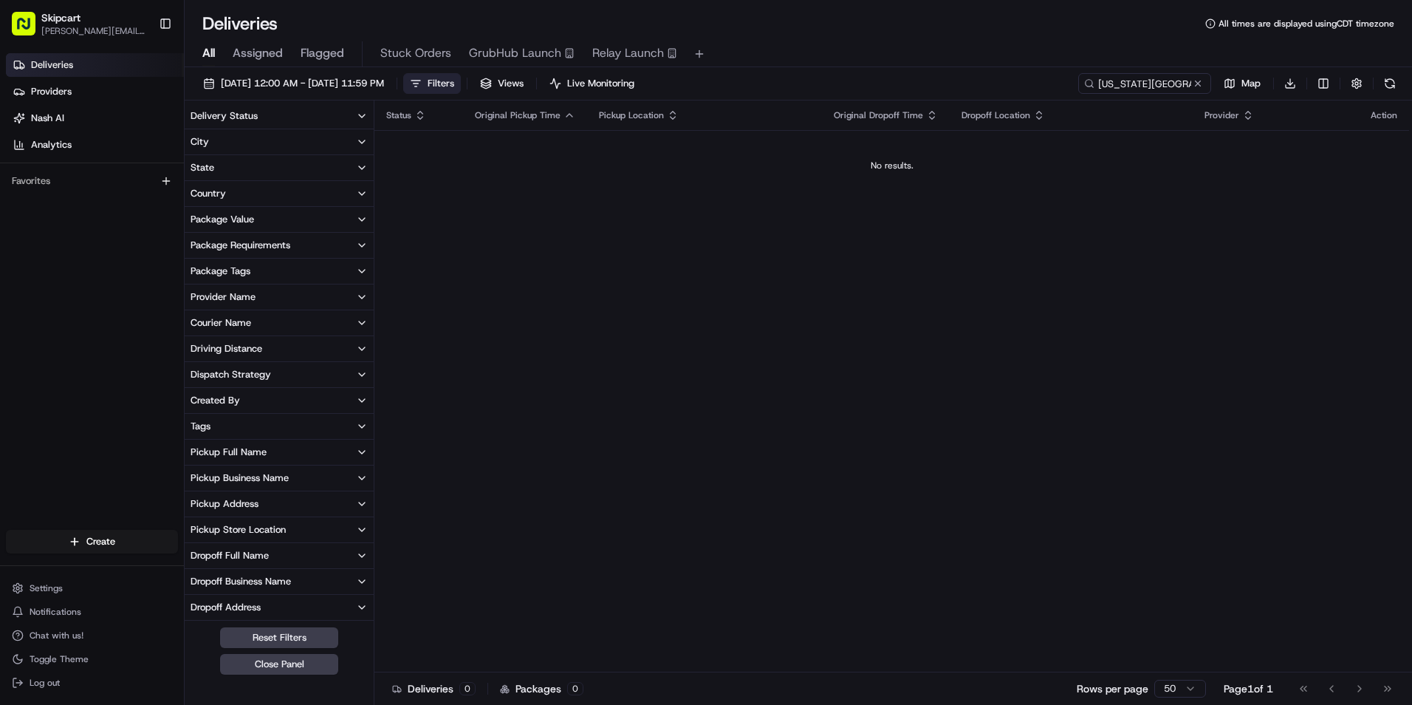
click at [267, 141] on button "City" at bounding box center [279, 141] width 189 height 25
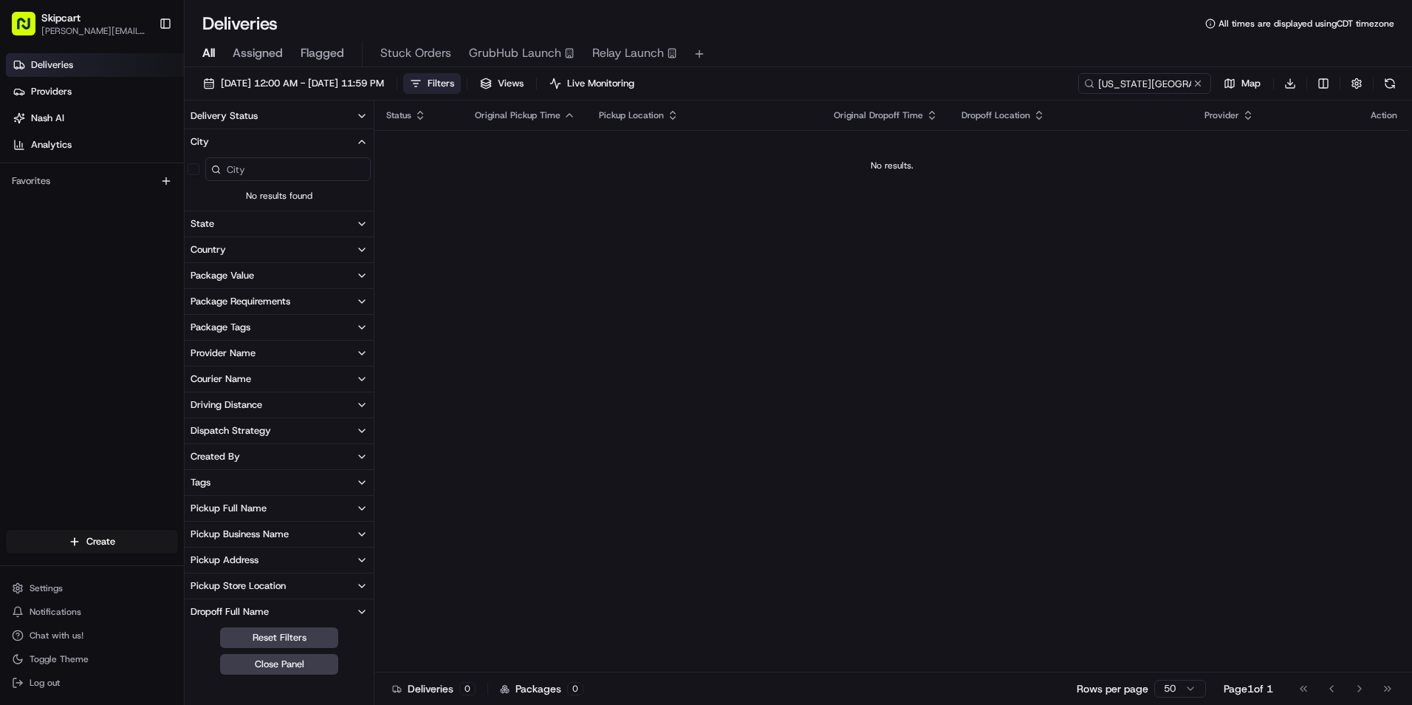
click at [267, 173] on input at bounding box center [287, 169] width 165 height 24
type input "n"
type input "New"
click at [212, 56] on span "All" at bounding box center [208, 53] width 13 height 18
click at [290, 91] on button "[DATE] 12:00 AM - [DATE] 11:59 PM" at bounding box center [293, 83] width 194 height 21
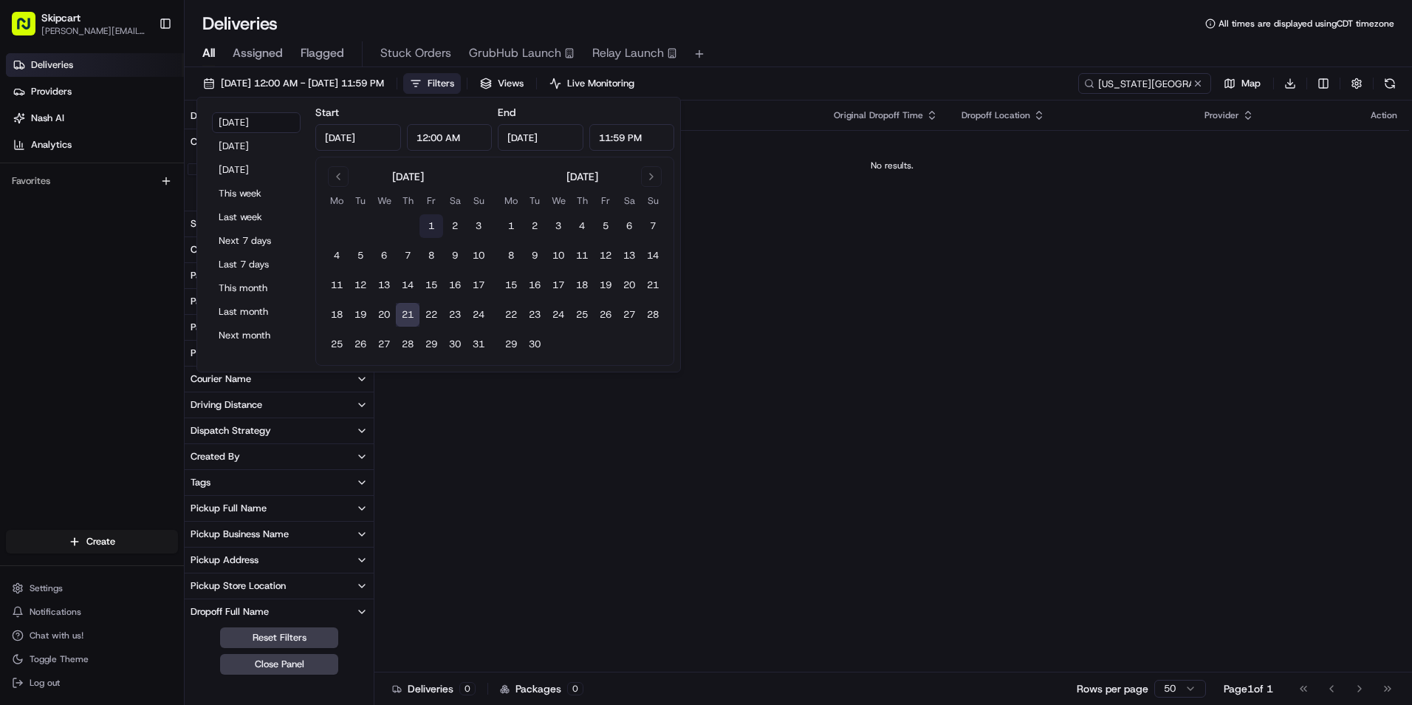
click at [433, 225] on button "1" at bounding box center [432, 226] width 24 height 24
type input "[DATE]"
click at [891, 91] on div "08/01/2025 12:00 AM - 08/01/2025 11:59 PM Filters Views Live Monitoring new yor…" at bounding box center [799, 86] width 1228 height 27
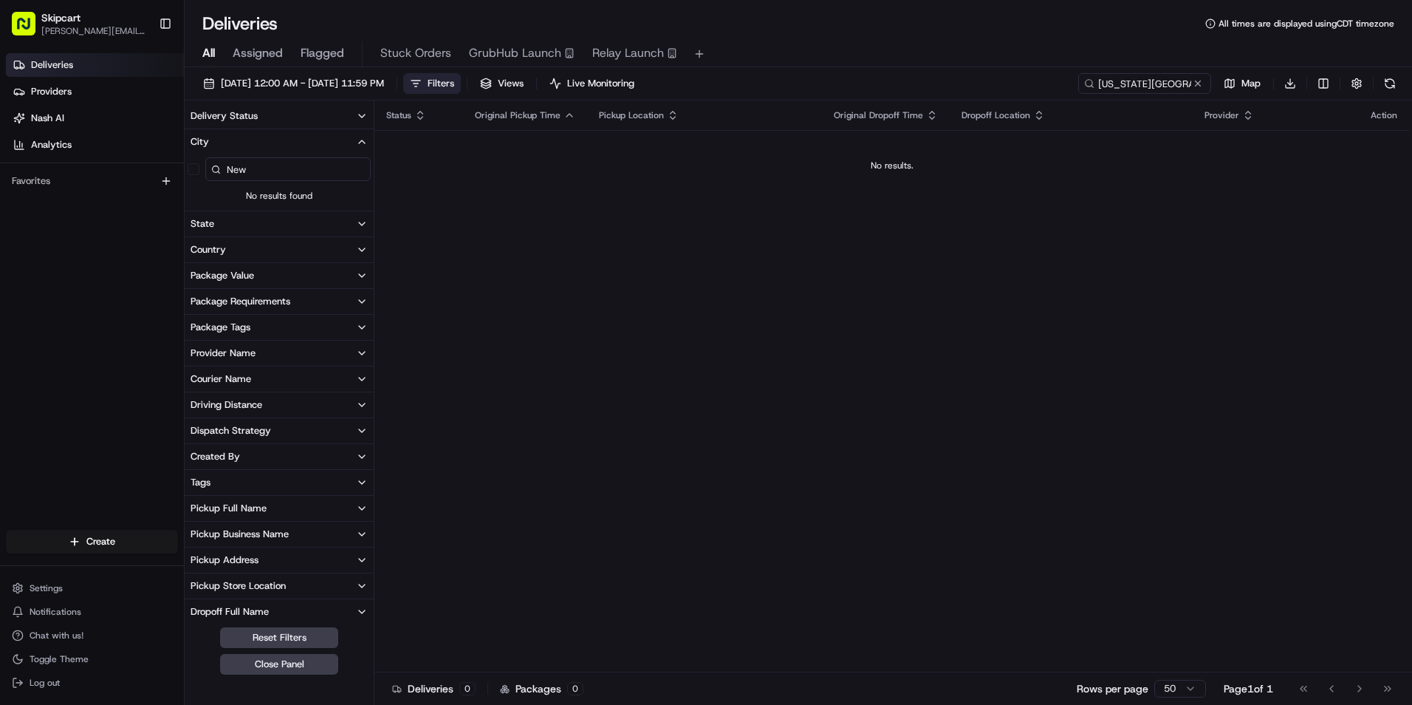
click at [288, 177] on input "New" at bounding box center [287, 169] width 165 height 24
type input "N"
click at [1198, 79] on button at bounding box center [1198, 83] width 15 height 15
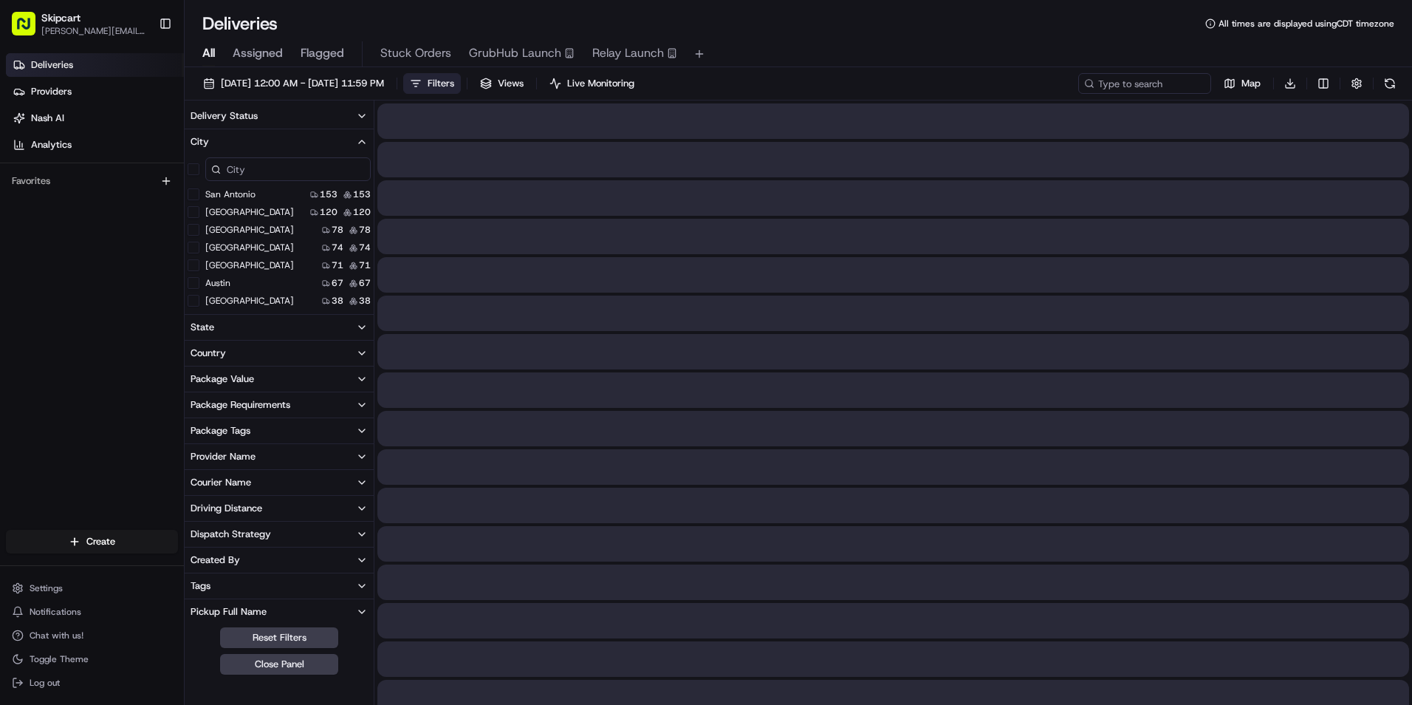
click at [252, 183] on div at bounding box center [279, 169] width 189 height 30
click at [253, 179] on input at bounding box center [287, 169] width 165 height 24
click at [255, 175] on input at bounding box center [287, 169] width 165 height 24
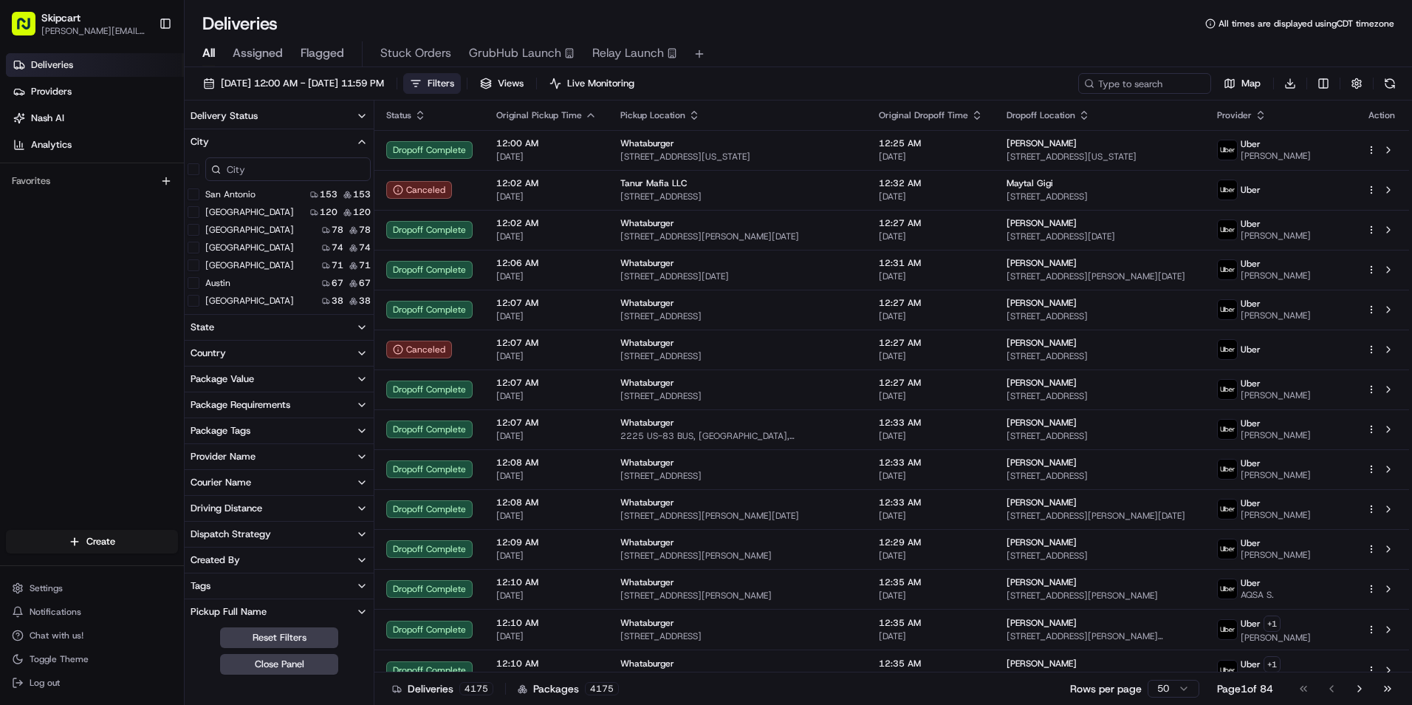
click at [253, 173] on input at bounding box center [287, 169] width 165 height 24
type input "new"
click at [196, 196] on York "[US_STATE]" at bounding box center [194, 194] width 12 height 12
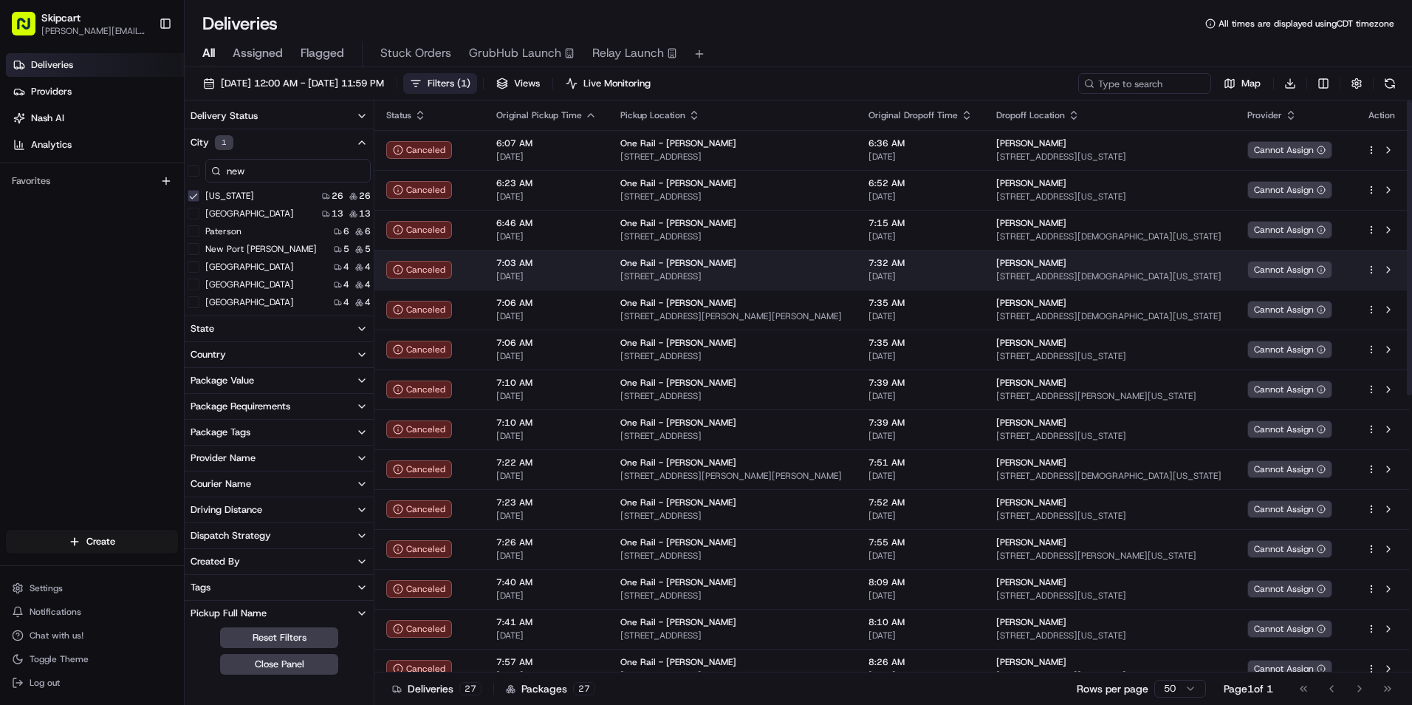
scroll to position [537, 0]
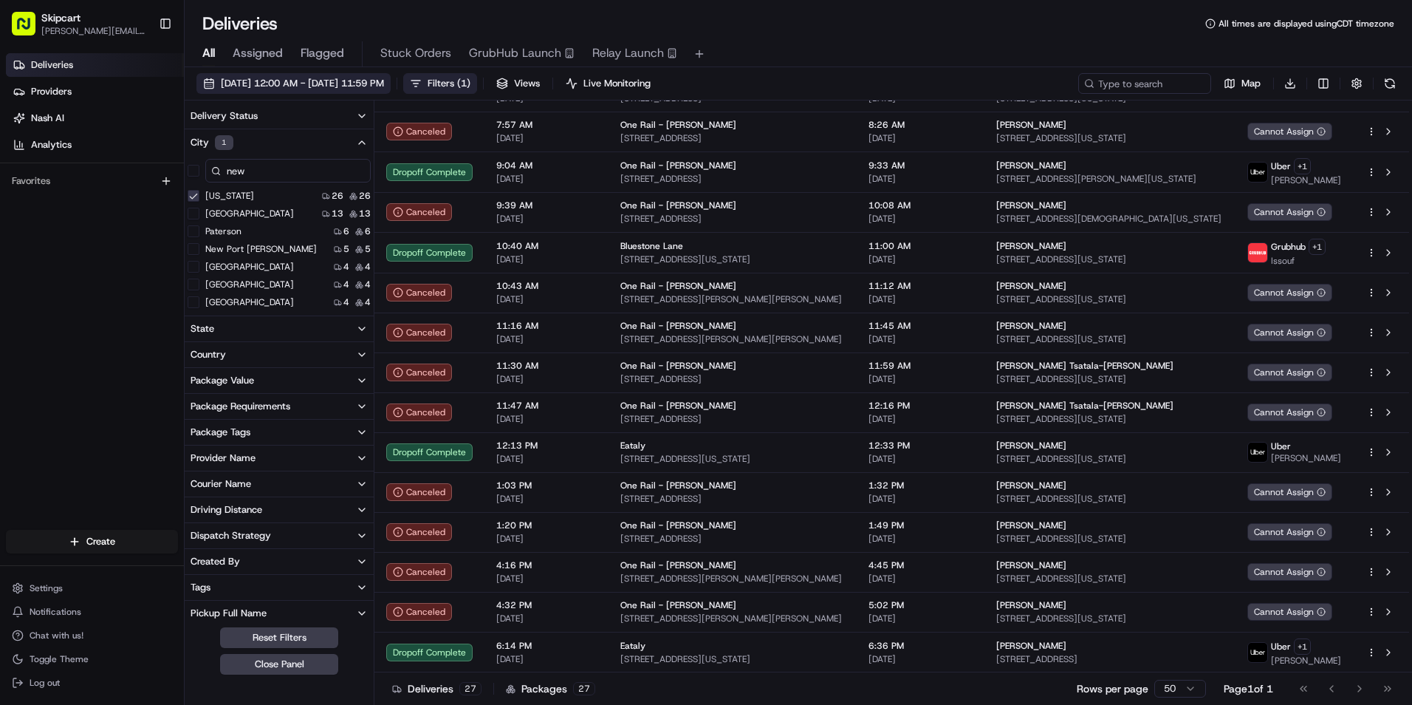
click at [344, 83] on span "[DATE] 12:00 AM - [DATE] 11:59 PM" at bounding box center [302, 83] width 163 height 13
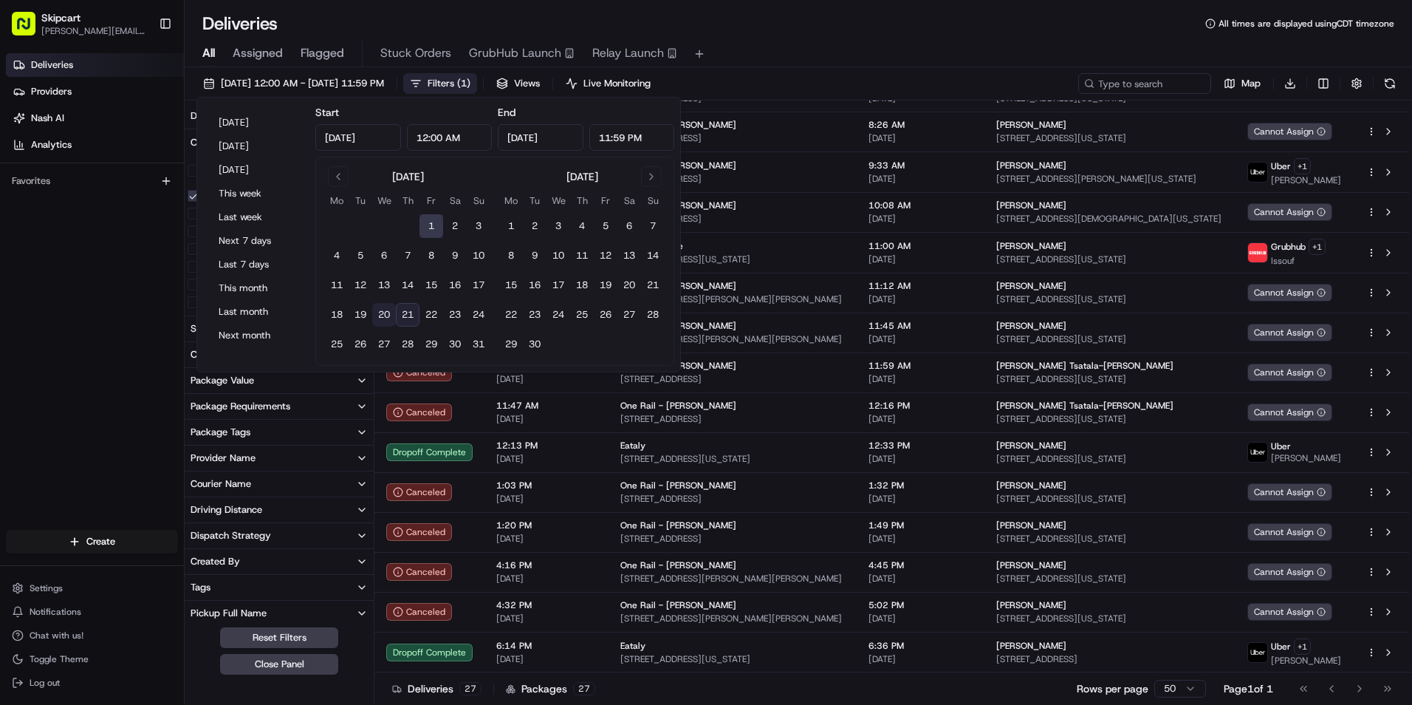
click at [388, 315] on button "20" at bounding box center [384, 315] width 24 height 24
type input "Aug 20, 2025"
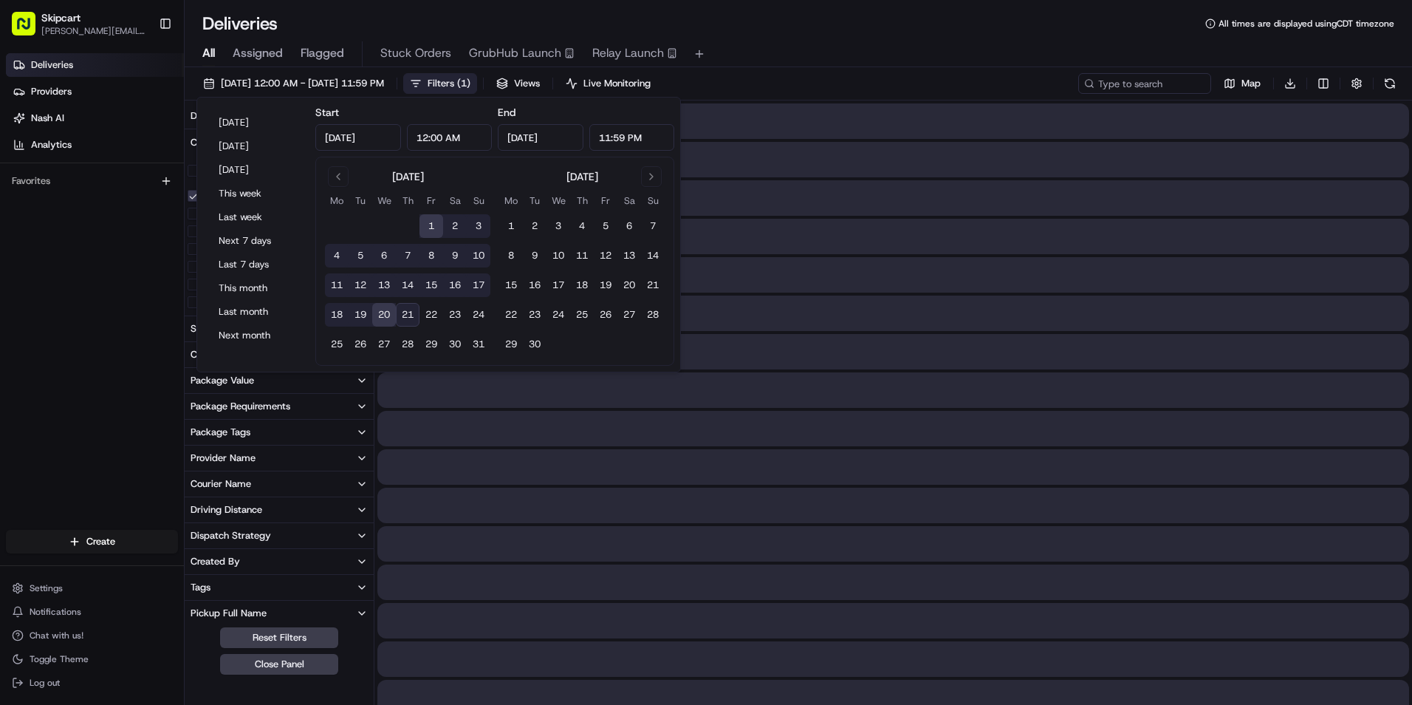
click at [909, 80] on div "08/01/2025 12:00 AM - 08/20/2025 11:59 PM Filters ( 1 ) Views Live Monitoring M…" at bounding box center [799, 86] width 1228 height 27
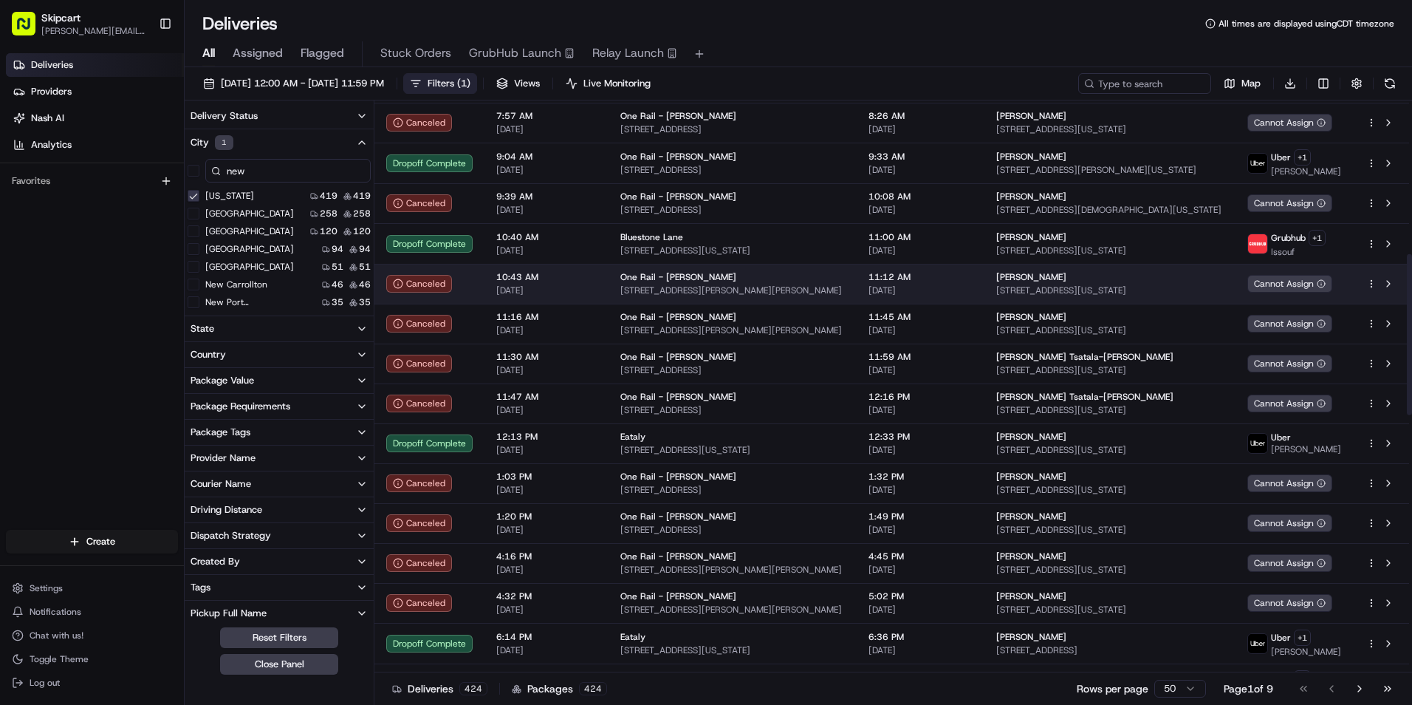
scroll to position [545, 0]
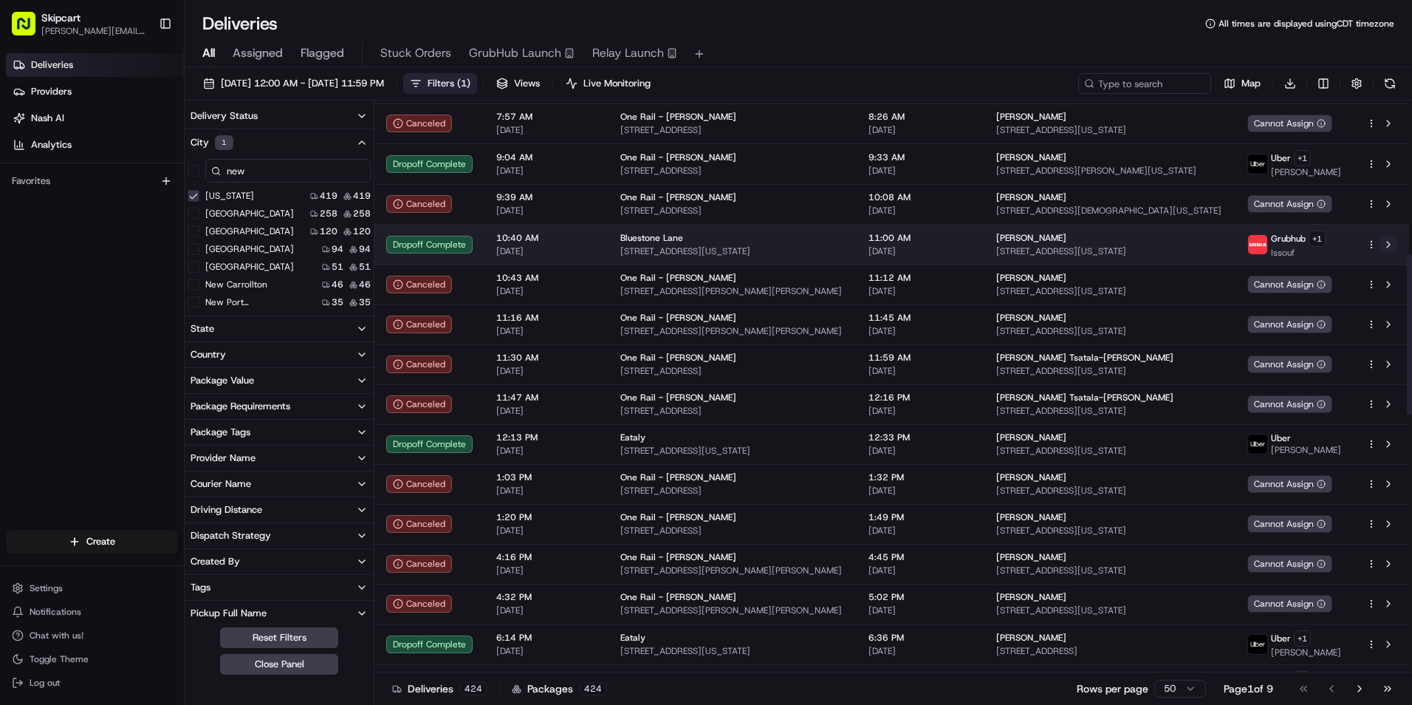
click at [1392, 243] on button at bounding box center [1389, 245] width 18 height 18
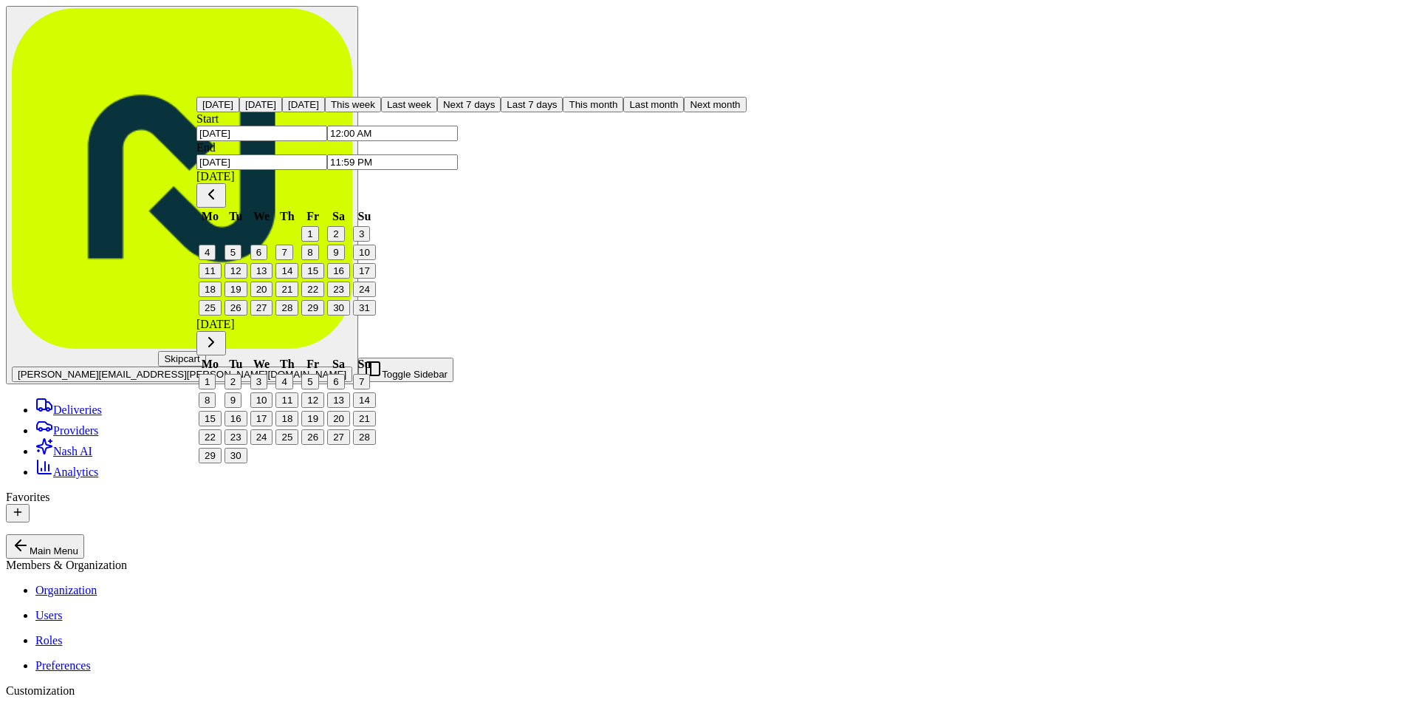
click at [318, 226] on button "1" at bounding box center [309, 234] width 17 height 16
type input "[DATE]"
click at [298, 297] on button "21" at bounding box center [287, 289] width 23 height 16
type input "[DATE]"
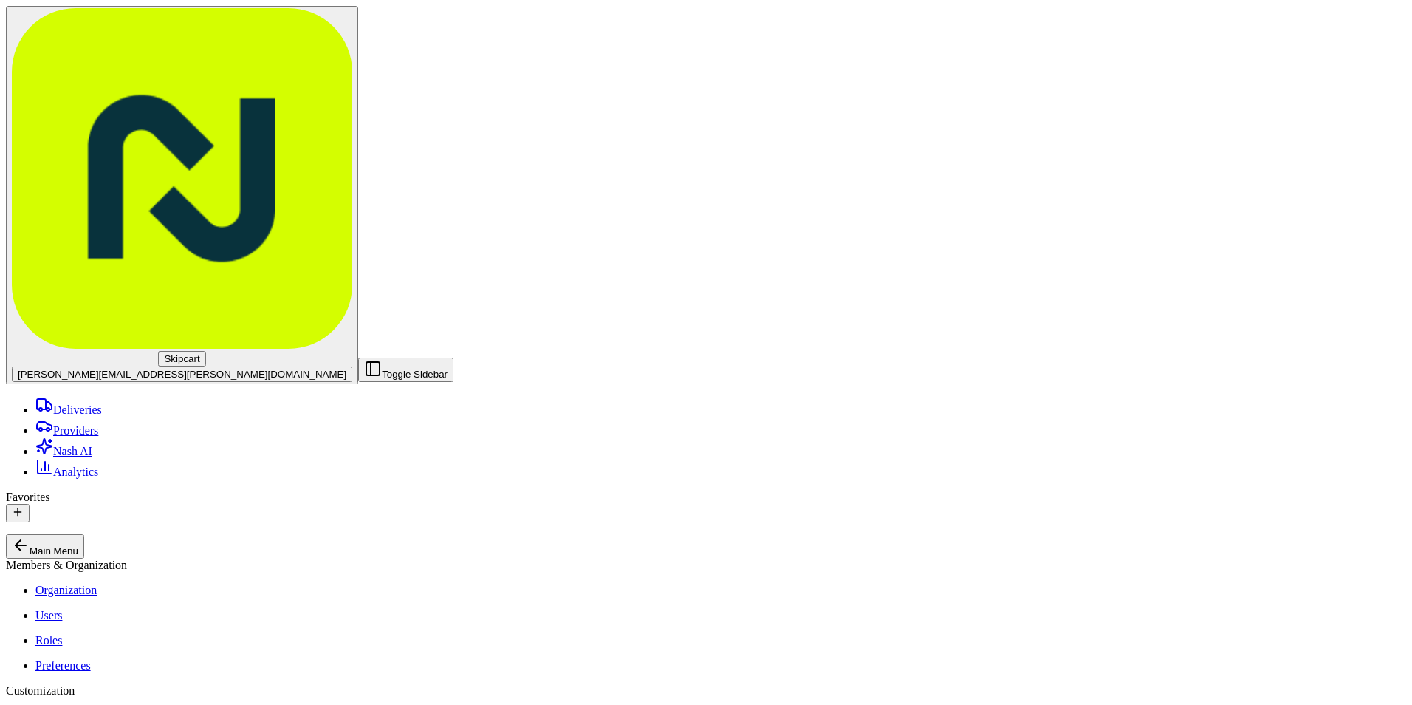
type input "new yo"
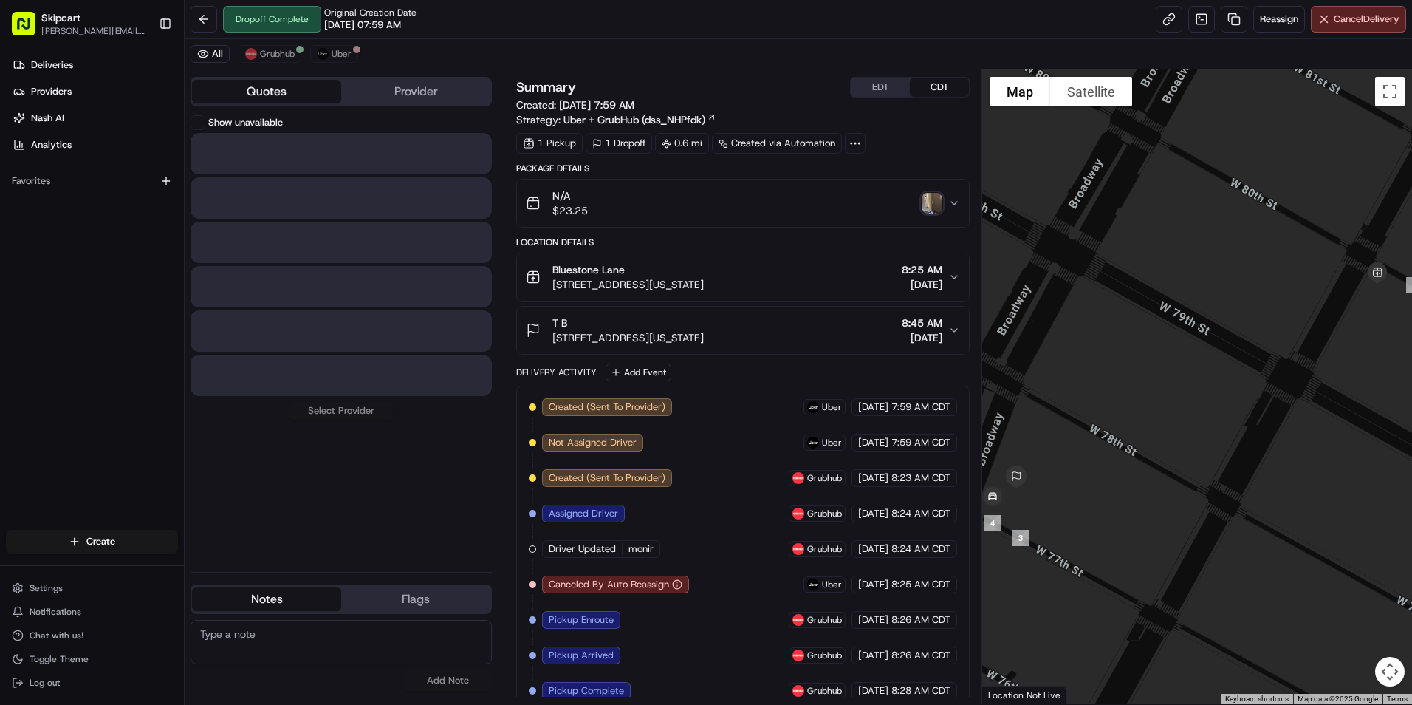
click at [292, 89] on button "Quotes" at bounding box center [266, 92] width 149 height 24
